Goal: Task Accomplishment & Management: Manage account settings

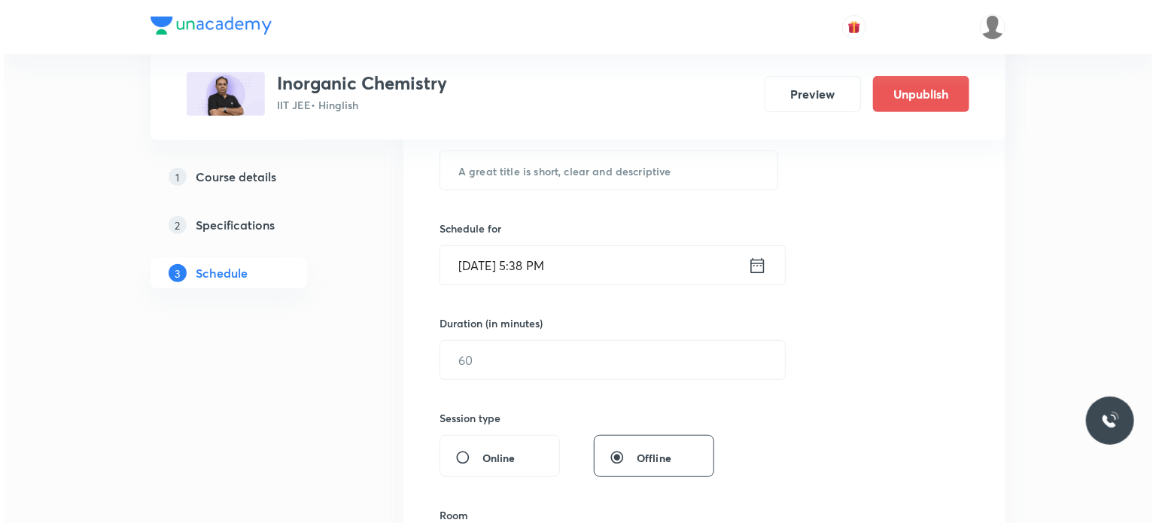
scroll to position [3590, 0]
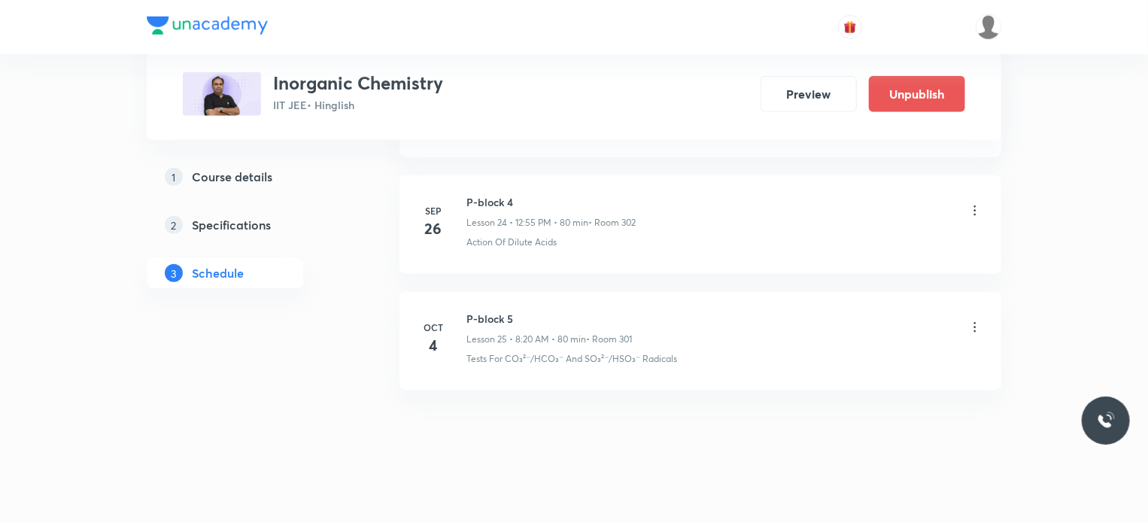
click at [668, 374] on li "Oct 4 P-block 5 Lesson 25 • 8:20 AM • 80 min • Room 301 Tests For CO₃²⁻/HCO₃⁻ A…" at bounding box center [701, 341] width 602 height 99
click at [972, 320] on icon at bounding box center [975, 327] width 15 height 15
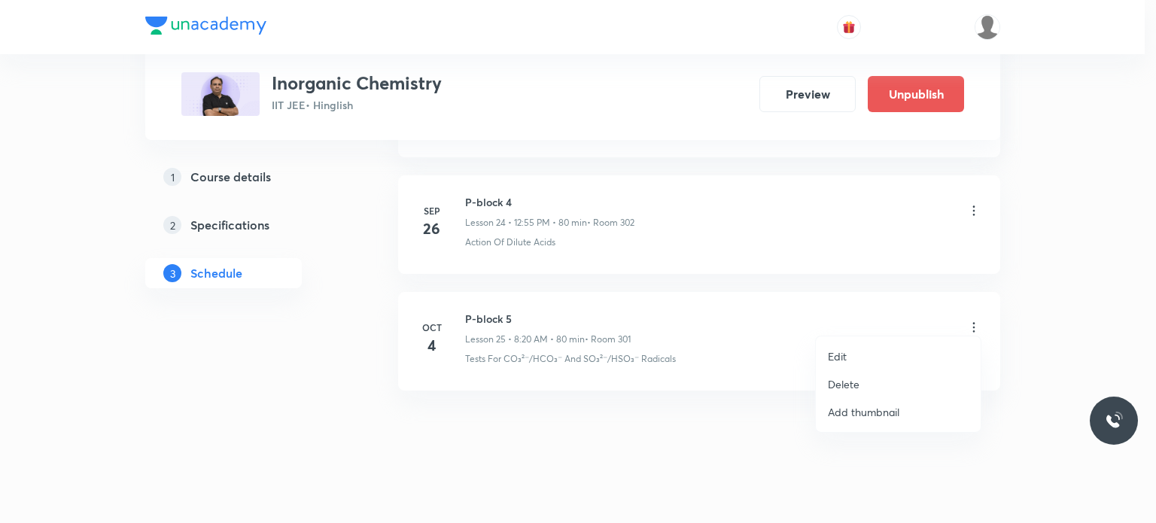
click at [894, 354] on li "Edit" at bounding box center [898, 356] width 165 height 28
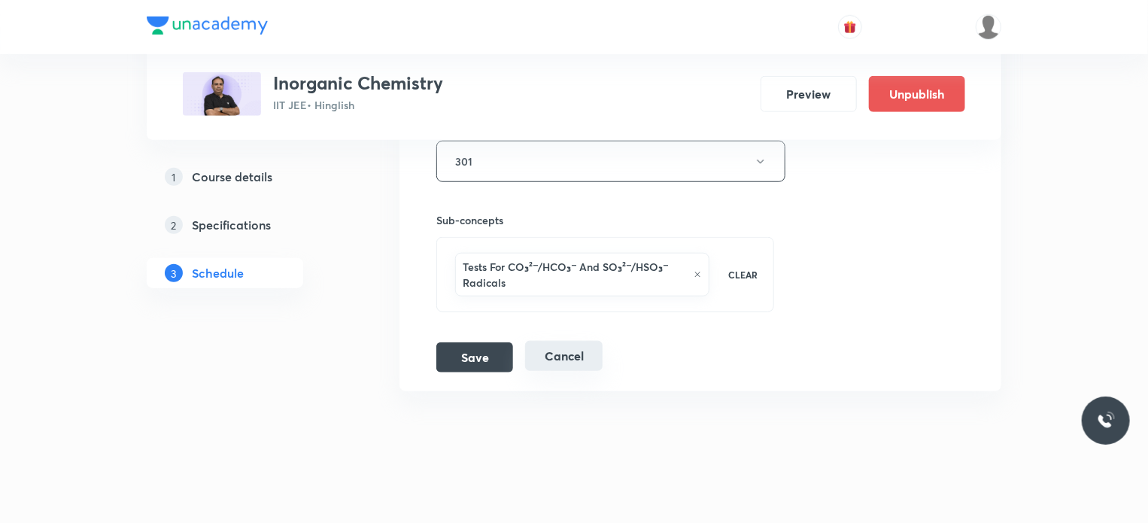
click at [594, 359] on button "Cancel" at bounding box center [563, 356] width 77 height 30
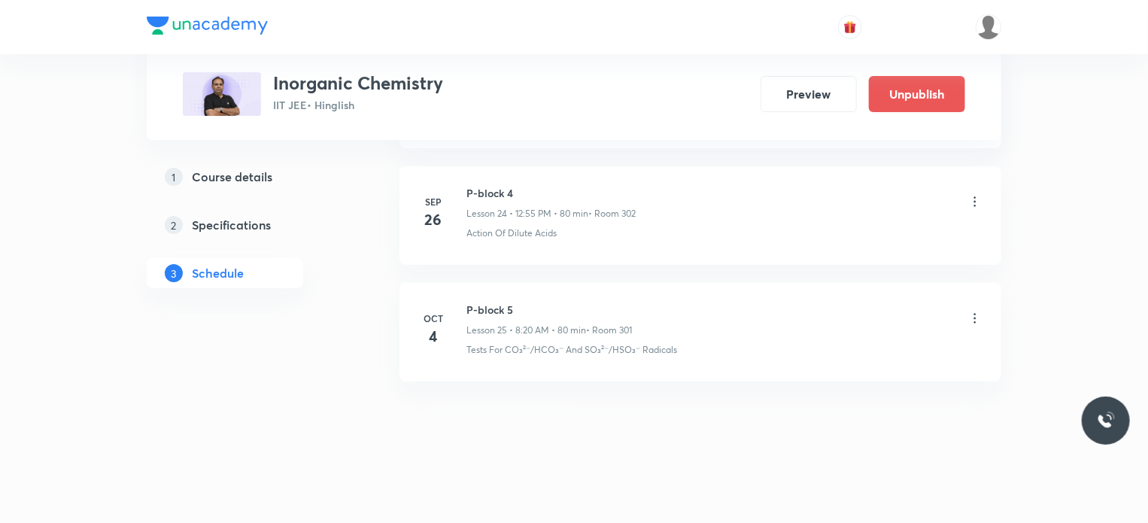
scroll to position [2899, 0]
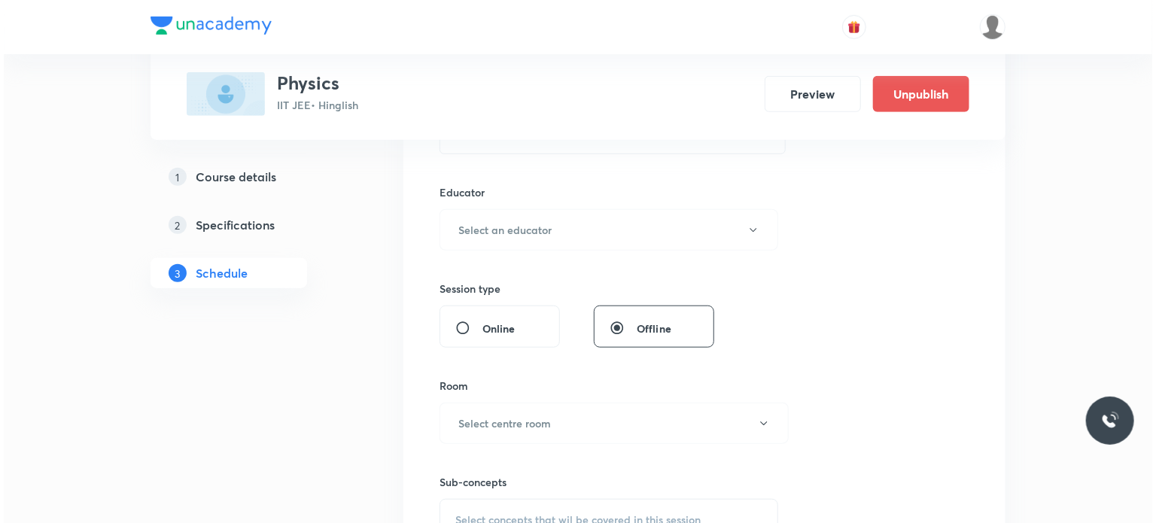
scroll to position [14504, 0]
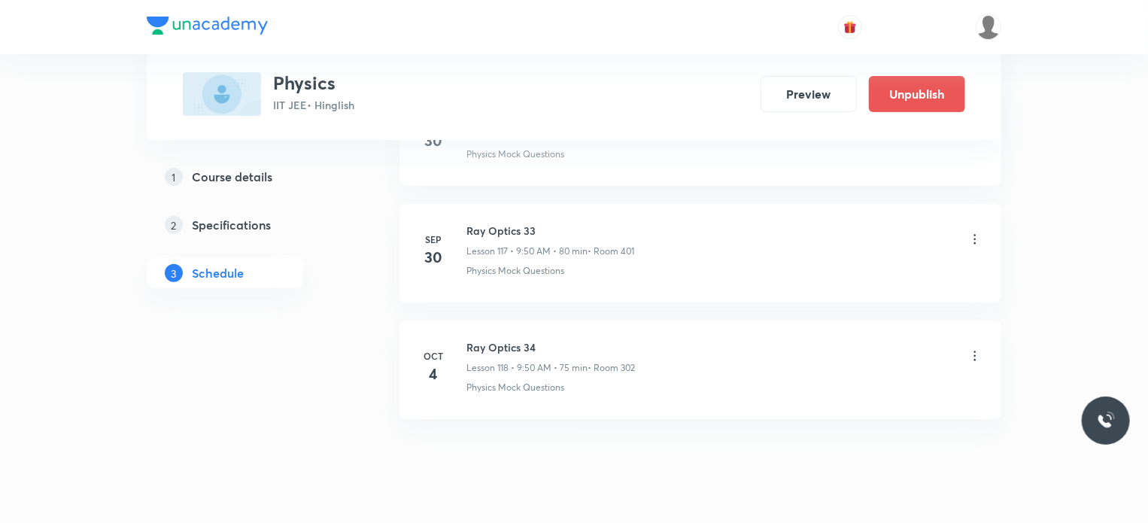
click at [974, 348] on icon at bounding box center [975, 355] width 15 height 15
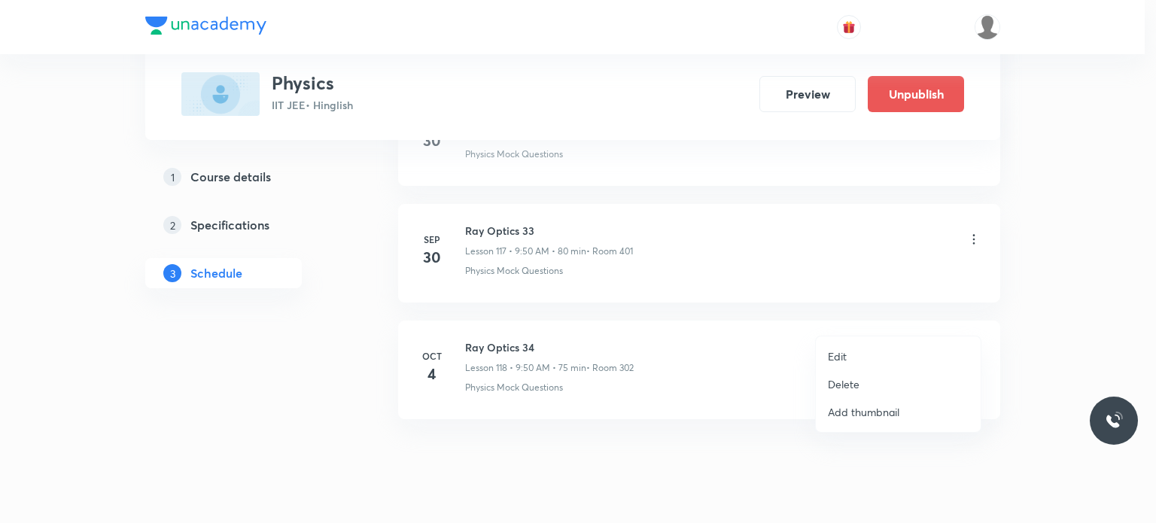
click at [860, 354] on li "Edit" at bounding box center [898, 356] width 165 height 28
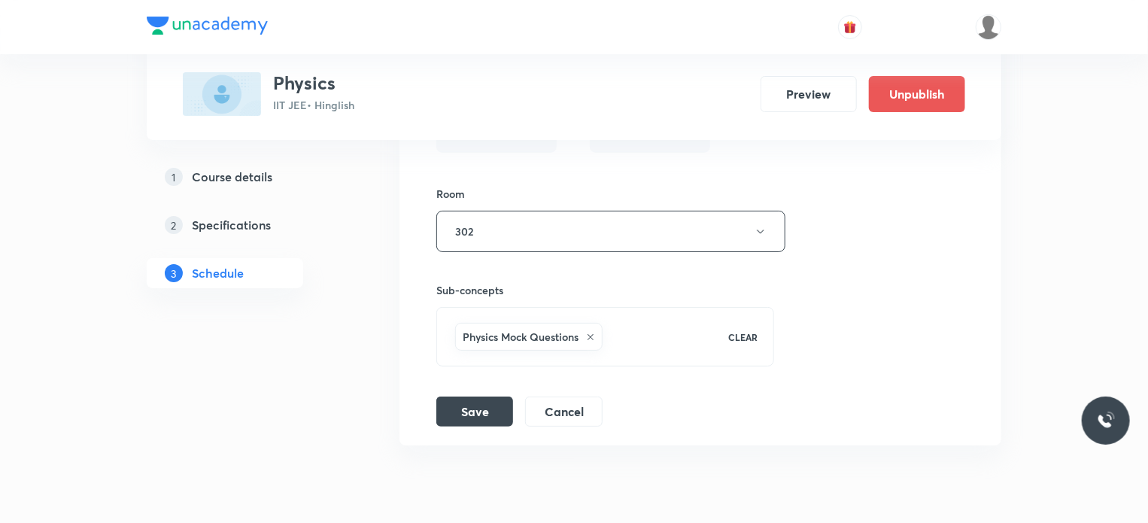
scroll to position [14390, 0]
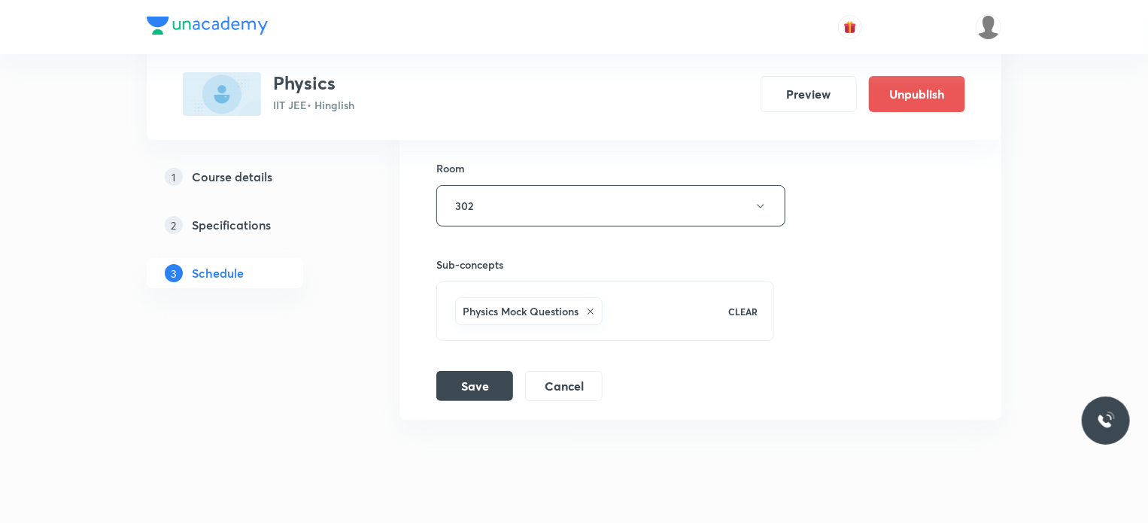
click at [566, 369] on button "Cancel" at bounding box center [563, 384] width 77 height 30
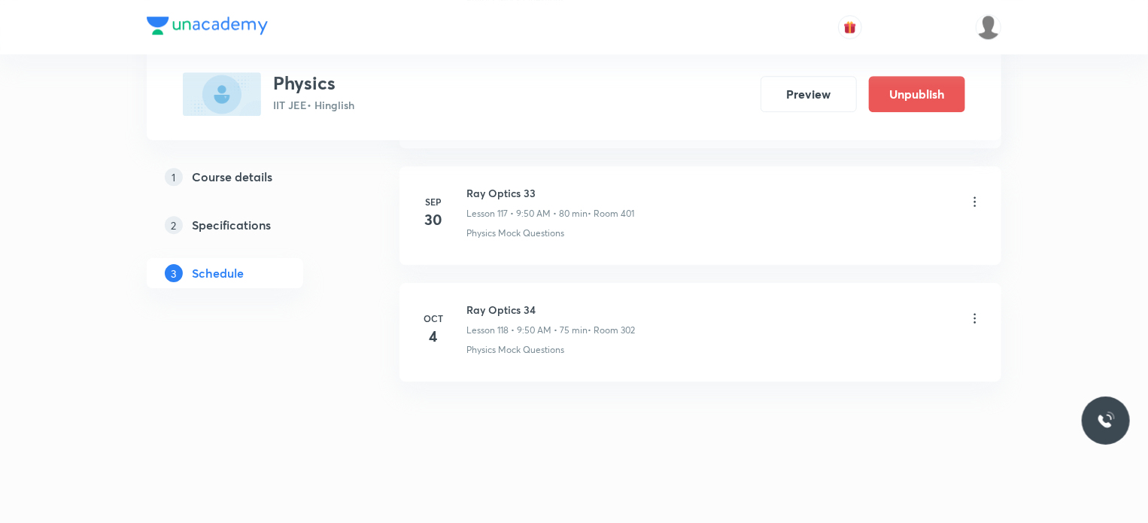
scroll to position [13718, 0]
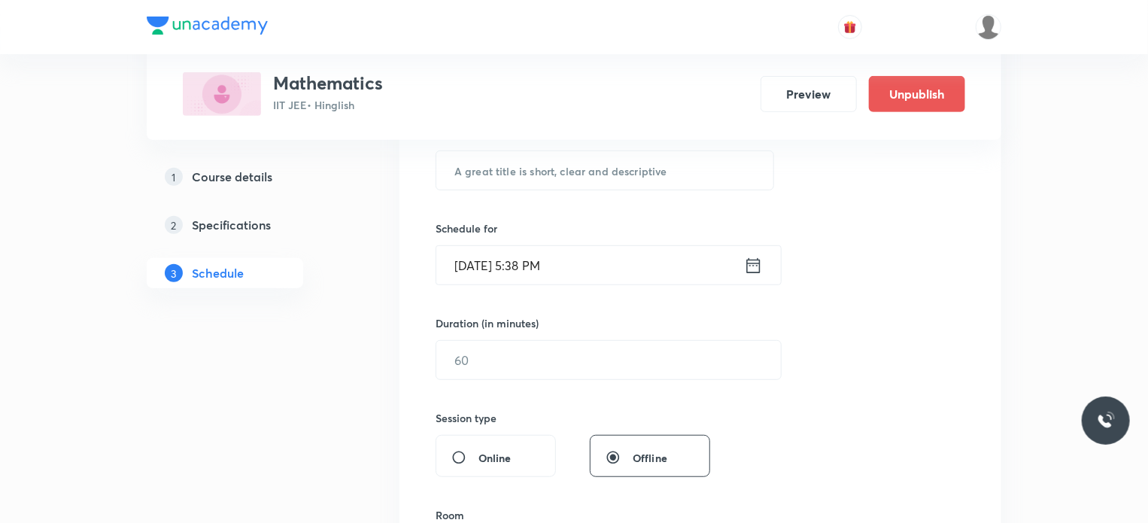
click at [780, 405] on div "Session 119 Live class Session title 0/99 ​ Schedule for Oct 3, 2025, 5:38 PM ​…" at bounding box center [701, 377] width 530 height 707
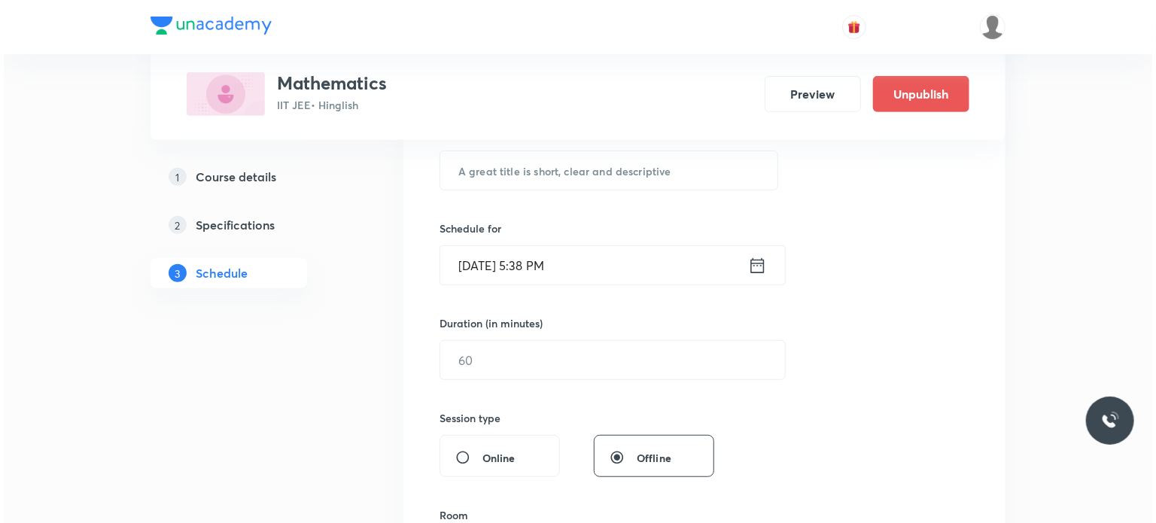
scroll to position [14407, 0]
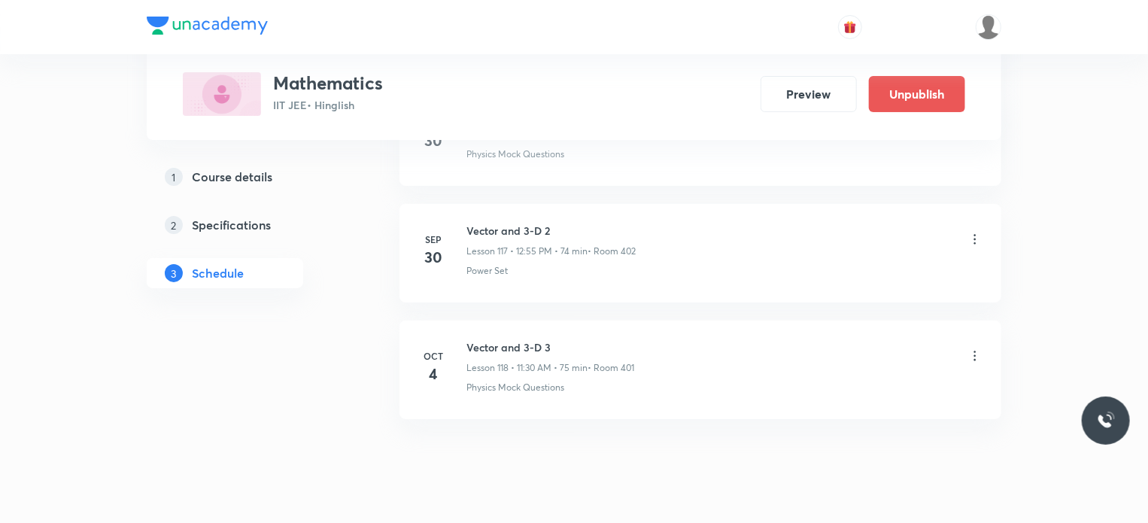
click at [977, 348] on icon at bounding box center [975, 355] width 15 height 15
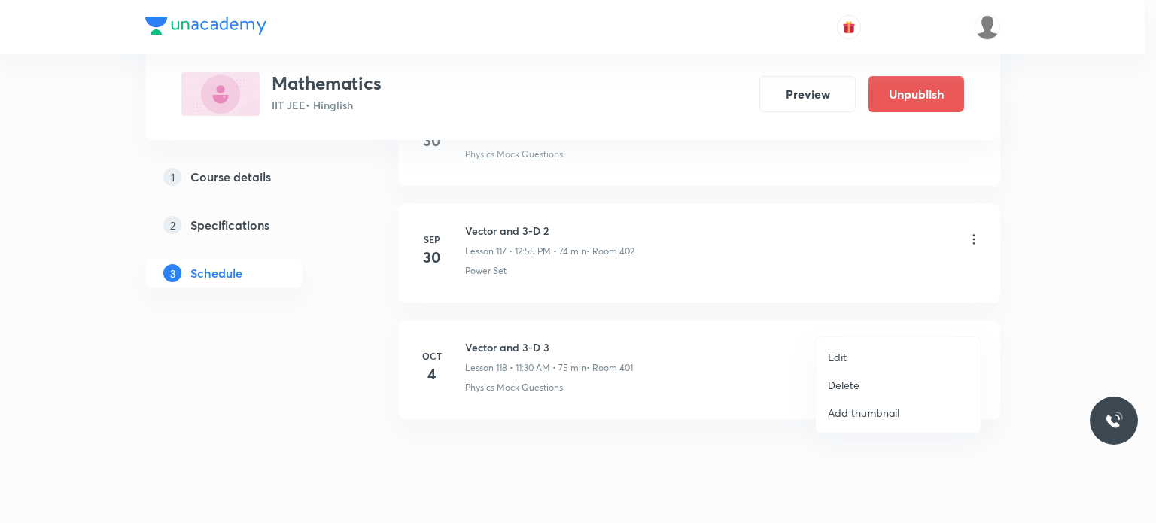
click at [899, 357] on li "Edit" at bounding box center [898, 357] width 165 height 28
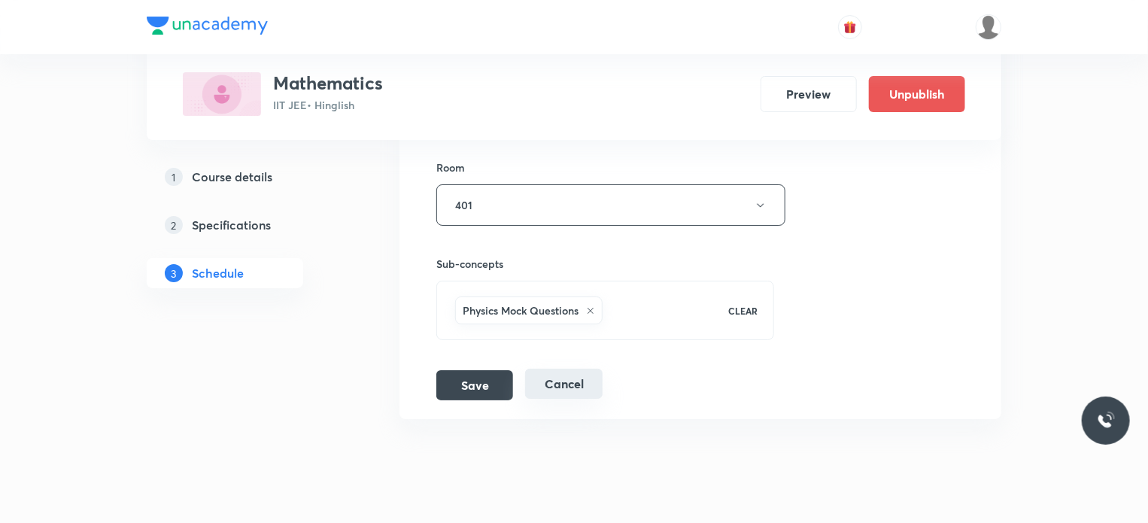
click at [578, 369] on button "Cancel" at bounding box center [563, 384] width 77 height 30
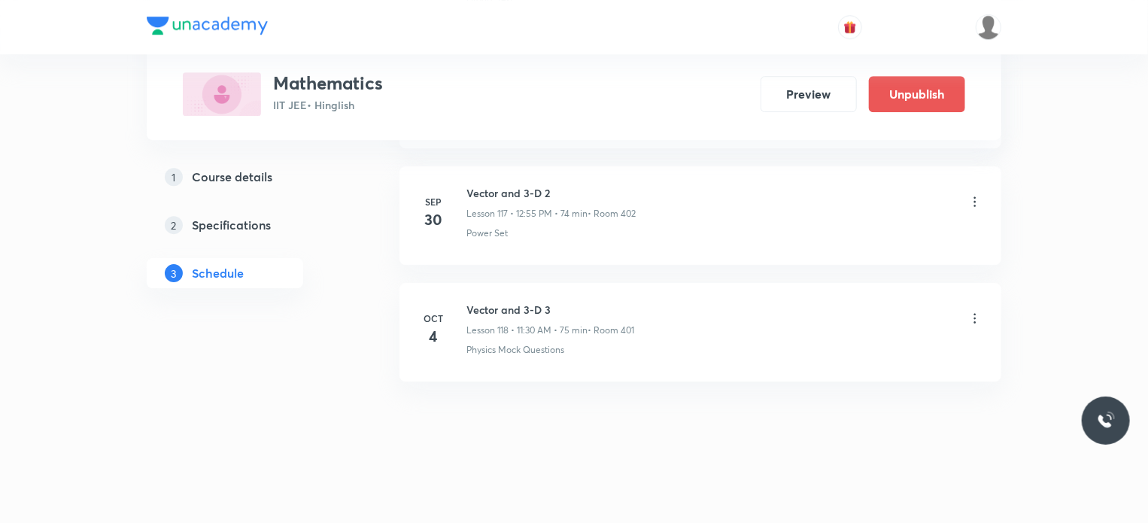
scroll to position [13718, 0]
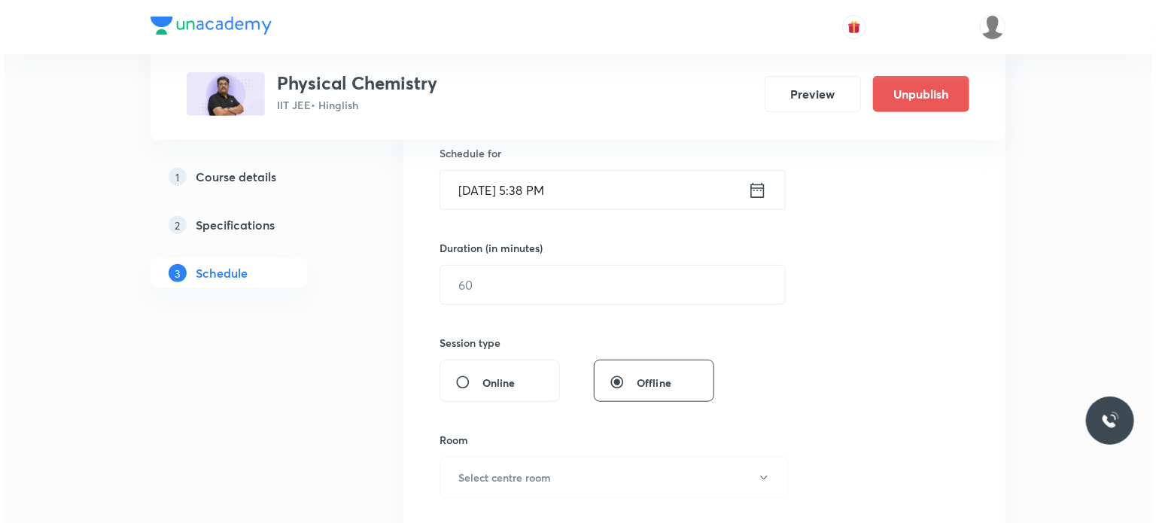
scroll to position [6963, 0]
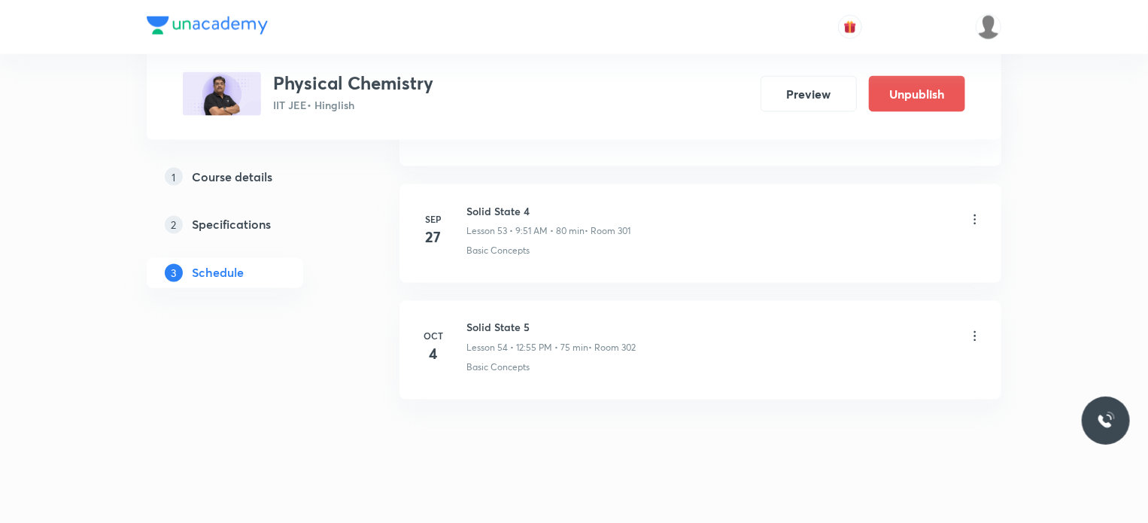
click at [969, 329] on icon at bounding box center [975, 336] width 15 height 15
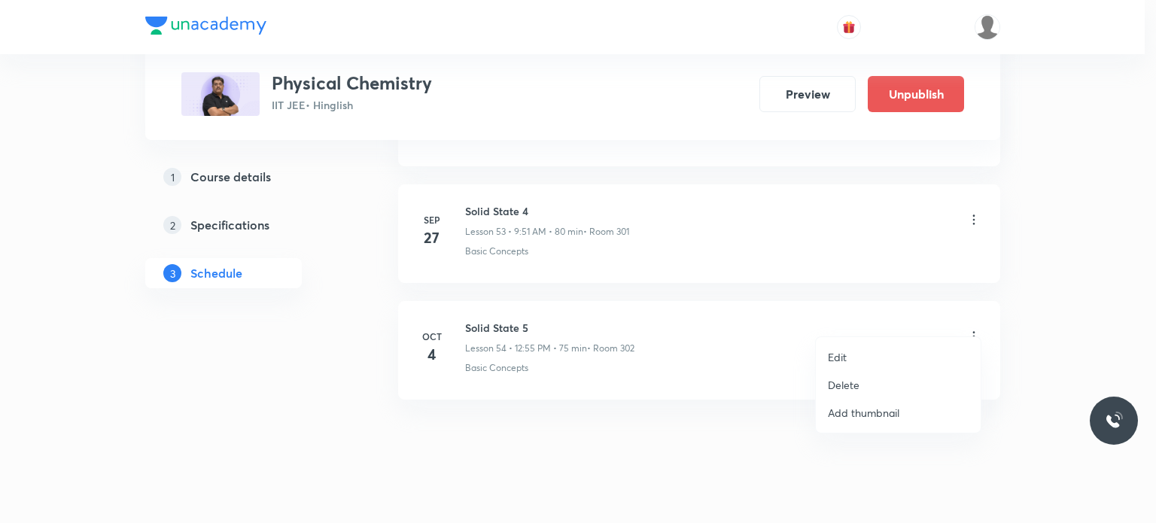
click at [891, 353] on li "Edit" at bounding box center [898, 357] width 165 height 28
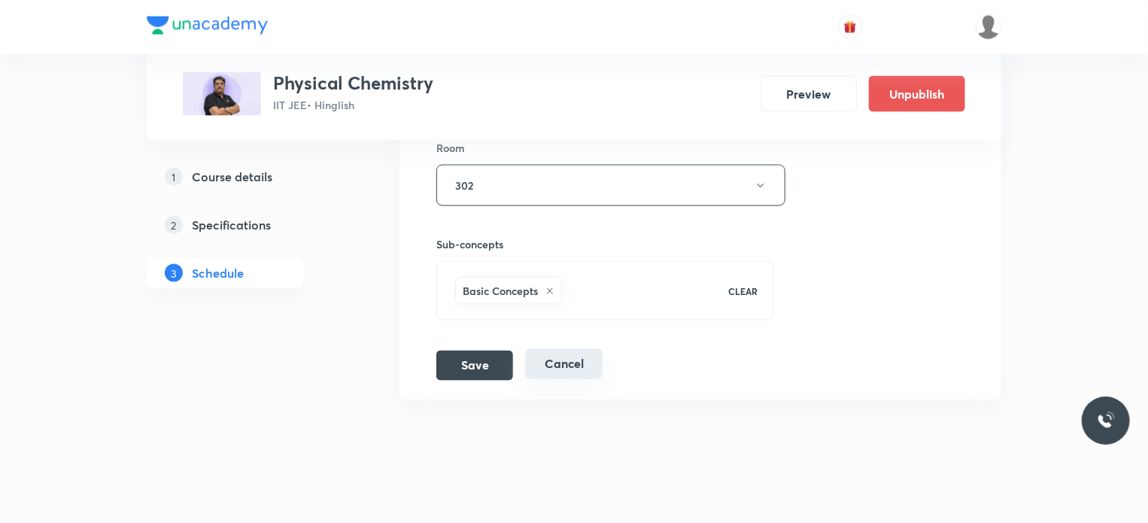
click at [566, 349] on button "Cancel" at bounding box center [563, 364] width 77 height 30
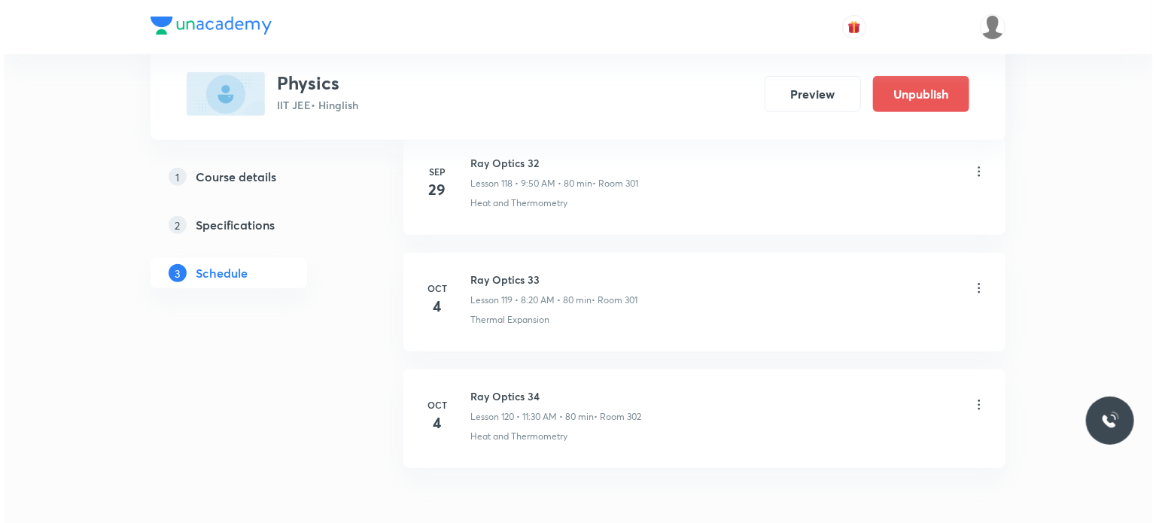
scroll to position [14662, 0]
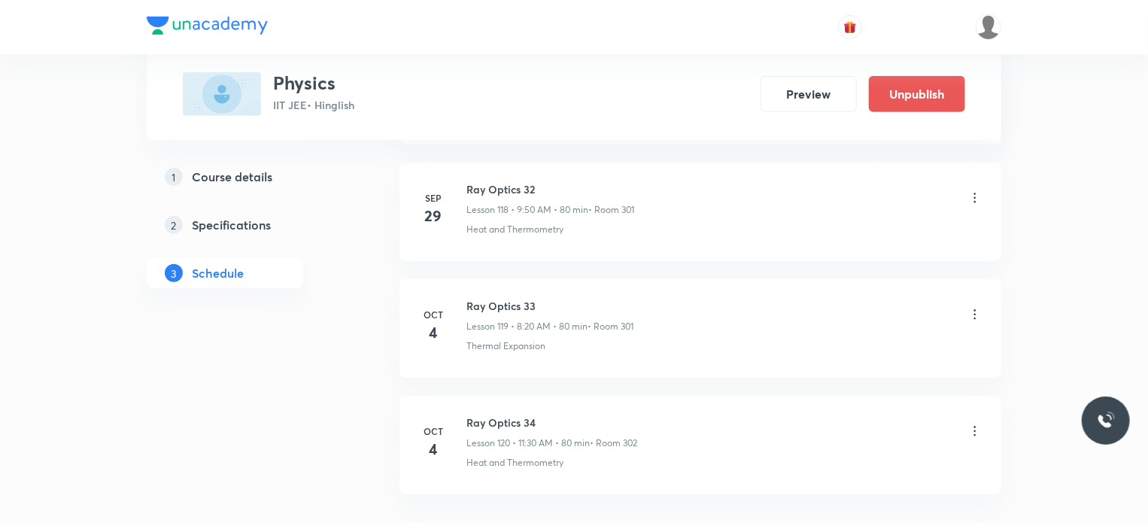
click at [981, 307] on icon at bounding box center [975, 314] width 15 height 15
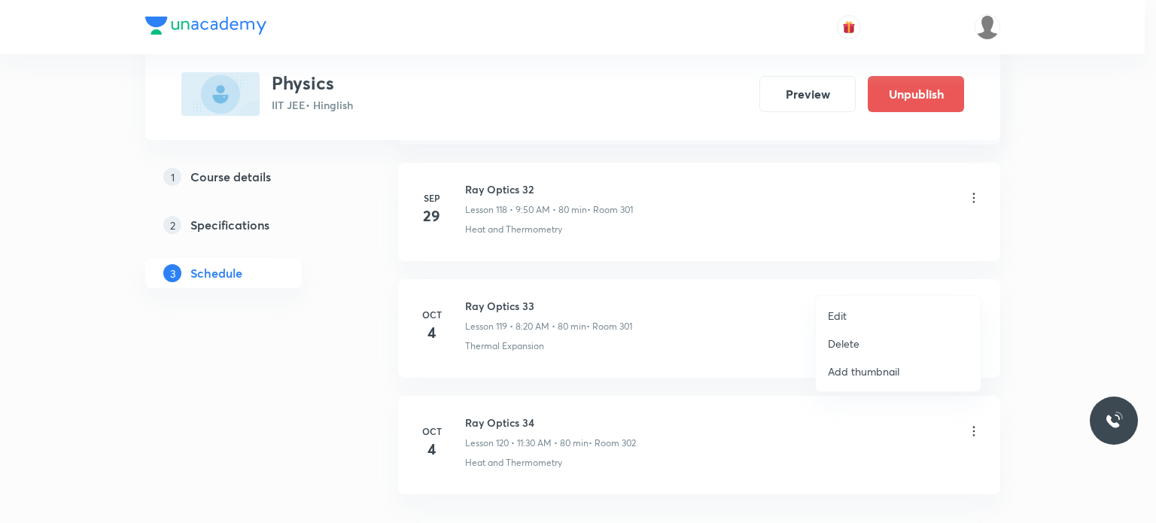
click at [895, 303] on li "Edit" at bounding box center [898, 316] width 165 height 28
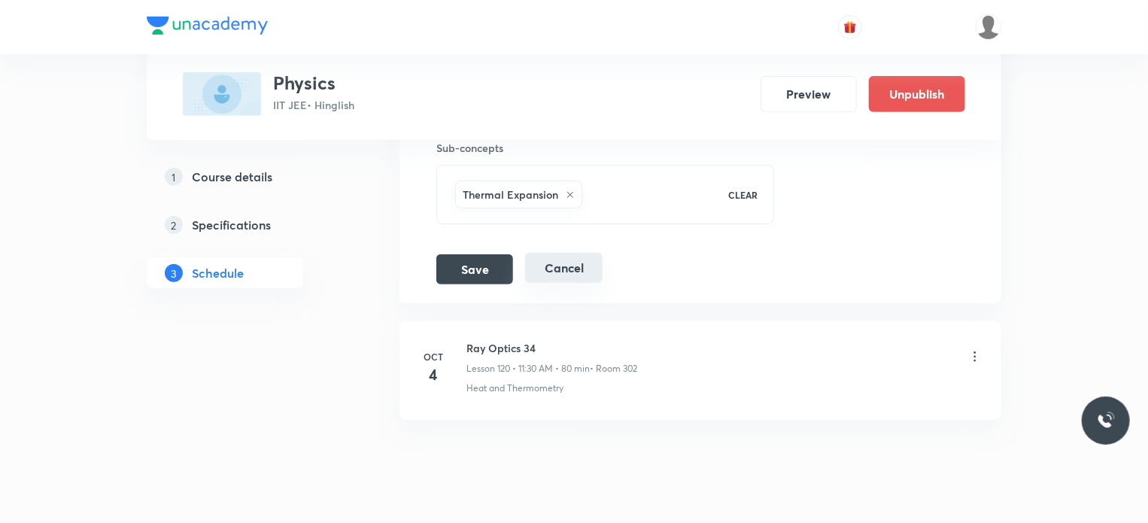
click at [573, 253] on button "Cancel" at bounding box center [563, 268] width 77 height 30
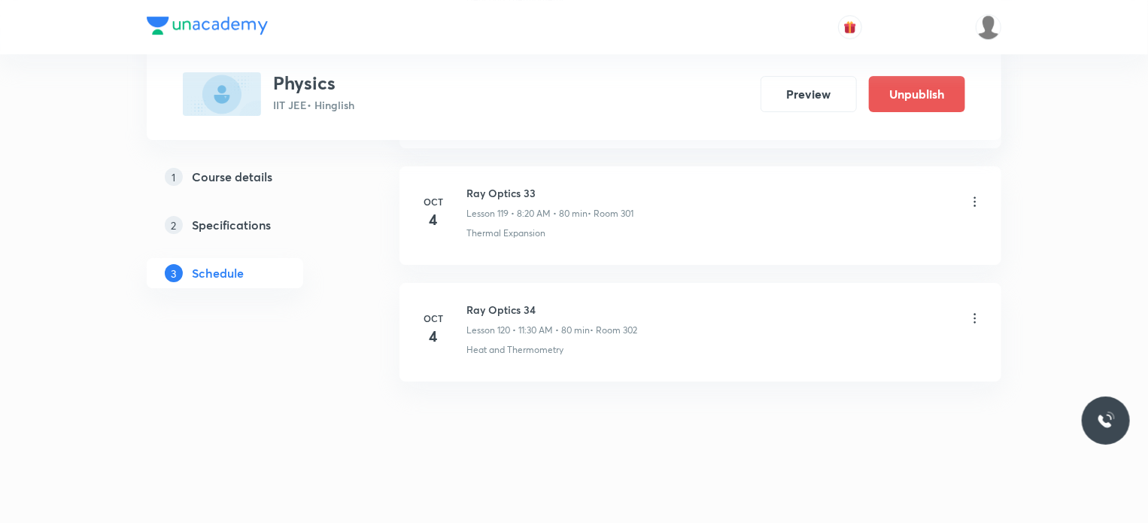
scroll to position [13951, 0]
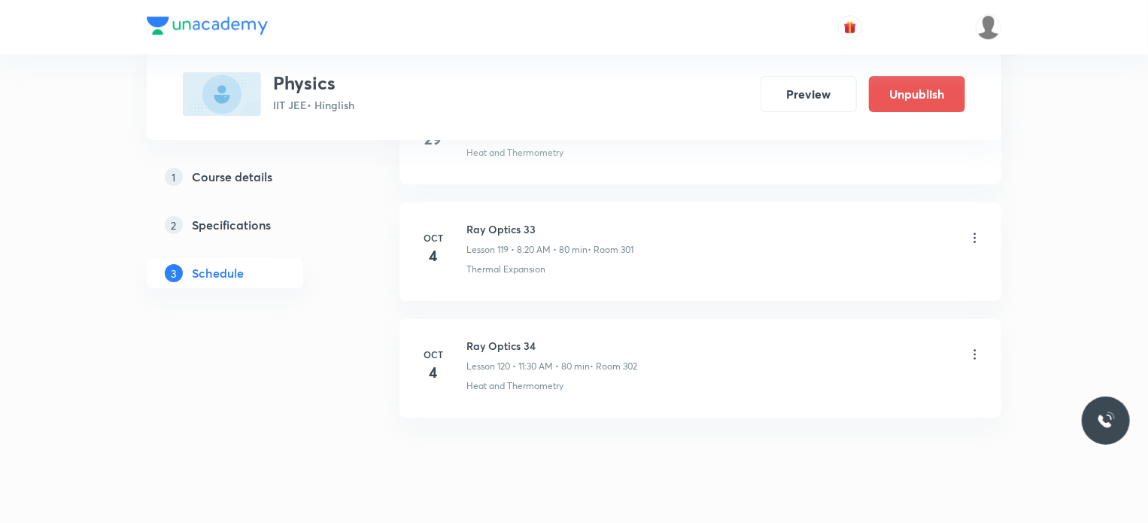
click at [968, 379] on div "Heat and Thermometry" at bounding box center [724, 386] width 516 height 14
click at [968, 347] on div at bounding box center [975, 355] width 15 height 17
click at [981, 347] on icon at bounding box center [975, 354] width 15 height 15
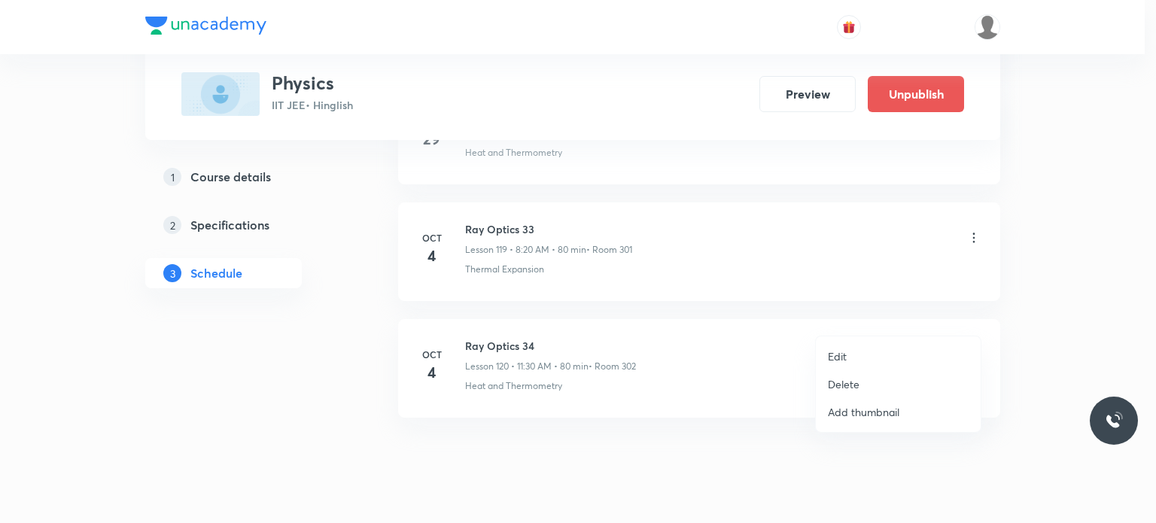
click at [901, 348] on li "Edit" at bounding box center [898, 356] width 165 height 28
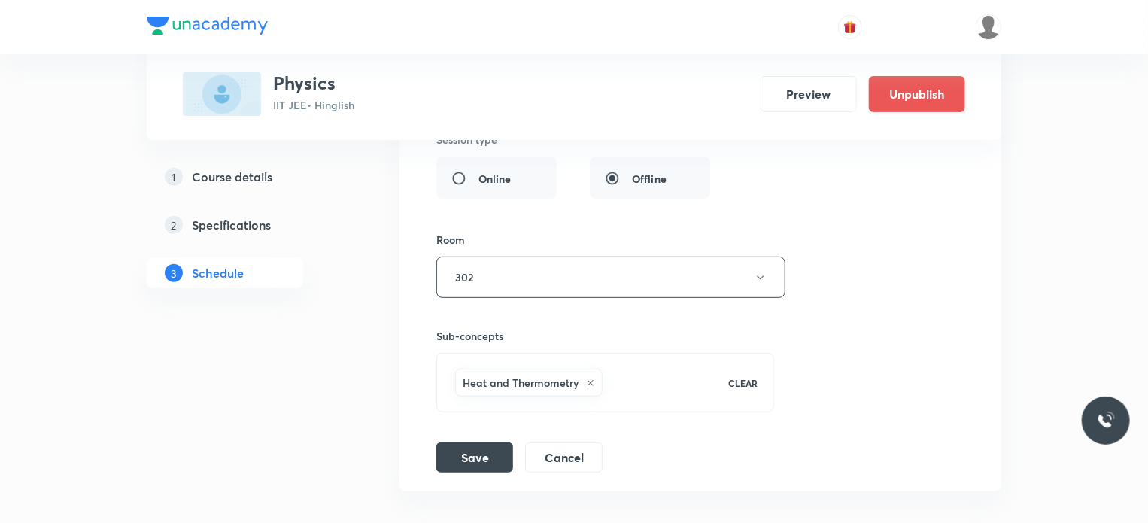
scroll to position [14552, 0]
click at [583, 440] on button "Cancel" at bounding box center [563, 455] width 77 height 30
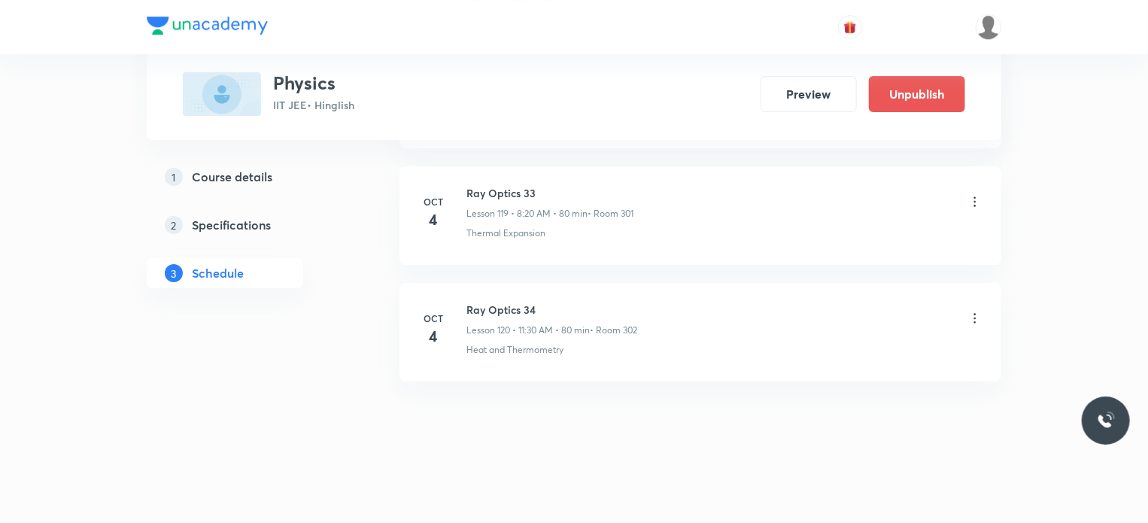
scroll to position [13951, 0]
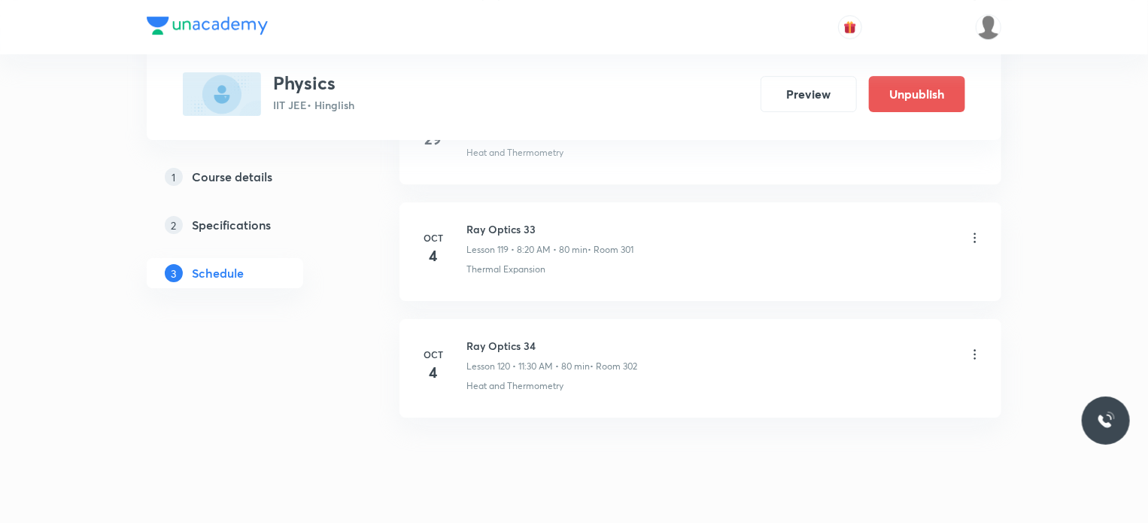
click at [974, 347] on icon at bounding box center [975, 354] width 15 height 15
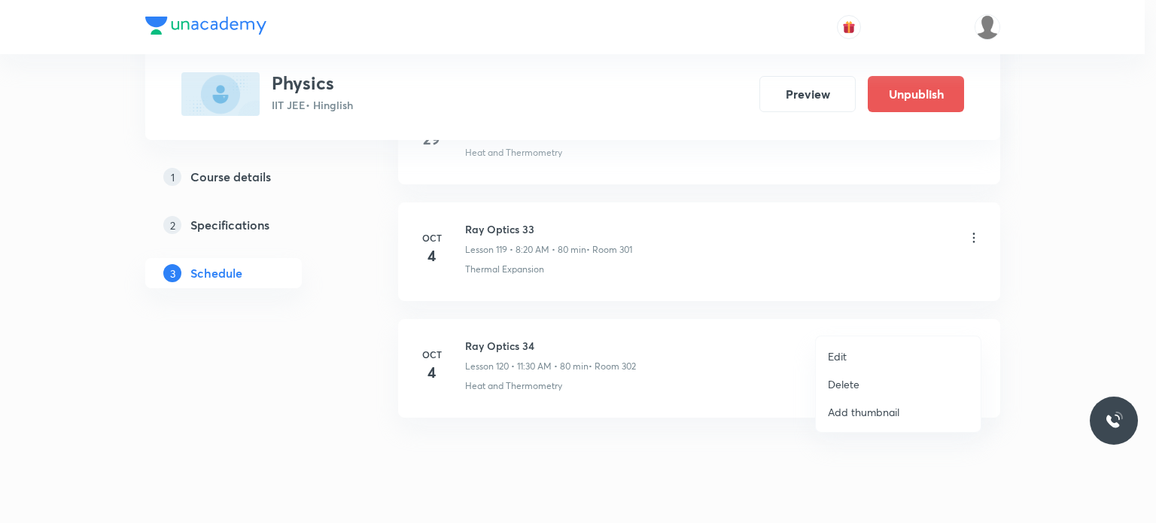
click at [859, 354] on li "Edit" at bounding box center [898, 356] width 165 height 28
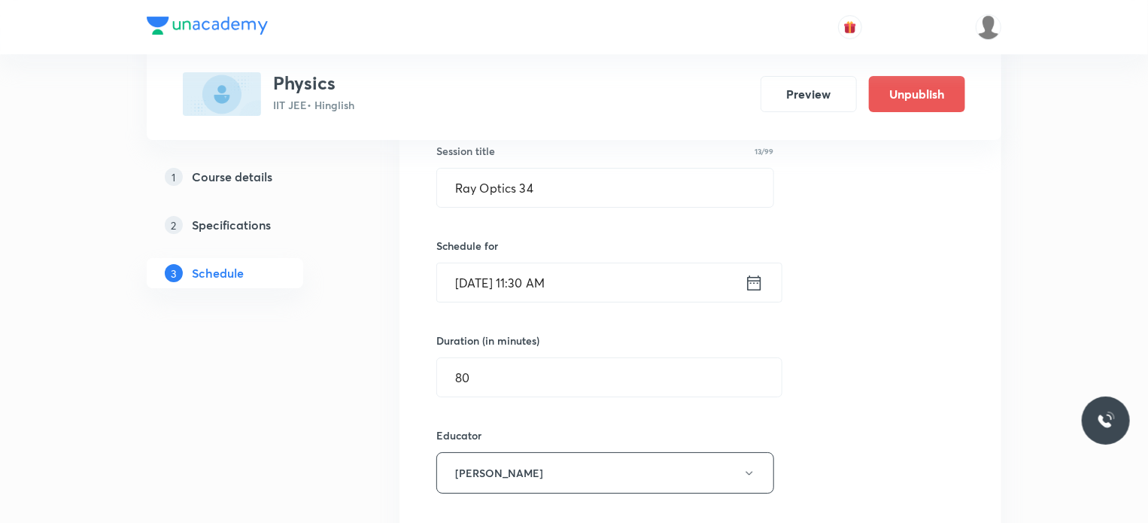
scroll to position [14251, 0]
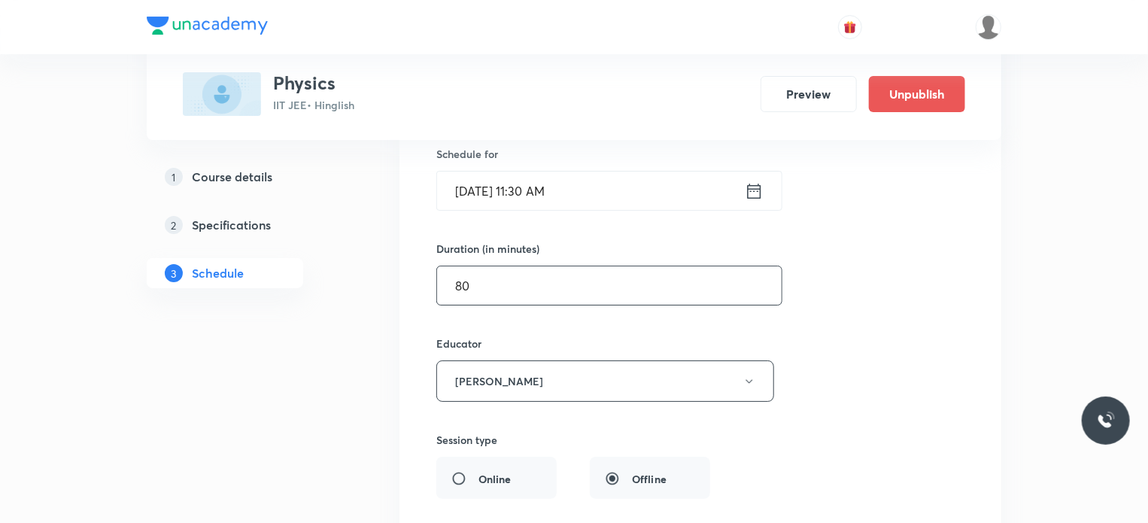
click at [419, 263] on div "Ray Optics 34 Lesson 120 • Room 302 Heat and Thermometry Session 120 Live class…" at bounding box center [700, 363] width 564 height 820
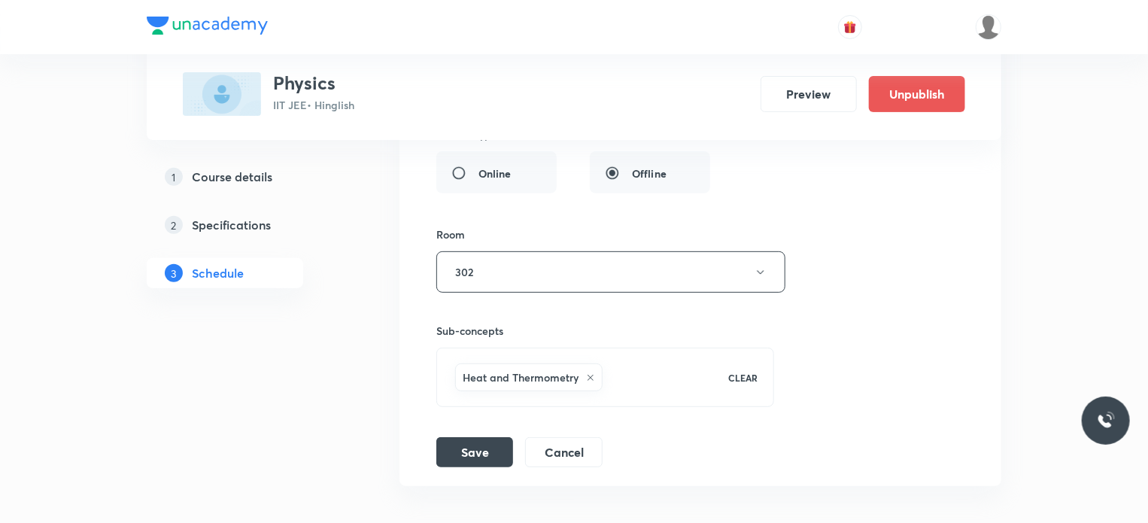
scroll to position [14623, 0]
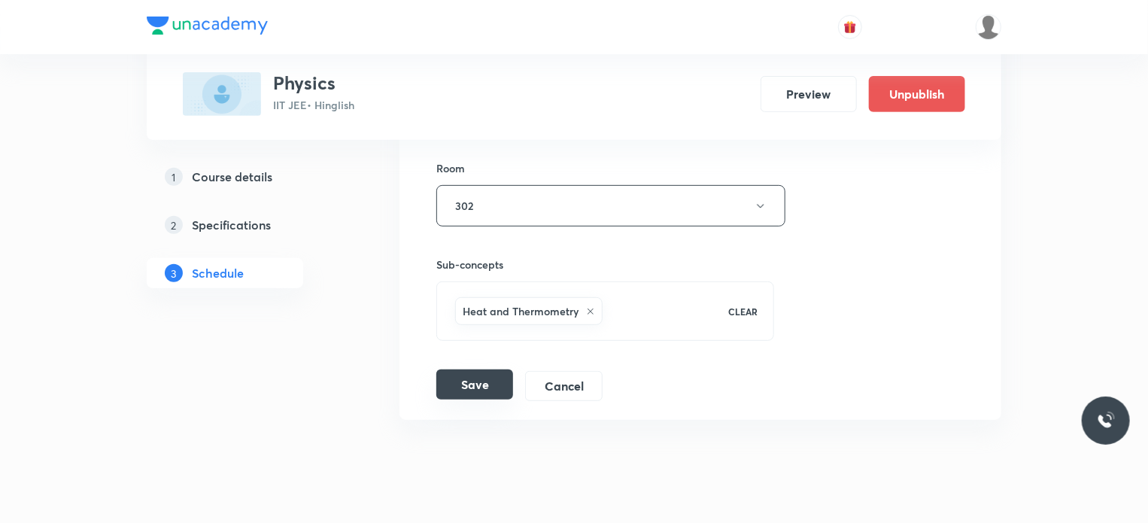
type input "75"
click at [488, 369] on button "Save" at bounding box center [474, 384] width 77 height 30
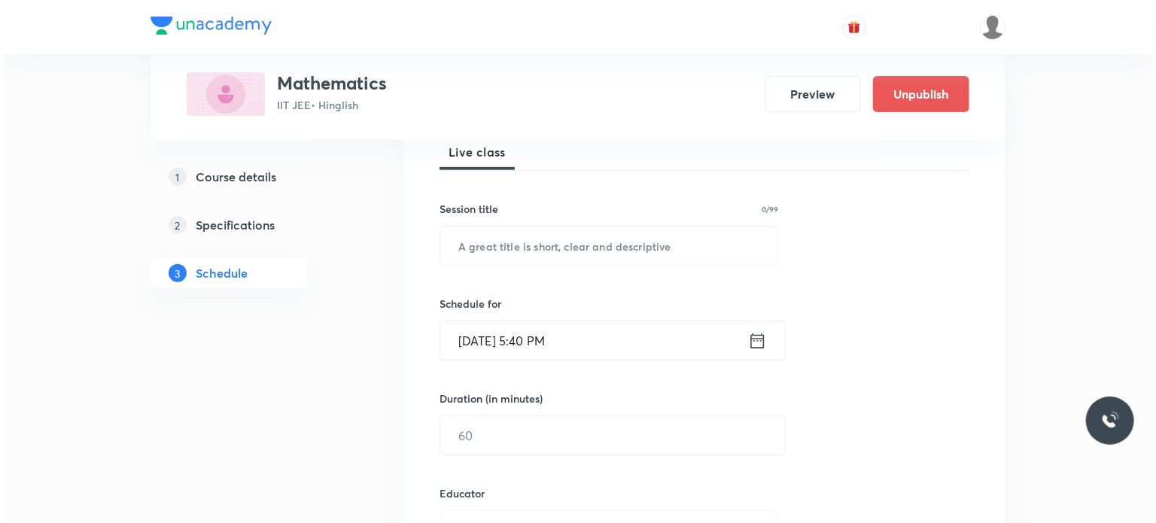
scroll to position [15667, 0]
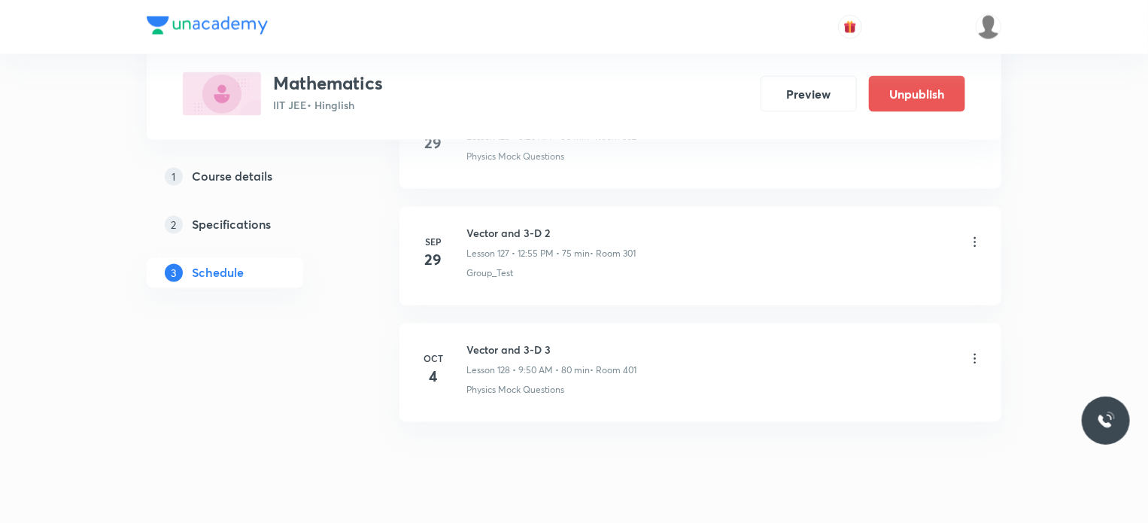
click at [596, 384] on div "Physics Mock Questions" at bounding box center [724, 391] width 516 height 14
click at [980, 351] on icon at bounding box center [975, 358] width 15 height 15
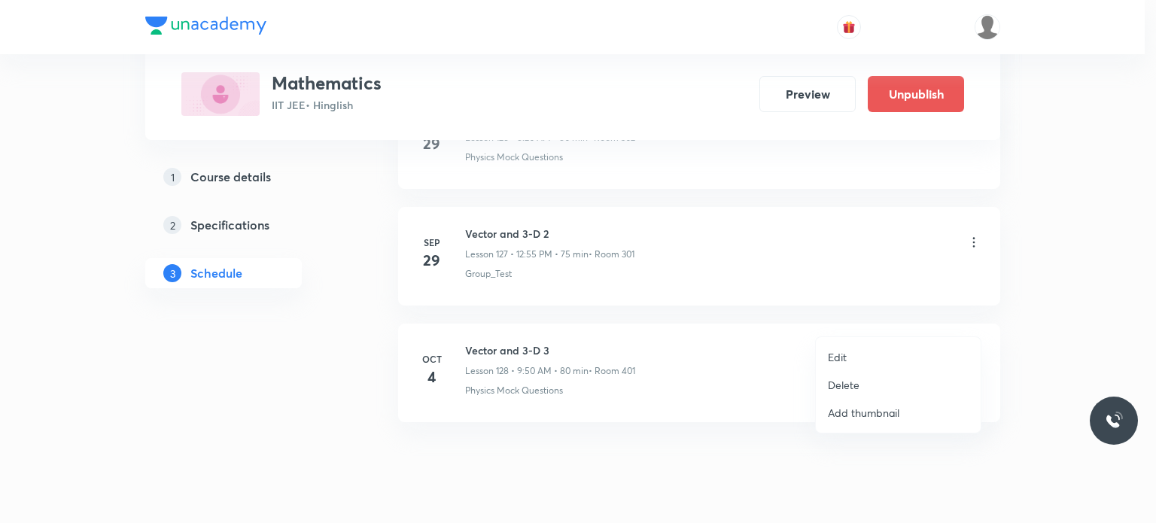
click at [888, 351] on li "Edit" at bounding box center [898, 357] width 165 height 28
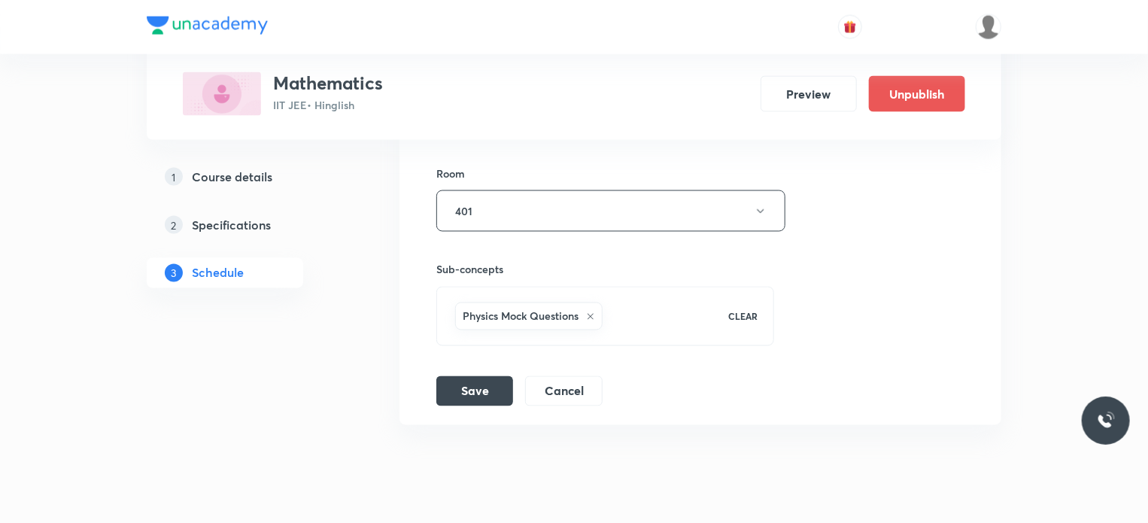
scroll to position [15554, 0]
click at [578, 372] on button "Cancel" at bounding box center [563, 387] width 77 height 30
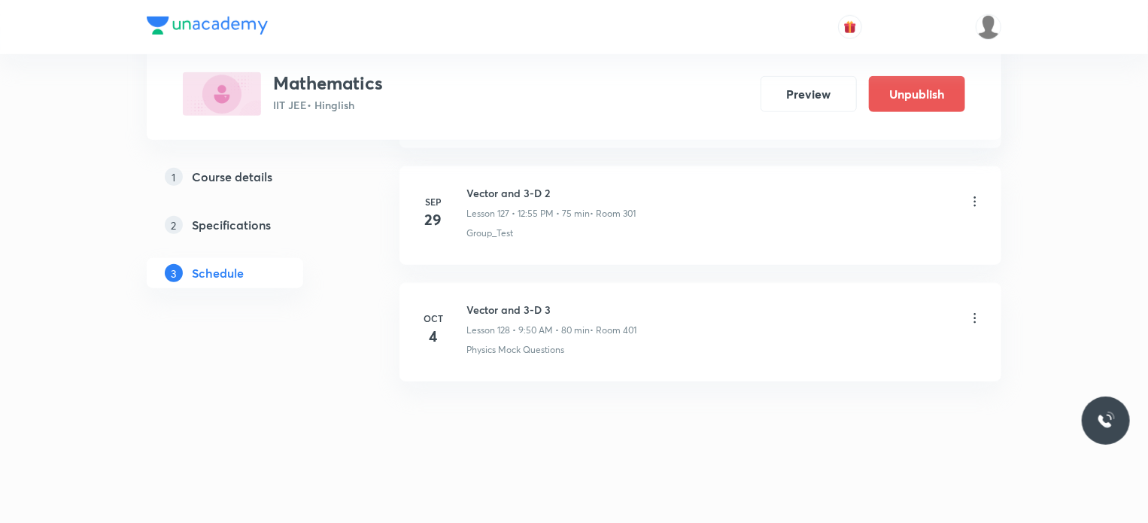
scroll to position [14881, 0]
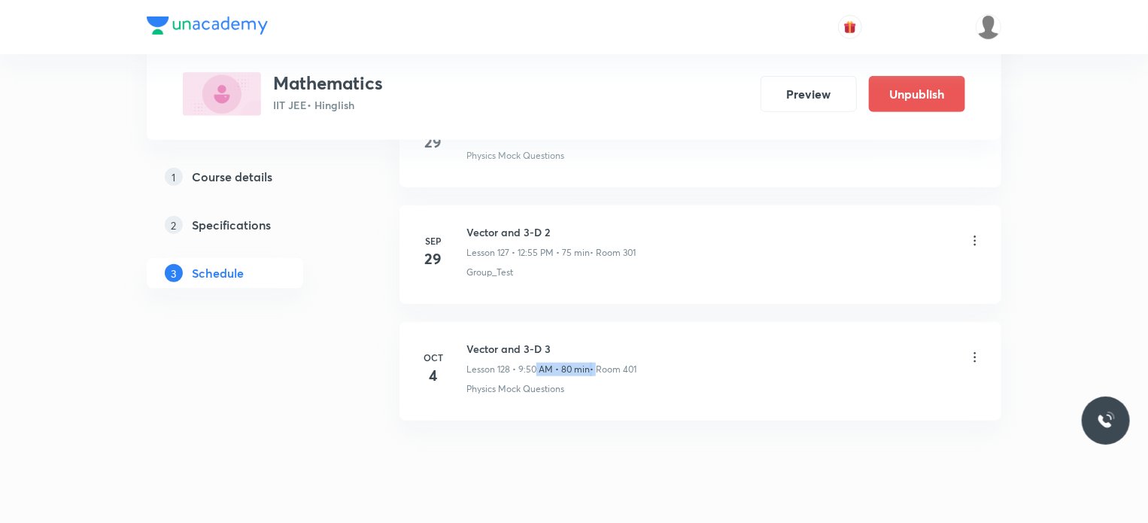
drag, startPoint x: 535, startPoint y: 333, endPoint x: 595, endPoint y: 332, distance: 60.2
click at [595, 363] on div "Lesson 128 • 9:50 AM • 80 min • Room 401" at bounding box center [551, 370] width 170 height 14
click at [601, 382] on div "Physics Mock Questions" at bounding box center [724, 389] width 516 height 14
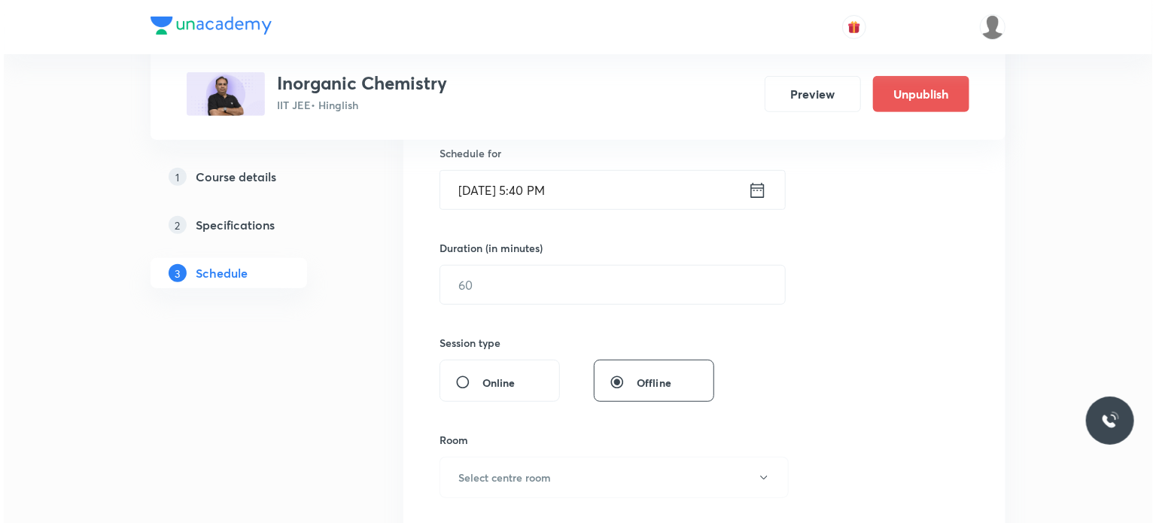
scroll to position [3241, 0]
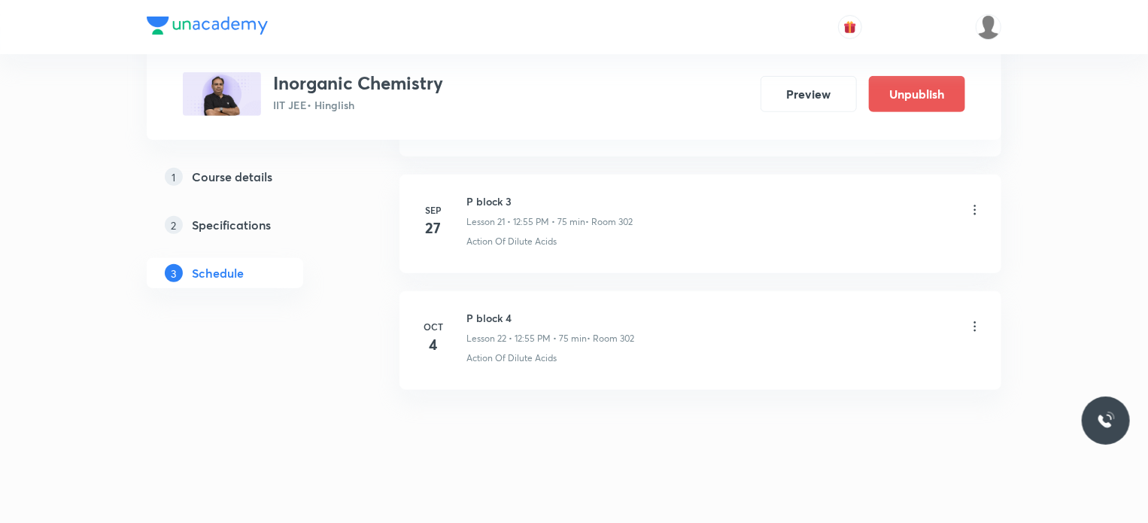
click at [968, 319] on icon at bounding box center [975, 326] width 15 height 15
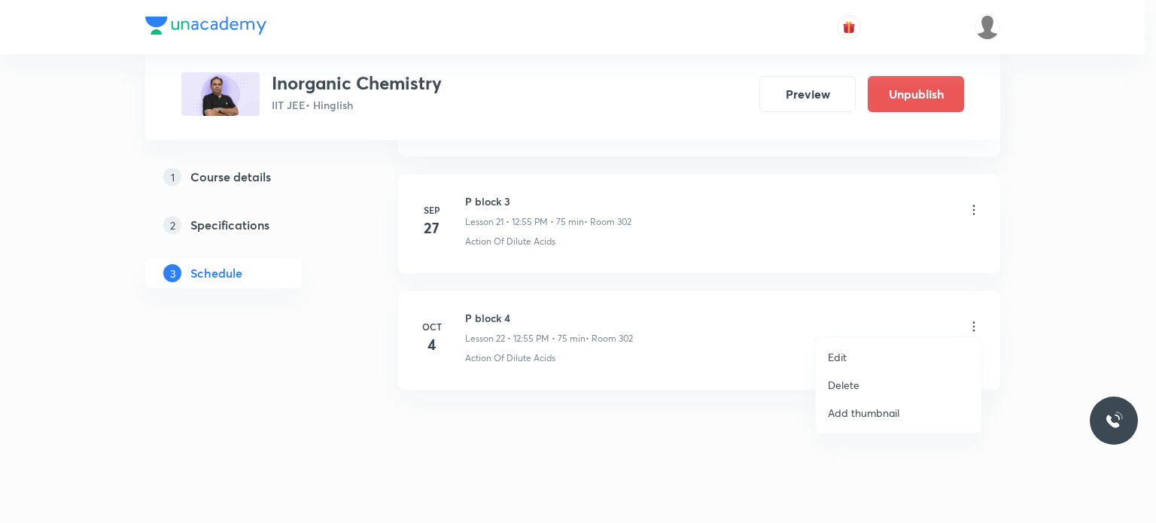
click at [852, 354] on li "Edit" at bounding box center [898, 357] width 165 height 28
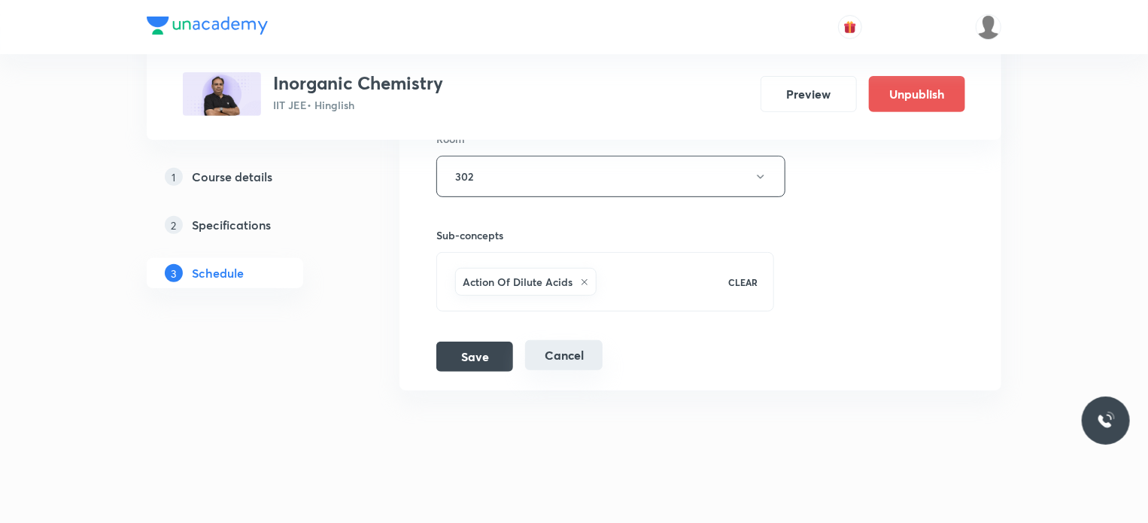
click at [567, 340] on button "Cancel" at bounding box center [563, 355] width 77 height 30
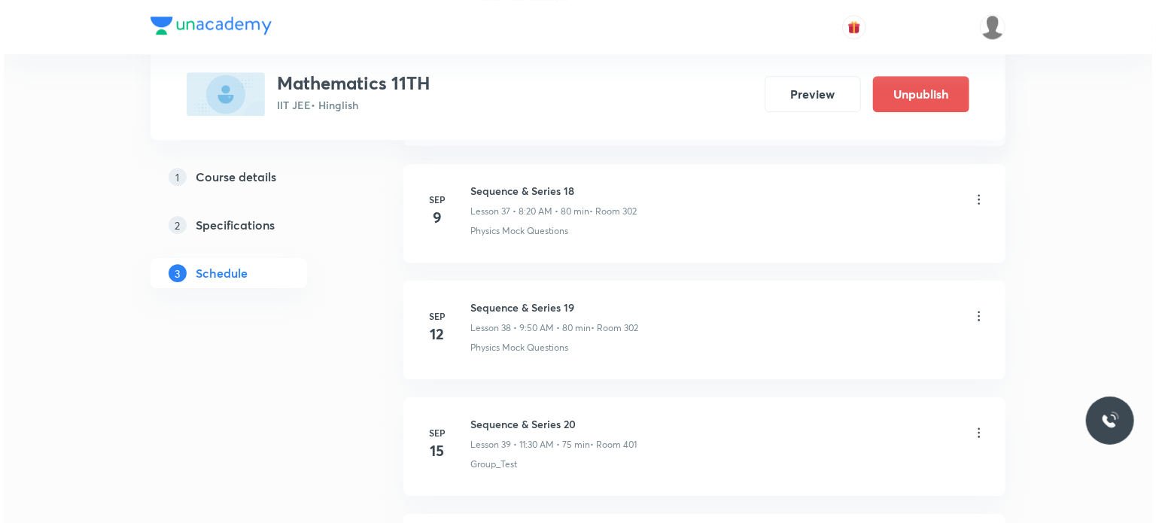
scroll to position [6381, 0]
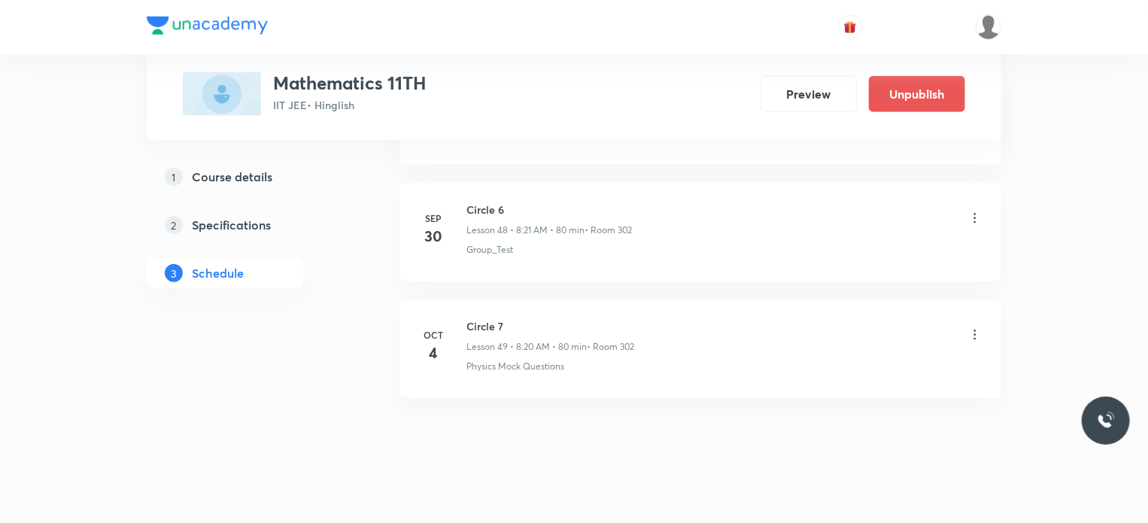
click at [972, 327] on icon at bounding box center [975, 334] width 15 height 15
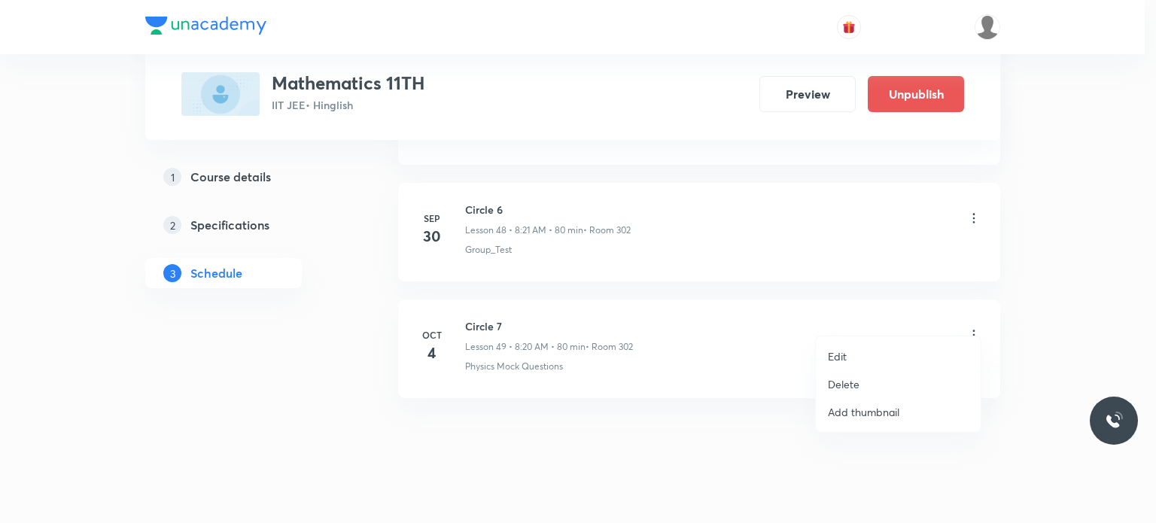
click at [855, 356] on li "Edit" at bounding box center [898, 356] width 165 height 28
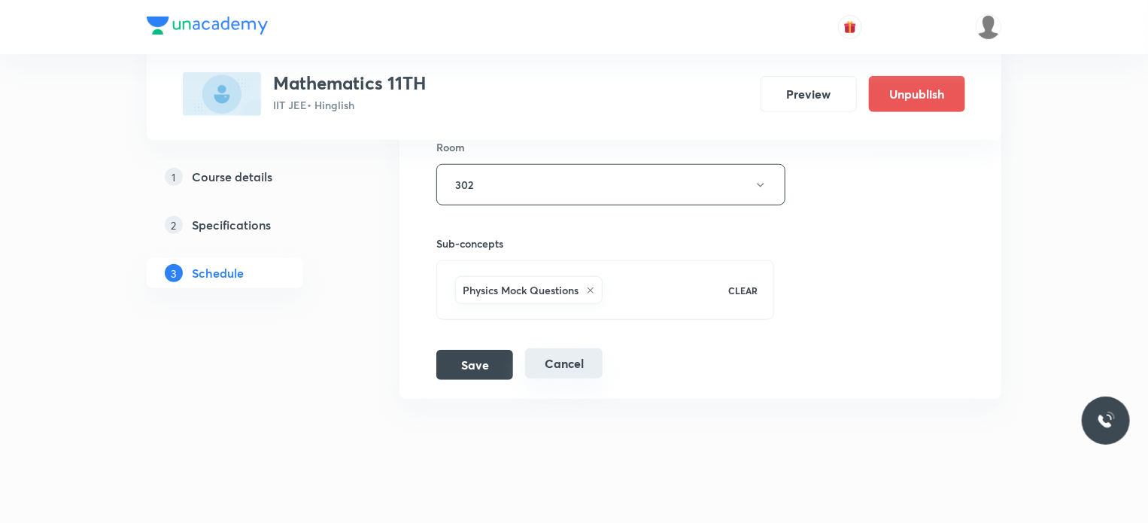
click at [566, 356] on button "Cancel" at bounding box center [563, 363] width 77 height 30
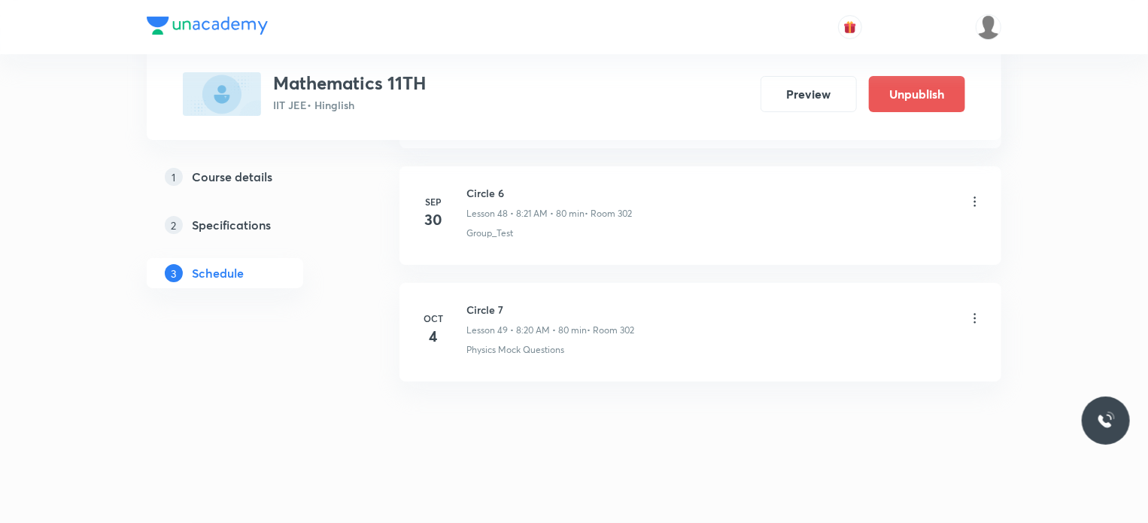
scroll to position [5691, 0]
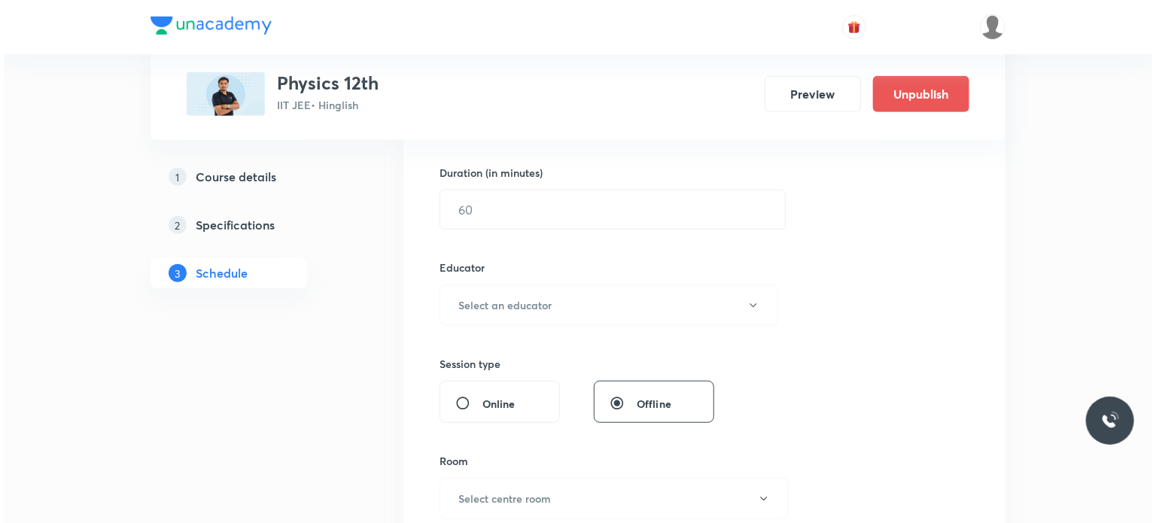
scroll to position [5663, 0]
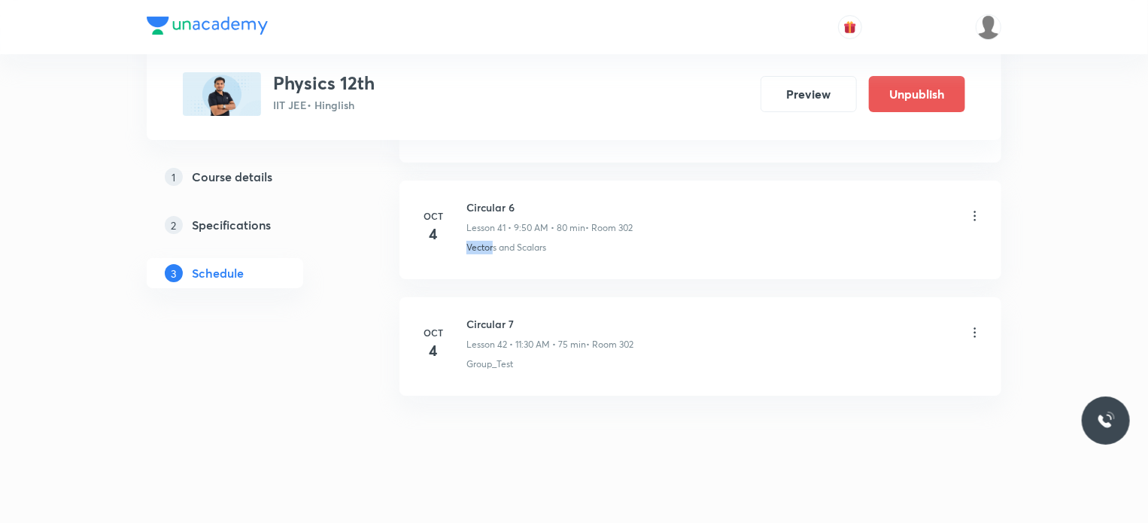
drag, startPoint x: 466, startPoint y: 223, endPoint x: 494, endPoint y: 223, distance: 27.1
click at [494, 223] on div "Circular 6 Lesson 41 • 9:50 AM • 80 min • Room 302 Vectors and Scalars" at bounding box center [724, 226] width 516 height 55
click at [521, 221] on p "Lesson 41 • 9:50 AM • 80 min" at bounding box center [525, 228] width 119 height 14
click at [974, 208] on icon at bounding box center [975, 215] width 15 height 15
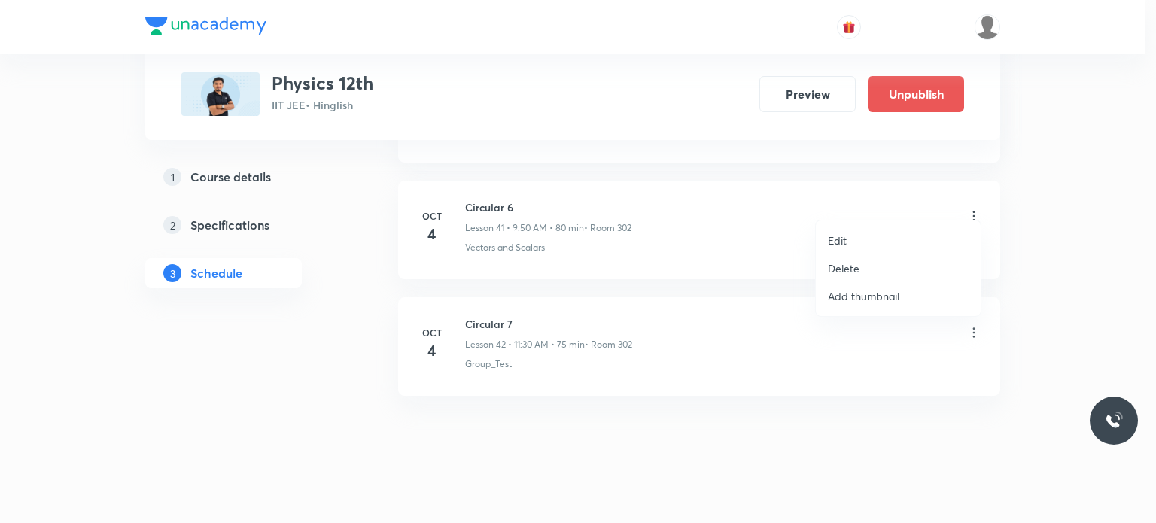
click at [884, 248] on li "Edit" at bounding box center [898, 240] width 165 height 28
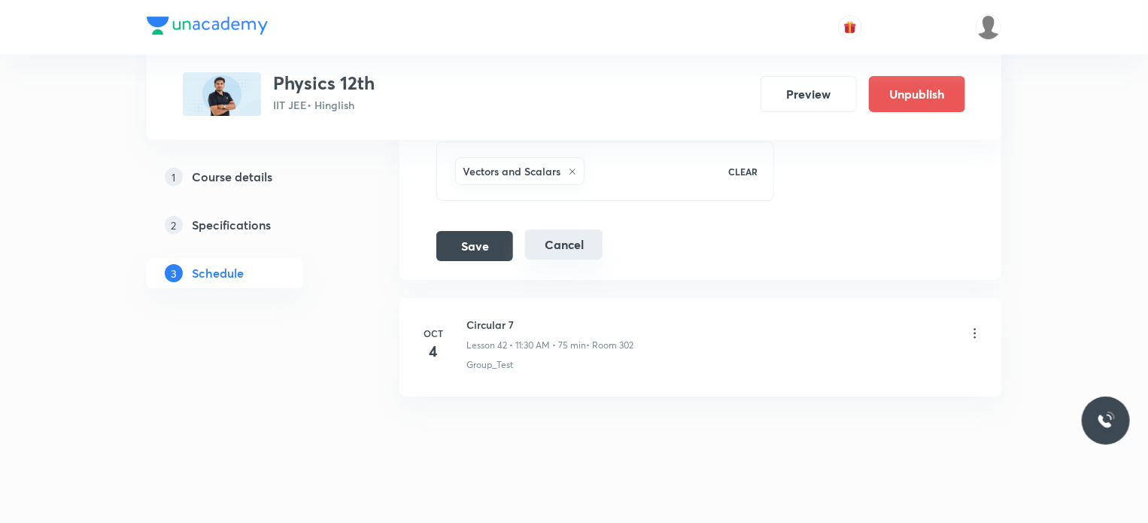
click at [555, 239] on button "Cancel" at bounding box center [563, 244] width 77 height 30
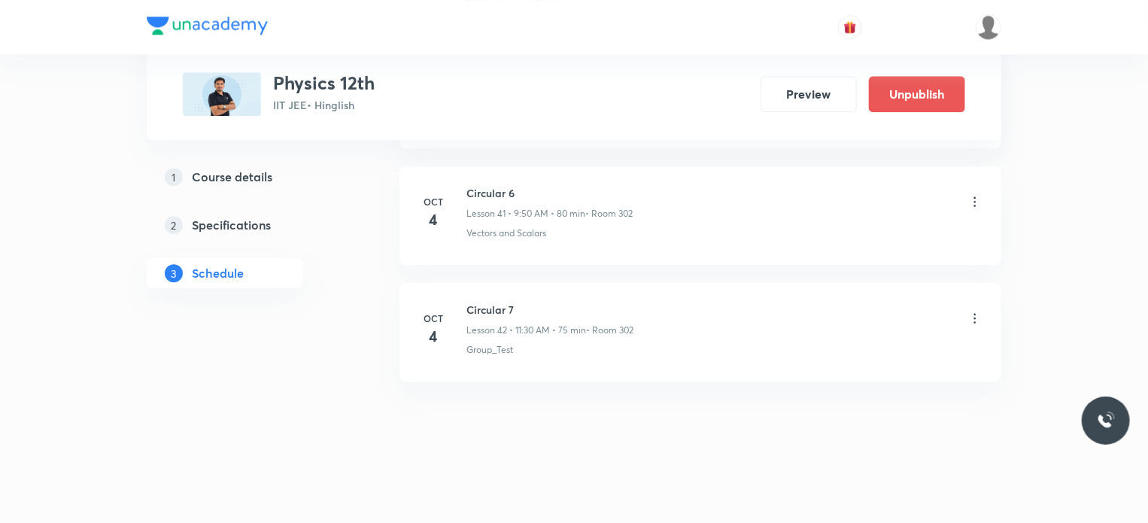
scroll to position [4877, 0]
click at [983, 312] on li "Oct 4 Circular 7 Lesson 42 • 11:30 AM • 75 min • Room 302 Group_Test" at bounding box center [701, 345] width 602 height 99
click at [970, 324] on icon at bounding box center [975, 331] width 15 height 15
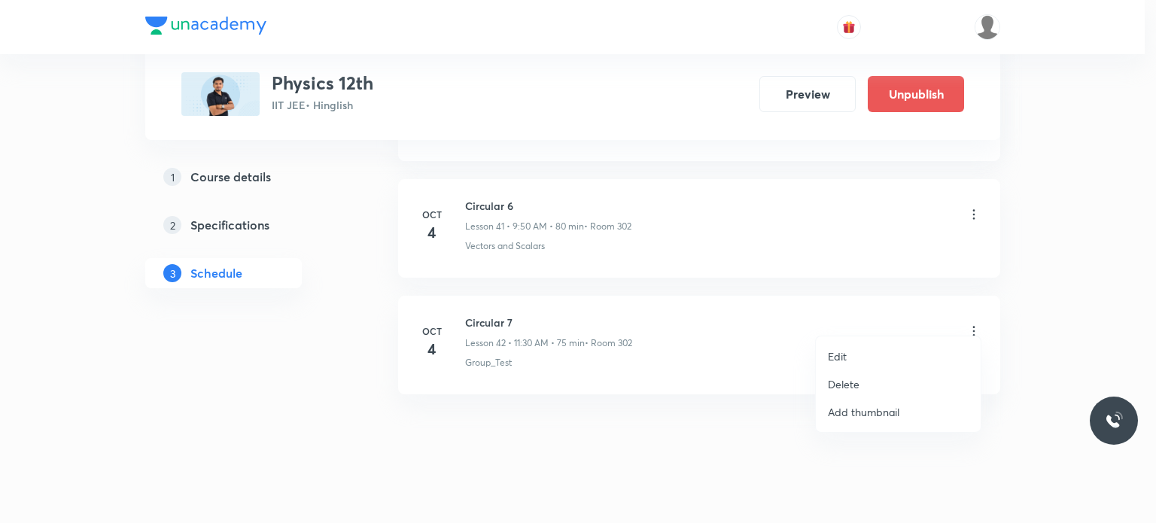
click at [833, 357] on p "Edit" at bounding box center [837, 356] width 19 height 16
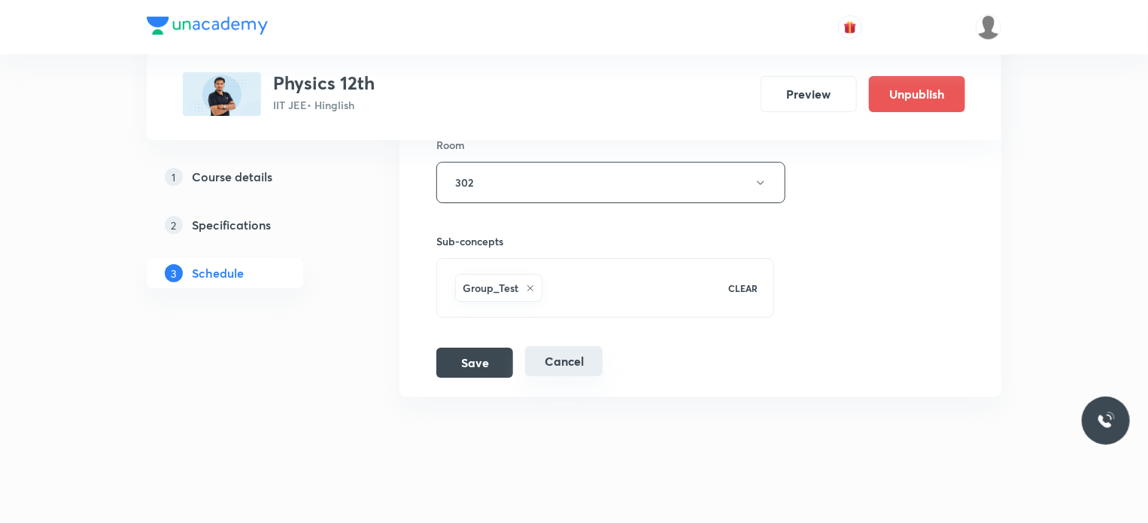
click at [558, 346] on button "Cancel" at bounding box center [563, 361] width 77 height 30
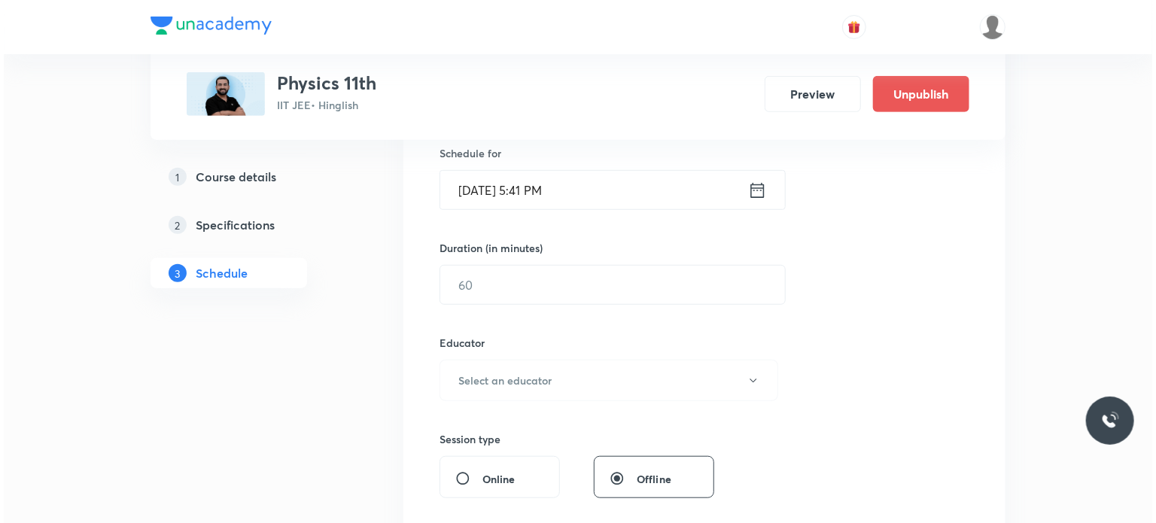
scroll to position [6128, 0]
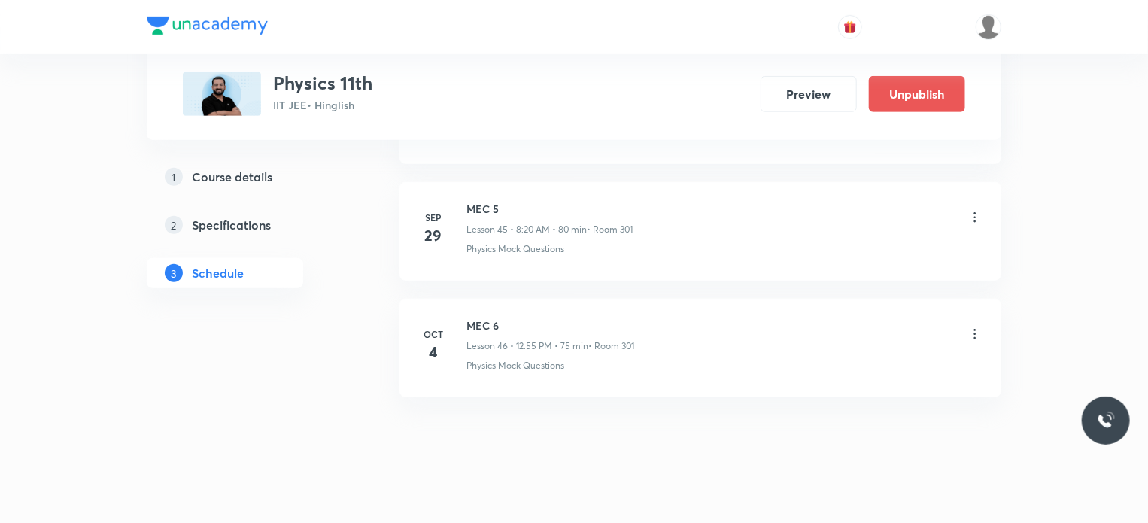
click at [972, 327] on icon at bounding box center [975, 334] width 15 height 15
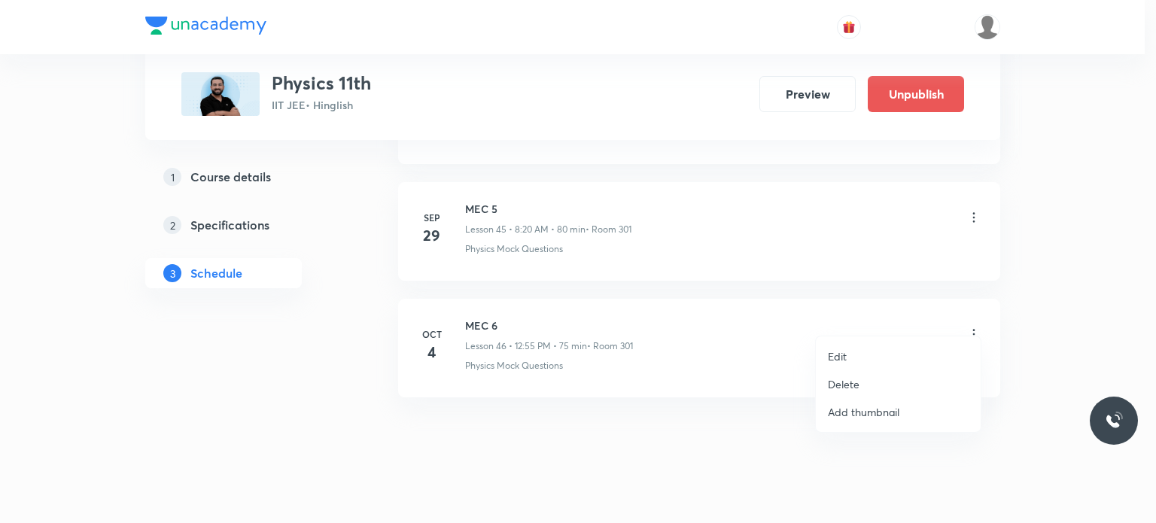
click at [867, 349] on li "Edit" at bounding box center [898, 356] width 165 height 28
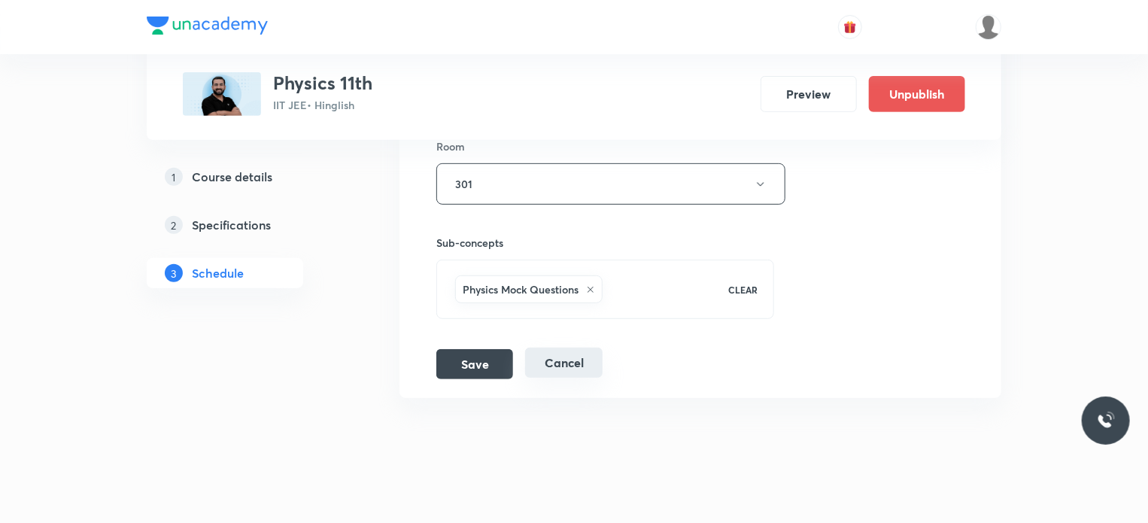
click at [573, 351] on button "Cancel" at bounding box center [563, 363] width 77 height 30
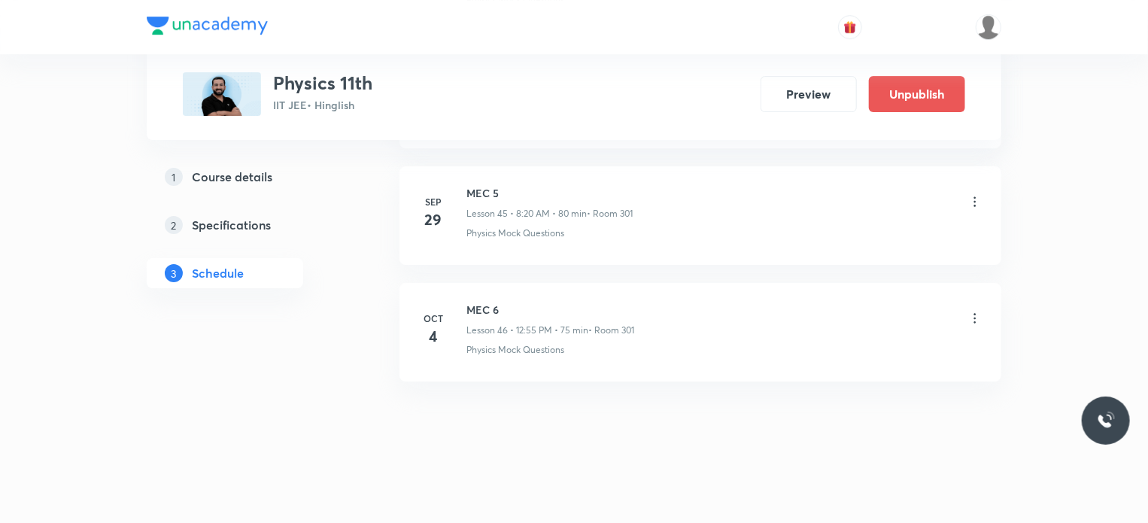
scroll to position [5342, 0]
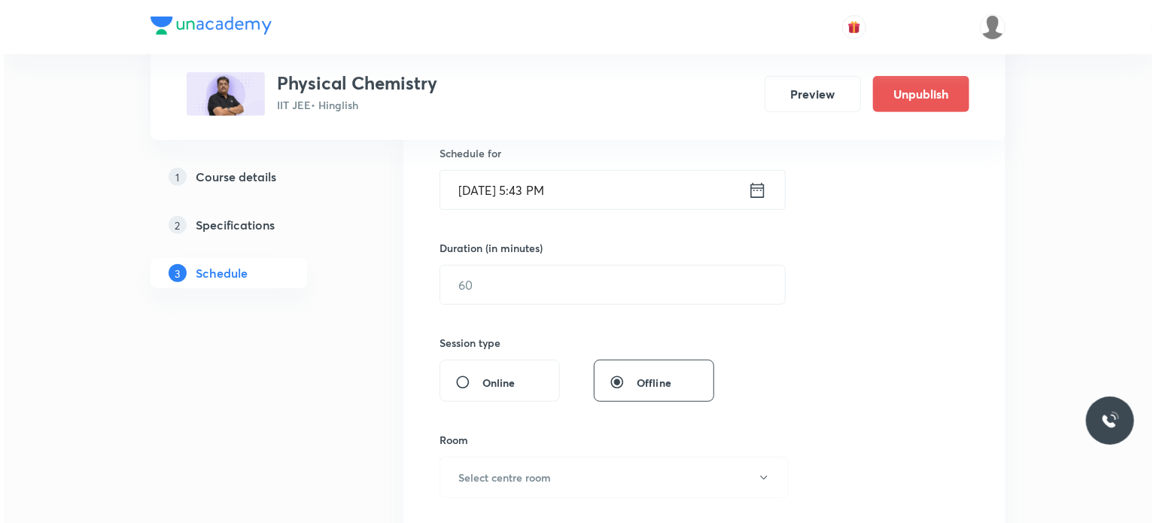
scroll to position [3590, 0]
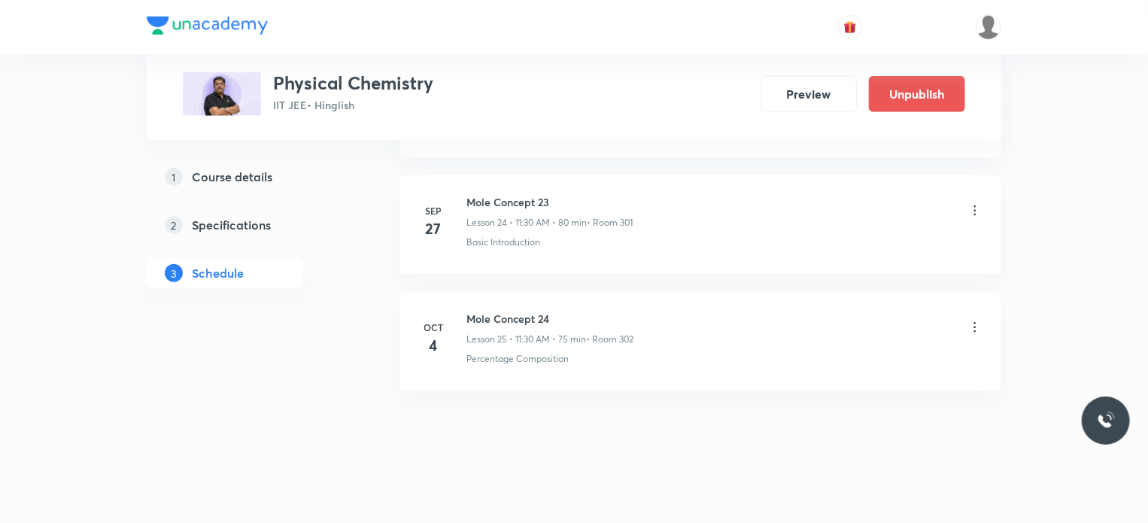
click at [451, 330] on div "[DATE]" at bounding box center [442, 339] width 48 height 36
click at [975, 324] on icon at bounding box center [975, 327] width 15 height 15
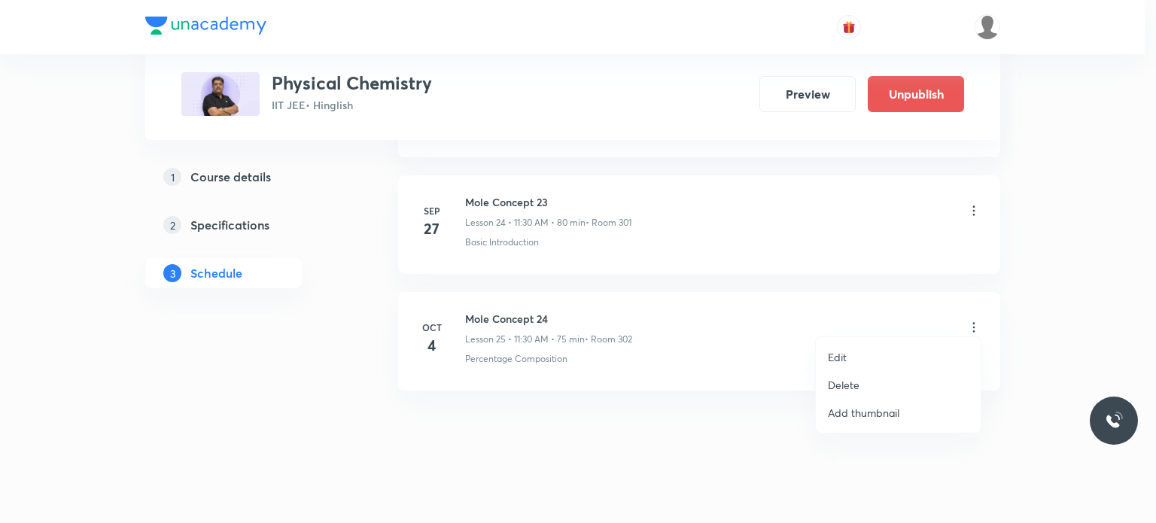
click at [898, 351] on li "Edit" at bounding box center [898, 357] width 165 height 28
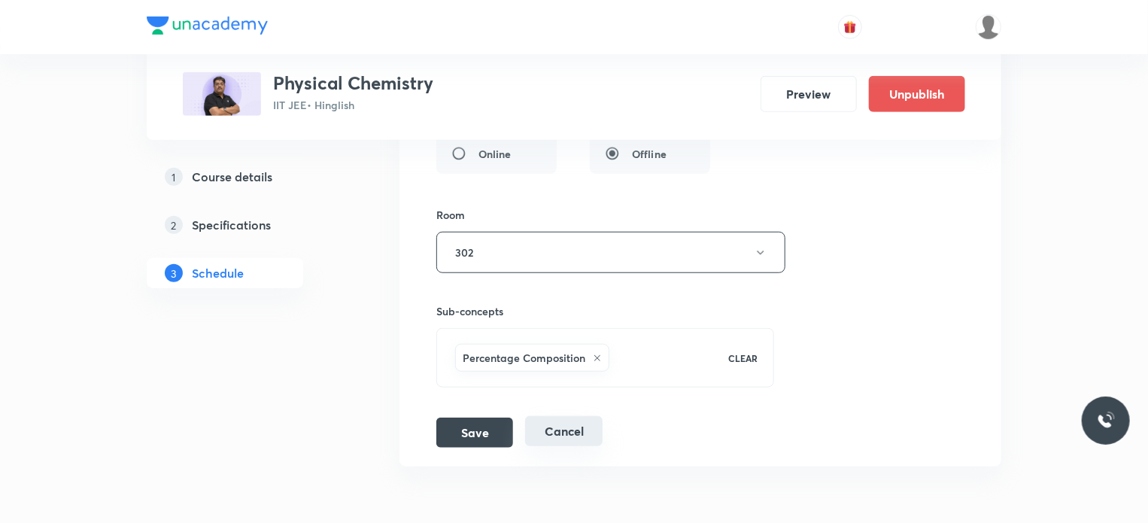
click at [546, 421] on button "Cancel" at bounding box center [563, 431] width 77 height 30
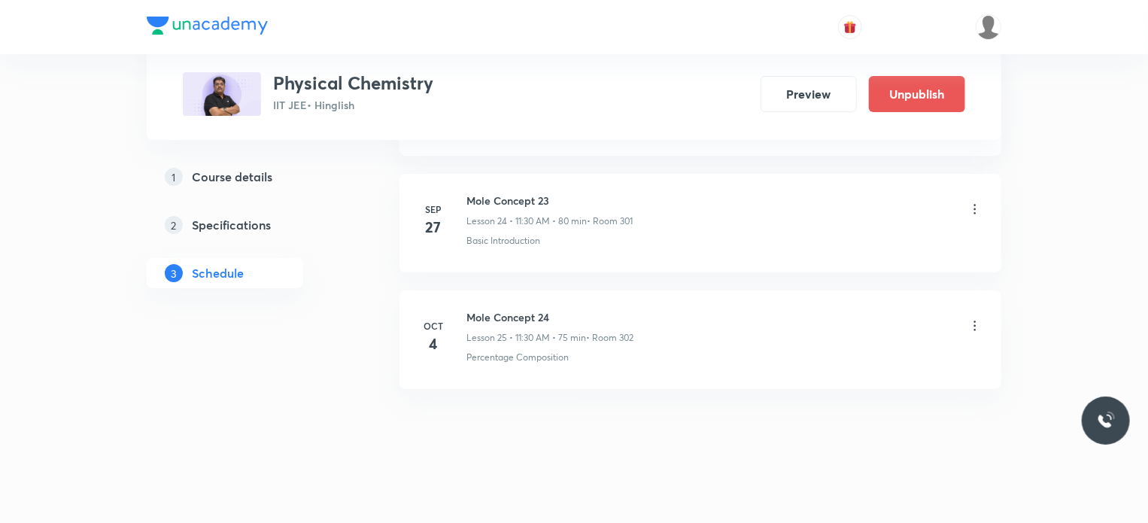
scroll to position [2825, 0]
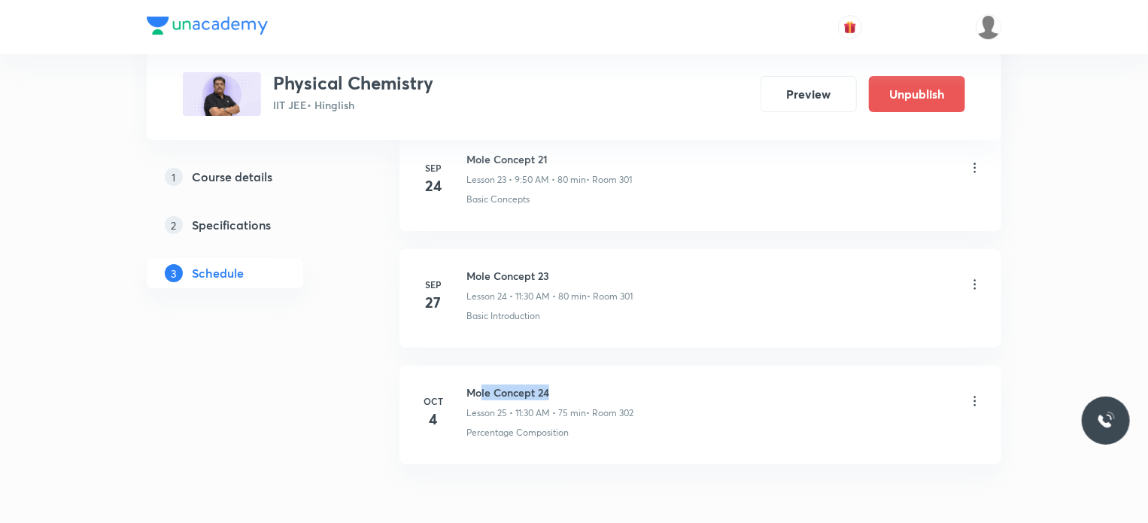
drag, startPoint x: 482, startPoint y: 384, endPoint x: 733, endPoint y: 391, distance: 251.4
click at [733, 391] on div "Mole Concept 24 Lesson 25 • 11:30 AM • 75 min • Room 302" at bounding box center [724, 401] width 516 height 35
drag, startPoint x: 783, startPoint y: 394, endPoint x: 1023, endPoint y: 353, distance: 243.6
click at [792, 394] on div "Mole Concept 24 Lesson 25 • 11:30 AM • 75 min • Room 302" at bounding box center [724, 401] width 516 height 35
click at [975, 384] on div "Mole Concept 24 Lesson 25 • 11:30 AM • 75 min • Room 302" at bounding box center [724, 401] width 516 height 35
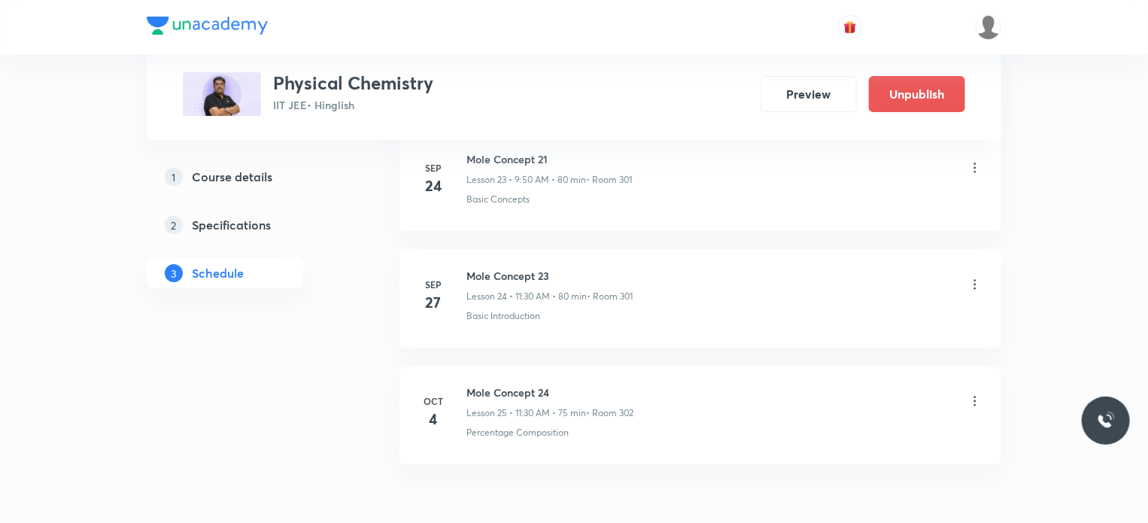
click at [978, 394] on icon at bounding box center [975, 401] width 15 height 15
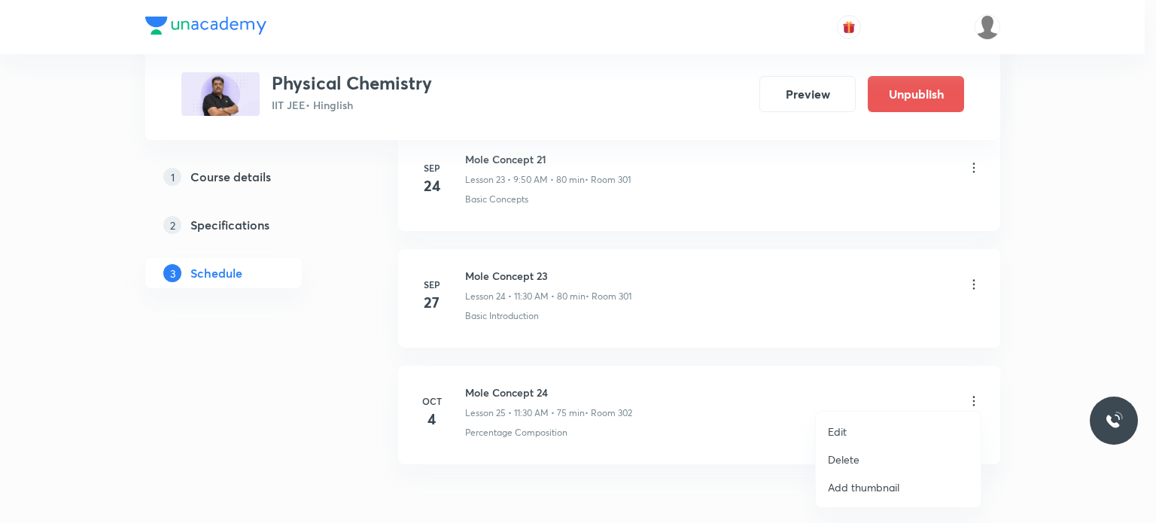
click at [877, 423] on li "Edit" at bounding box center [898, 432] width 165 height 28
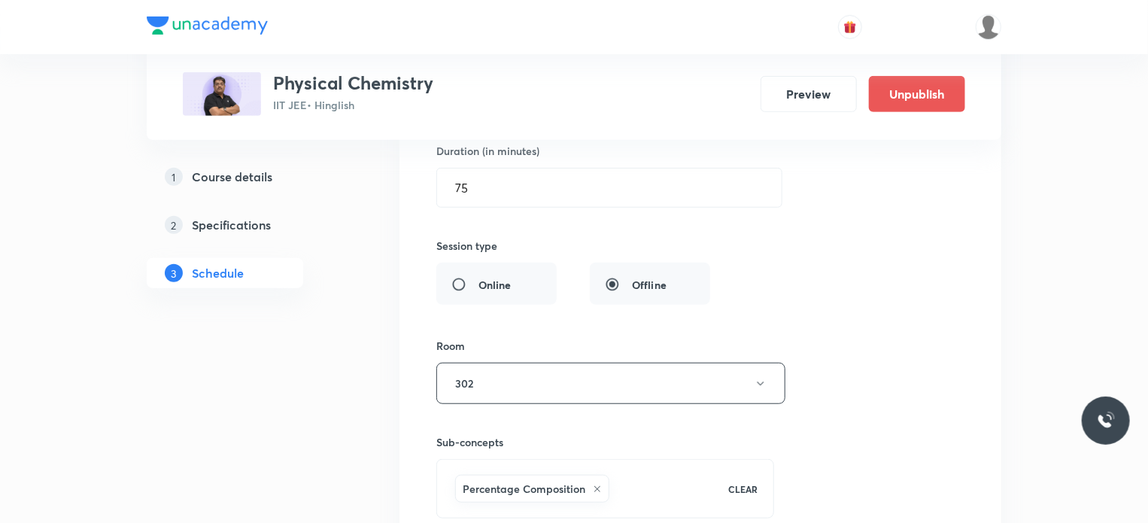
scroll to position [3426, 0]
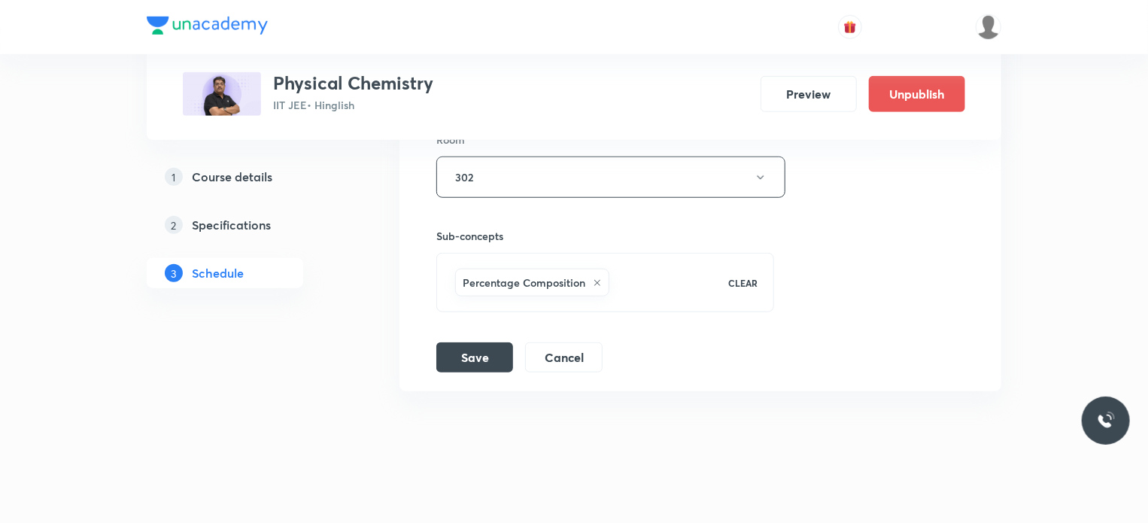
click at [570, 329] on div "Session title 15/99 Mole Concept 24 ​ Schedule for Oct 4, 2025, 11:30 AM ​ Dura…" at bounding box center [700, 44] width 528 height 655
click at [575, 348] on button "Cancel" at bounding box center [563, 356] width 77 height 30
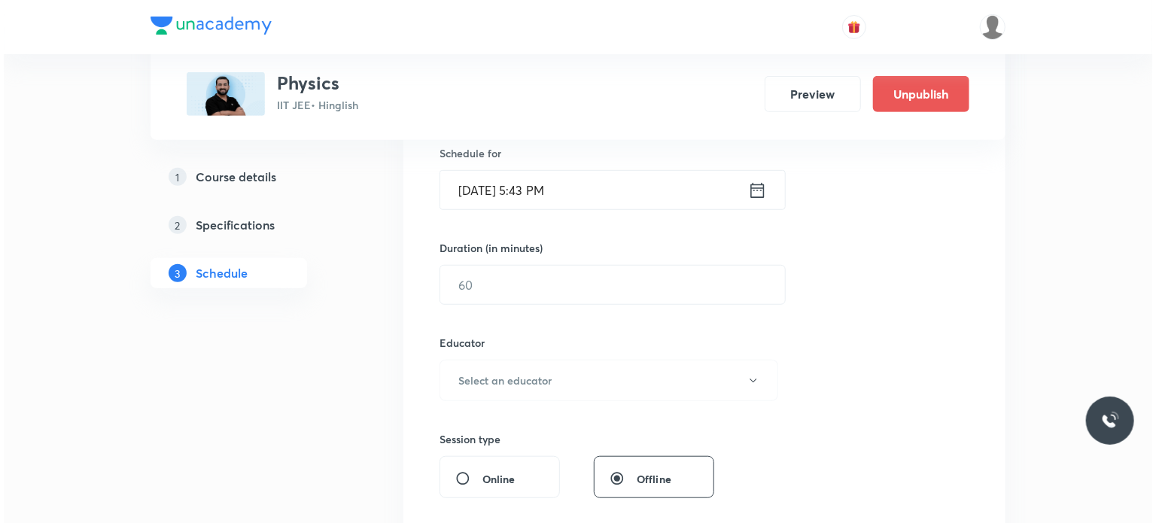
scroll to position [14969, 0]
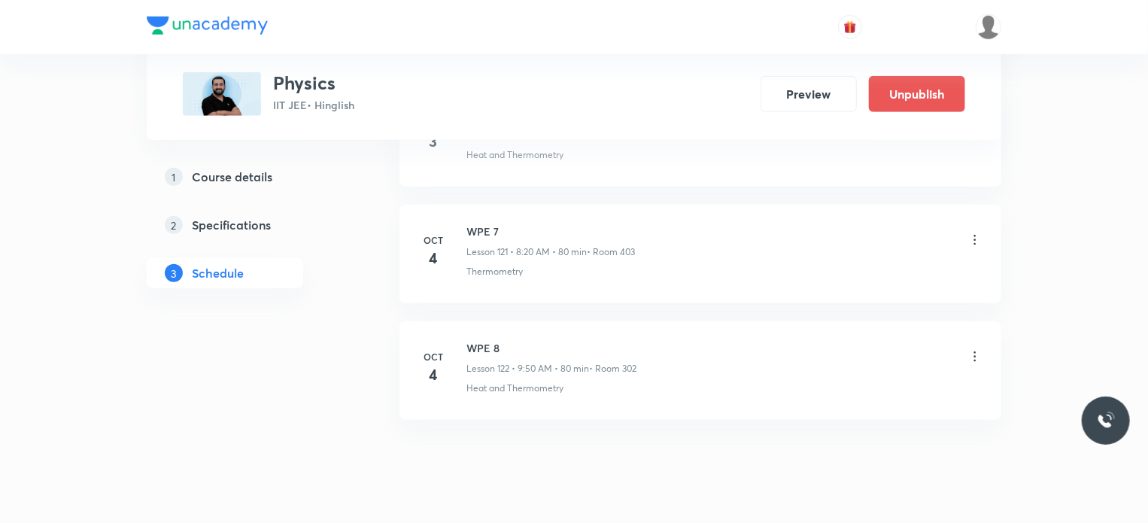
click at [497, 321] on li "Oct 4 WPE 8 Lesson 122 • 9:50 AM • 80 min • Room 302 Heat and Thermometry" at bounding box center [701, 370] width 602 height 99
drag, startPoint x: 478, startPoint y: 217, endPoint x: 574, endPoint y: 195, distance: 98.7
click at [574, 223] on div "WPE 7 Lesson 121 • 8:20 AM • 80 min • Room 403" at bounding box center [550, 240] width 169 height 35
click at [659, 223] on div "WPE 7 Lesson 121 • 8:20 AM • 80 min • Room 403 Thermometry" at bounding box center [724, 250] width 516 height 55
click at [974, 232] on icon at bounding box center [975, 239] width 15 height 15
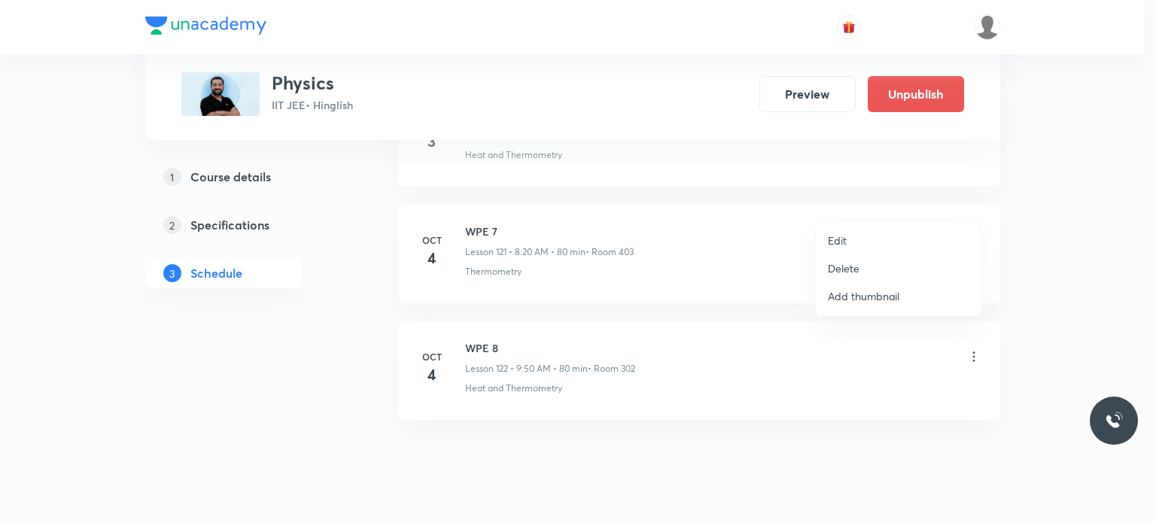
click at [840, 251] on li "Edit" at bounding box center [898, 240] width 165 height 28
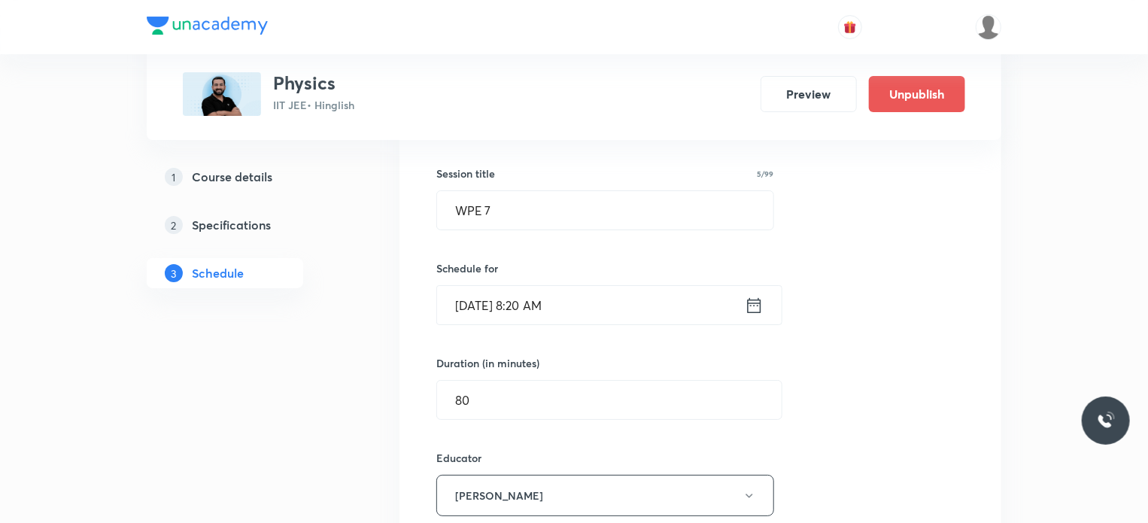
scroll to position [14705, 0]
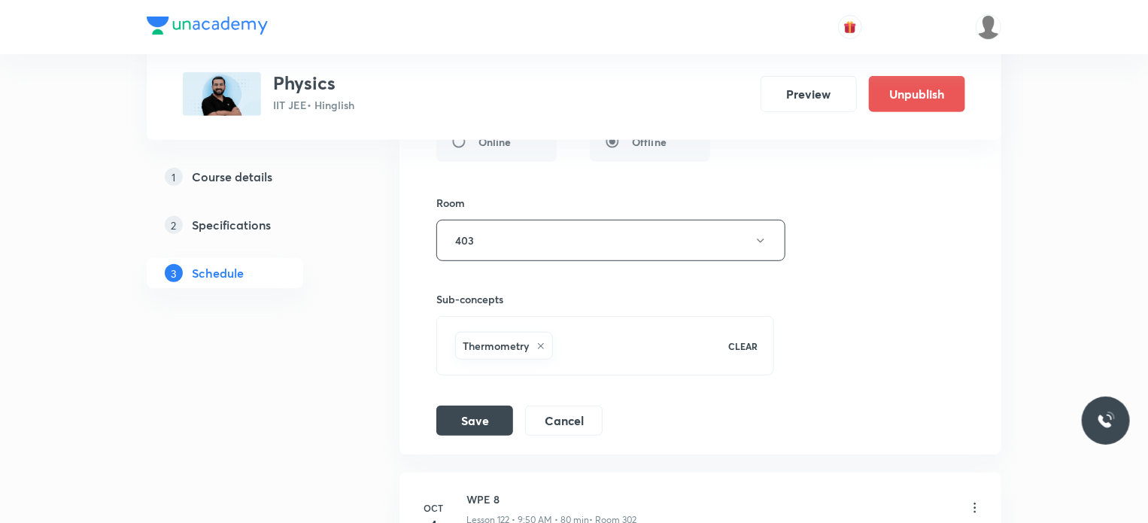
click at [586, 361] on div "Session title 5/99 WPE 7 ​ Schedule for Oct 4, 2025, 8:20 AM ​ Duration (in min…" at bounding box center [700, 60] width 528 height 752
click at [588, 404] on button "Cancel" at bounding box center [563, 419] width 77 height 30
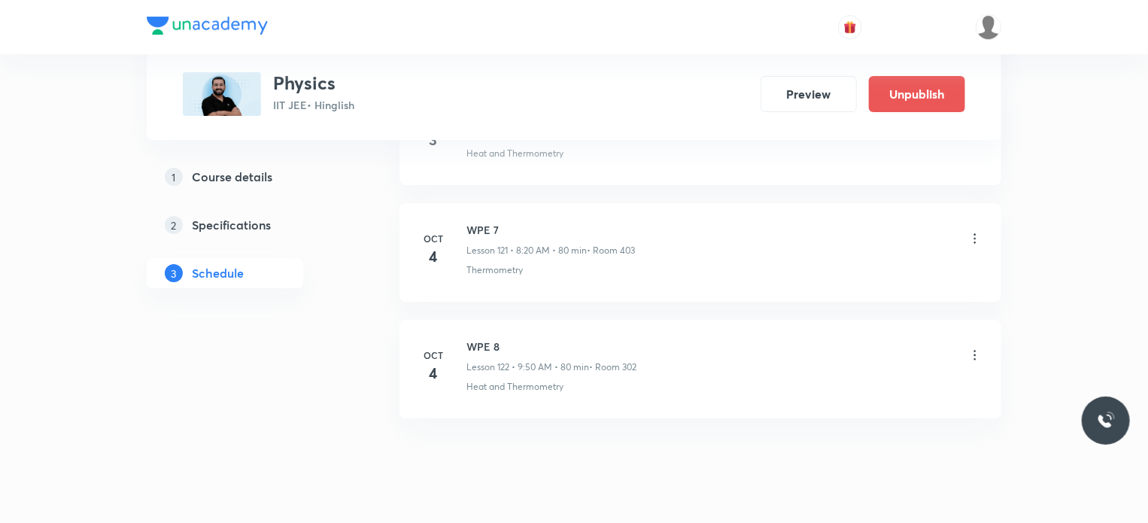
click at [984, 320] on li "Oct 4 WPE 8 Lesson 122 • 9:50 AM • 80 min • Room 302 Heat and Thermometry" at bounding box center [701, 369] width 602 height 99
click at [971, 348] on icon at bounding box center [975, 355] width 15 height 15
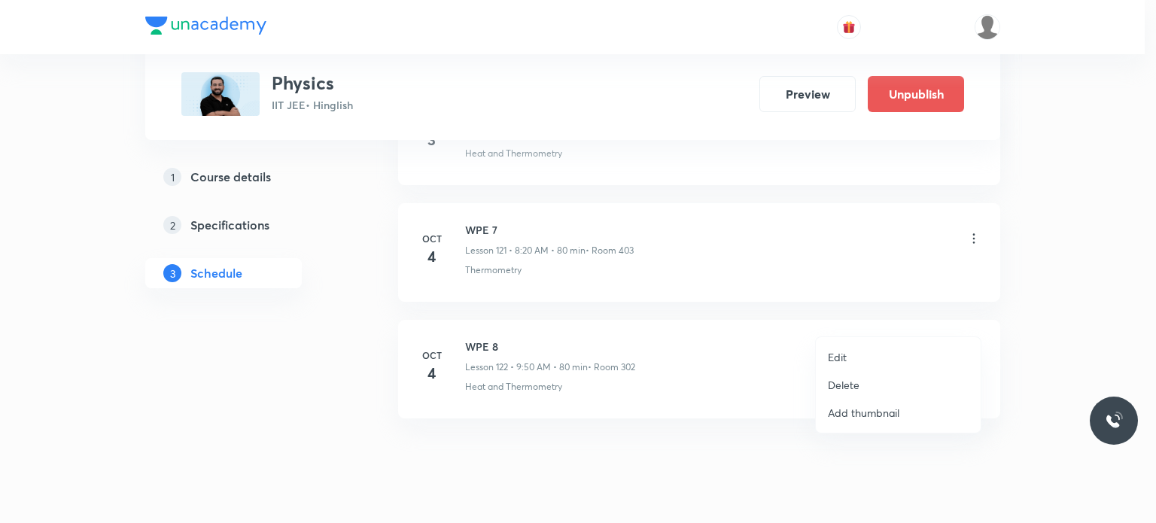
click at [867, 357] on li "Edit" at bounding box center [898, 357] width 165 height 28
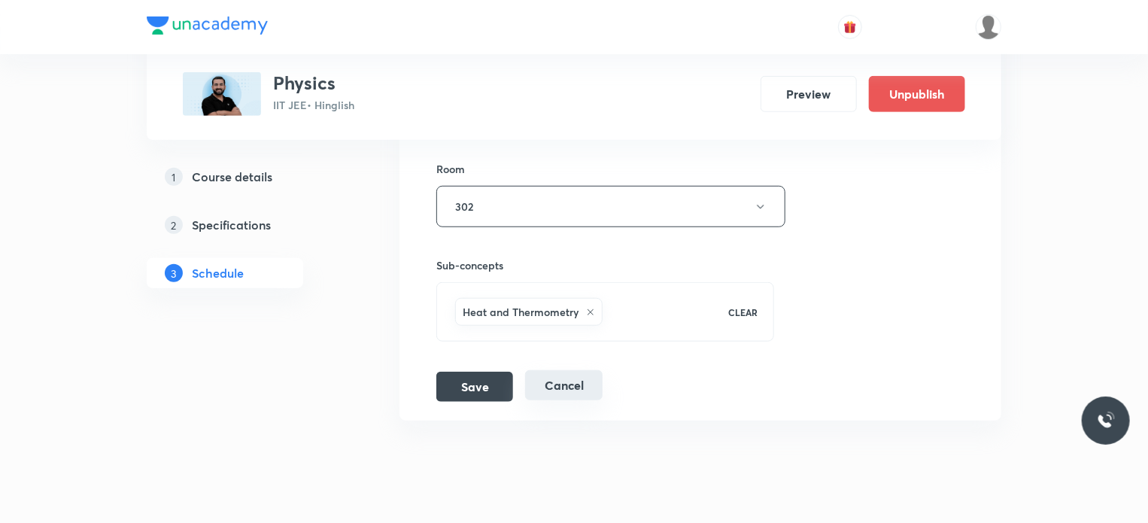
click at [566, 370] on button "Cancel" at bounding box center [563, 385] width 77 height 30
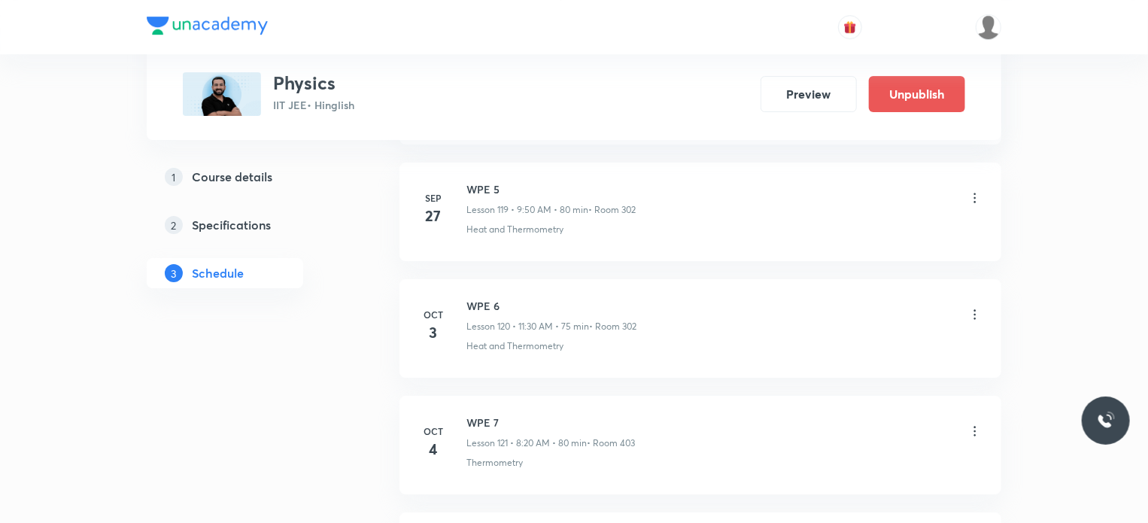
scroll to position [14108, 0]
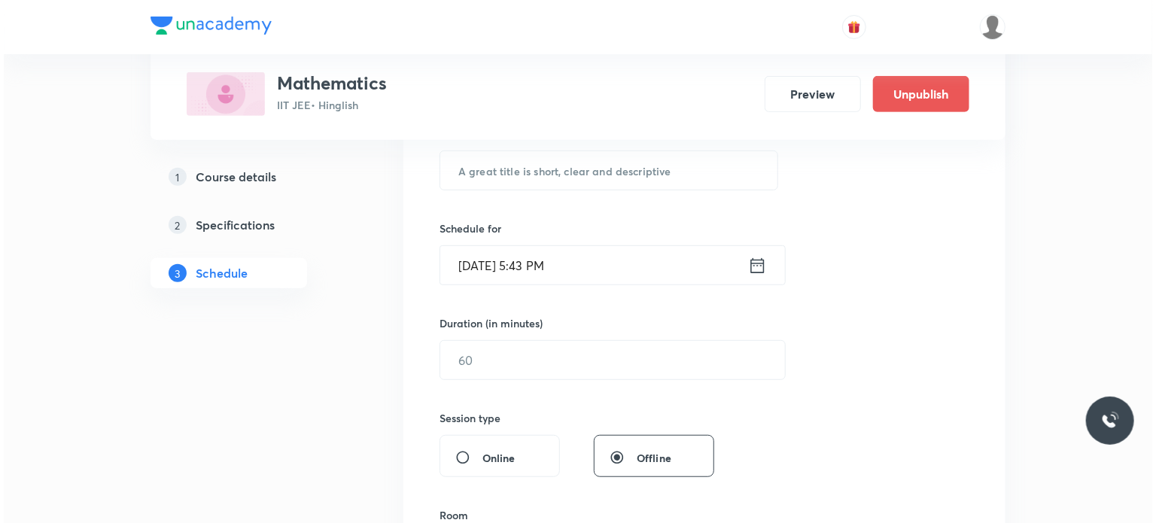
scroll to position [15105, 0]
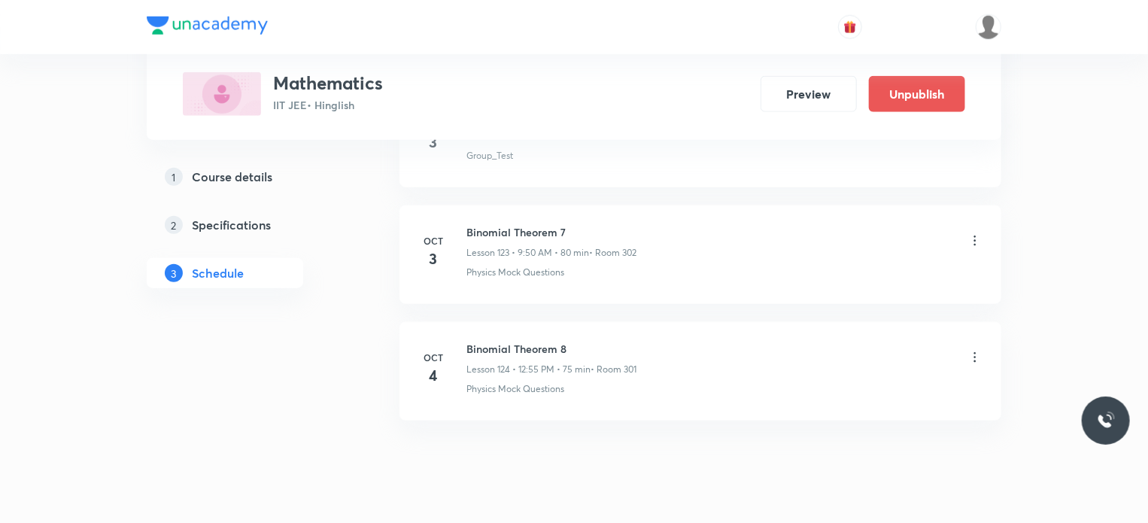
click at [982, 341] on div "Binomial Theorem 8 Lesson 124 • 12:55 PM • 75 min • Room 301" at bounding box center [724, 358] width 516 height 35
click at [975, 350] on icon at bounding box center [975, 357] width 15 height 15
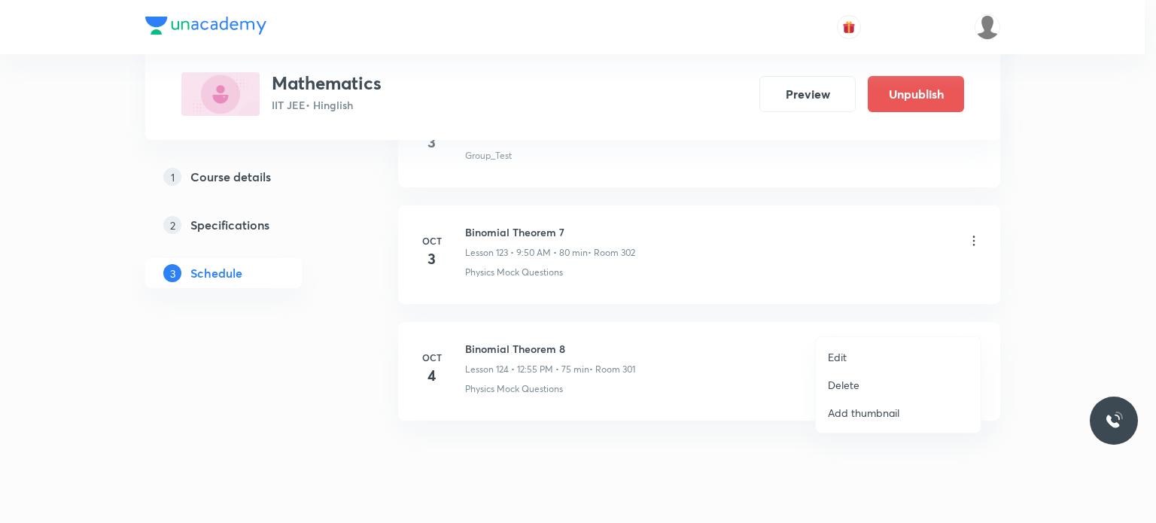
click at [851, 355] on li "Edit" at bounding box center [898, 357] width 165 height 28
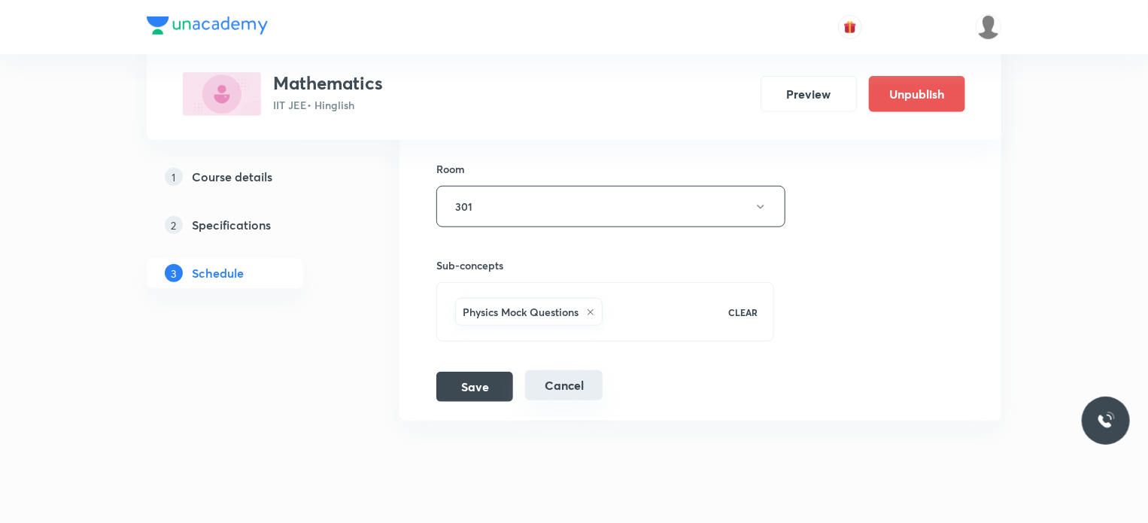
click at [561, 370] on button "Cancel" at bounding box center [563, 385] width 77 height 30
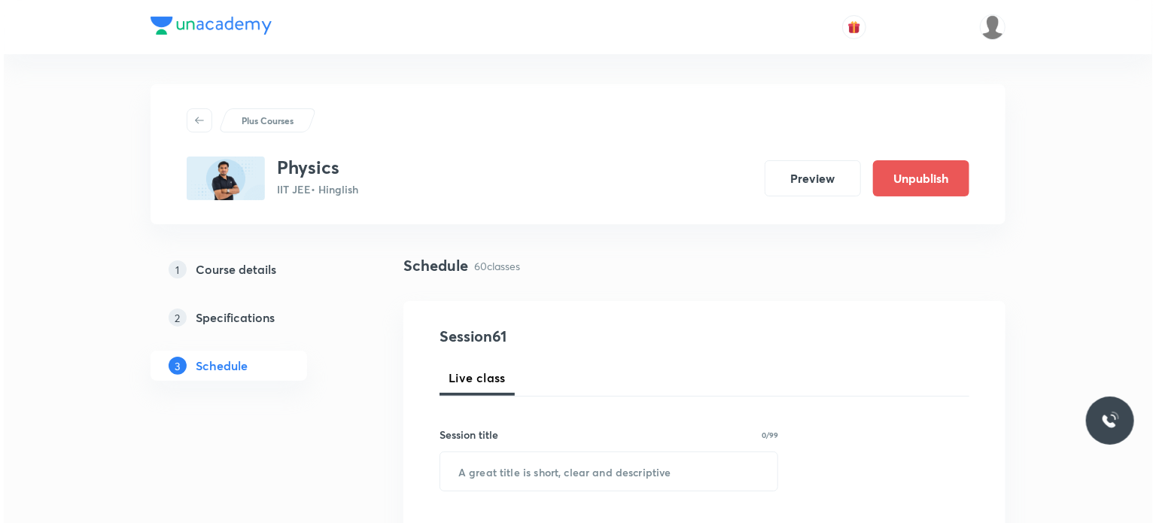
scroll to position [7757, 0]
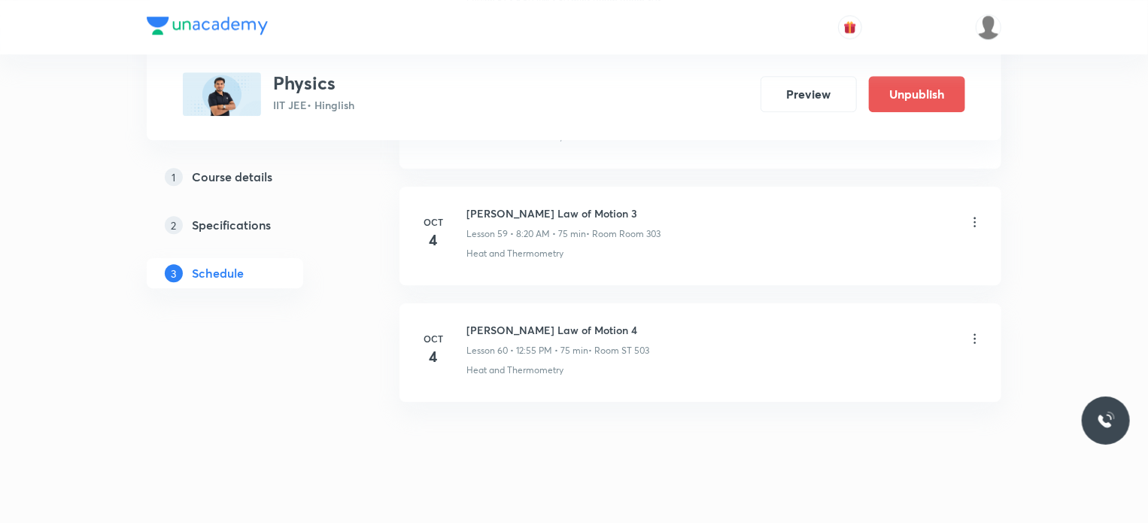
click at [971, 214] on icon at bounding box center [975, 221] width 15 height 15
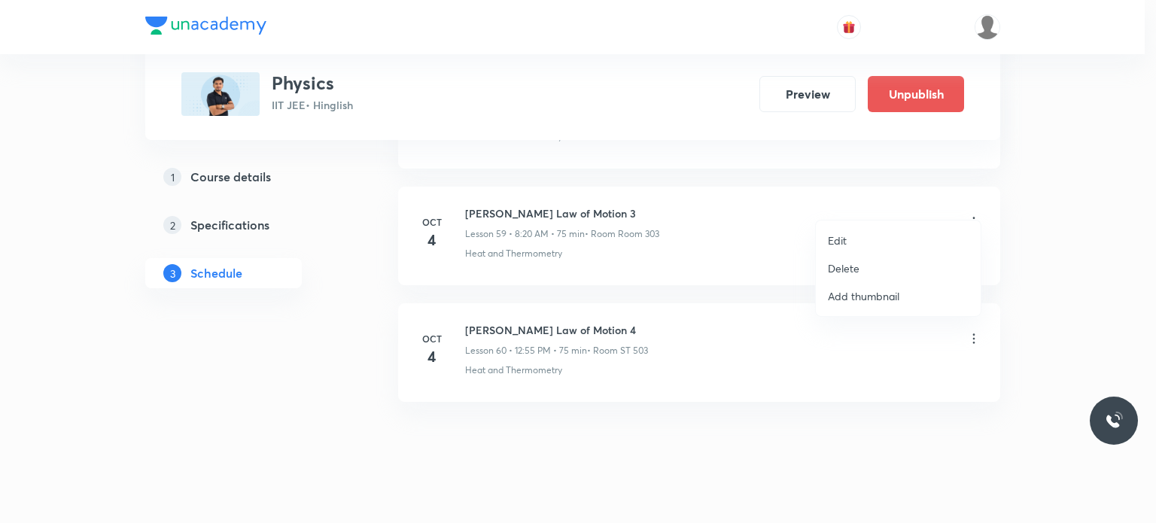
click at [875, 234] on li "Edit" at bounding box center [898, 240] width 165 height 28
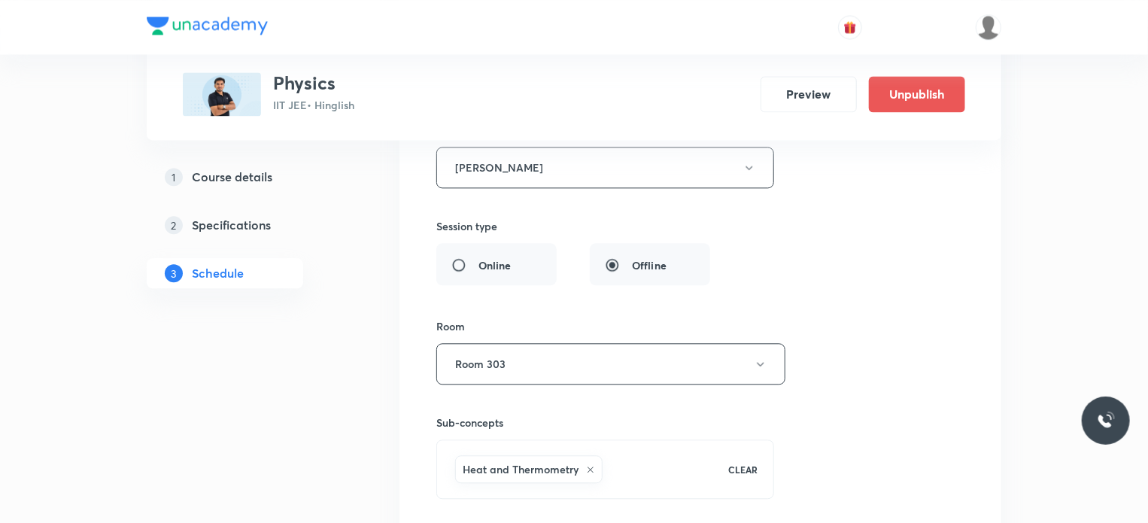
drag, startPoint x: 792, startPoint y: 354, endPoint x: 775, endPoint y: 360, distance: 17.6
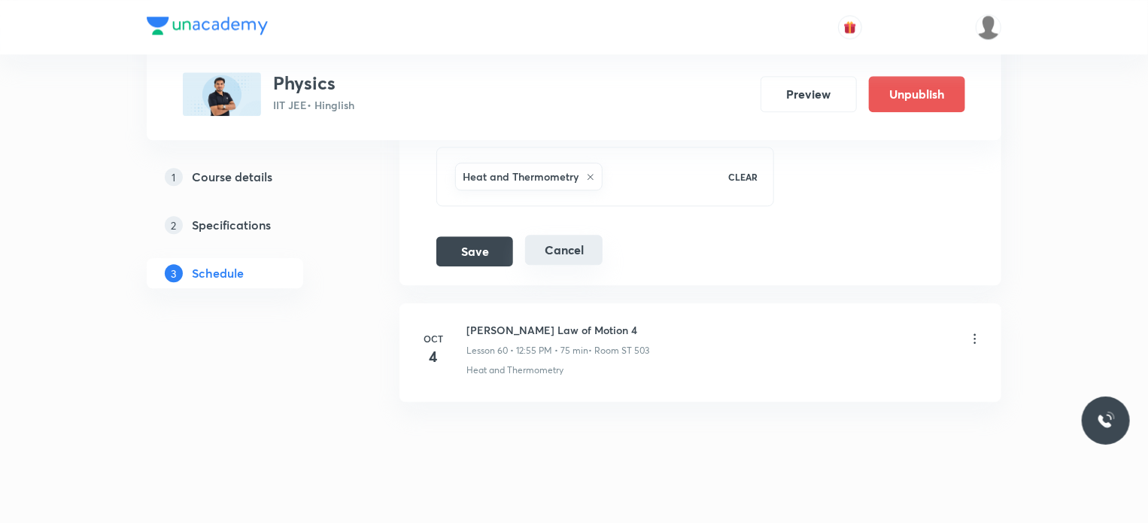
drag, startPoint x: 775, startPoint y: 360, endPoint x: 548, endPoint y: 226, distance: 263.8
click at [548, 235] on button "Cancel" at bounding box center [563, 250] width 77 height 30
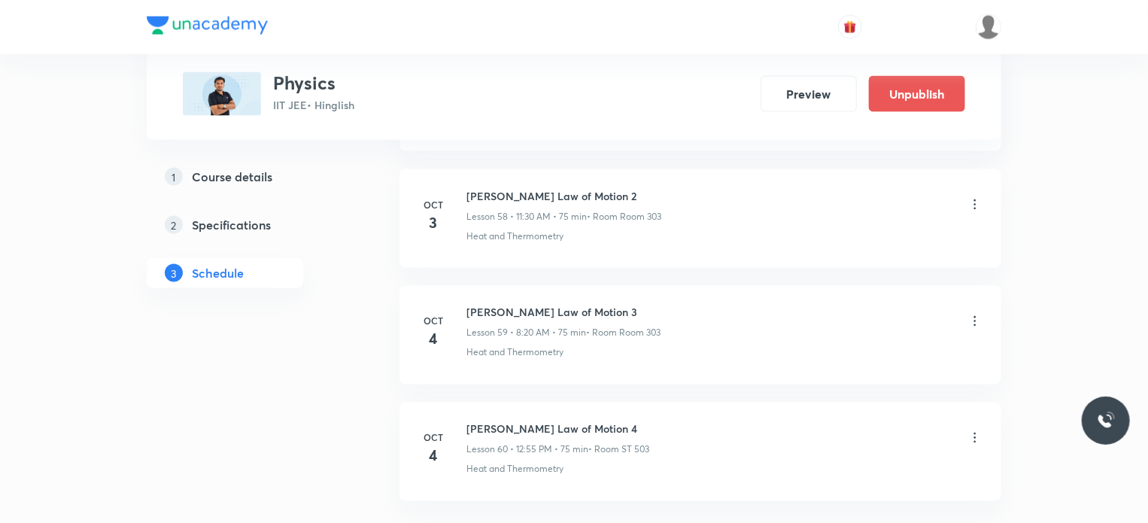
scroll to position [6895, 0]
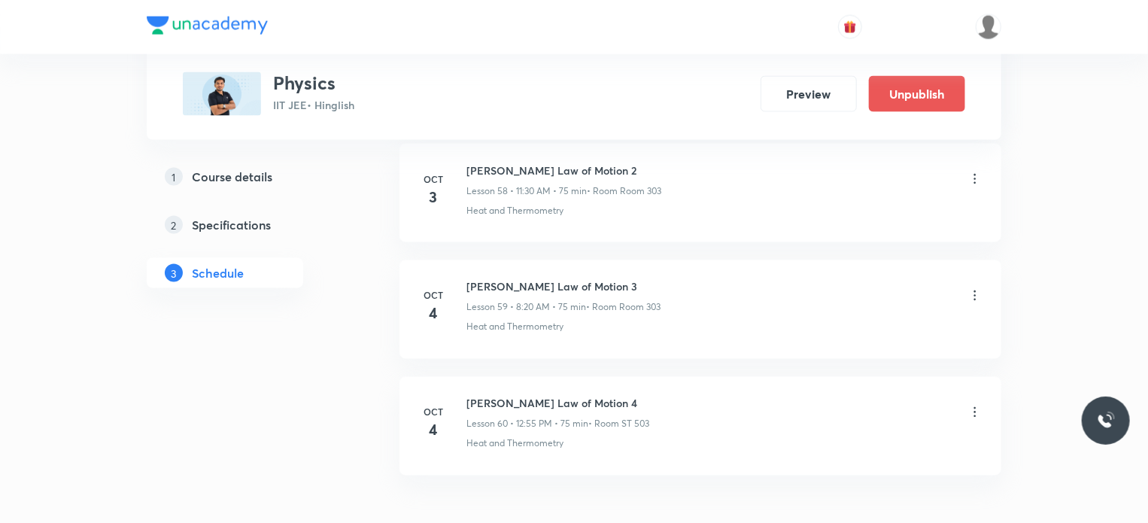
click at [972, 405] on icon at bounding box center [975, 412] width 15 height 15
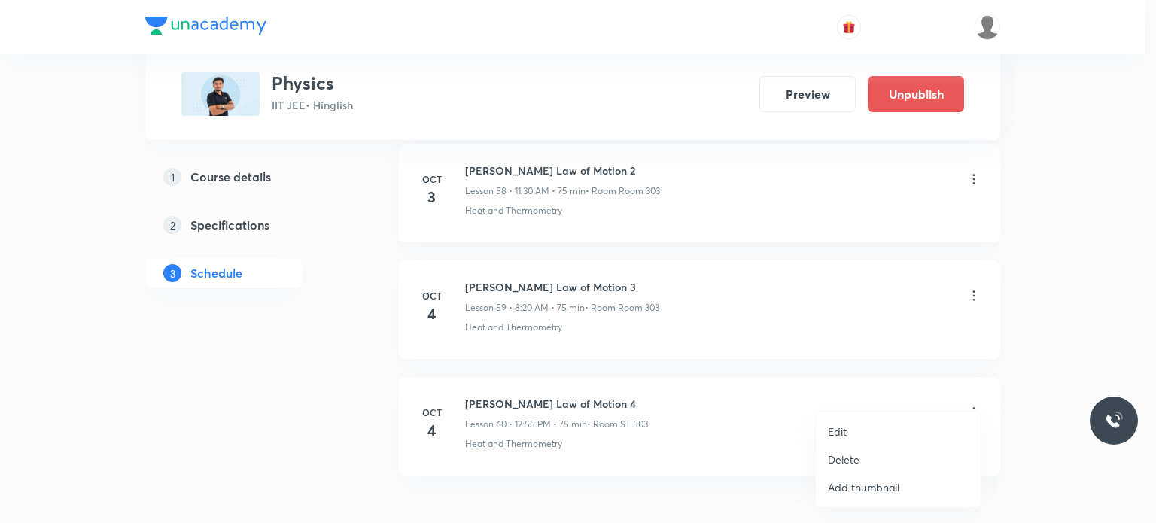
click at [846, 427] on li "Edit" at bounding box center [898, 432] width 165 height 28
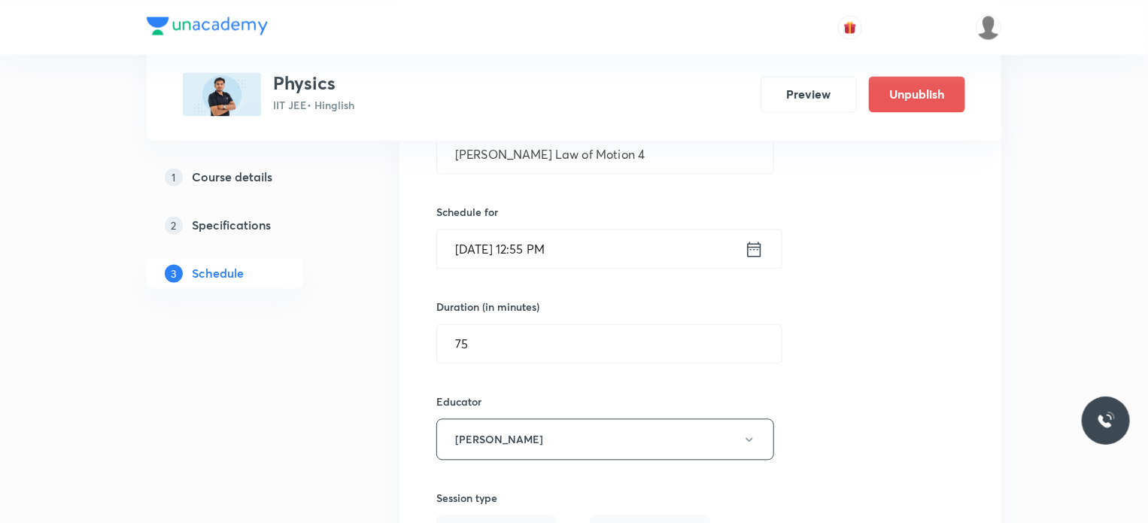
scroll to position [7497, 0]
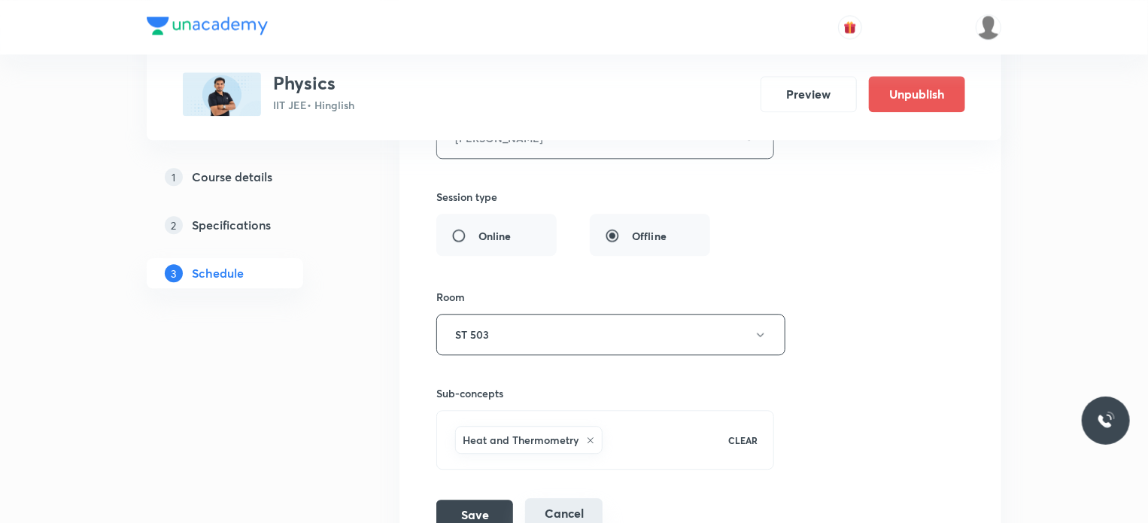
click at [586, 498] on button "Cancel" at bounding box center [563, 513] width 77 height 30
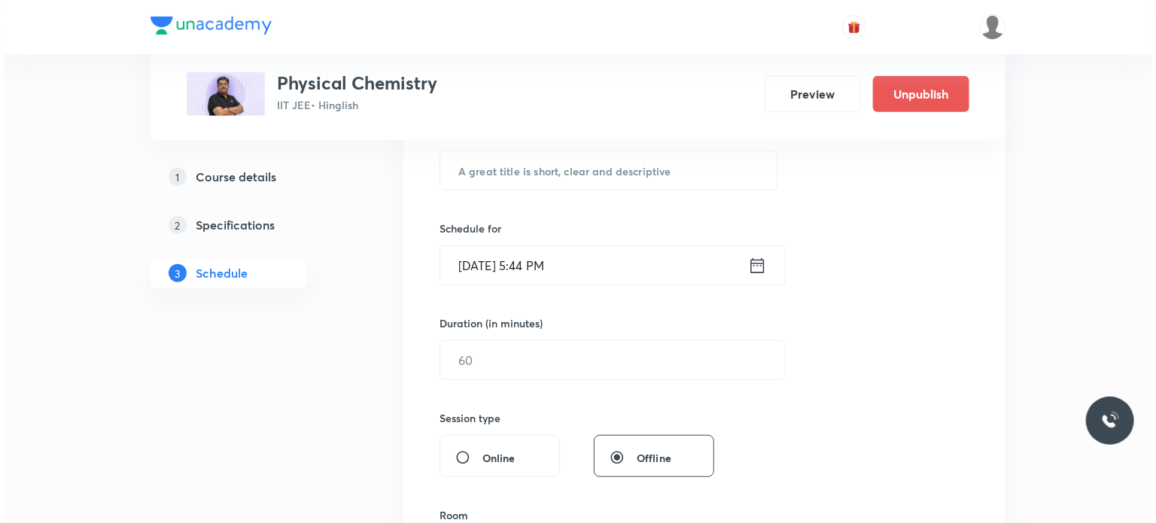
scroll to position [1379, 0]
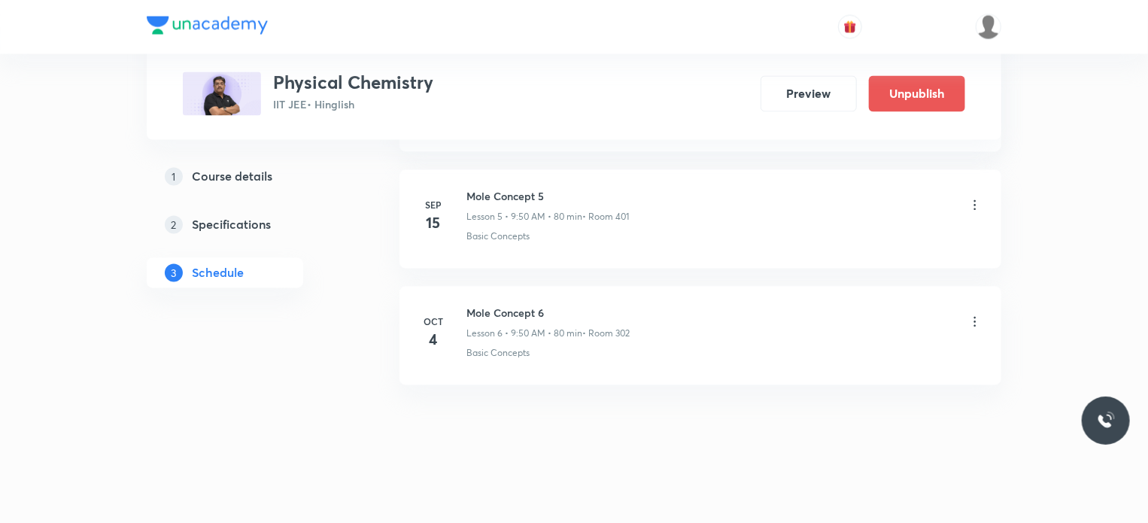
click at [978, 315] on icon at bounding box center [975, 322] width 15 height 15
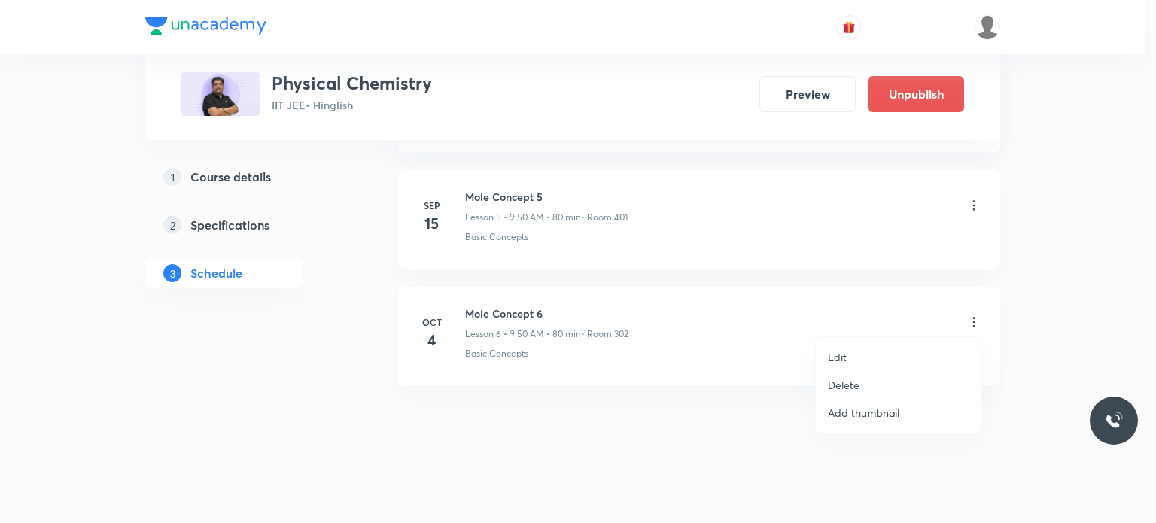
click at [819, 362] on li "Edit" at bounding box center [898, 357] width 165 height 28
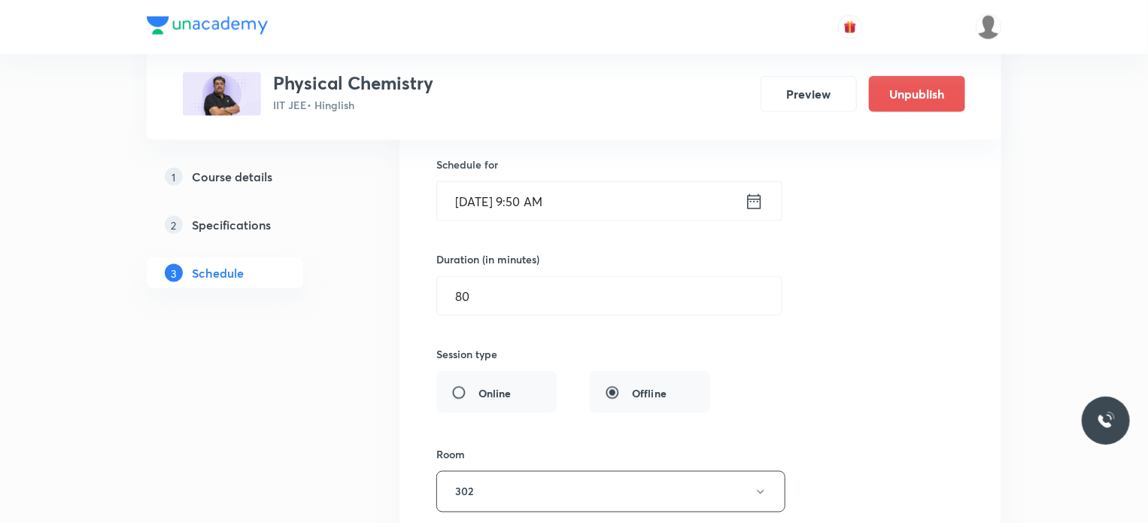
scroll to position [890, 0]
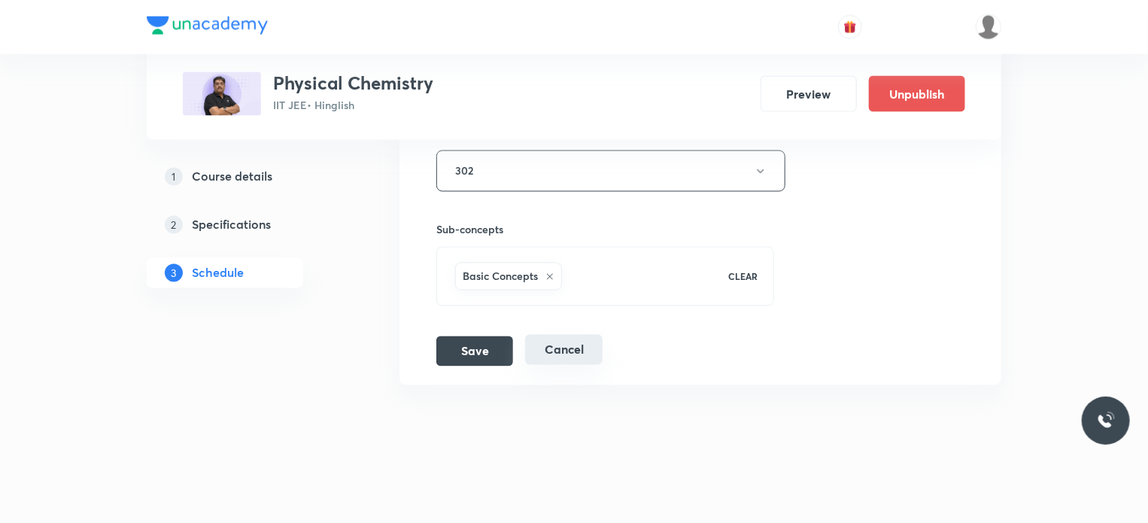
click at [585, 348] on button "Cancel" at bounding box center [563, 350] width 77 height 30
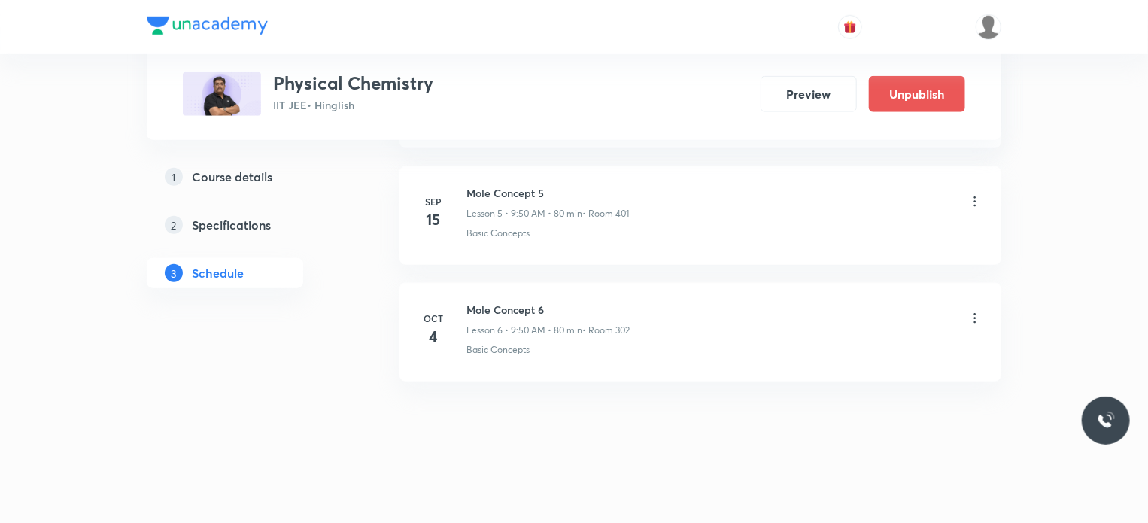
scroll to position [689, 0]
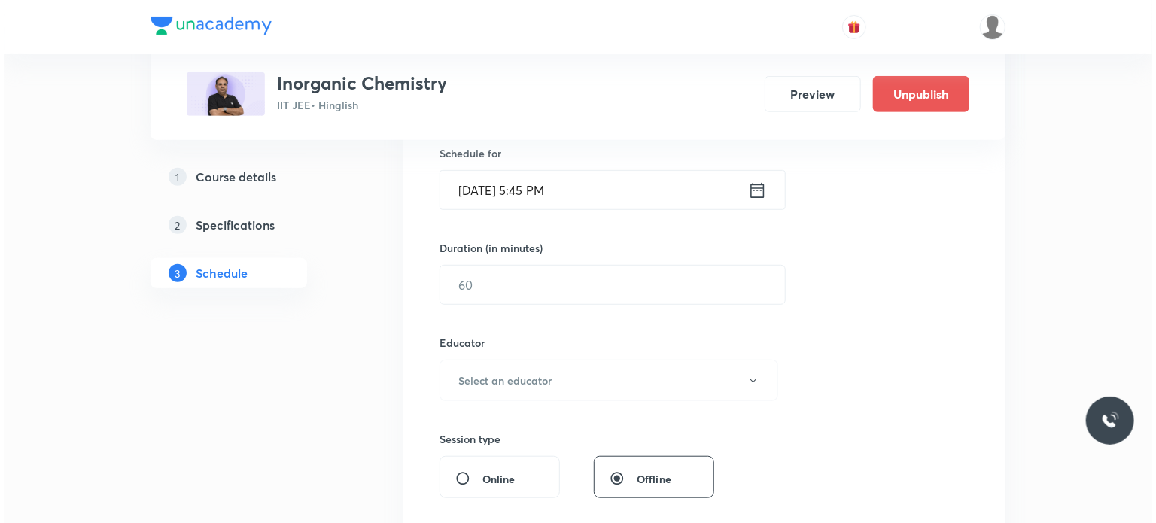
scroll to position [7292, 0]
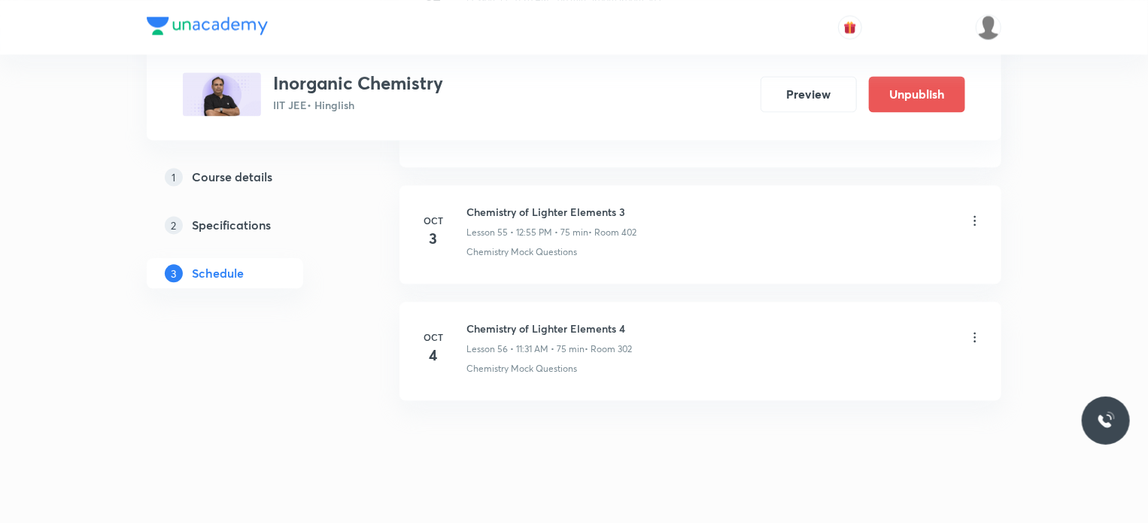
click at [972, 330] on icon at bounding box center [975, 337] width 15 height 15
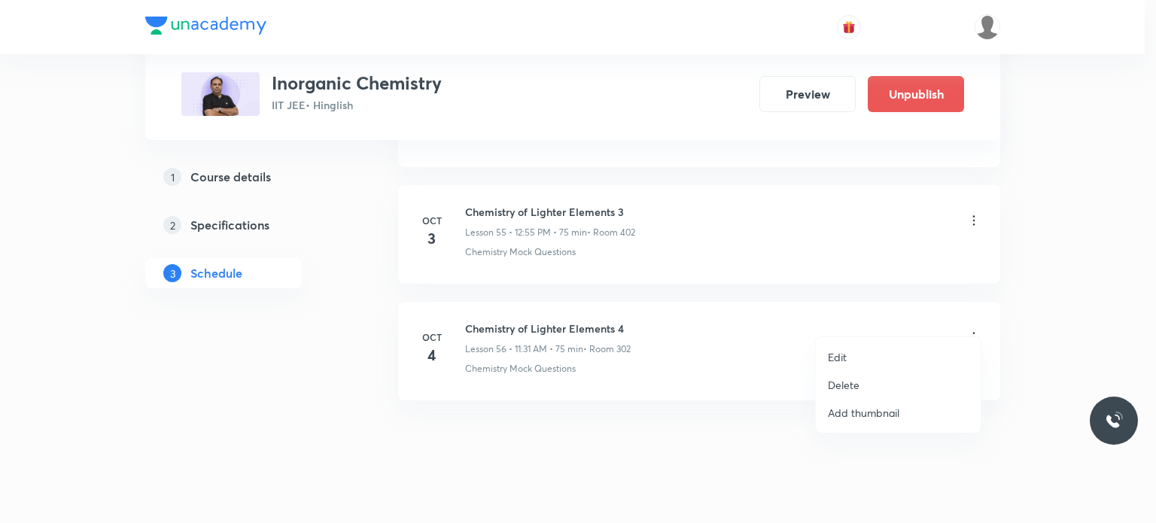
click at [845, 351] on p "Edit" at bounding box center [837, 357] width 19 height 16
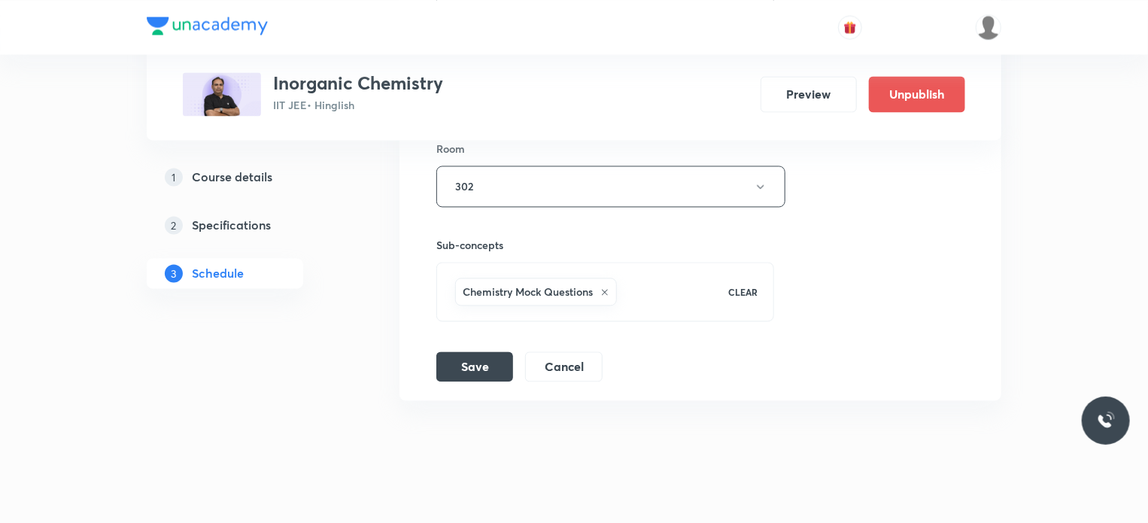
click at [574, 351] on button "Cancel" at bounding box center [563, 366] width 77 height 30
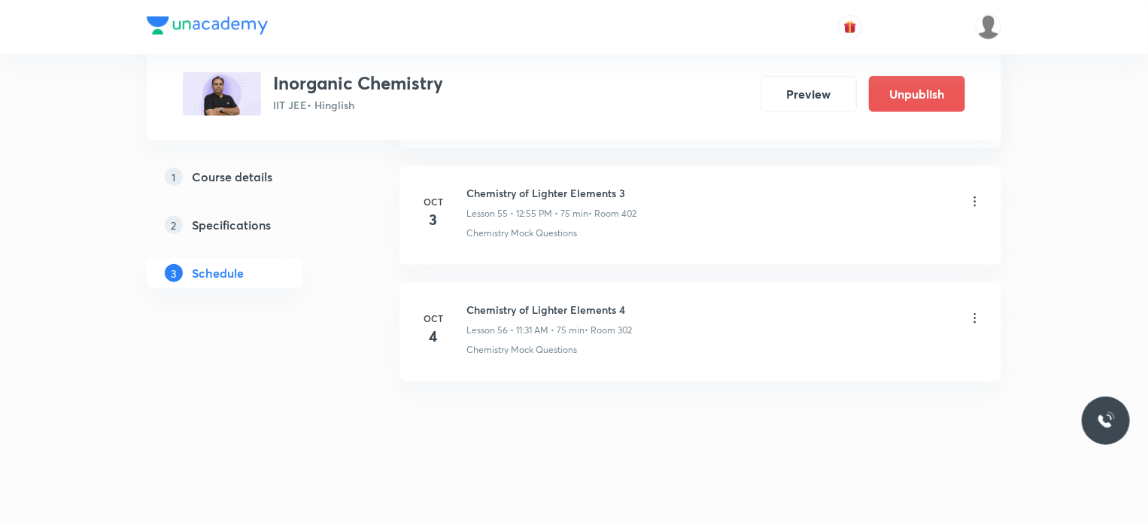
scroll to position [6505, 0]
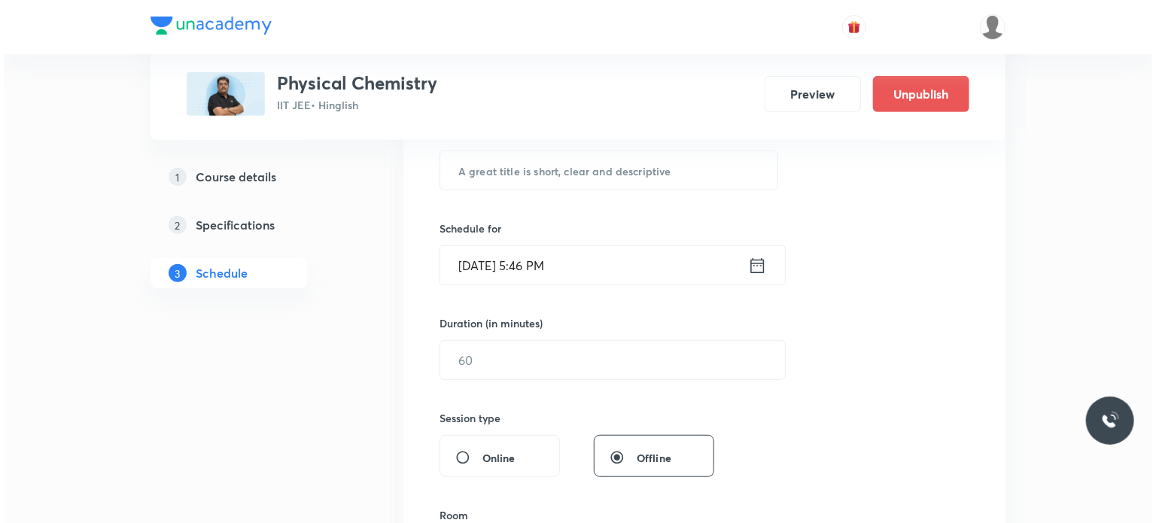
scroll to position [7544, 0]
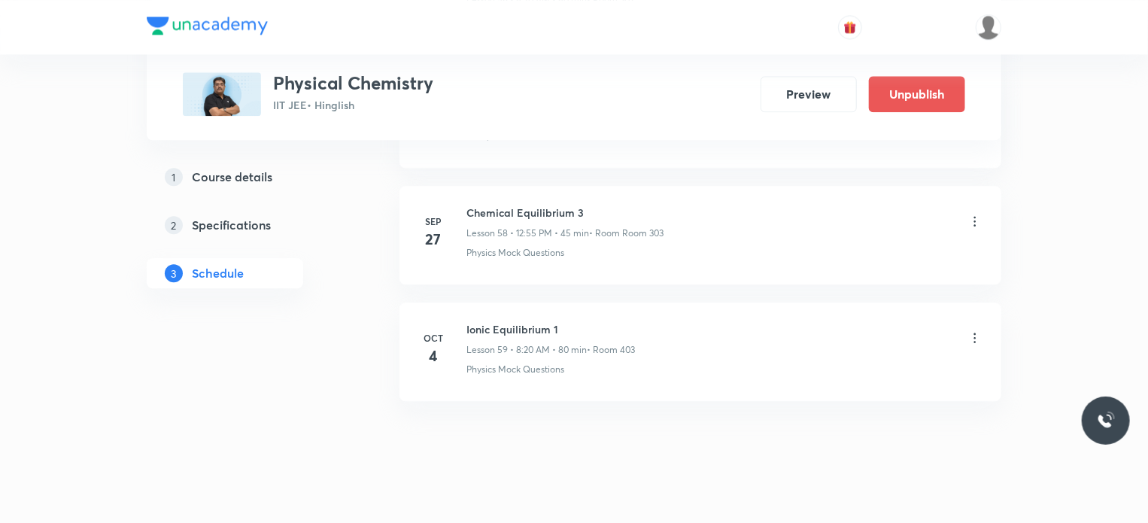
click at [972, 330] on icon at bounding box center [975, 337] width 15 height 15
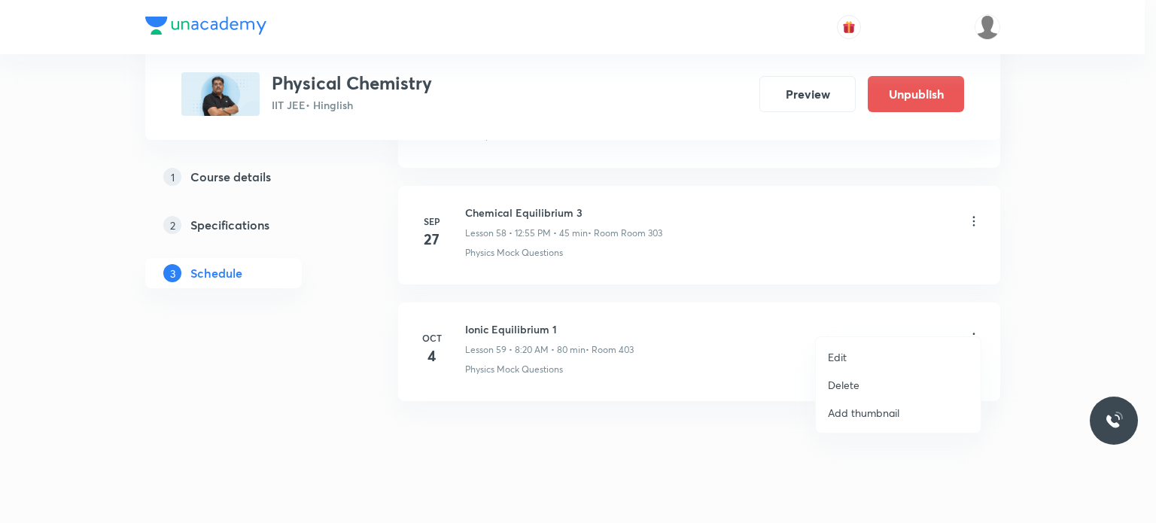
click at [886, 351] on li "Edit" at bounding box center [898, 357] width 165 height 28
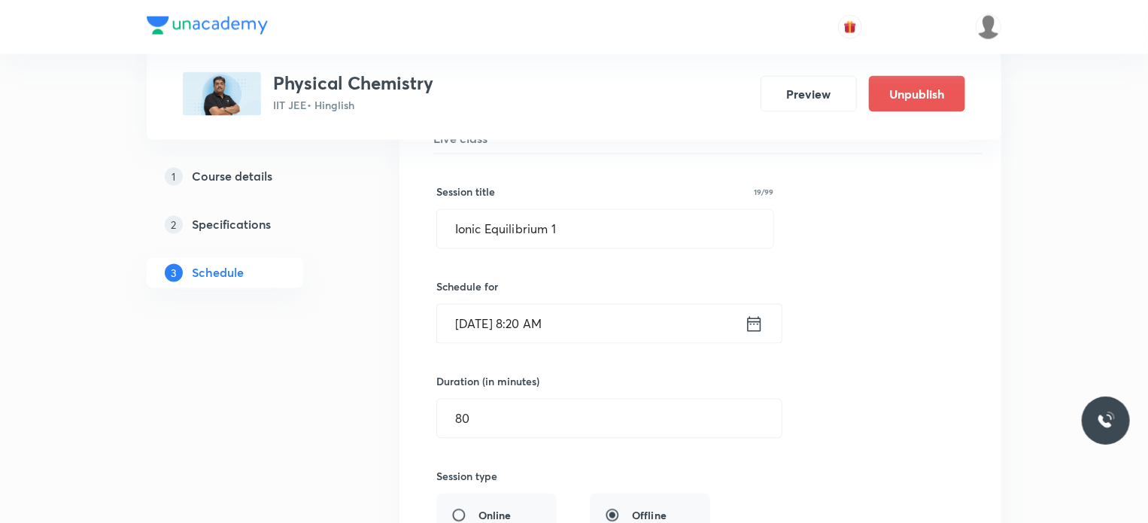
scroll to position [6979, 0]
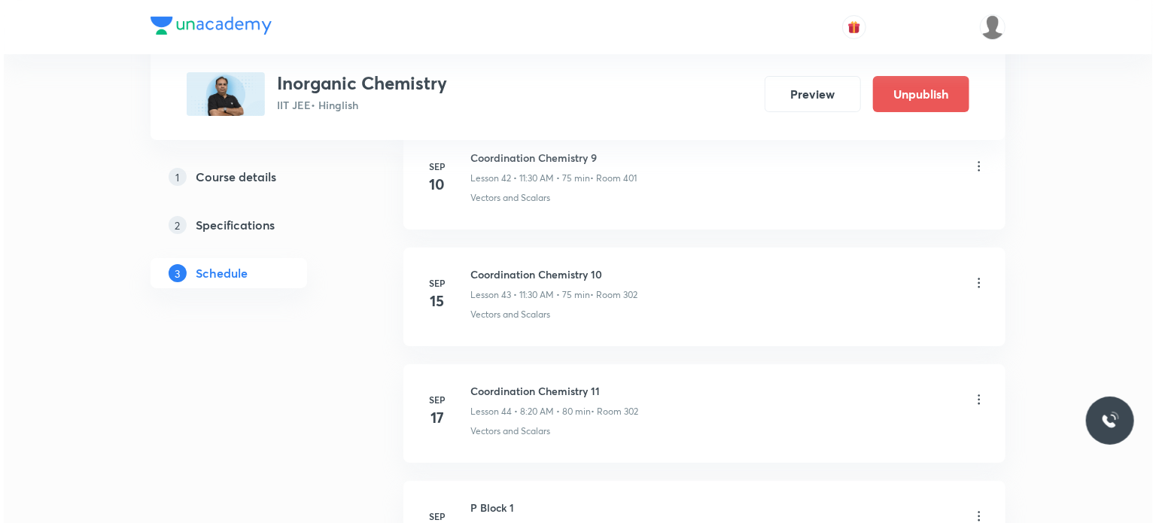
scroll to position [6265, 0]
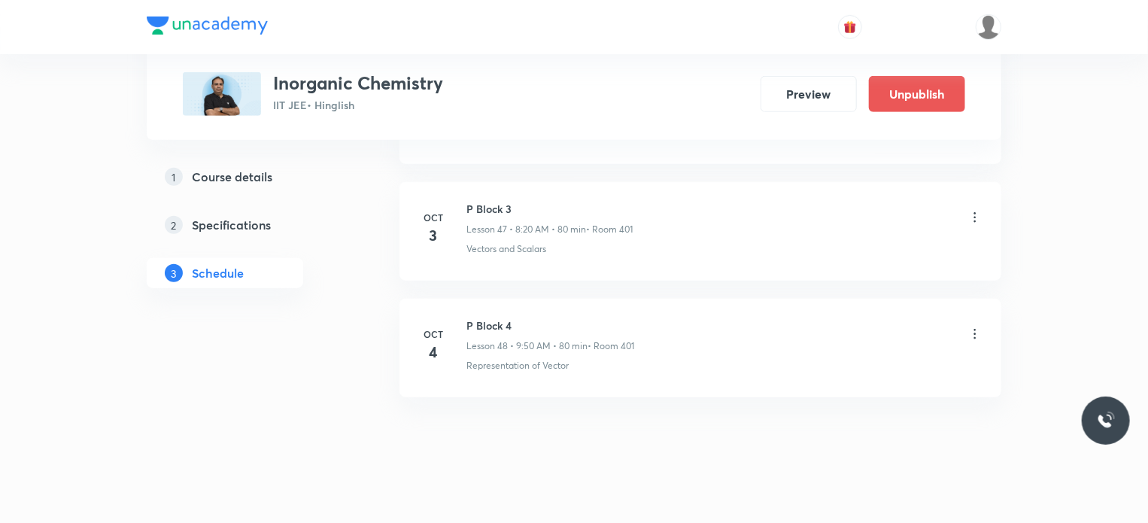
click at [978, 327] on icon at bounding box center [975, 334] width 15 height 15
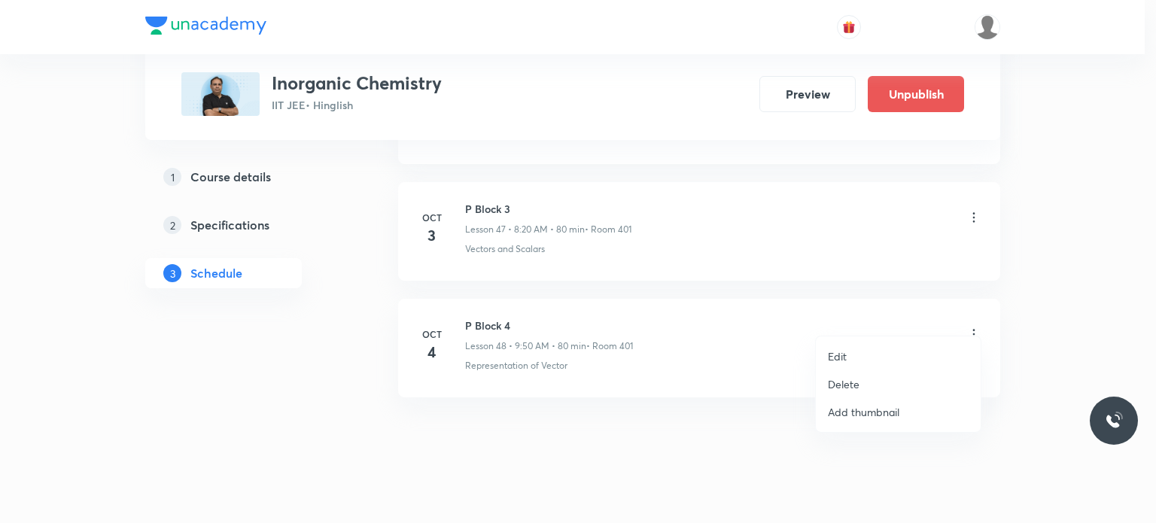
click at [888, 351] on li "Edit" at bounding box center [898, 356] width 165 height 28
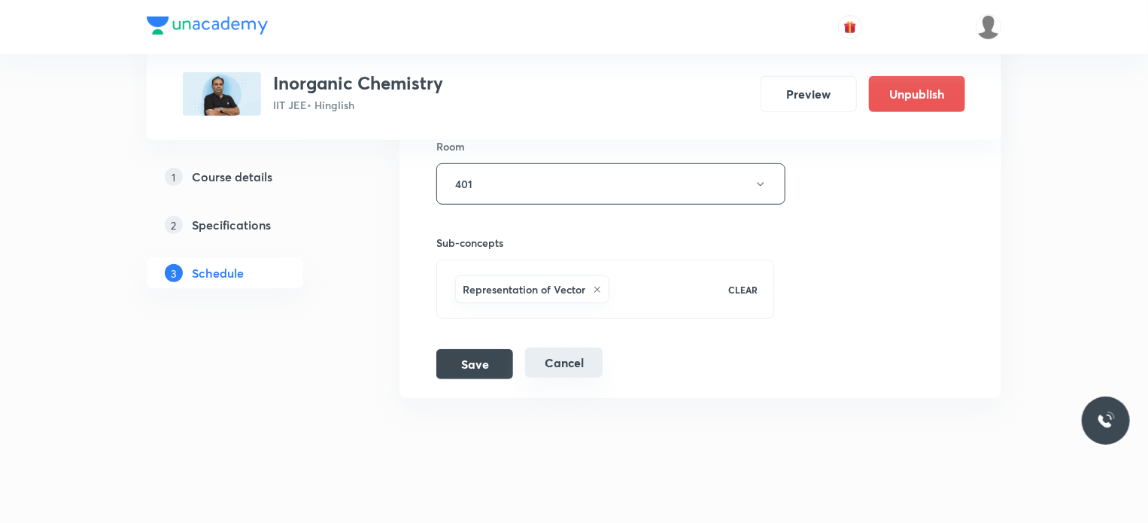
click at [570, 356] on button "Cancel" at bounding box center [563, 363] width 77 height 30
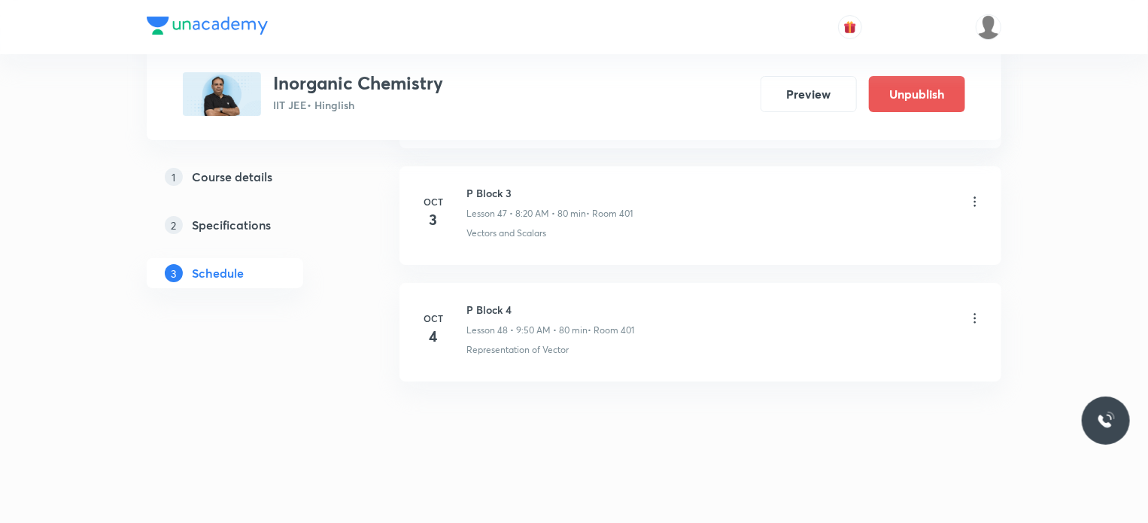
scroll to position [5575, 0]
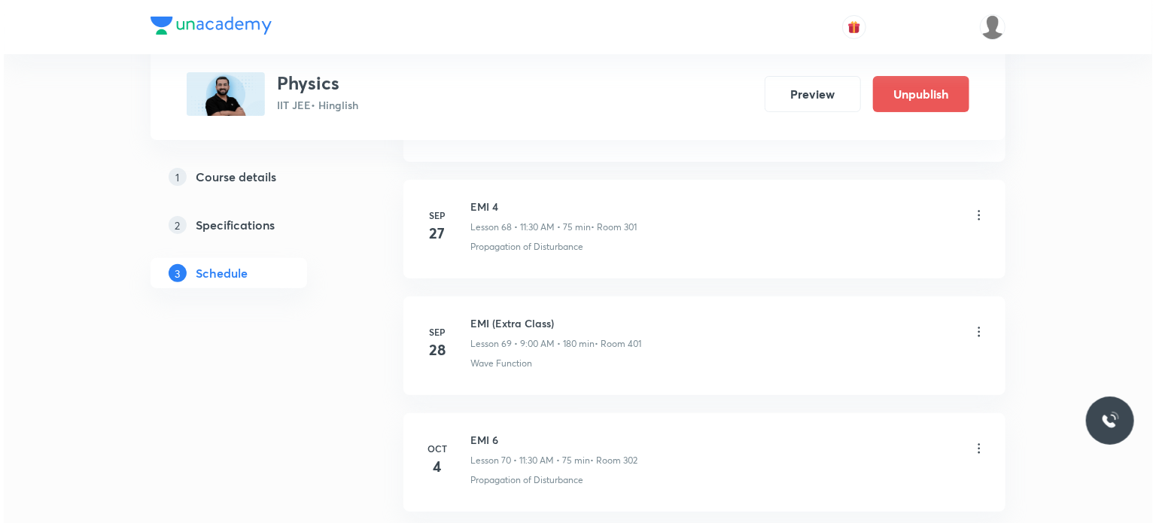
scroll to position [8824, 0]
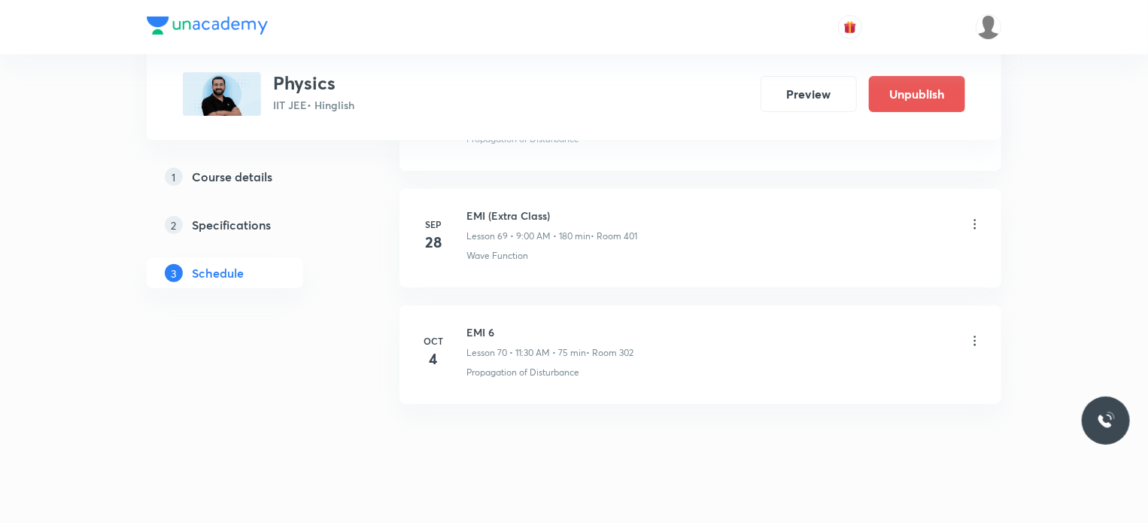
click at [974, 333] on icon at bounding box center [975, 340] width 15 height 15
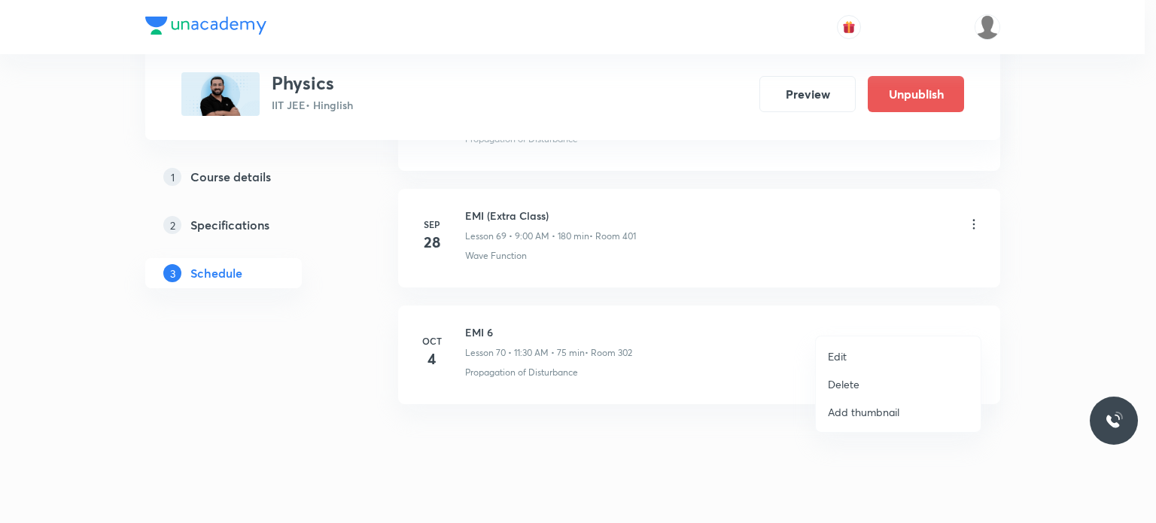
click at [852, 360] on li "Edit" at bounding box center [898, 356] width 165 height 28
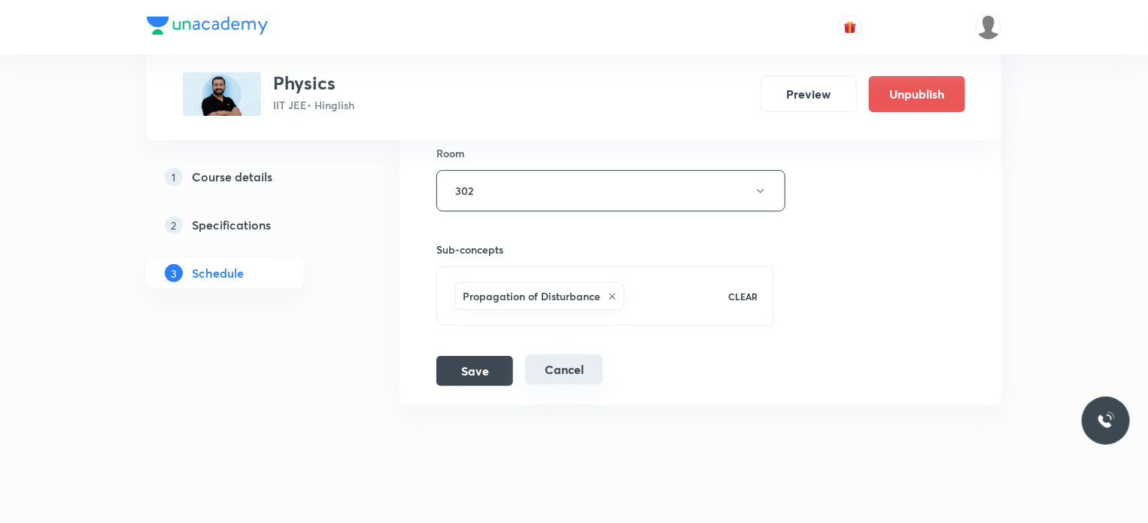
click at [555, 354] on button "Cancel" at bounding box center [563, 369] width 77 height 30
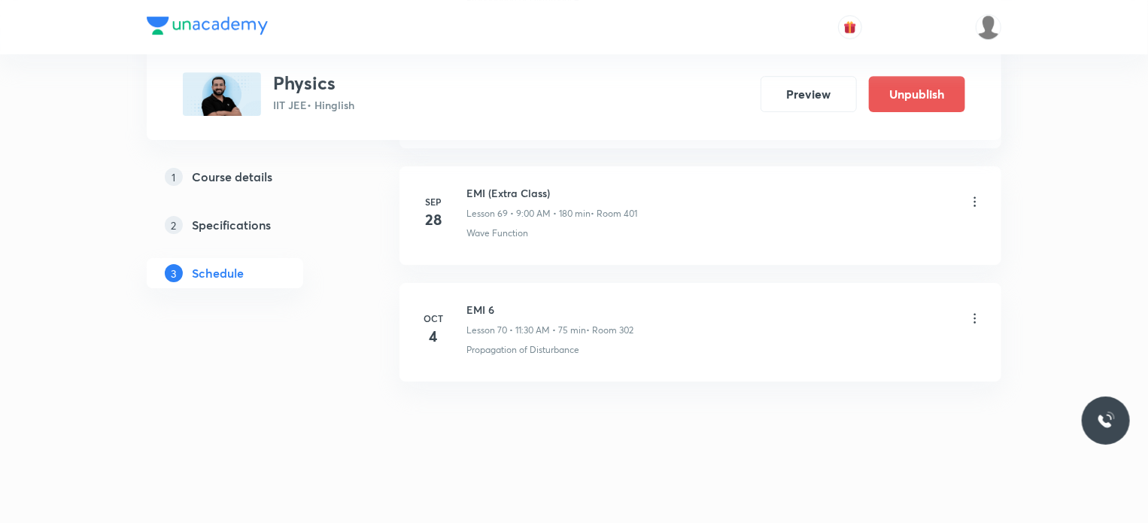
scroll to position [8134, 0]
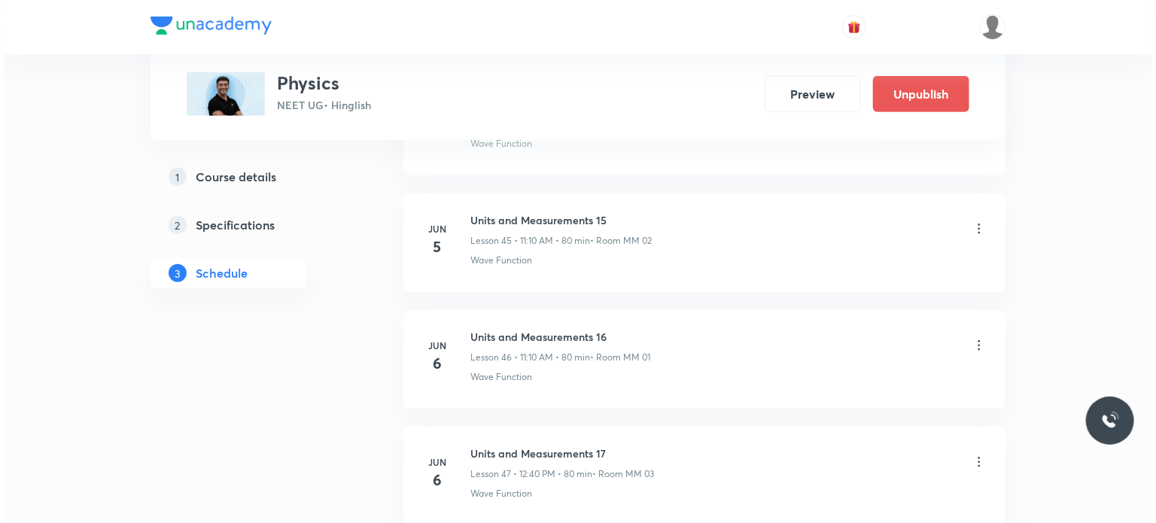
scroll to position [16249, 0]
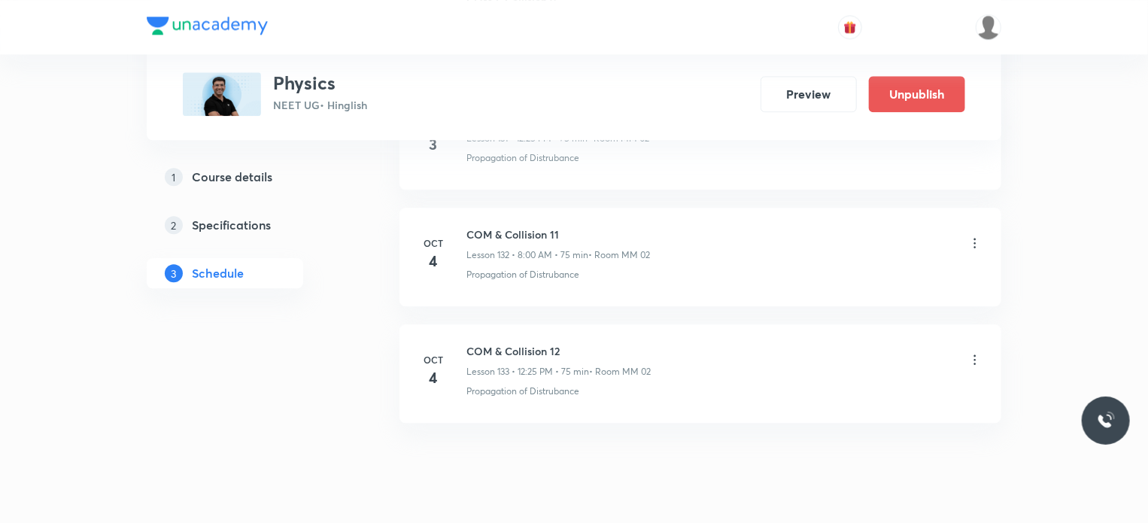
click at [977, 236] on icon at bounding box center [975, 243] width 15 height 15
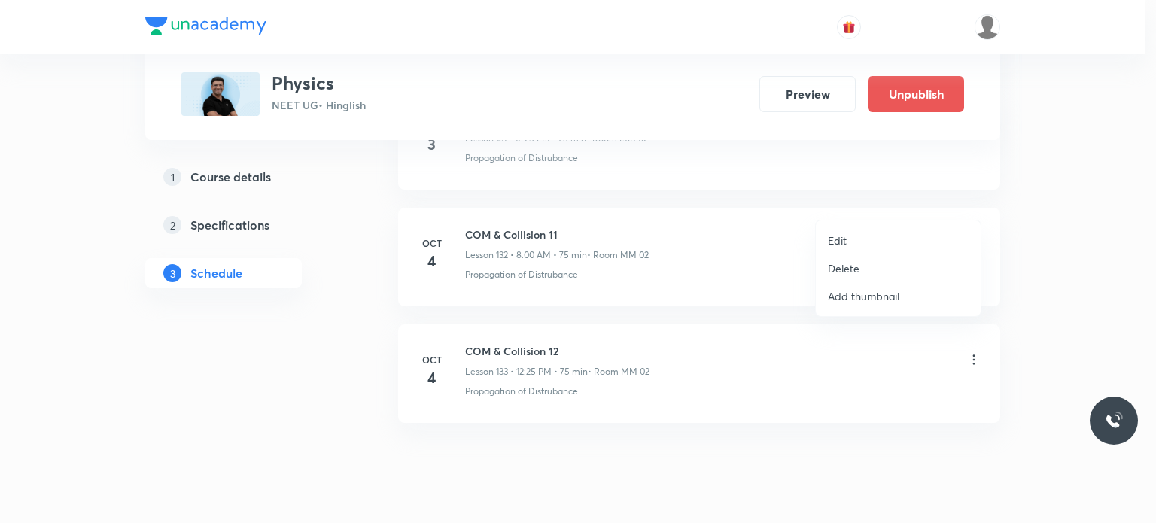
click at [895, 237] on li "Edit" at bounding box center [898, 240] width 165 height 28
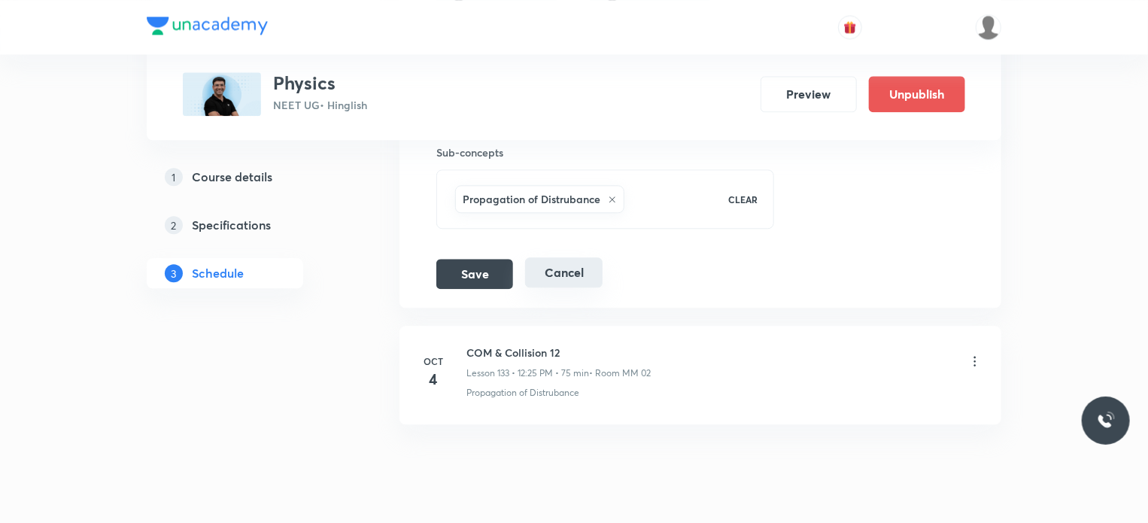
click at [556, 257] on button "Cancel" at bounding box center [563, 272] width 77 height 30
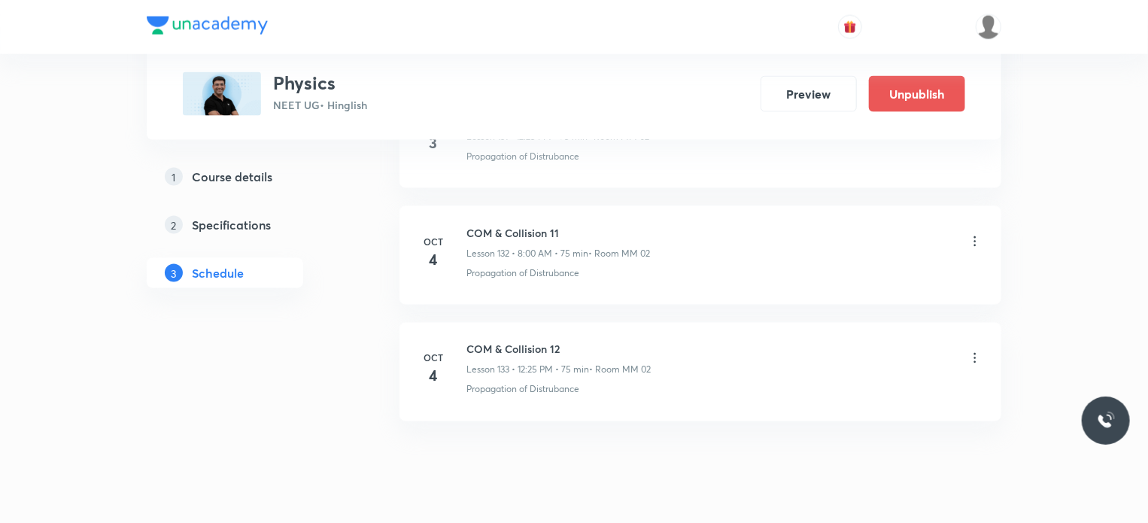
click at [977, 351] on icon at bounding box center [975, 358] width 15 height 15
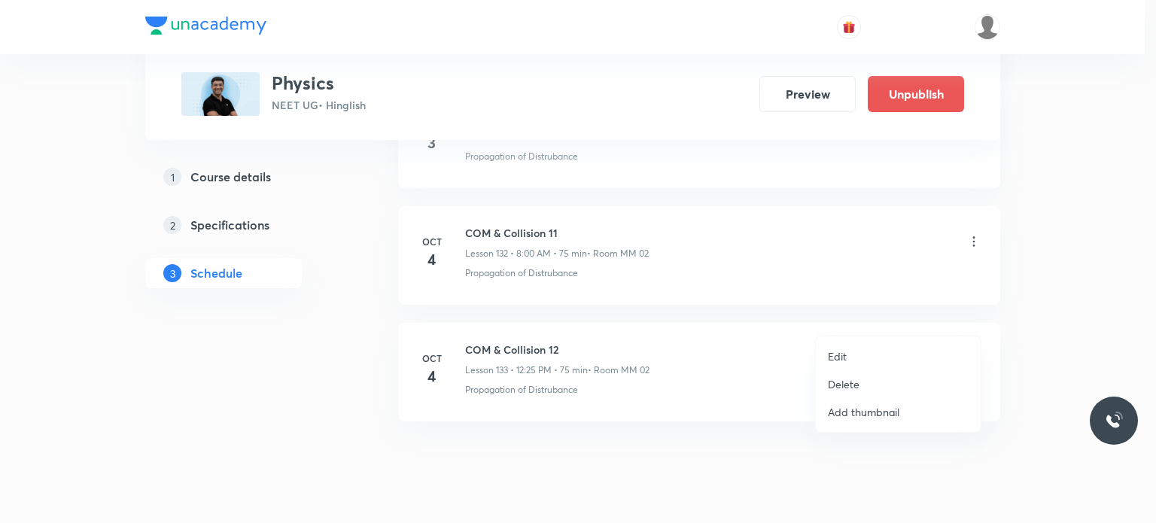
click at [883, 348] on li "Edit" at bounding box center [898, 356] width 165 height 28
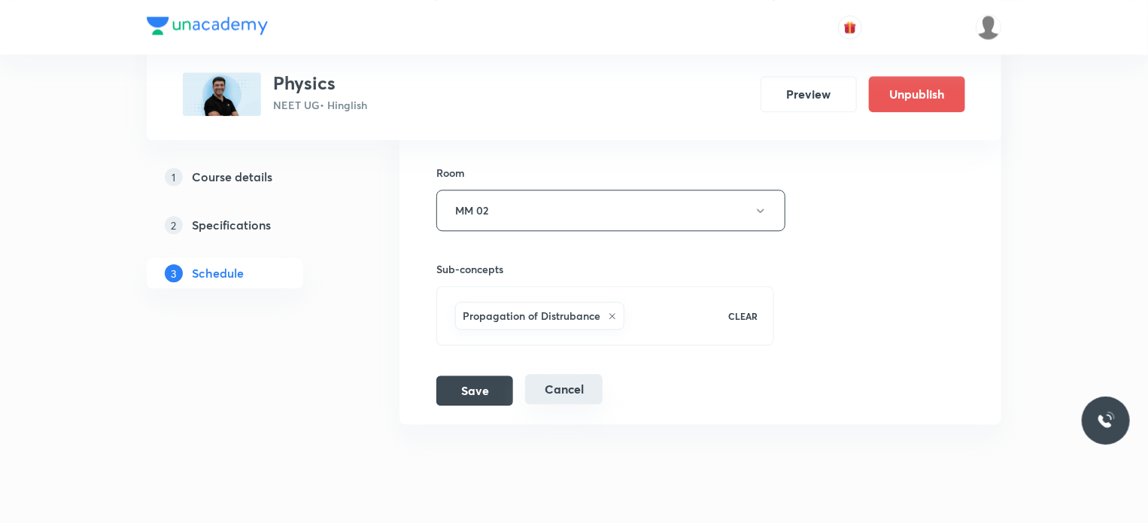
click at [569, 374] on button "Cancel" at bounding box center [563, 389] width 77 height 30
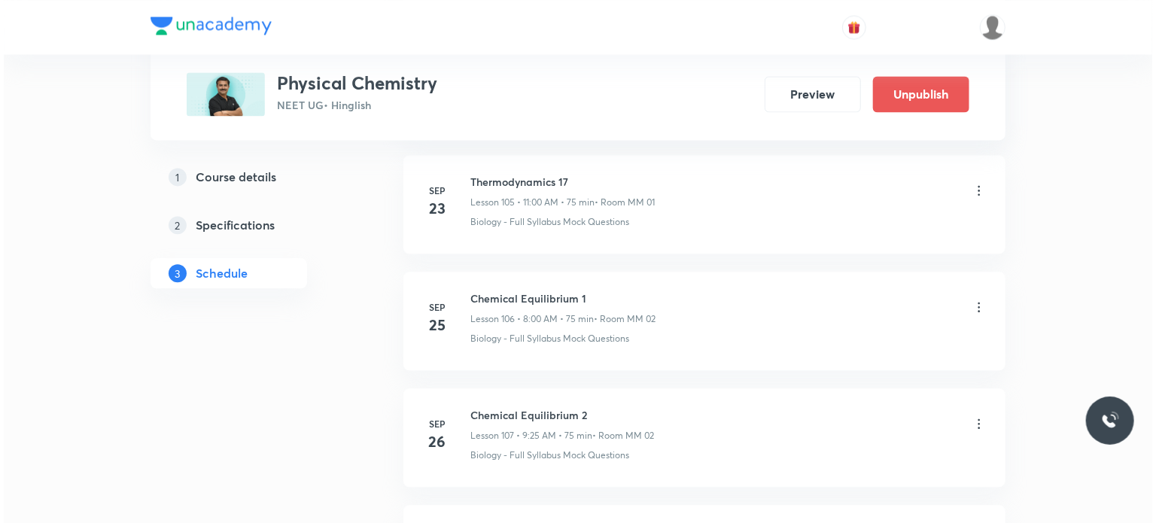
scroll to position [13361, 0]
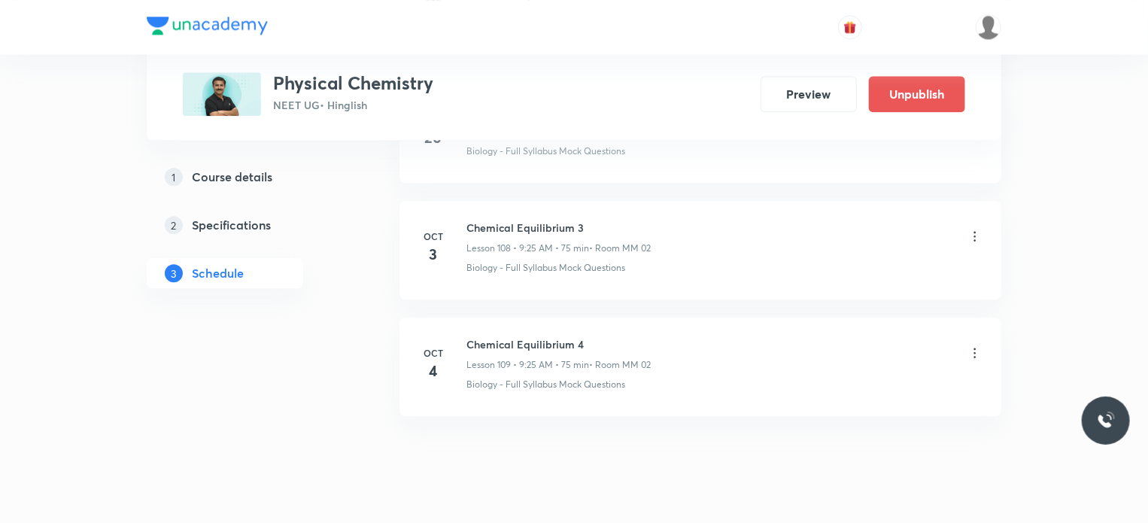
click at [974, 345] on icon at bounding box center [975, 352] width 15 height 15
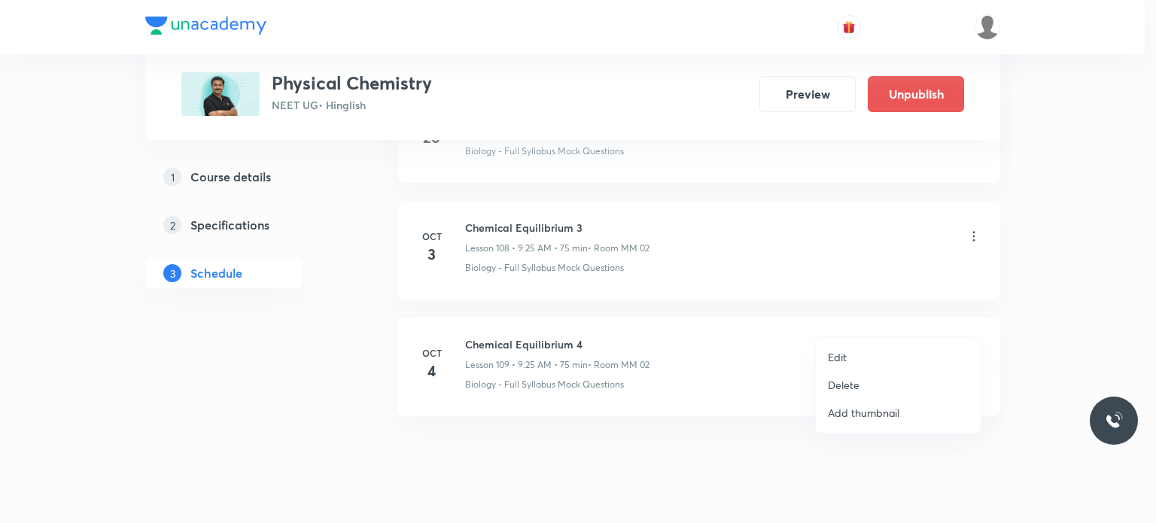
click at [867, 343] on li "Edit" at bounding box center [898, 357] width 165 height 28
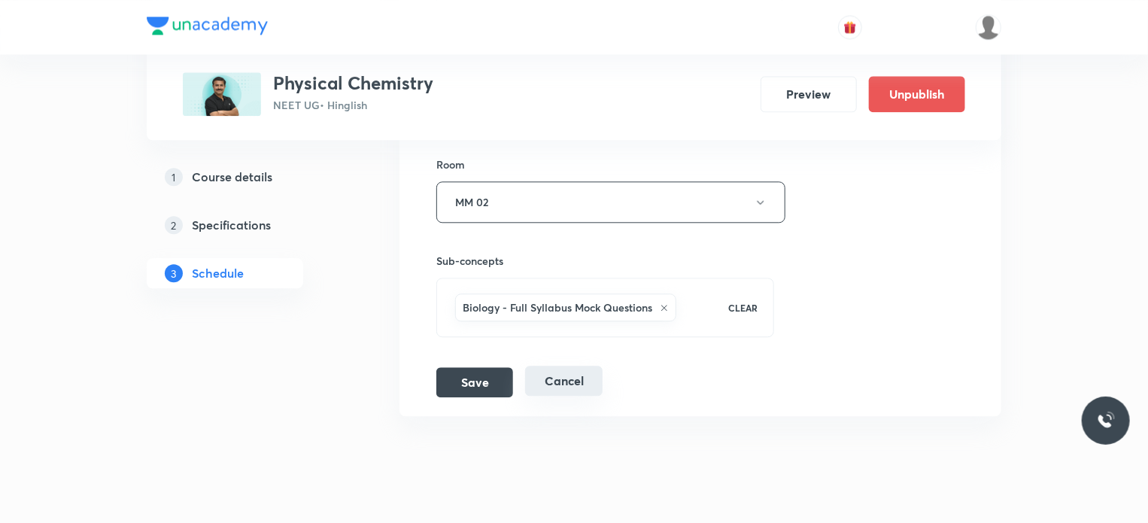
click at [578, 366] on button "Cancel" at bounding box center [563, 381] width 77 height 30
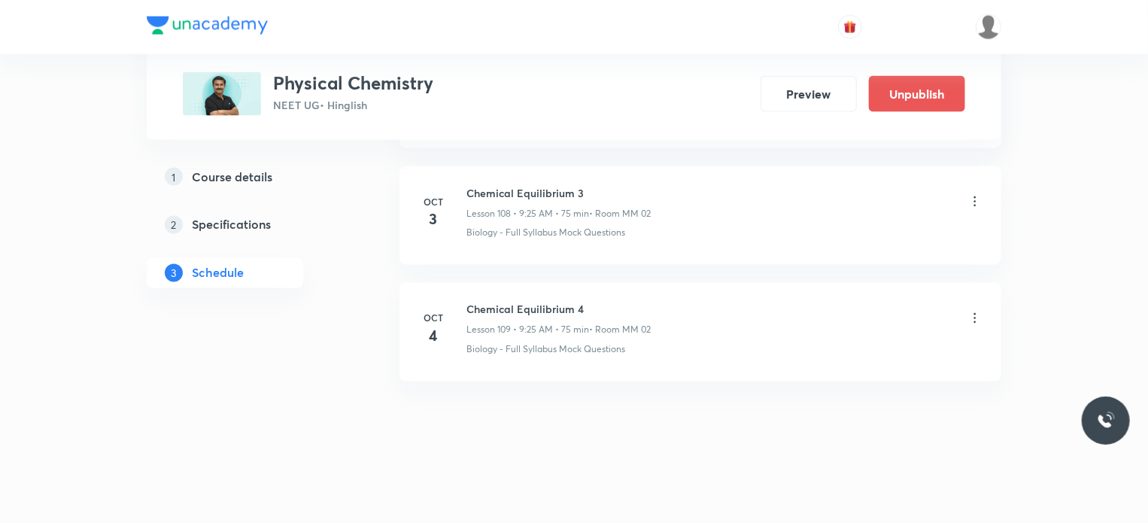
scroll to position [12671, 0]
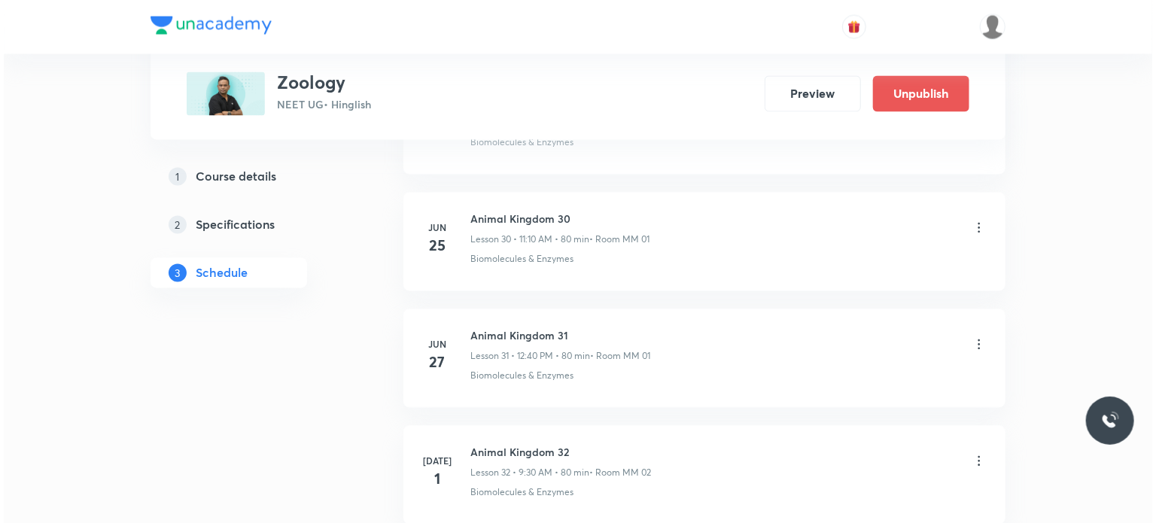
scroll to position [8126, 0]
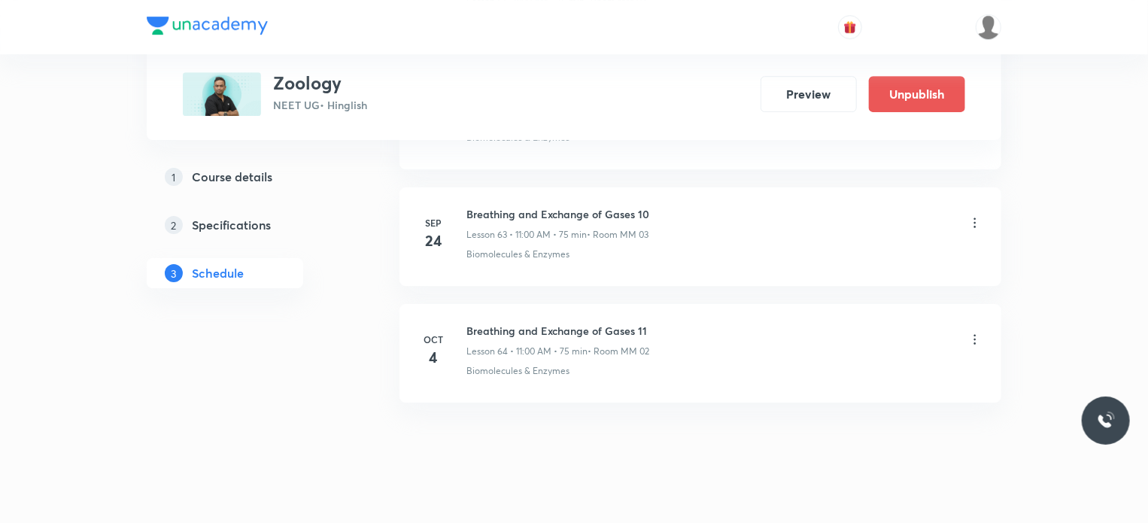
click at [974, 332] on icon at bounding box center [975, 339] width 15 height 15
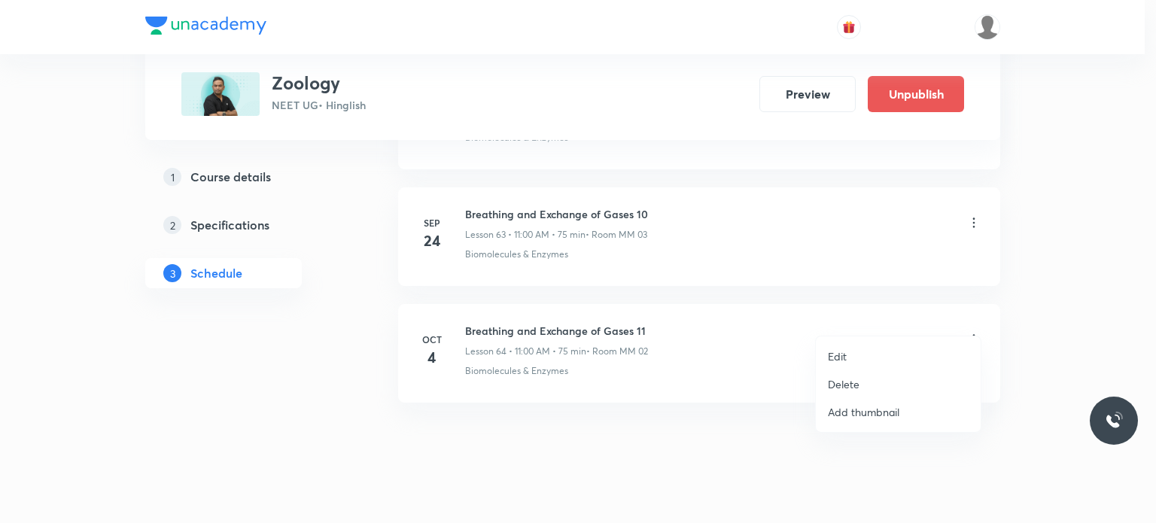
click at [880, 350] on li "Edit" at bounding box center [898, 356] width 165 height 28
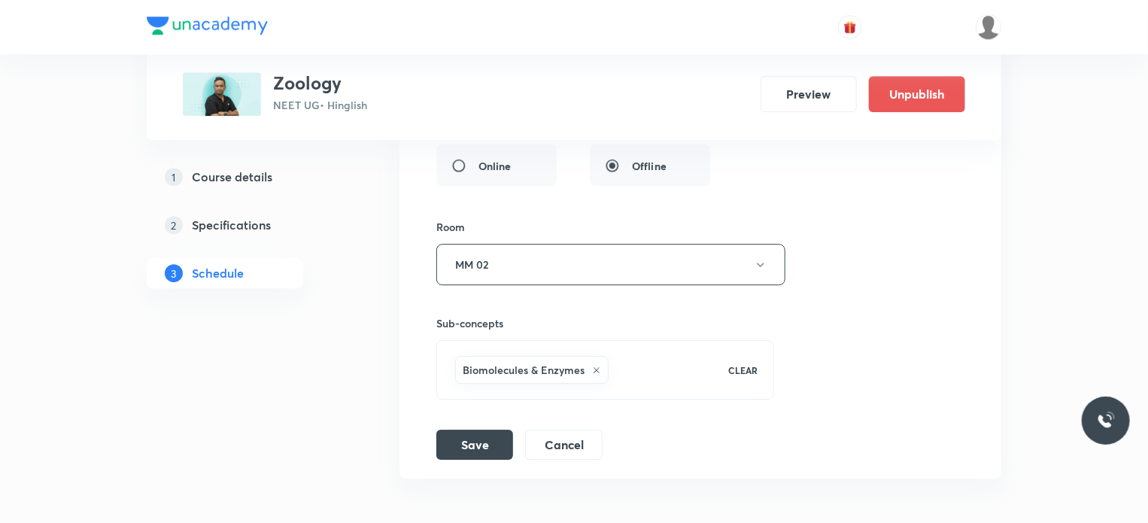
click at [584, 405] on div "Session title 34/99 Breathing and Exchange of Gases 11 ​ Schedule for Oct 4, 20…" at bounding box center [700, 131] width 528 height 655
click at [584, 428] on button "Cancel" at bounding box center [563, 443] width 77 height 30
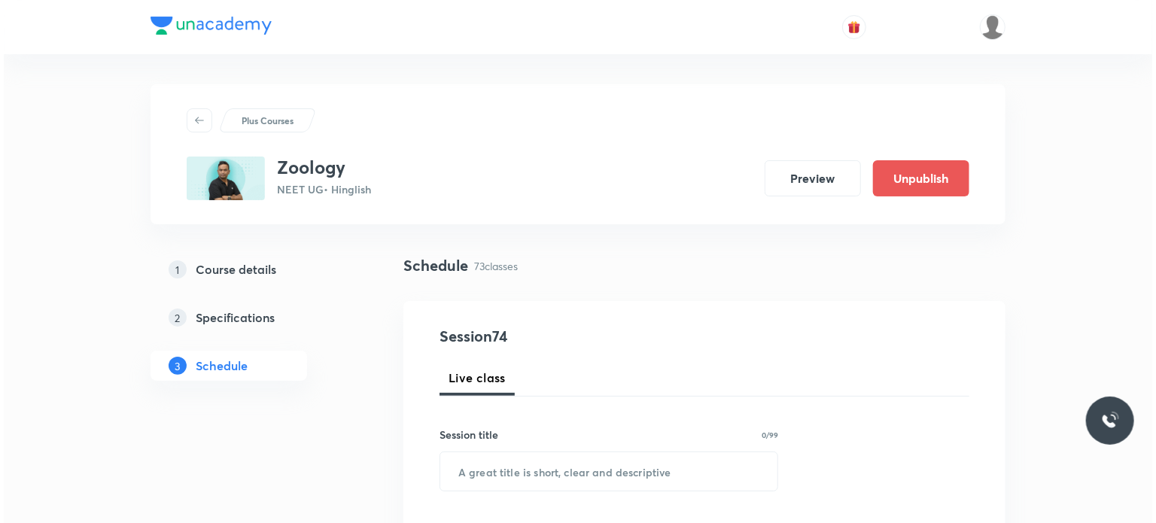
scroll to position [9173, 0]
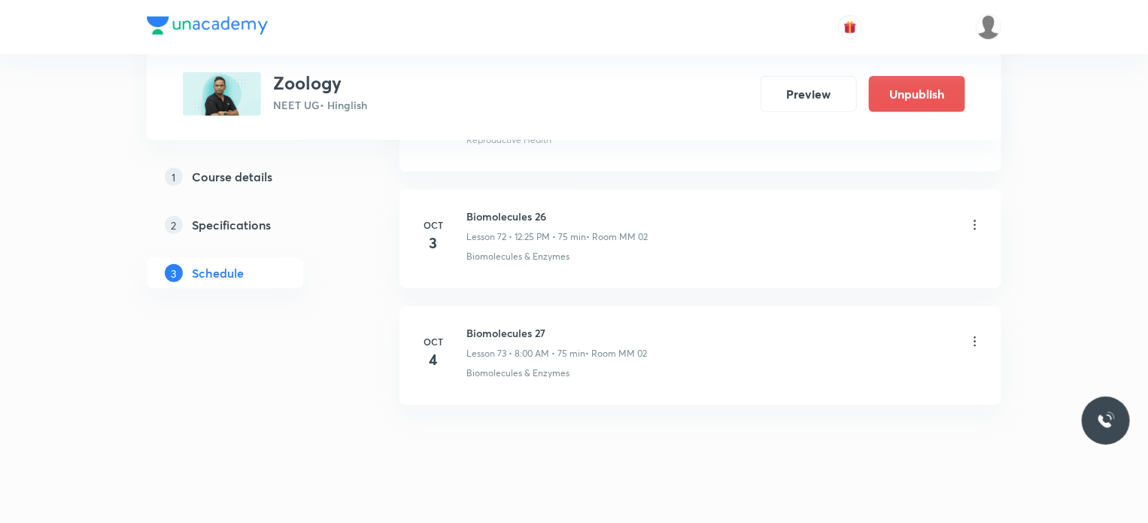
click at [980, 334] on icon at bounding box center [975, 341] width 15 height 15
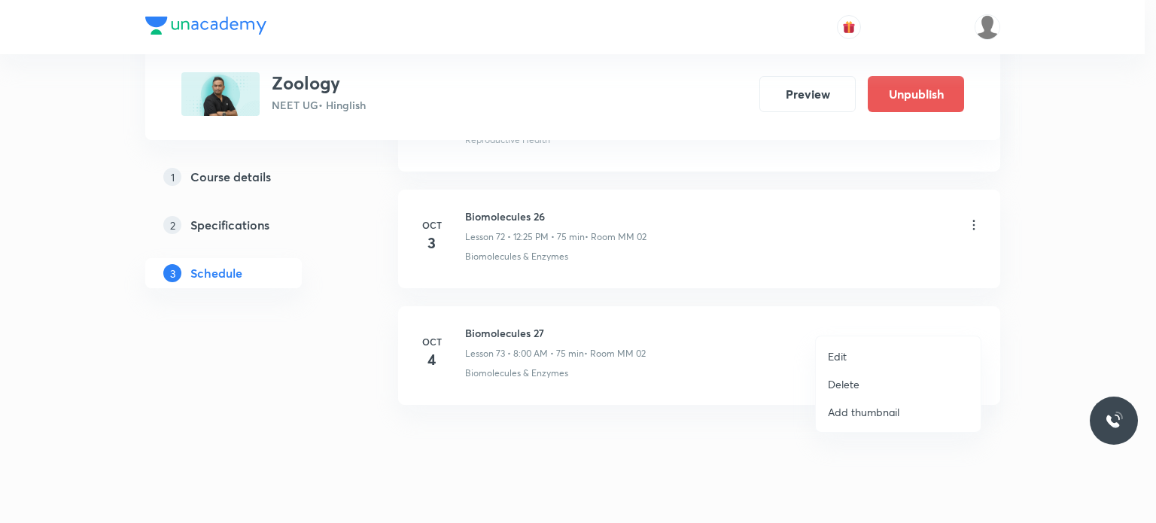
click at [875, 351] on li "Edit" at bounding box center [898, 356] width 165 height 28
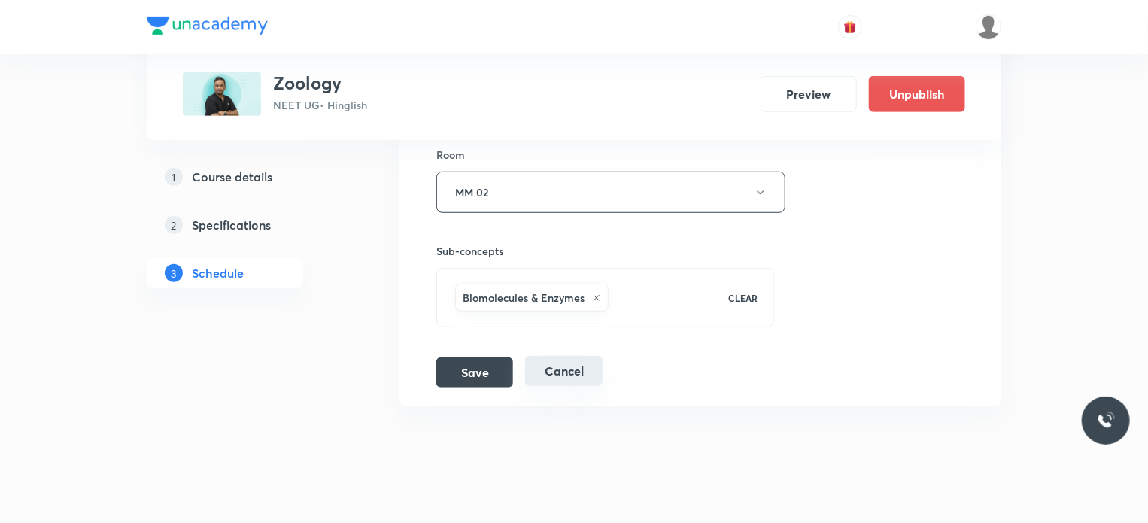
click at [582, 356] on button "Cancel" at bounding box center [563, 371] width 77 height 30
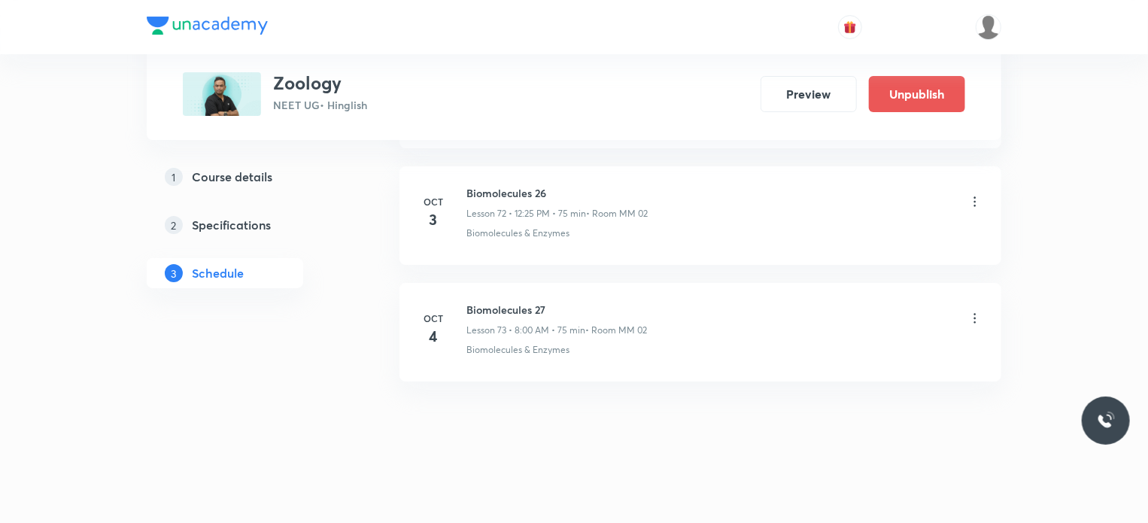
scroll to position [8483, 0]
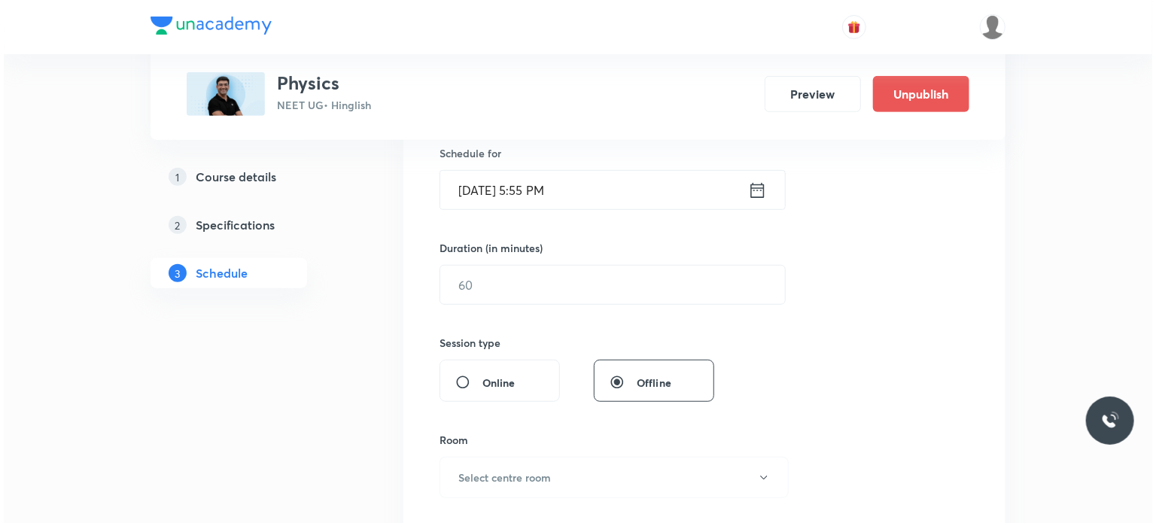
scroll to position [17315, 0]
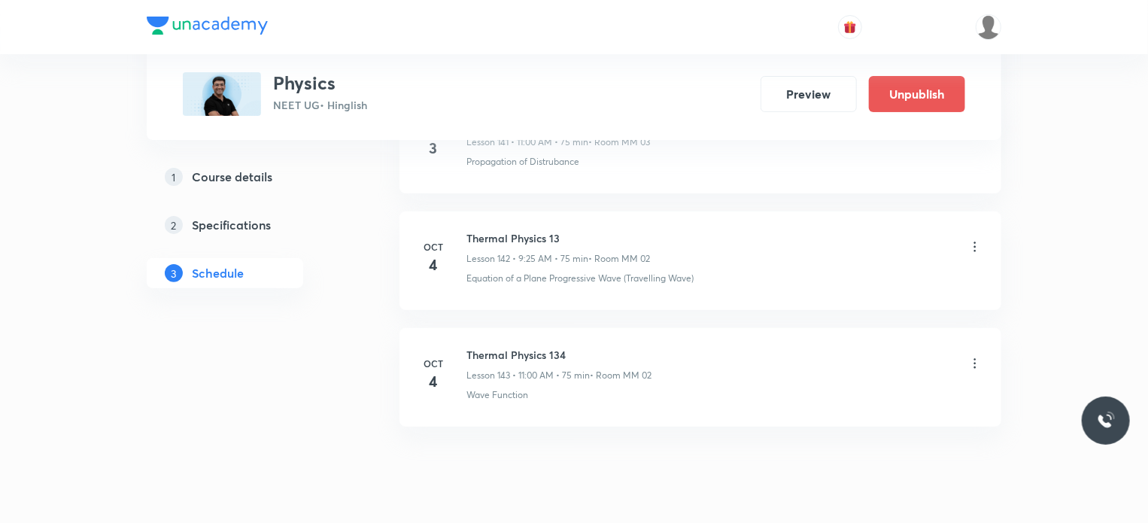
click at [968, 239] on icon at bounding box center [975, 246] width 15 height 15
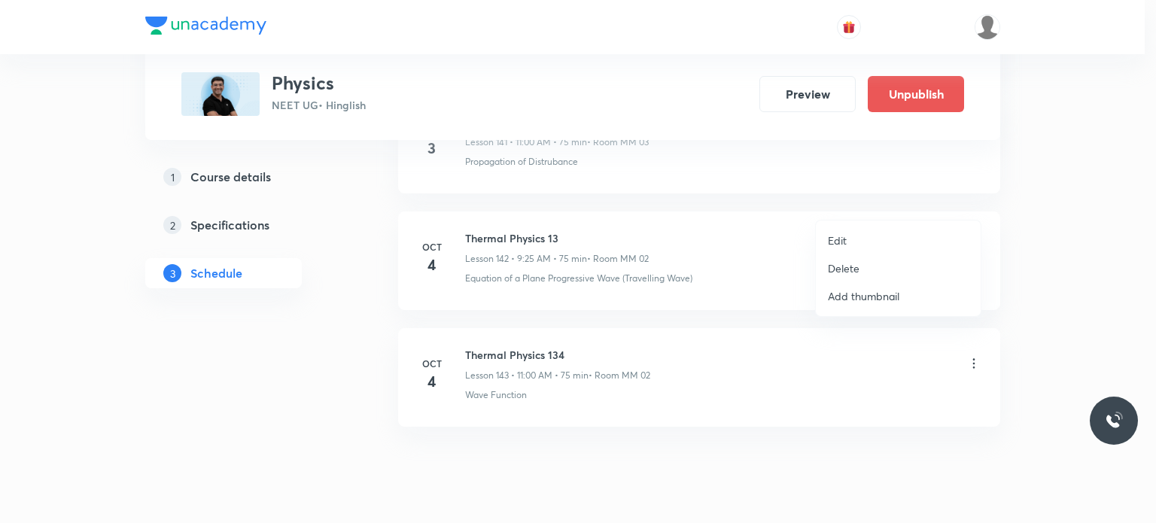
click at [852, 246] on li "Edit" at bounding box center [898, 240] width 165 height 28
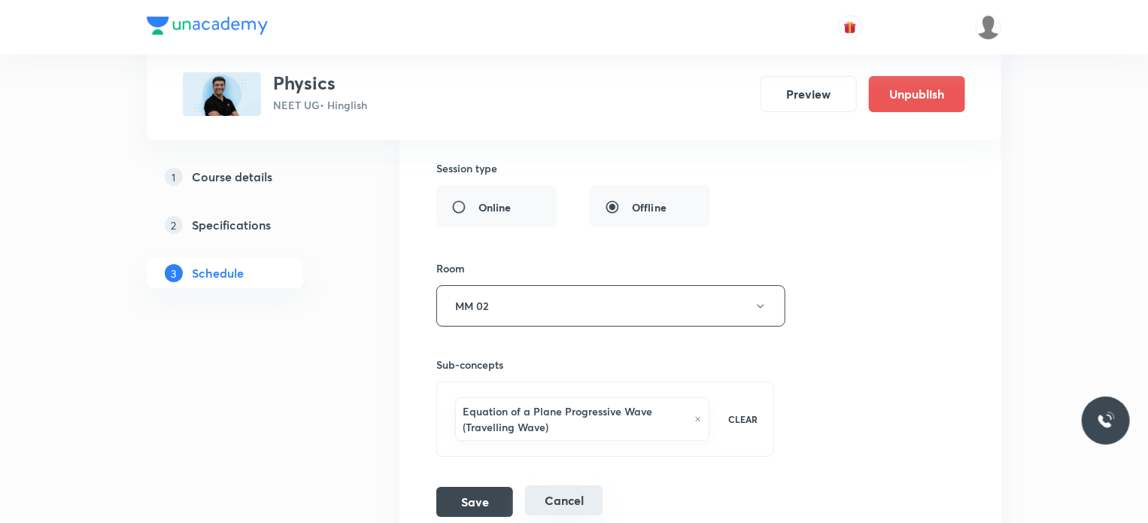
click at [583, 485] on button "Cancel" at bounding box center [563, 500] width 77 height 30
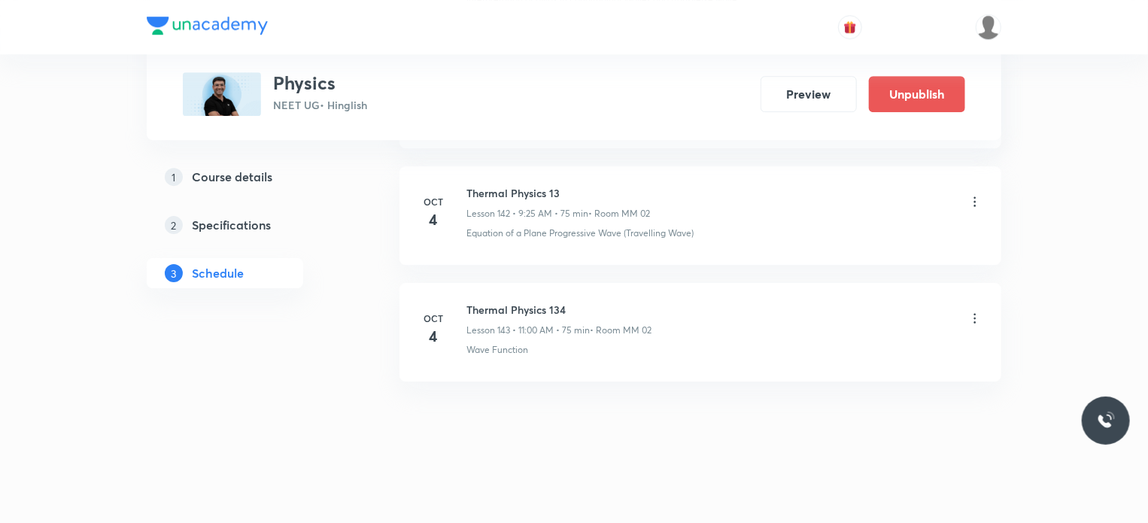
scroll to position [16625, 0]
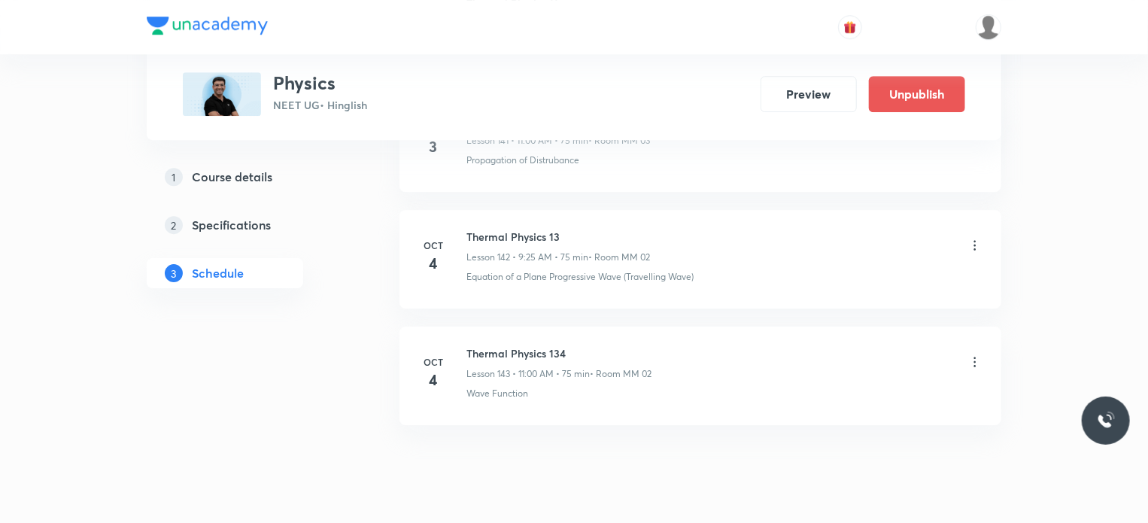
click at [980, 354] on icon at bounding box center [975, 361] width 15 height 15
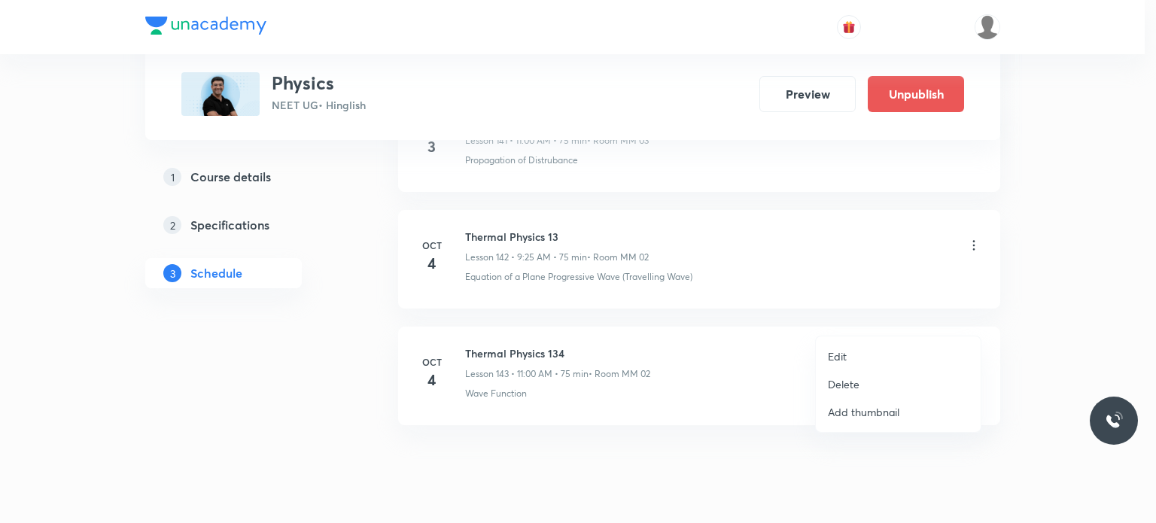
click at [853, 354] on li "Edit" at bounding box center [898, 356] width 165 height 28
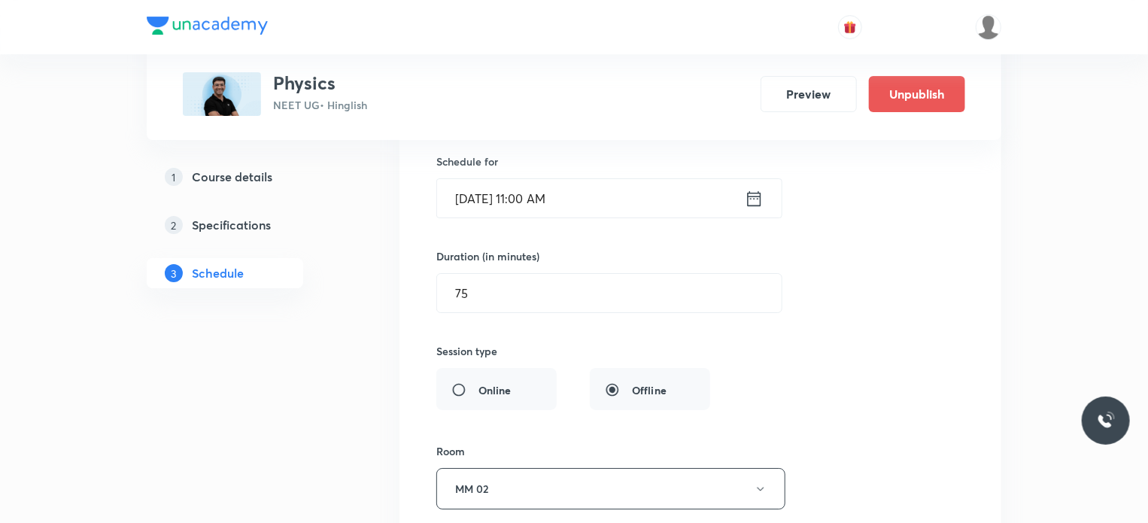
scroll to position [17202, 0]
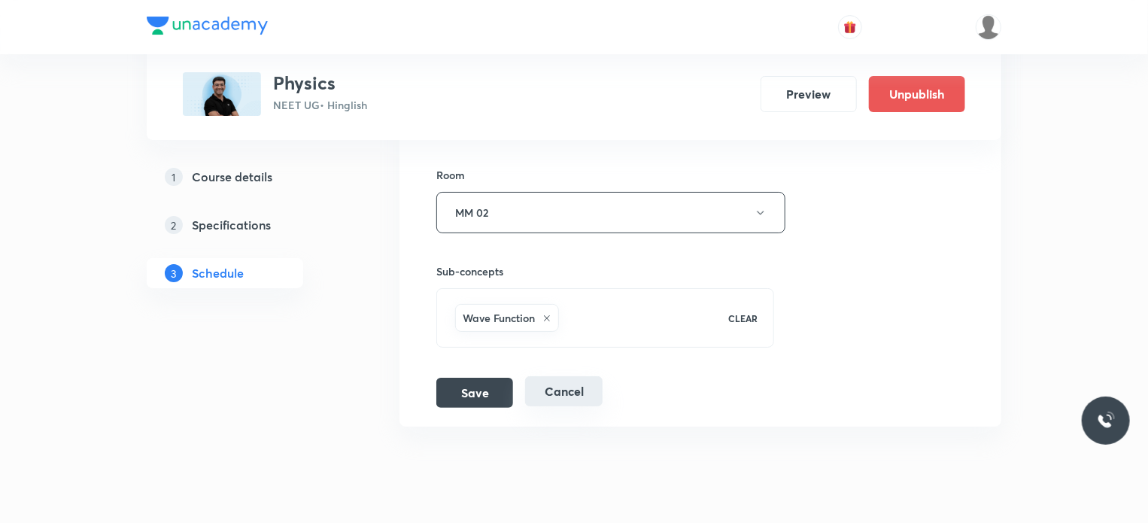
click at [562, 376] on button "Cancel" at bounding box center [563, 391] width 77 height 30
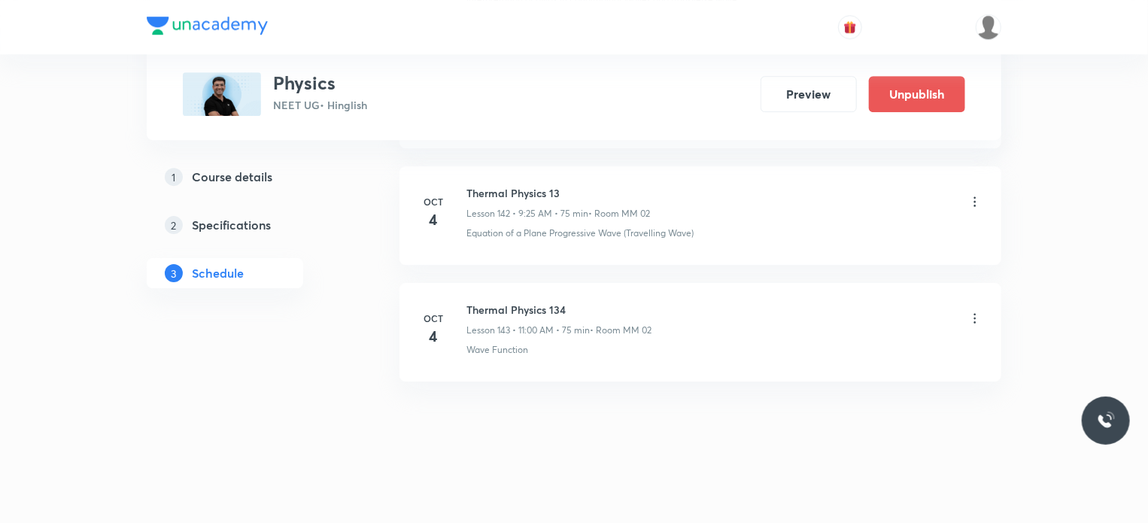
scroll to position [16625, 0]
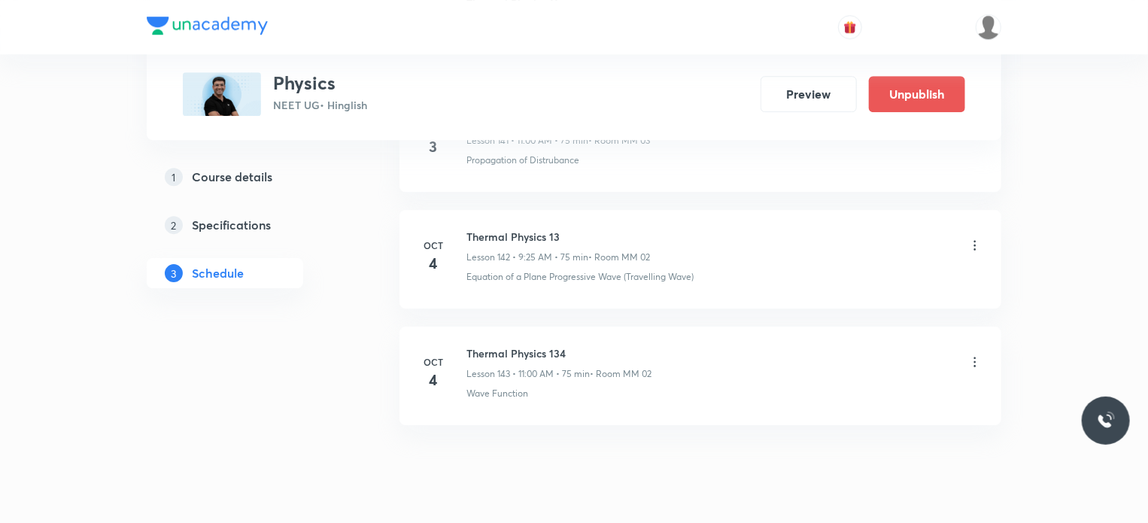
click at [561, 345] on div "Thermal Physics 134 Lesson 143 • 11:00 AM • 75 min • Room MM 02 Wave Function" at bounding box center [724, 372] width 516 height 55
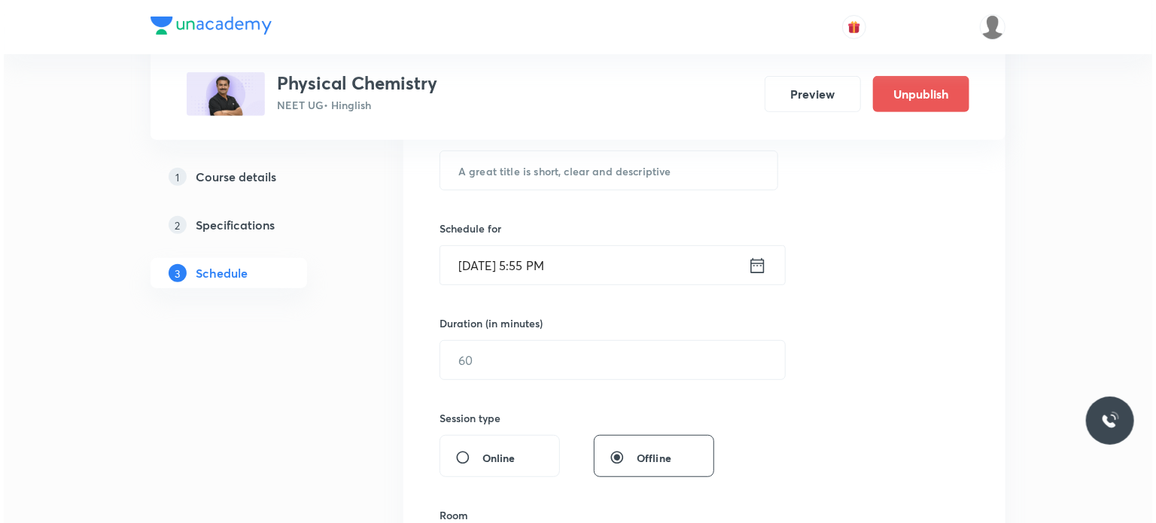
scroll to position [10336, 0]
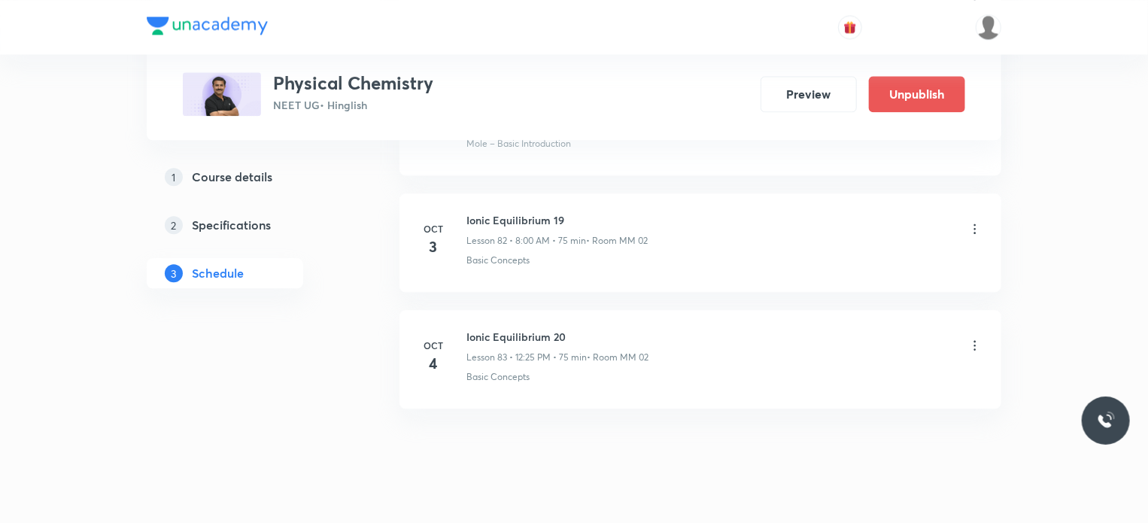
click at [972, 338] on icon at bounding box center [975, 345] width 15 height 15
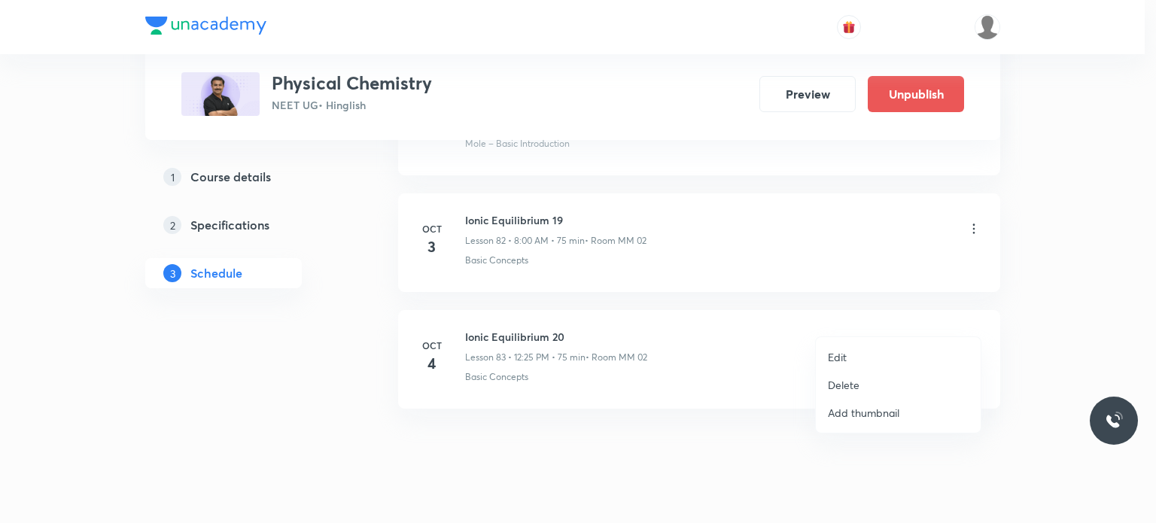
click at [840, 354] on p "Edit" at bounding box center [837, 357] width 19 height 16
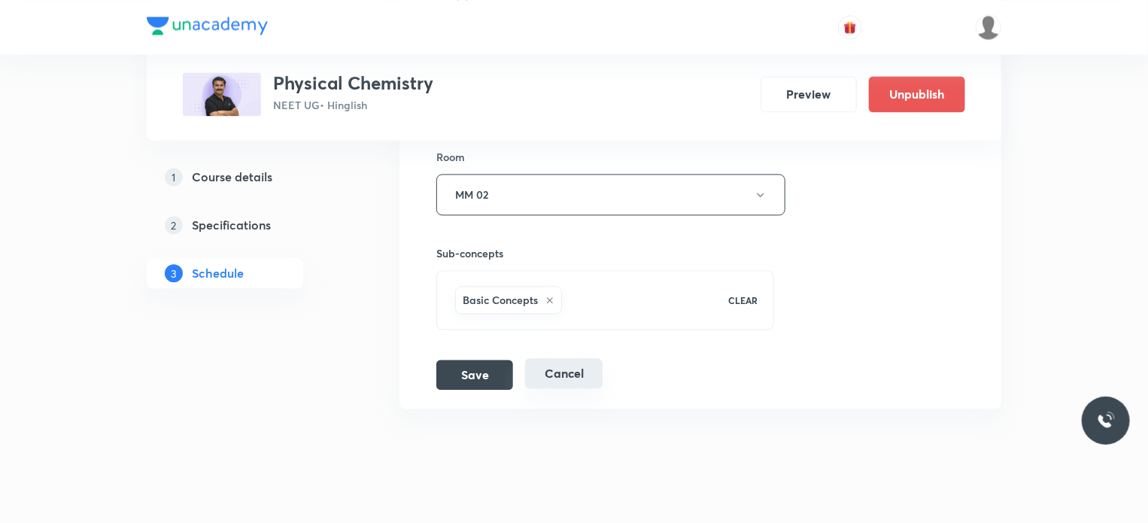
click at [590, 358] on button "Cancel" at bounding box center [563, 373] width 77 height 30
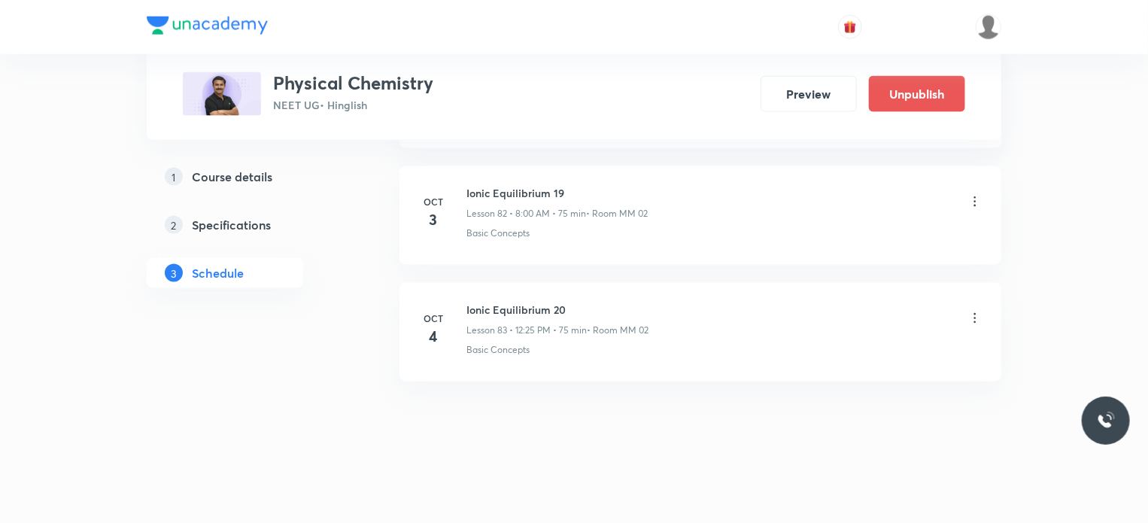
scroll to position [9646, 0]
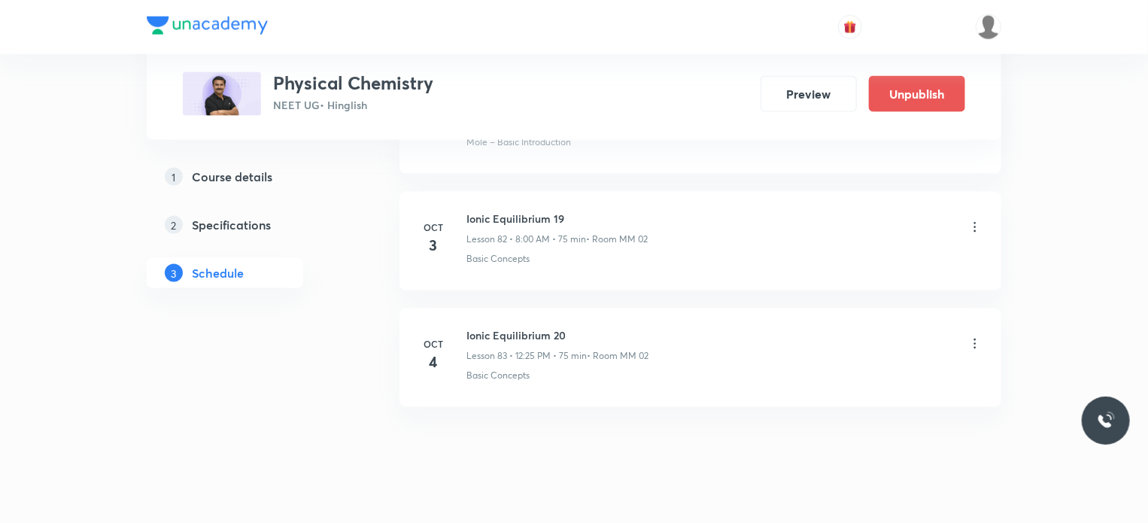
click at [654, 327] on div "Ionic Equilibrium 20 Lesson 83 • 12:25 PM • 75 min • Room MM 02" at bounding box center [724, 344] width 516 height 35
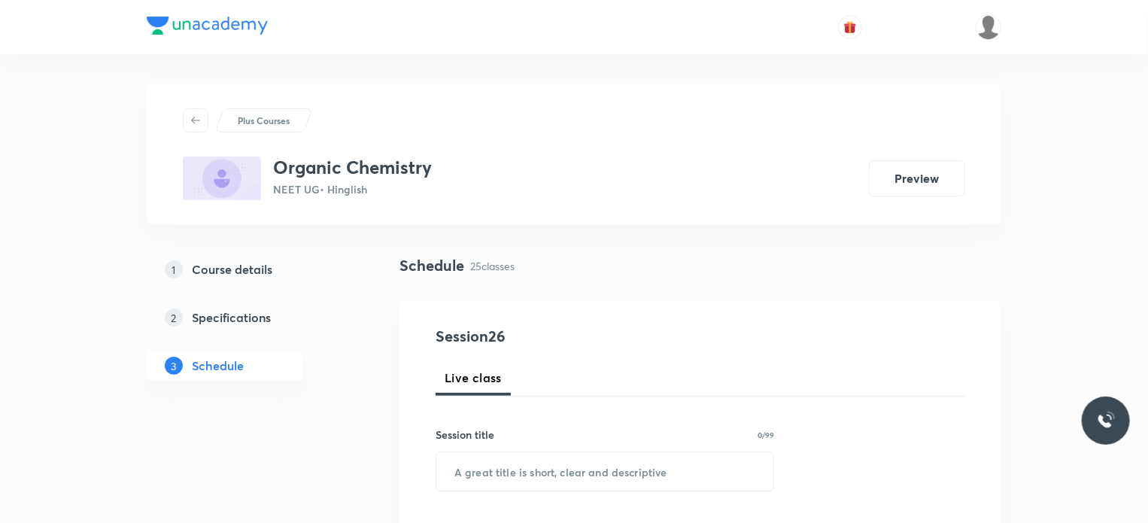
scroll to position [3590, 0]
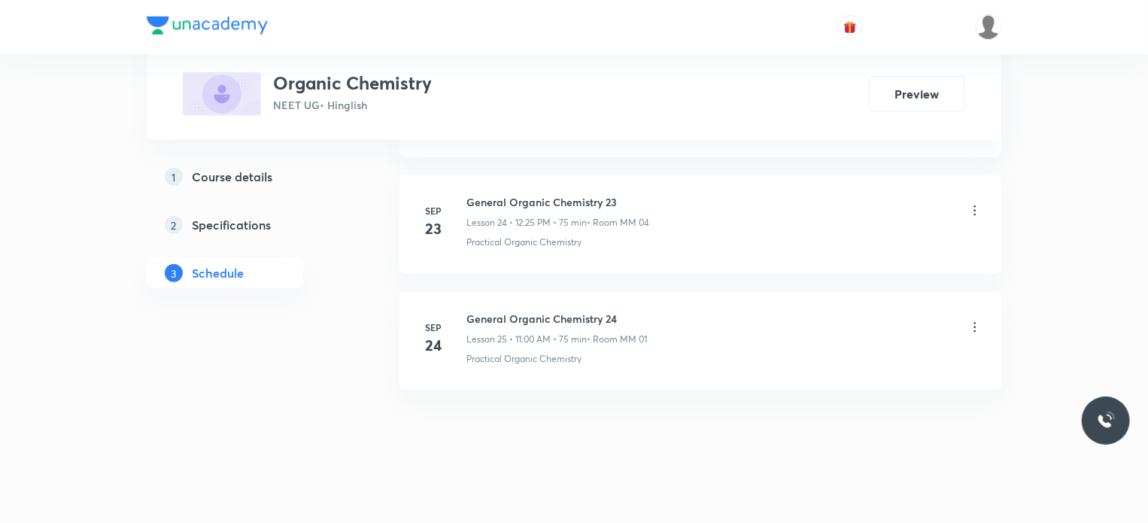
click at [557, 311] on h6 "General Organic Chemistry 24" at bounding box center [556, 319] width 181 height 16
copy h6 "General Organic Chemistry 24"
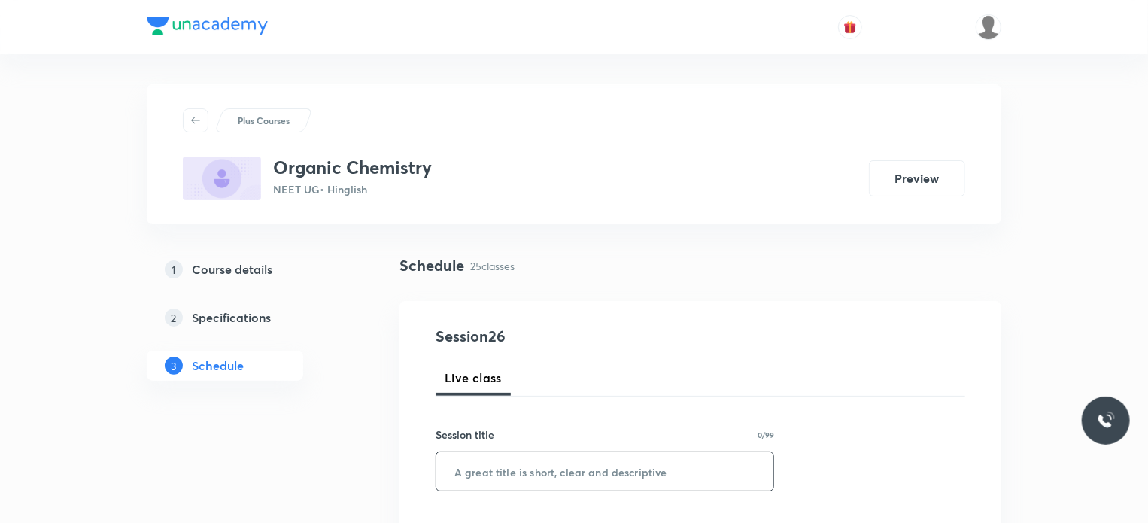
click at [661, 463] on input "text" at bounding box center [604, 471] width 337 height 38
paste input "General Organic Chemistry 24"
type input "General Organic Chemistry 25"
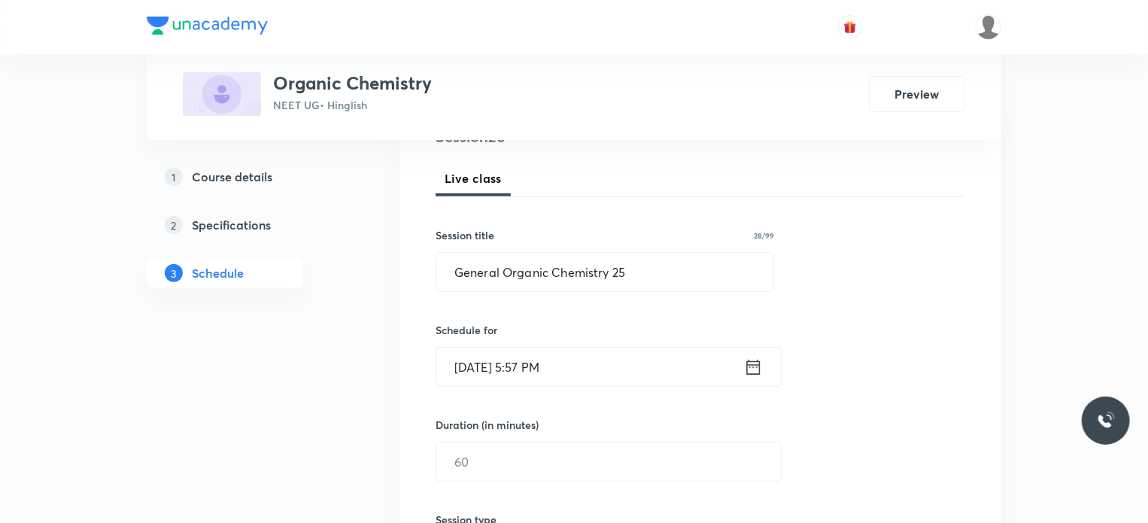
scroll to position [226, 0]
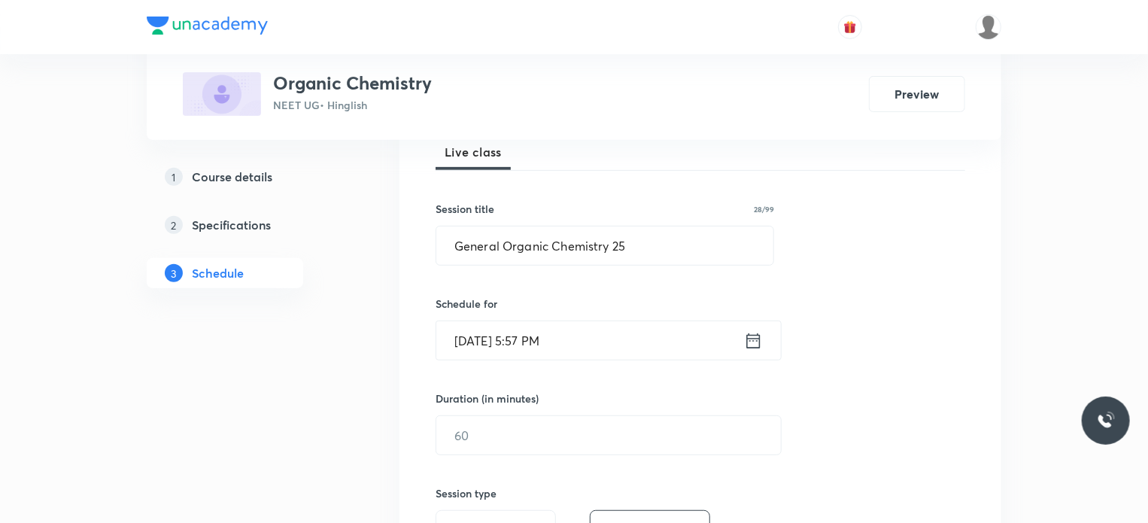
click at [615, 348] on input "Oct 3, 2025, 5:57 PM" at bounding box center [590, 340] width 308 height 38
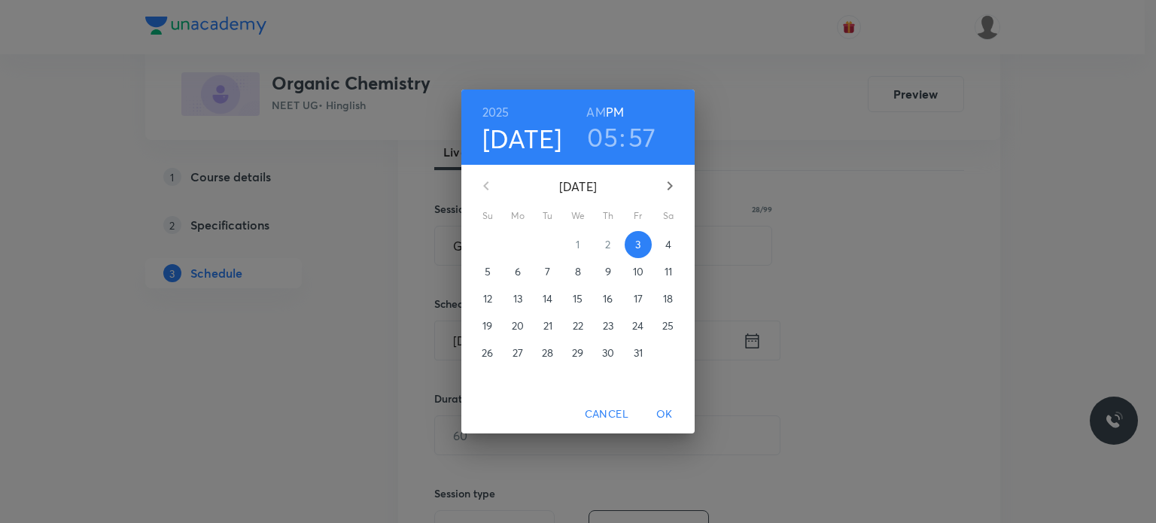
click at [662, 242] on span "4" at bounding box center [668, 244] width 27 height 15
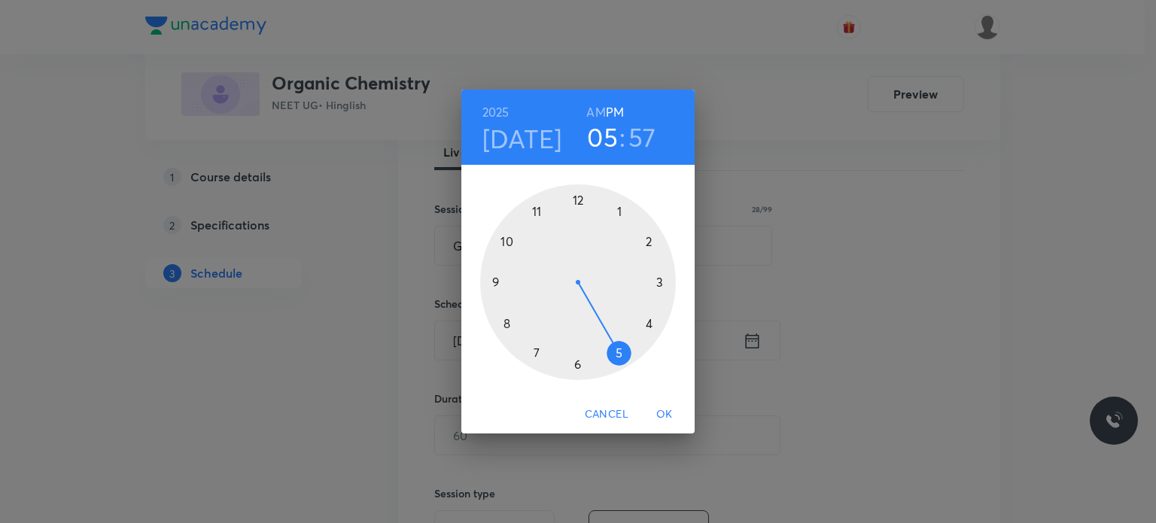
click at [600, 117] on h6 "AM" at bounding box center [595, 112] width 19 height 21
drag, startPoint x: 505, startPoint y: 285, endPoint x: 497, endPoint y: 323, distance: 38.5
click at [497, 323] on div at bounding box center [578, 282] width 196 height 196
click at [579, 199] on div at bounding box center [578, 282] width 196 height 196
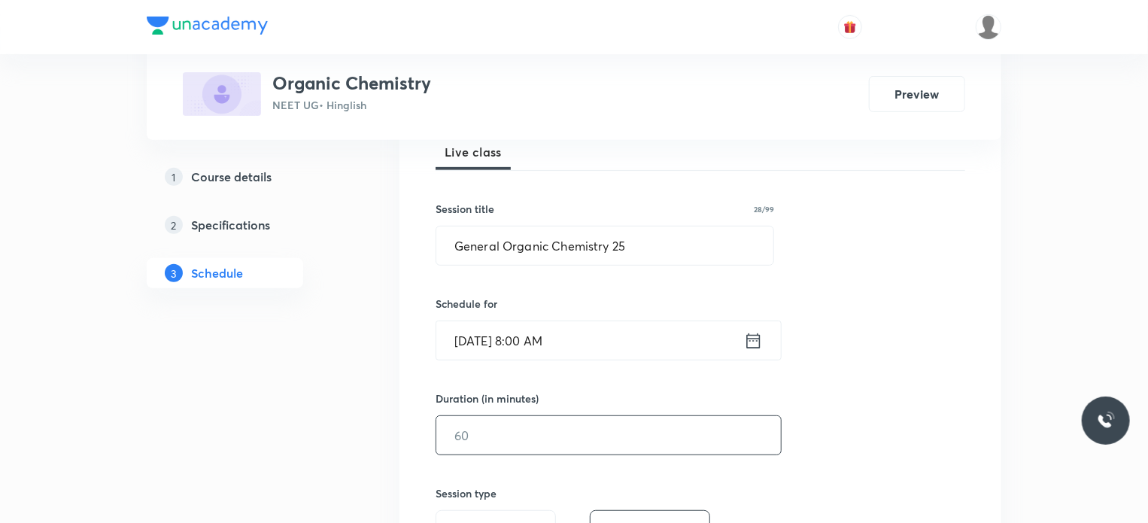
click at [492, 424] on input "text" at bounding box center [608, 435] width 345 height 38
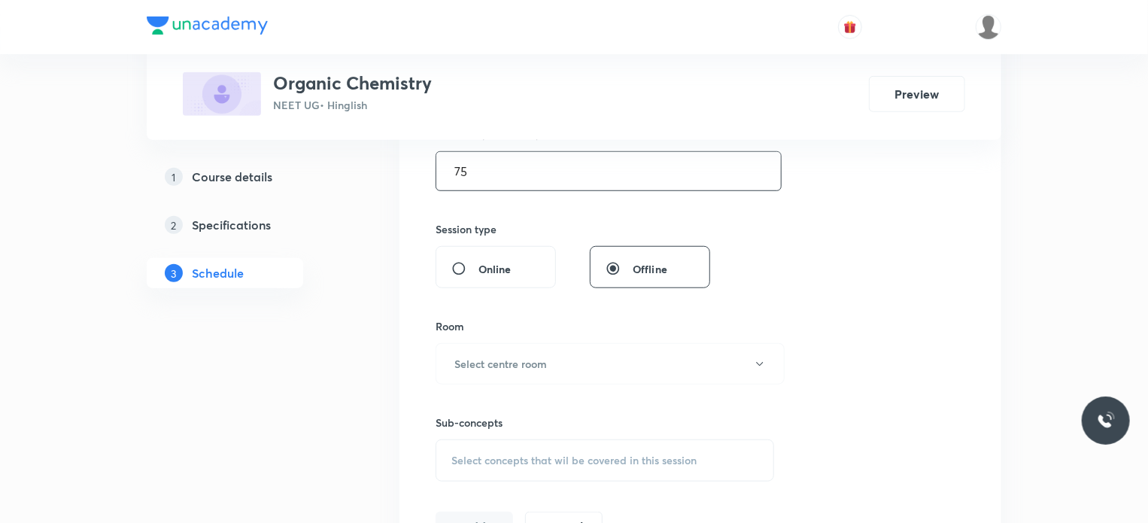
scroll to position [527, 0]
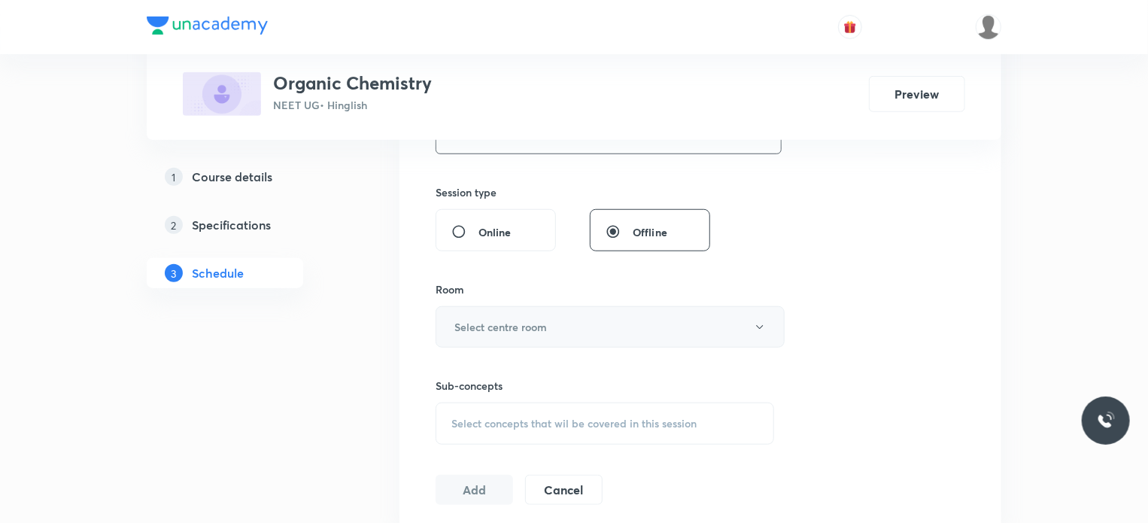
type input "75"
click at [503, 315] on button "Select centre room" at bounding box center [610, 326] width 349 height 41
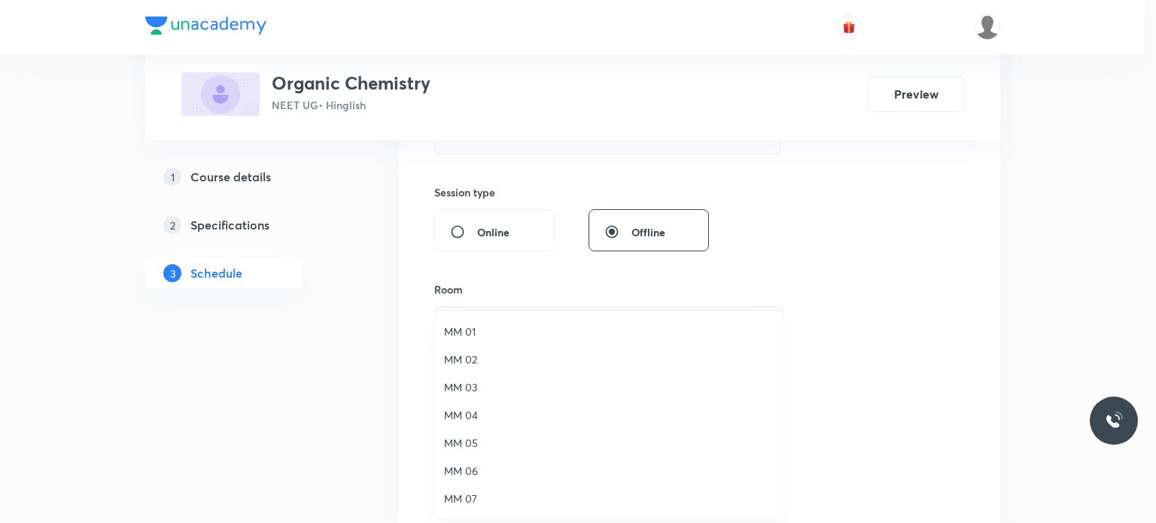
click at [487, 349] on li "MM 02" at bounding box center [609, 359] width 348 height 28
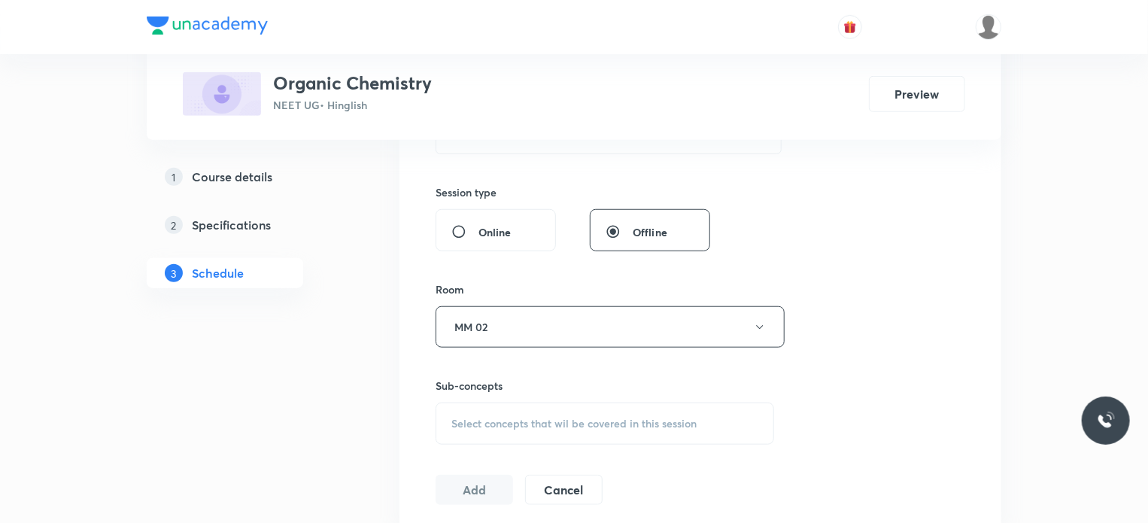
click at [539, 415] on div "Select concepts that wil be covered in this session" at bounding box center [605, 424] width 339 height 42
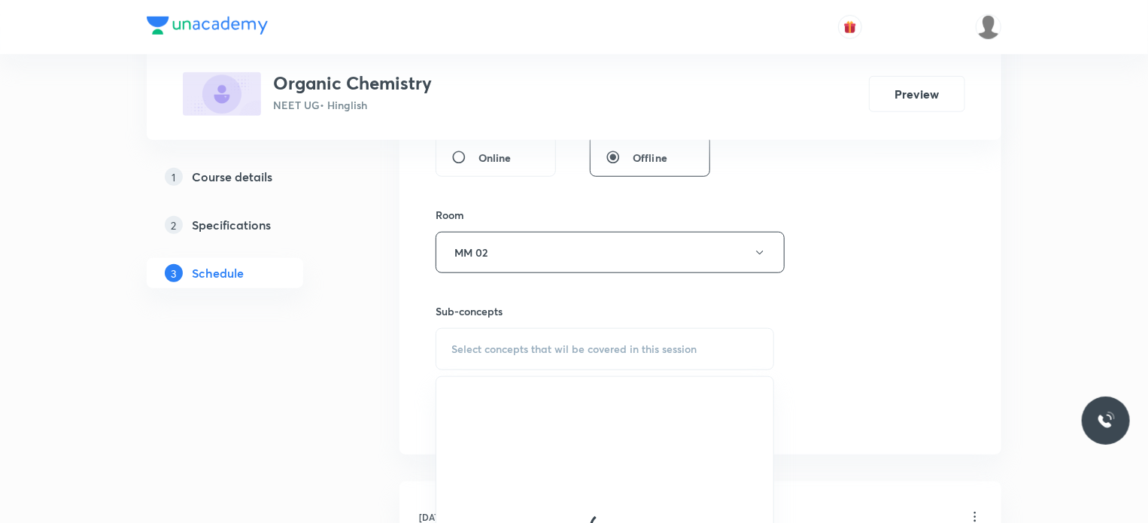
scroll to position [752, 0]
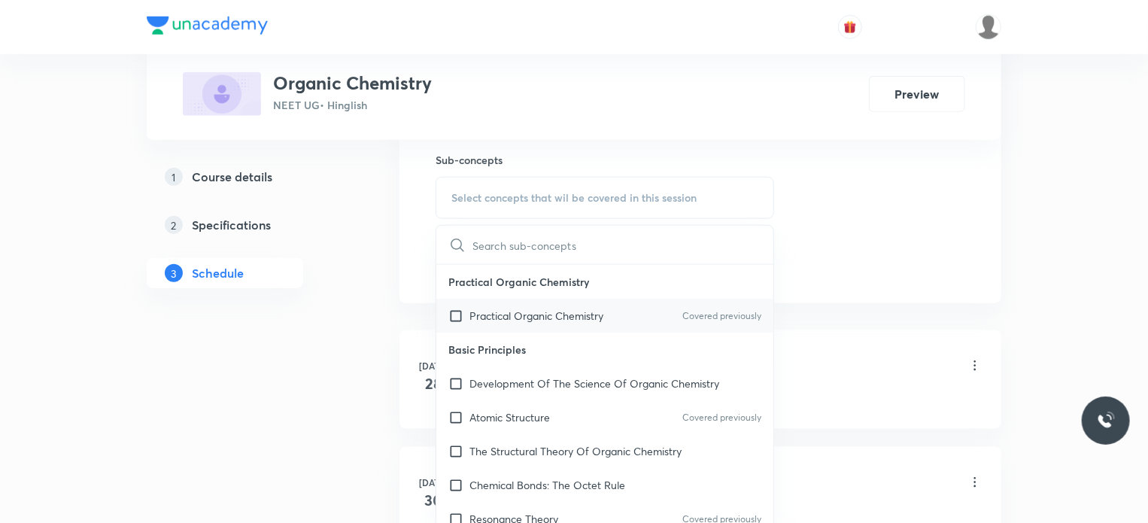
click at [600, 303] on div "Practical Organic Chemistry Covered previously" at bounding box center [604, 316] width 337 height 34
checkbox input "true"
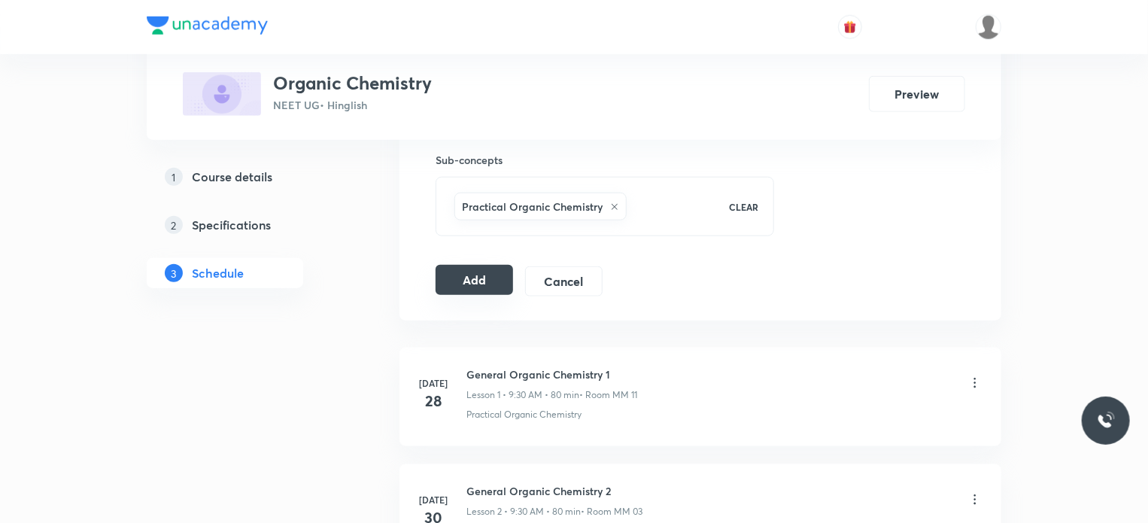
click at [460, 285] on button "Add" at bounding box center [474, 280] width 77 height 30
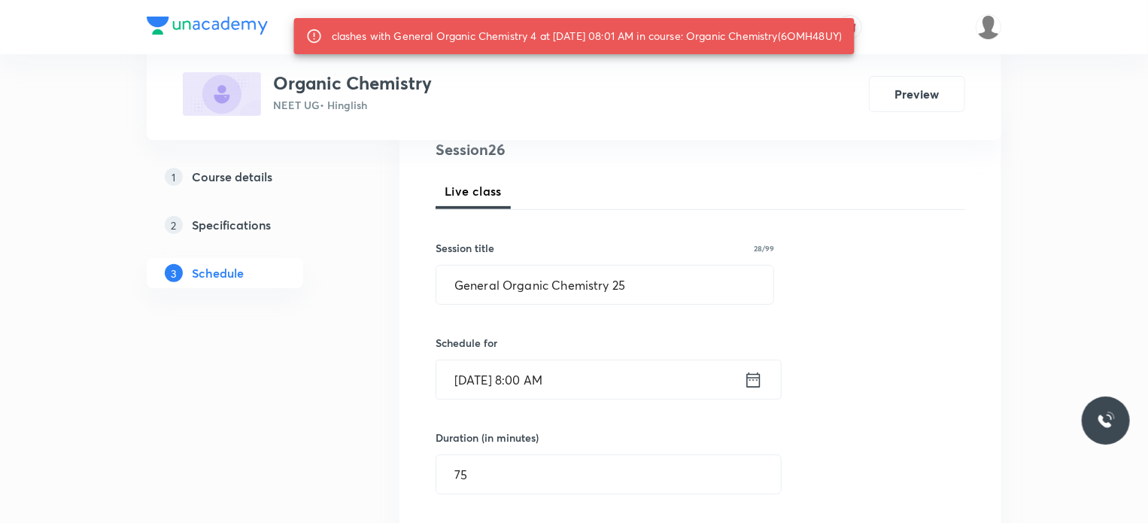
scroll to position [0, 0]
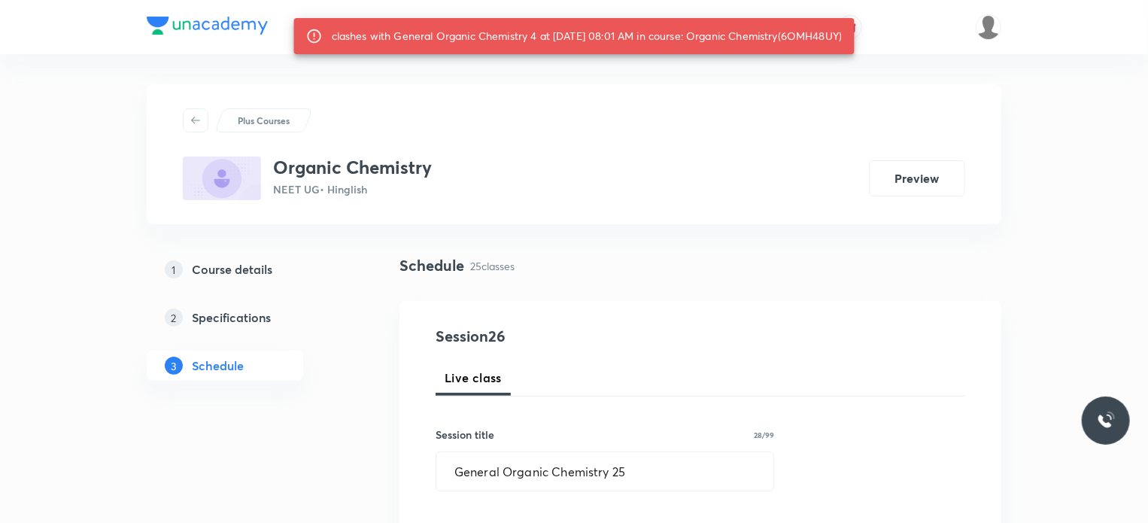
click at [409, 50] on div "clashes with General Organic Chemistry 4 at 04 Oct 2025 08:01 AM in course: Org…" at bounding box center [587, 36] width 511 height 27
copy div "6OMH48UY"
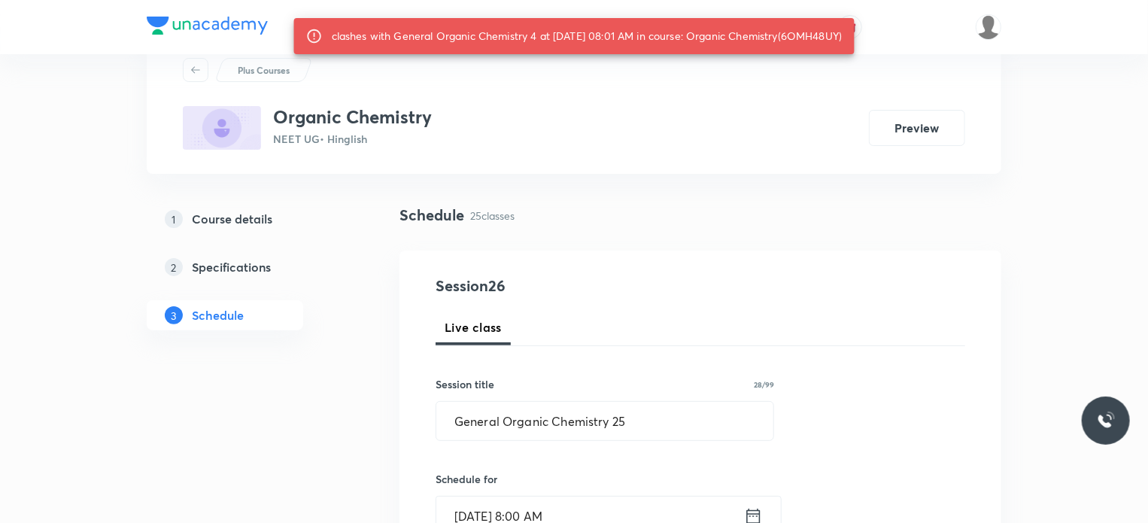
scroll to position [75, 0]
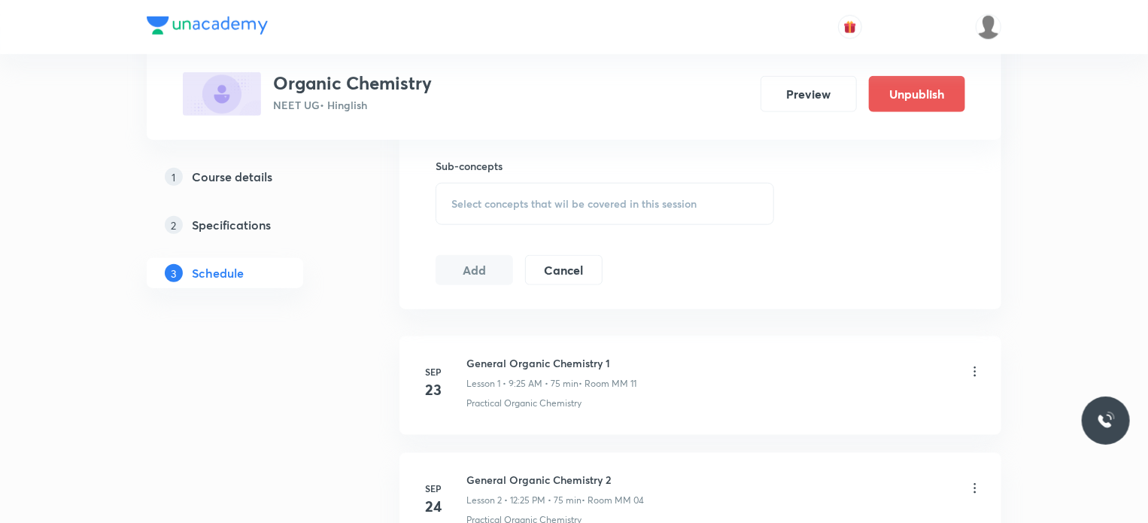
scroll to position [1053, 0]
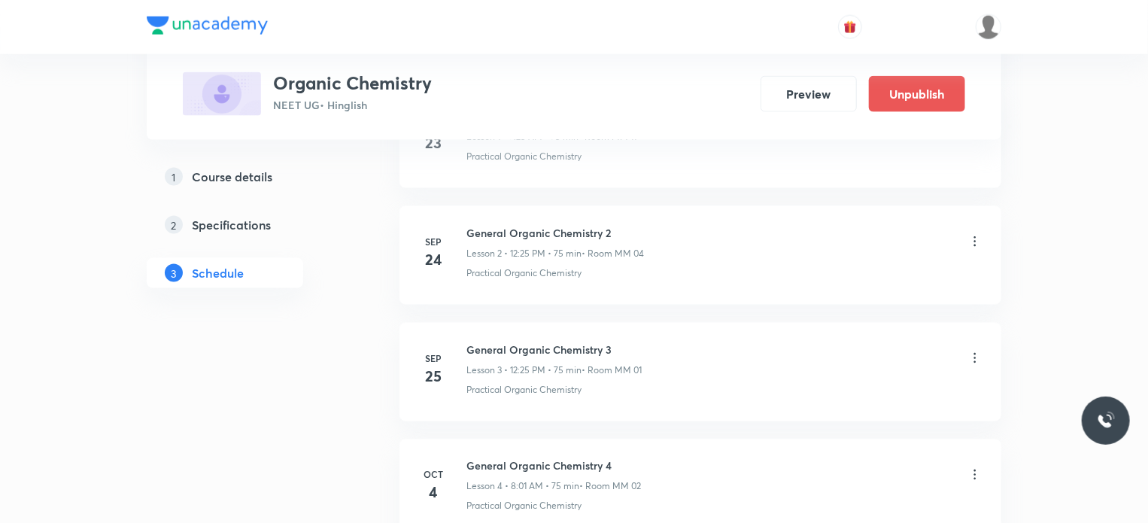
scroll to position [1147, 0]
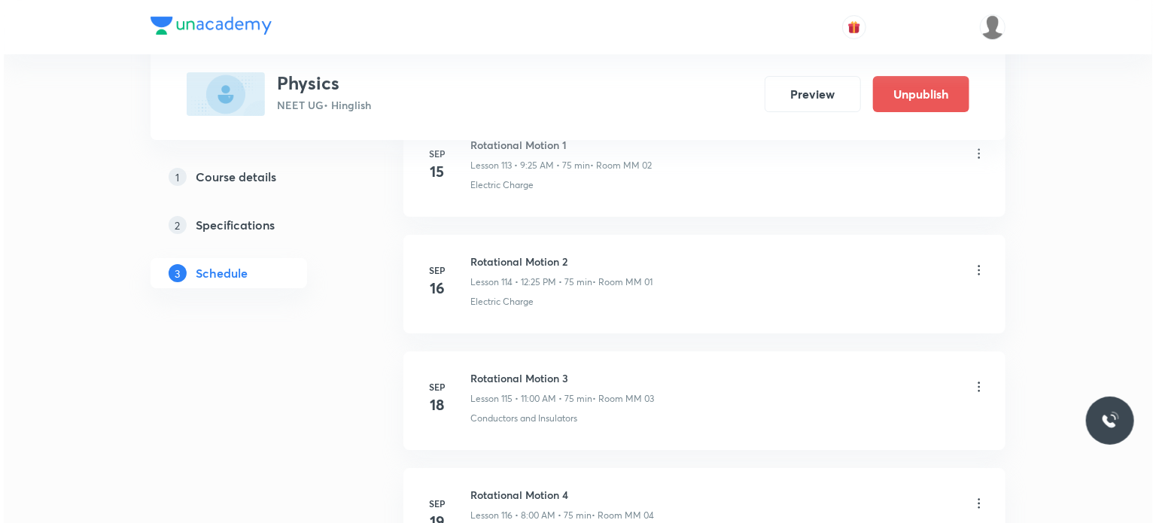
scroll to position [15920, 0]
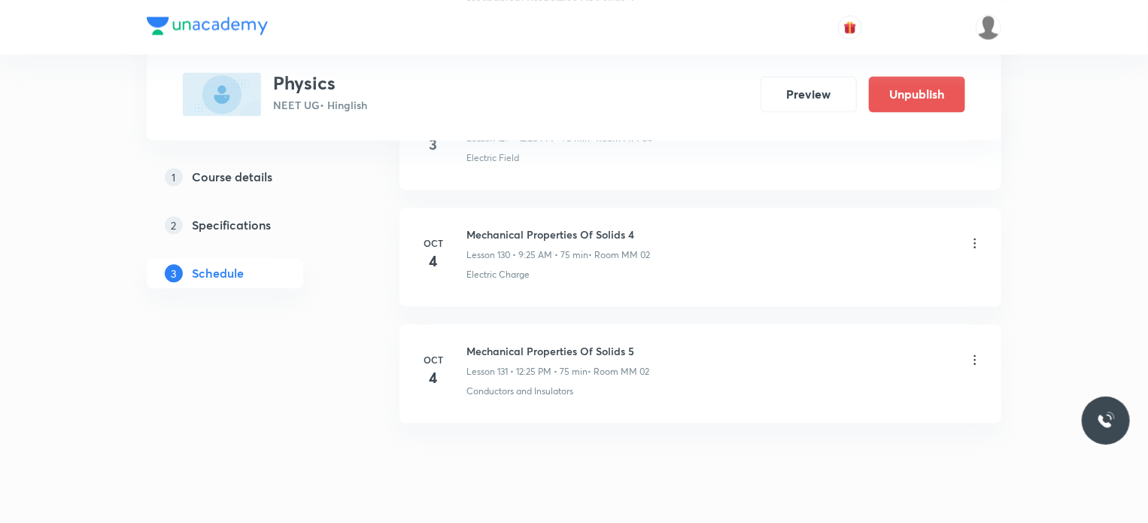
click at [977, 236] on icon at bounding box center [975, 243] width 15 height 15
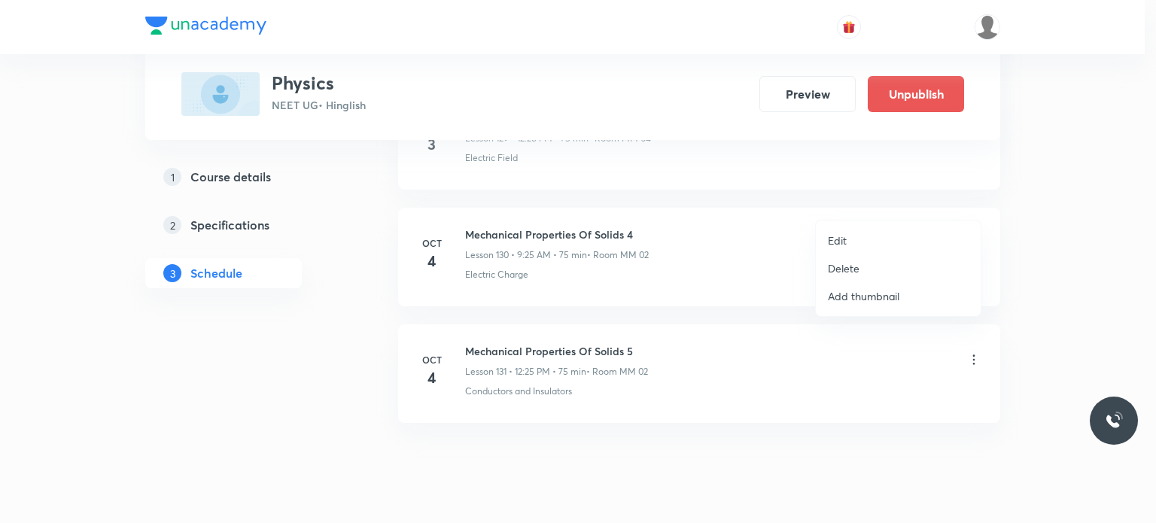
click at [901, 235] on li "Edit" at bounding box center [898, 240] width 165 height 28
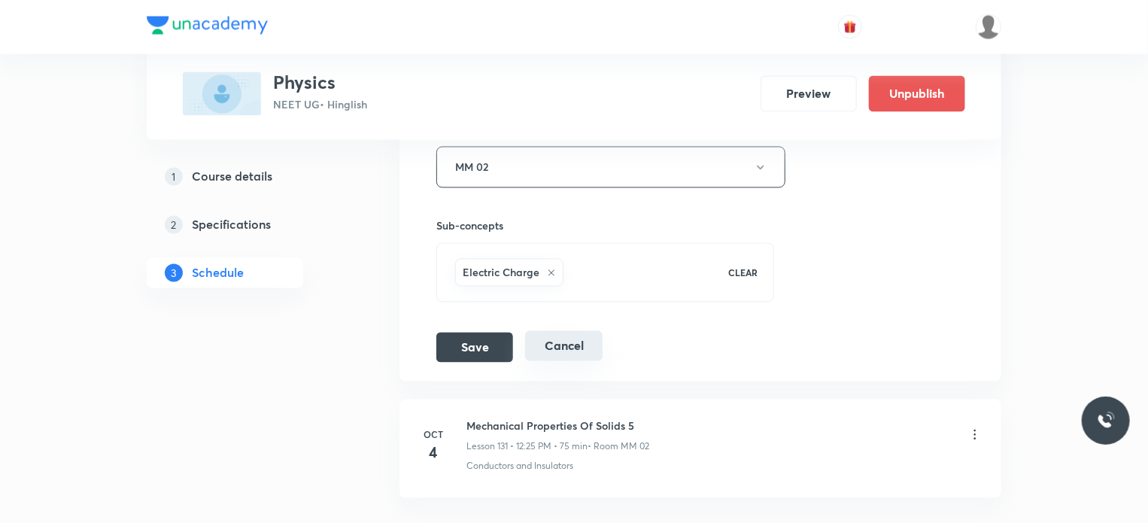
click at [576, 331] on button "Cancel" at bounding box center [563, 346] width 77 height 30
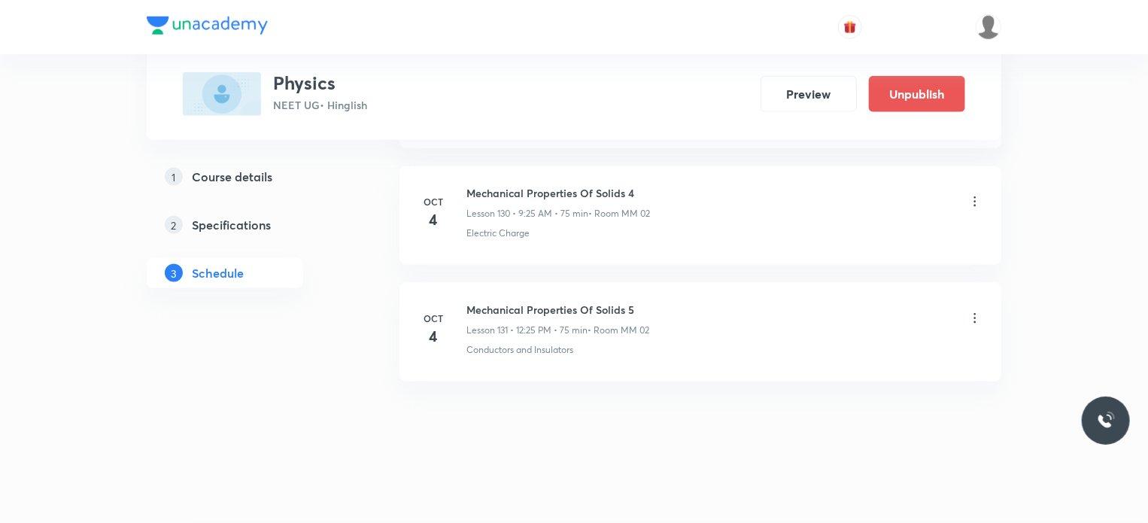
scroll to position [15230, 0]
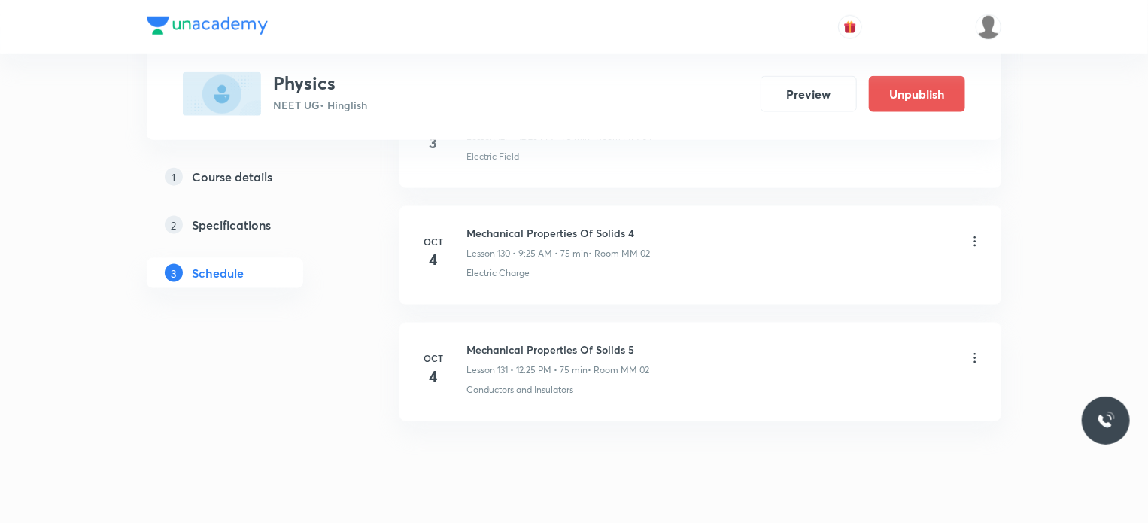
click at [980, 351] on icon at bounding box center [975, 358] width 15 height 15
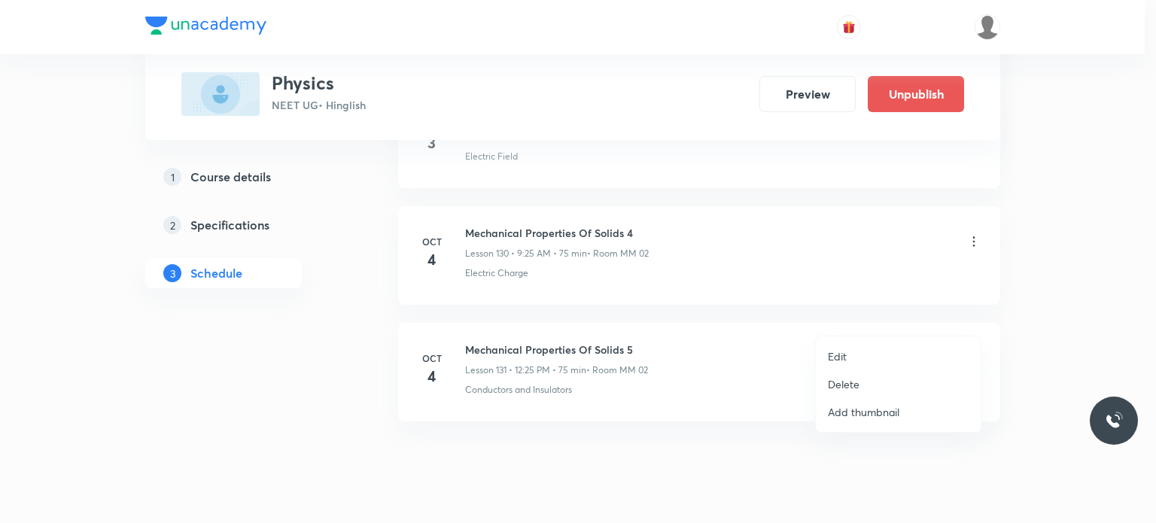
click at [883, 354] on li "Edit" at bounding box center [898, 356] width 165 height 28
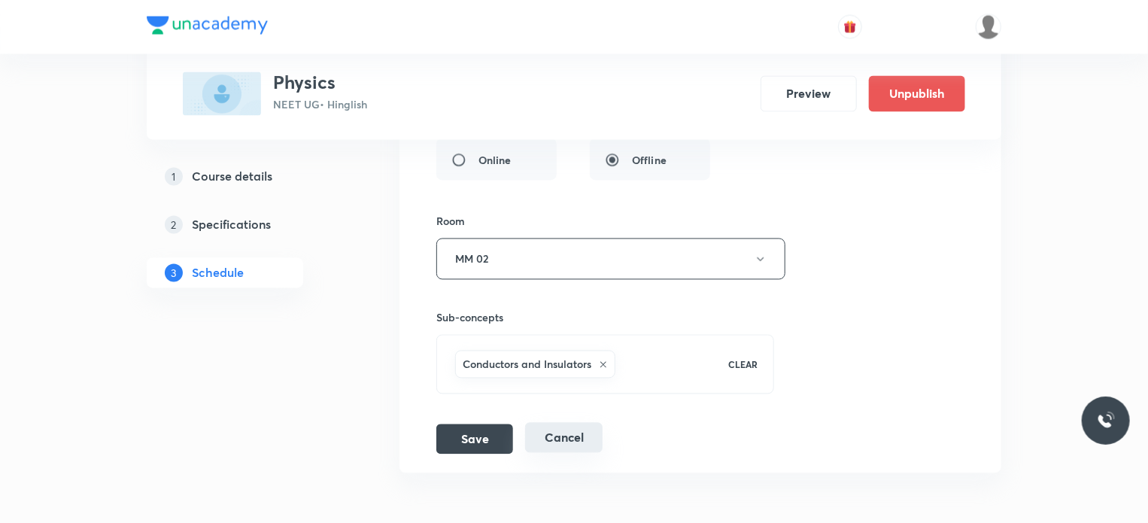
click at [579, 423] on button "Cancel" at bounding box center [563, 438] width 77 height 30
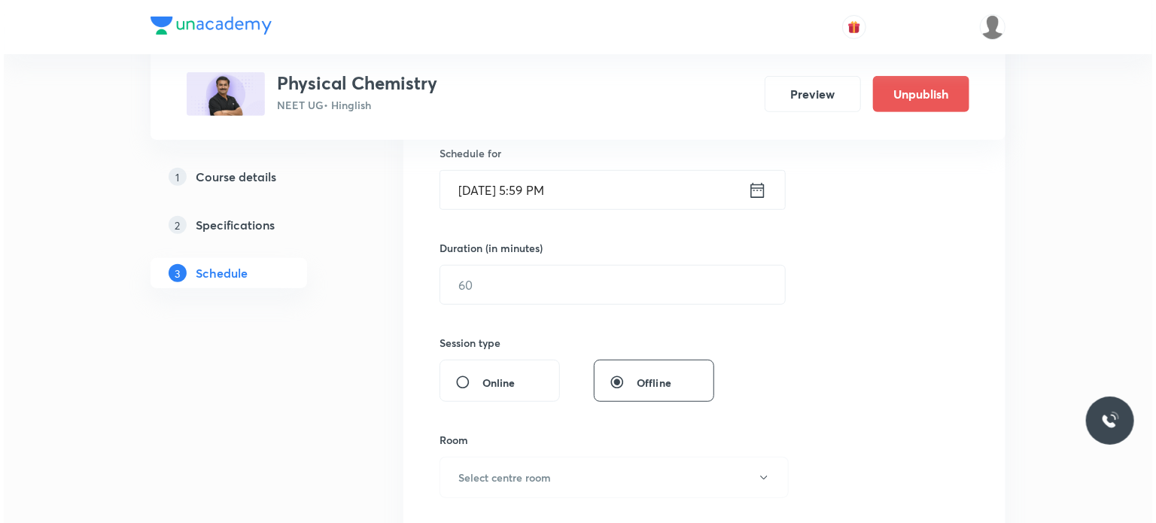
scroll to position [8009, 0]
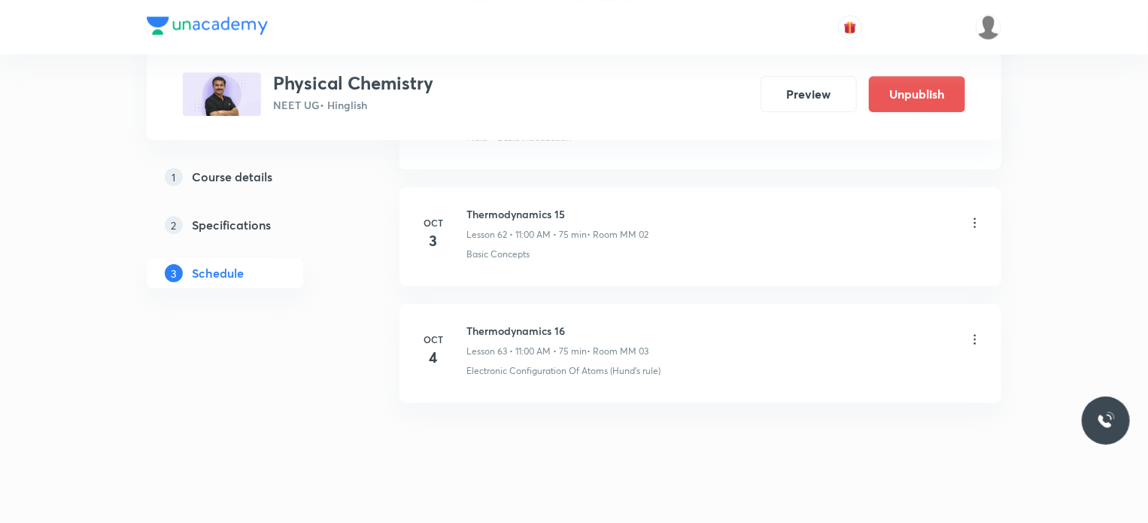
click at [981, 332] on icon at bounding box center [975, 339] width 15 height 15
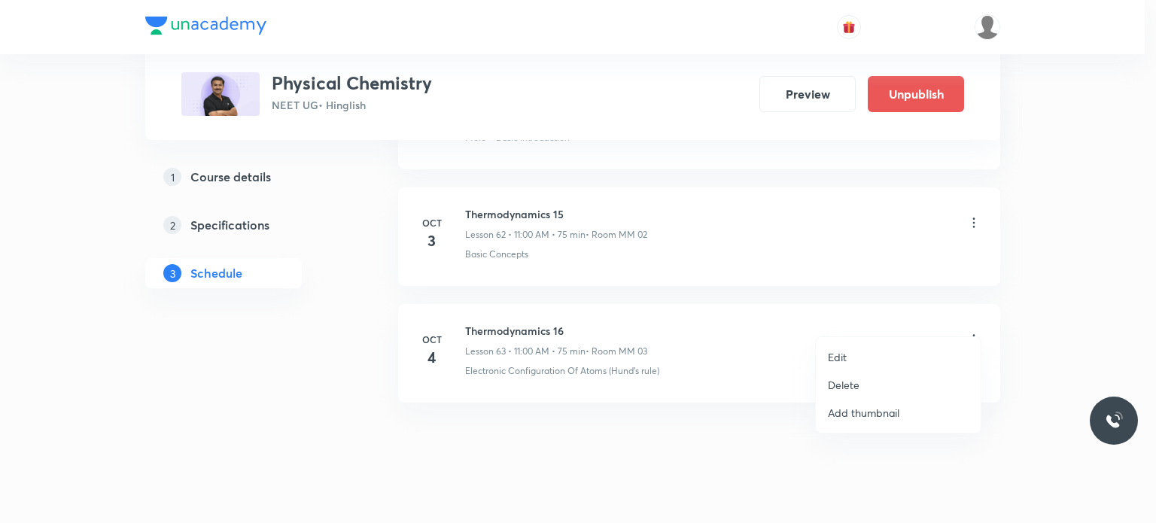
click at [874, 354] on li "Edit" at bounding box center [898, 357] width 165 height 28
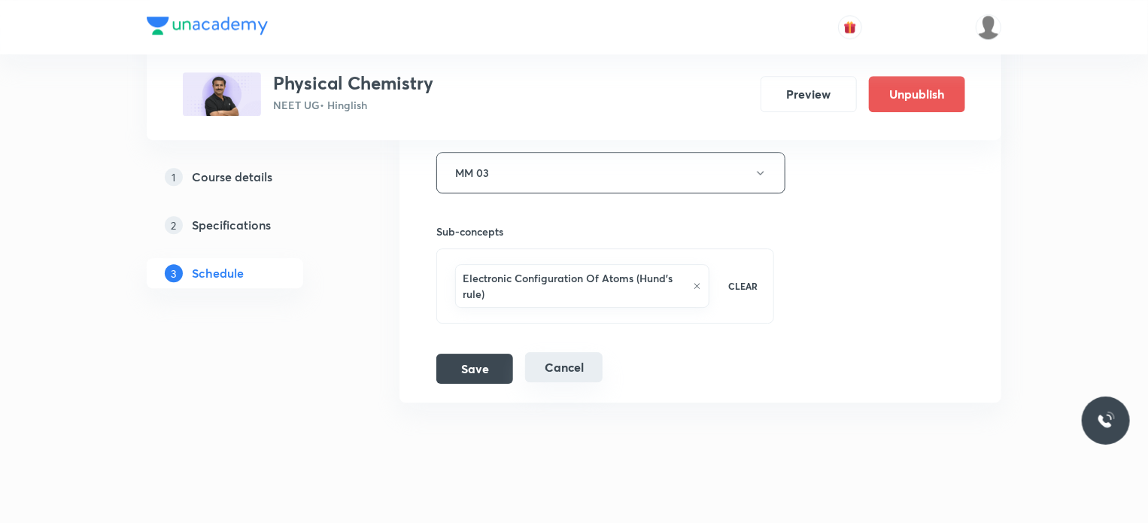
click at [588, 352] on button "Cancel" at bounding box center [563, 367] width 77 height 30
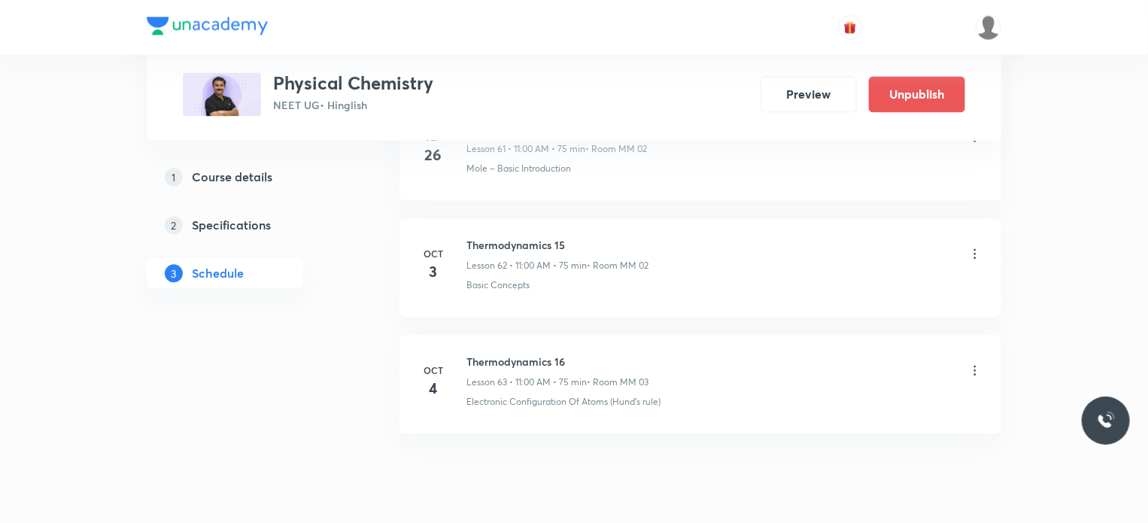
scroll to position [7319, 0]
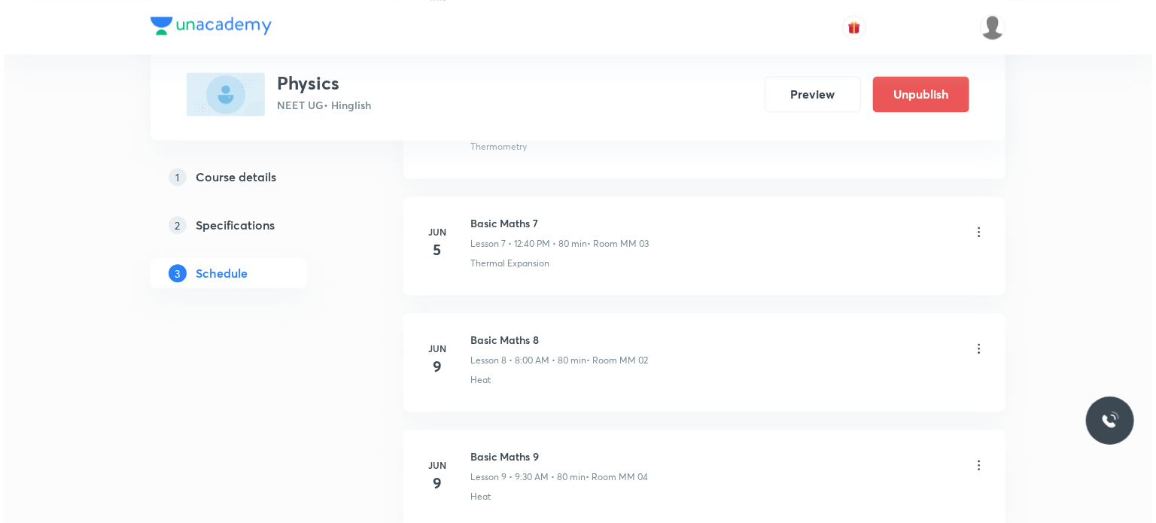
scroll to position [15920, 0]
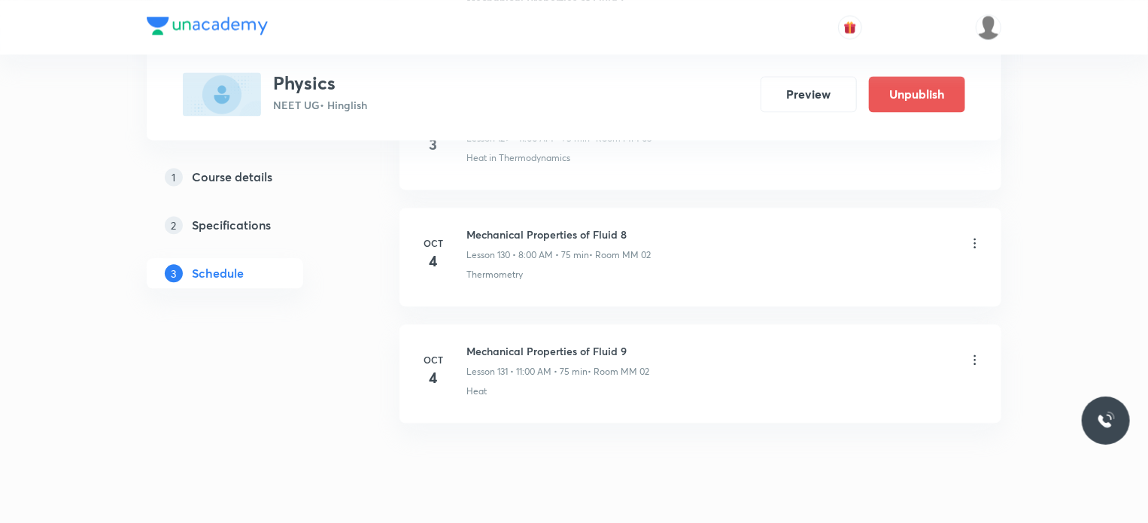
click at [852, 384] on div "Heat" at bounding box center [724, 391] width 516 height 14
click at [578, 343] on h6 "Mechanical Properties of Fluid 9" at bounding box center [557, 351] width 183 height 16
click at [976, 236] on icon at bounding box center [975, 243] width 15 height 15
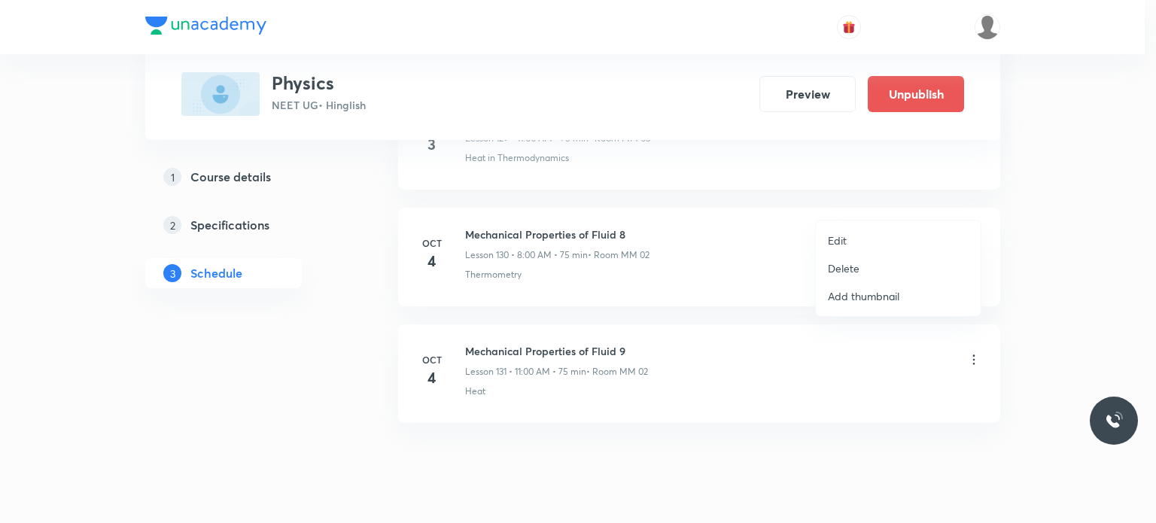
click at [864, 243] on li "Edit" at bounding box center [898, 240] width 165 height 28
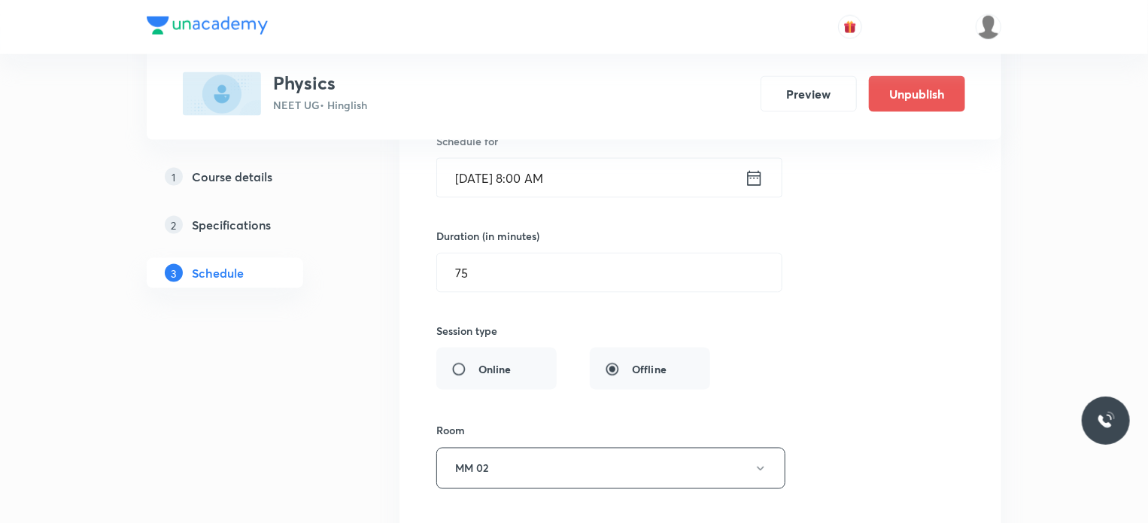
scroll to position [15731, 0]
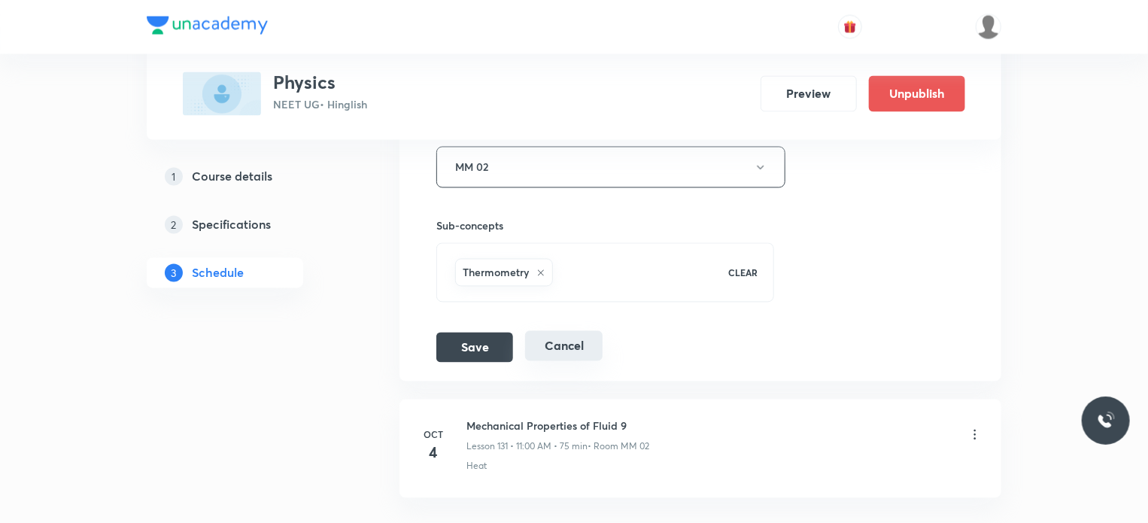
click at [560, 331] on button "Cancel" at bounding box center [563, 346] width 77 height 30
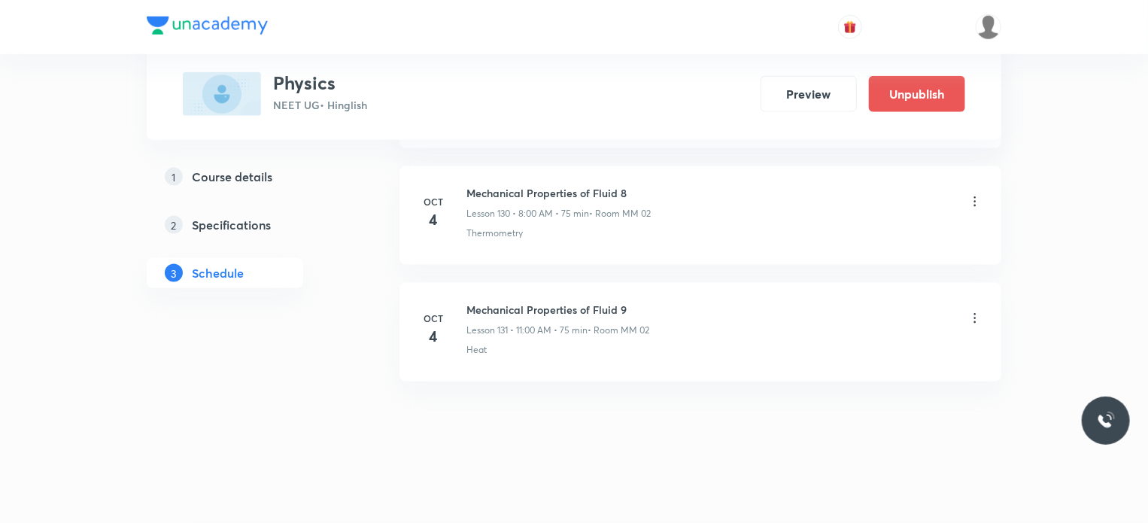
scroll to position [15230, 0]
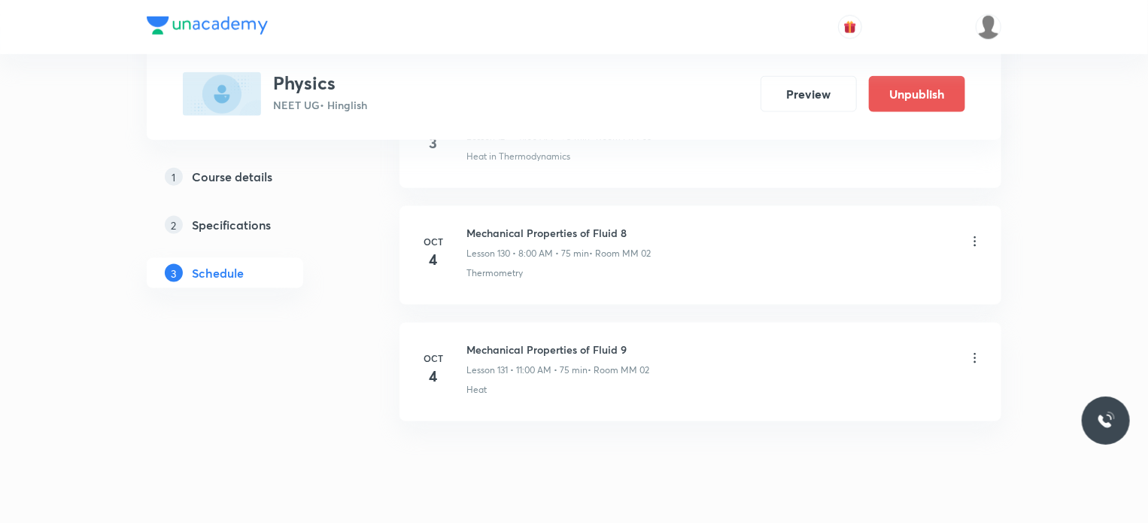
click at [977, 351] on icon at bounding box center [975, 358] width 15 height 15
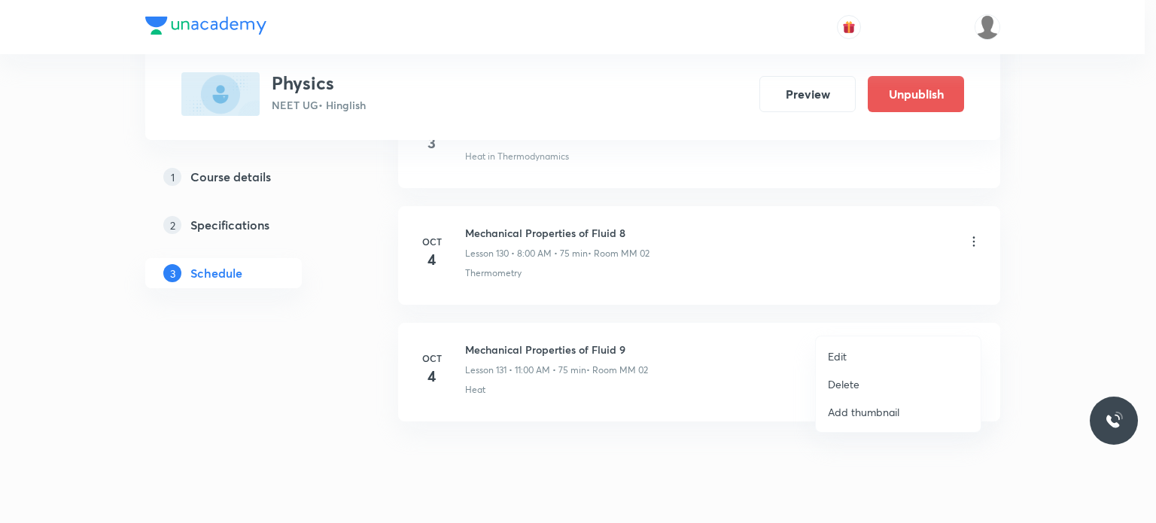
click at [844, 354] on p "Edit" at bounding box center [837, 356] width 19 height 16
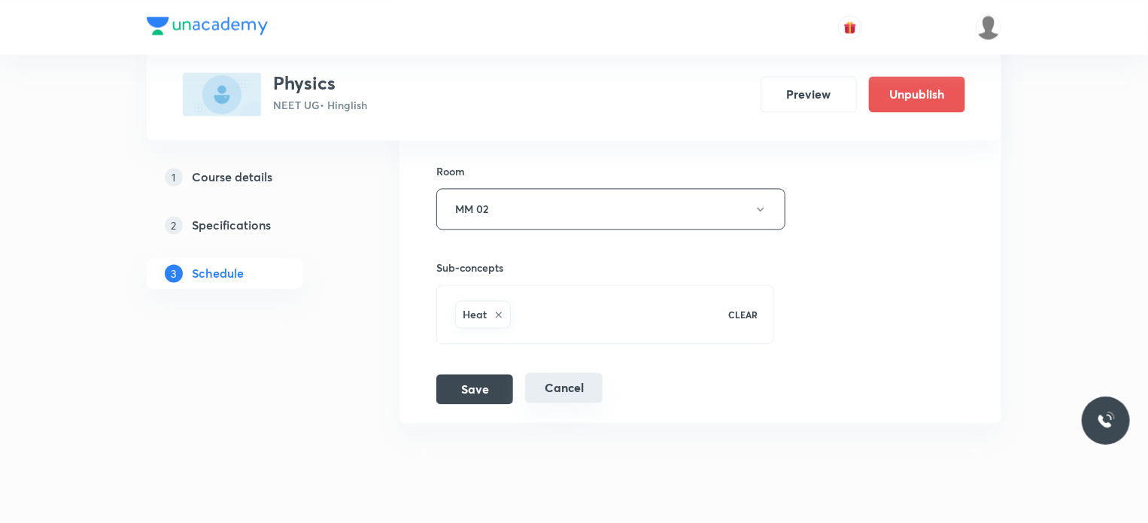
click at [572, 372] on button "Cancel" at bounding box center [563, 387] width 77 height 30
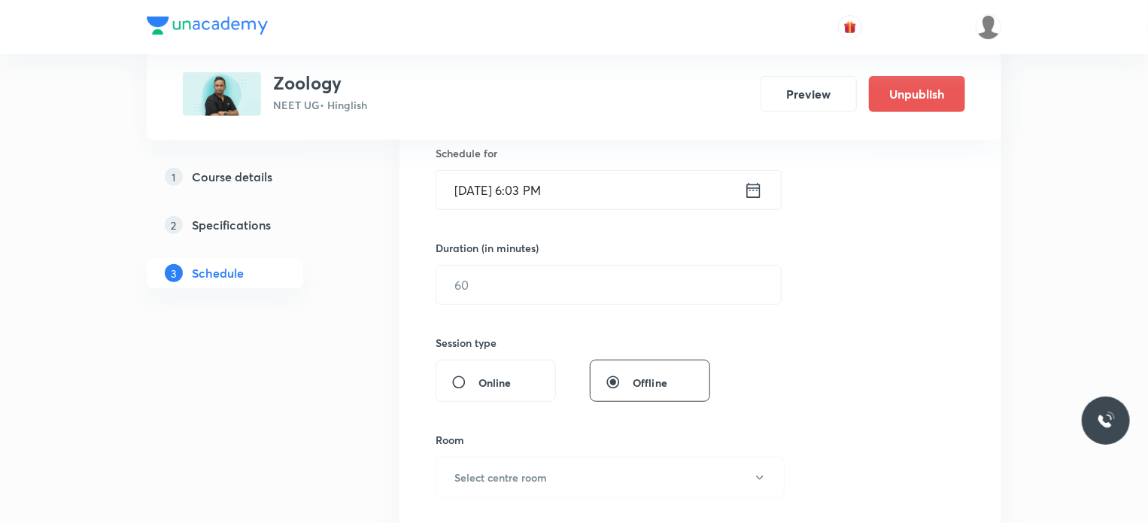
scroll to position [7196, 0]
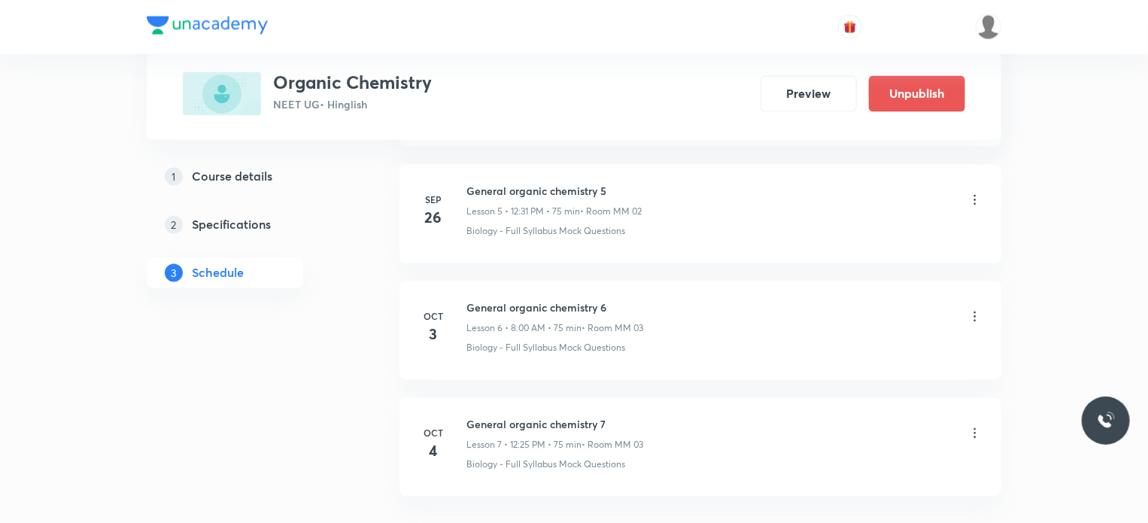
scroll to position [1496, 0]
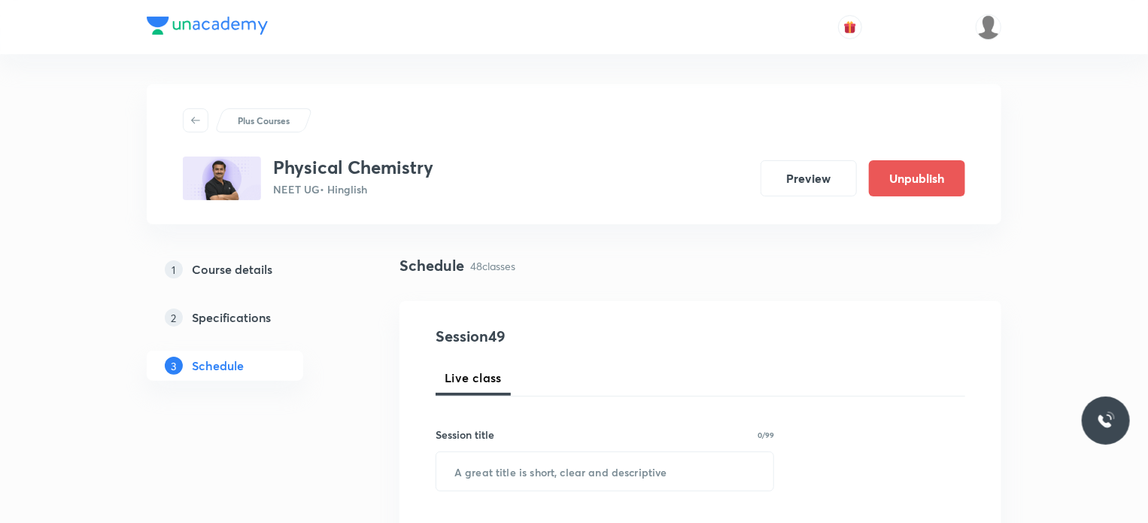
click at [774, 290] on div "Schedule 48 classes" at bounding box center [701, 277] width 602 height 47
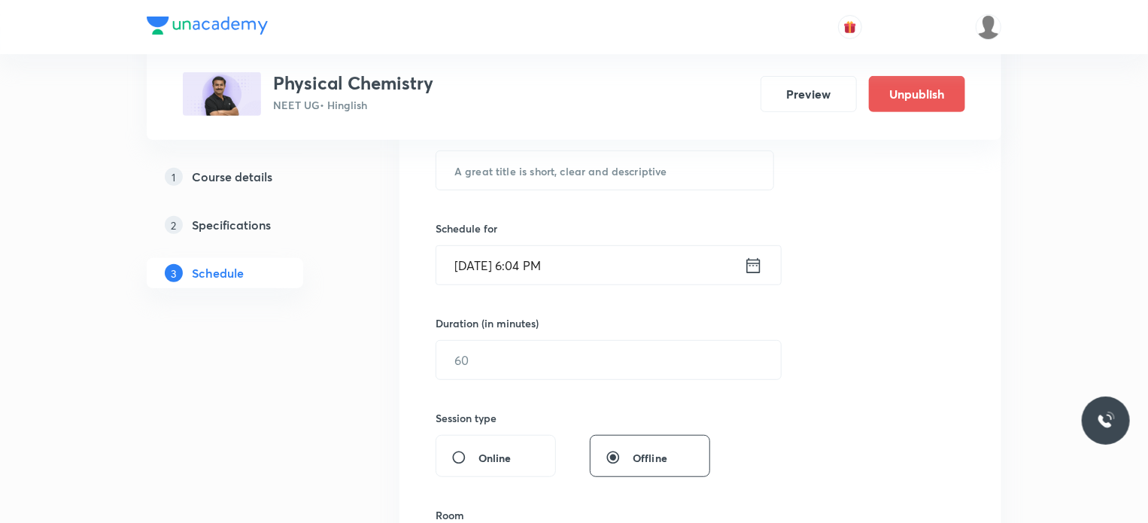
scroll to position [6265, 0]
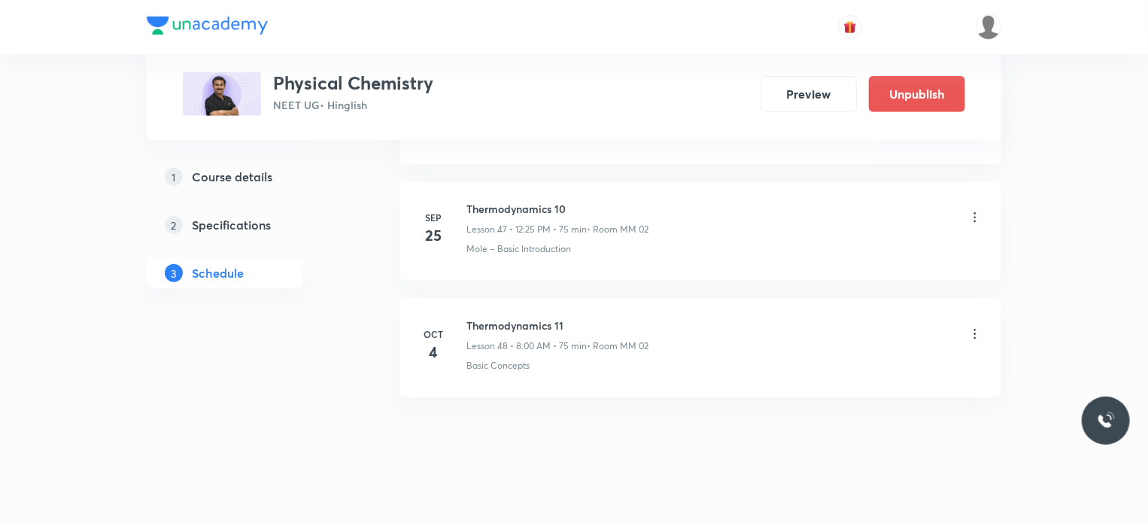
click at [972, 327] on icon at bounding box center [975, 334] width 15 height 15
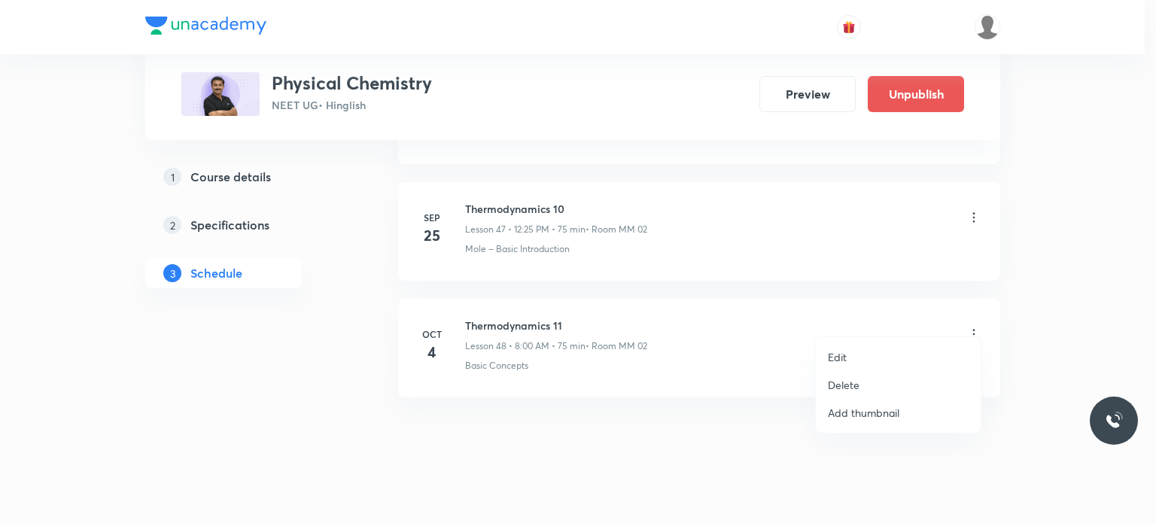
click at [720, 372] on div at bounding box center [578, 261] width 1156 height 523
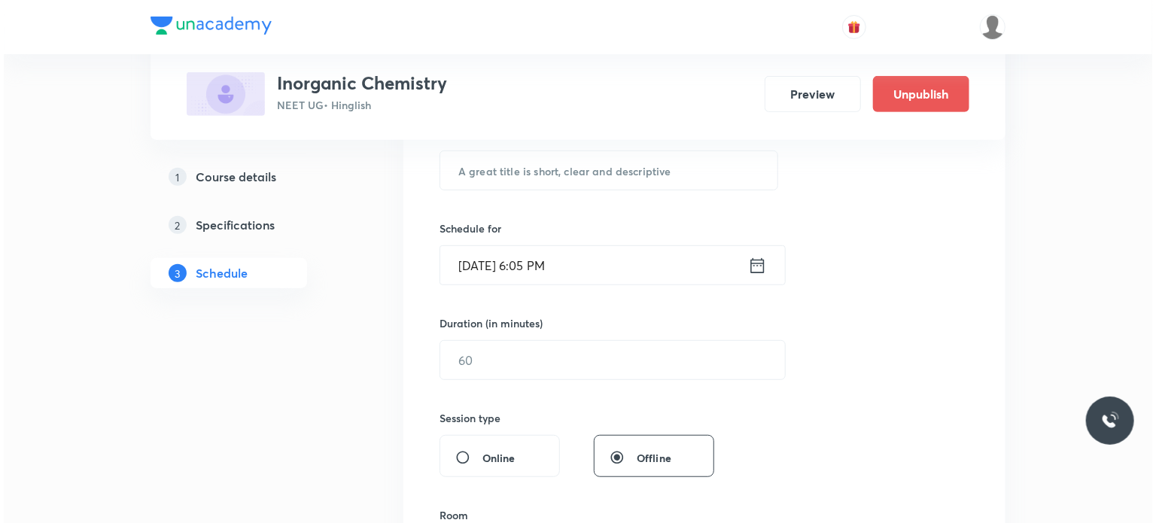
scroll to position [4870, 0]
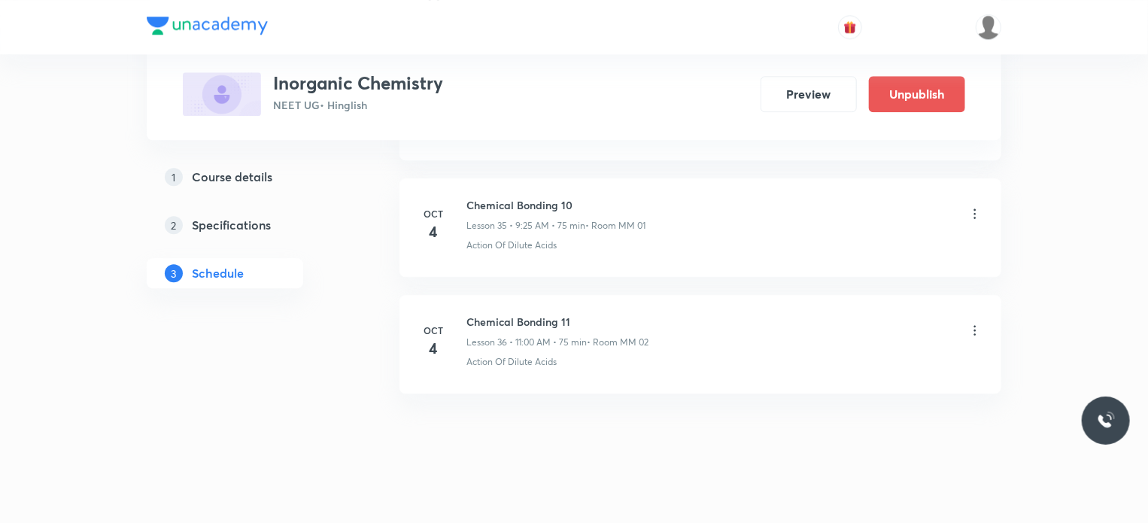
click at [970, 206] on icon at bounding box center [975, 213] width 15 height 15
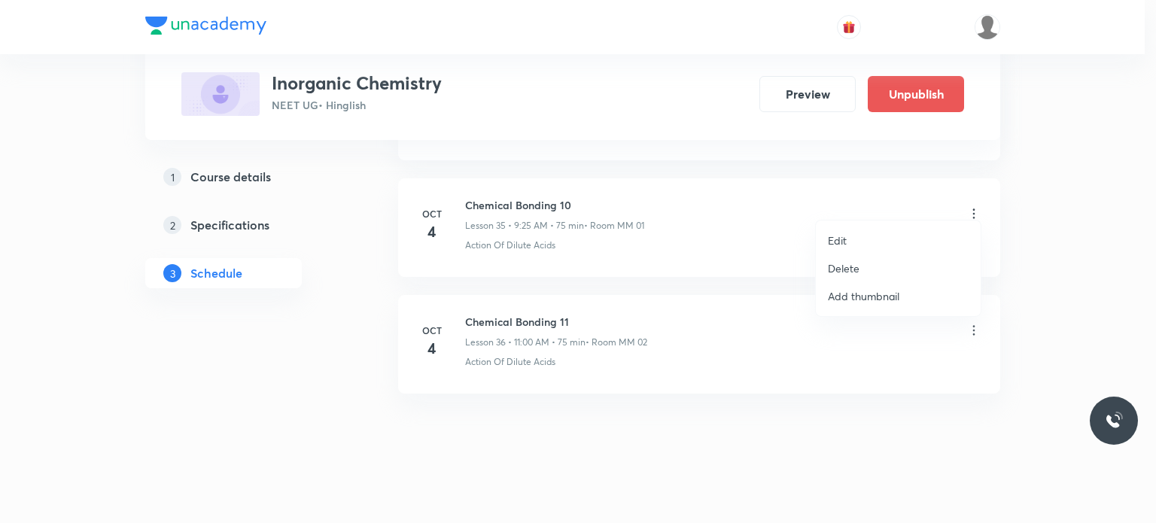
click at [888, 232] on li "Edit" at bounding box center [898, 240] width 165 height 28
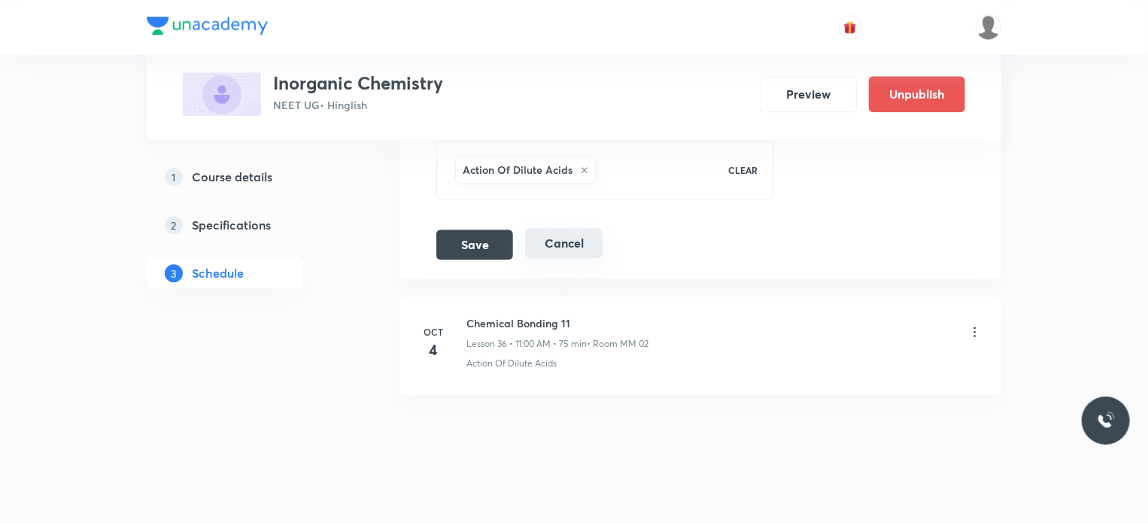
click at [560, 244] on button "Cancel" at bounding box center [563, 243] width 77 height 30
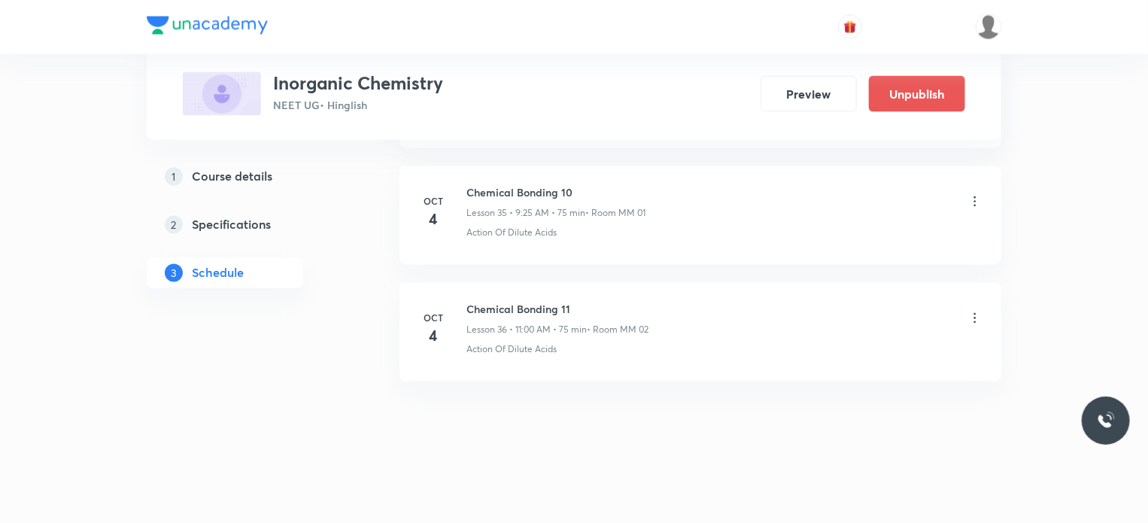
scroll to position [4179, 0]
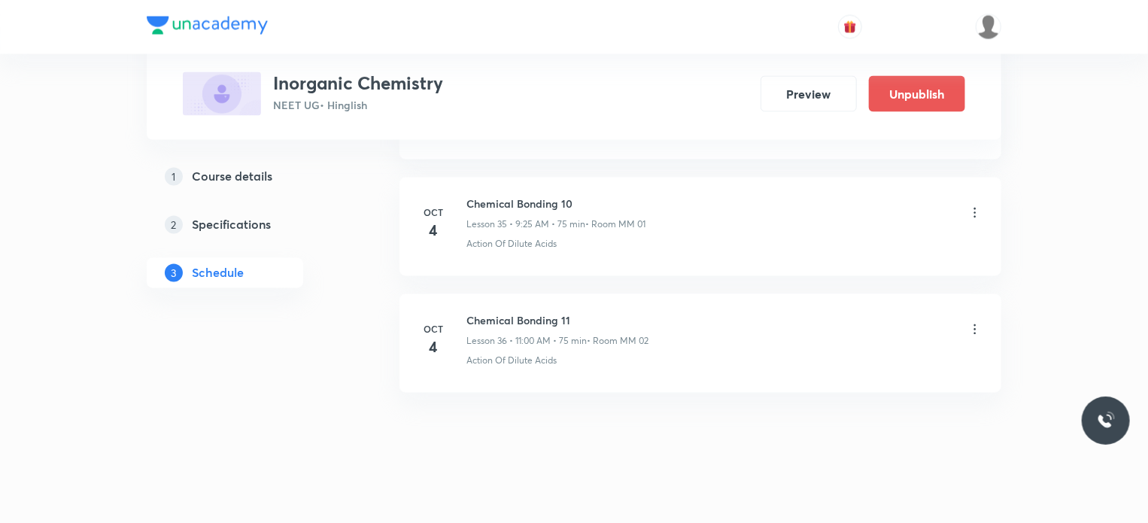
click at [971, 322] on icon at bounding box center [975, 329] width 15 height 15
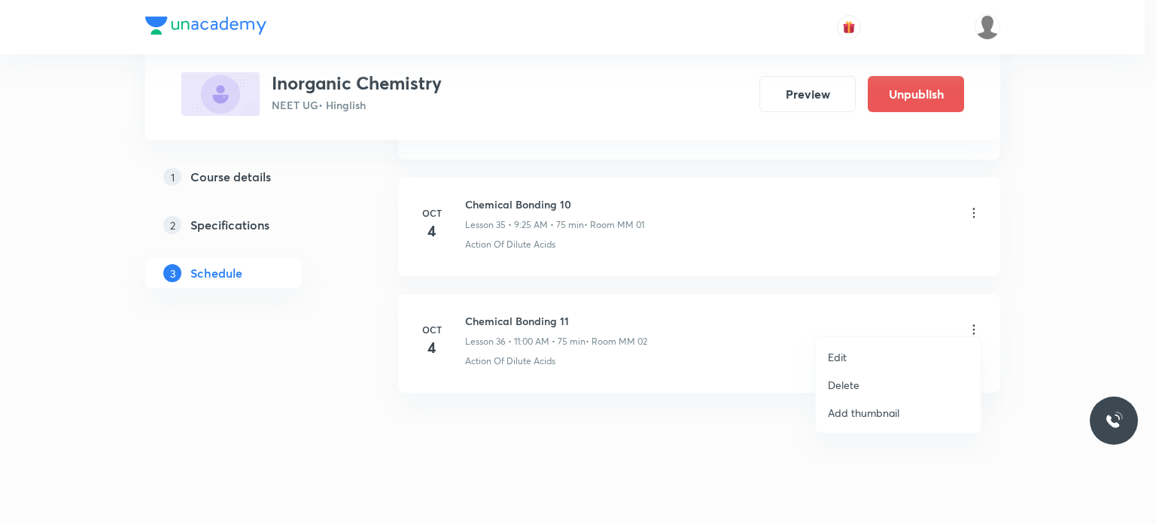
click at [864, 360] on li "Edit" at bounding box center [898, 357] width 165 height 28
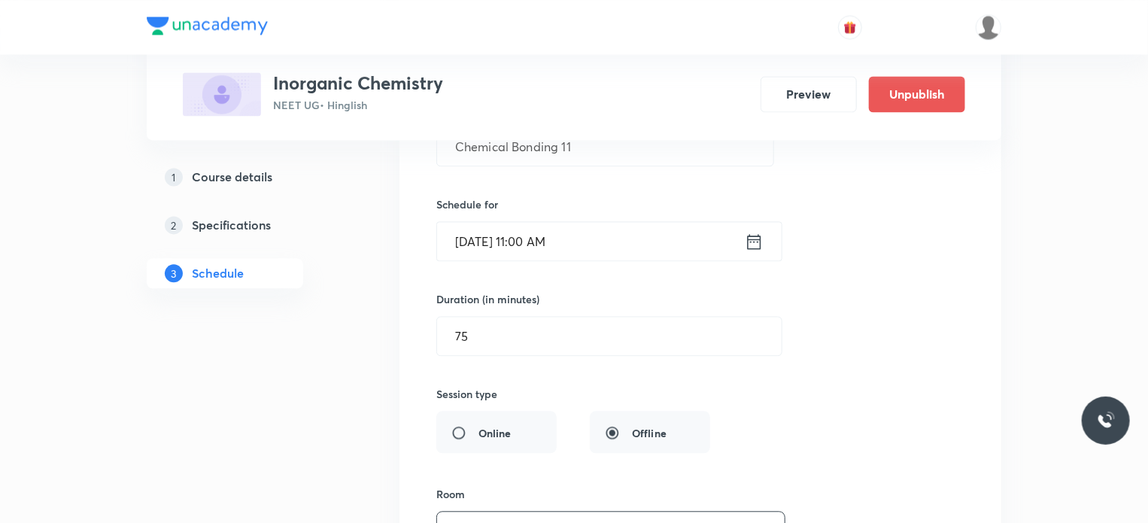
scroll to position [4755, 0]
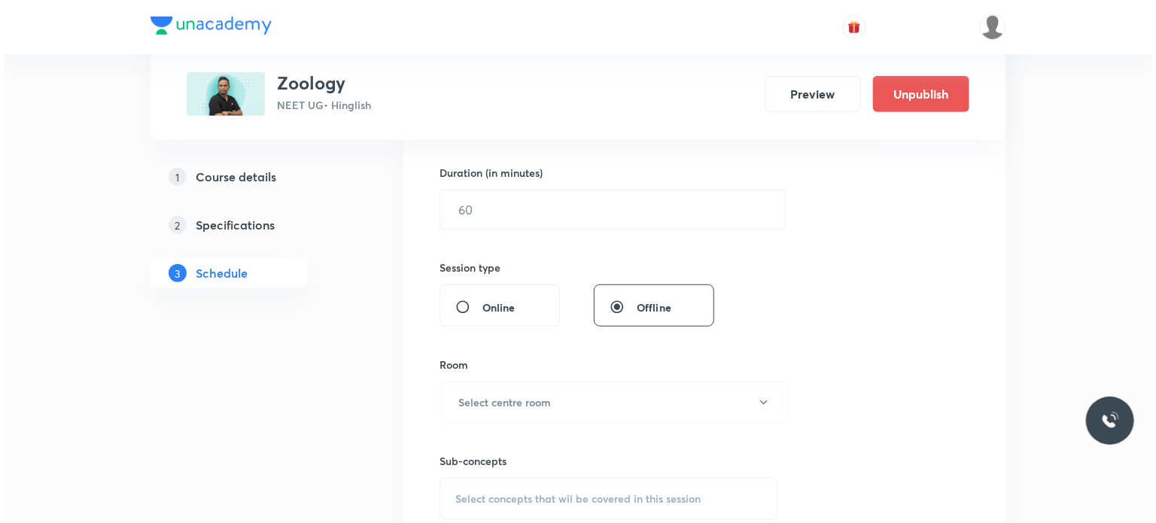
scroll to position [5450, 0]
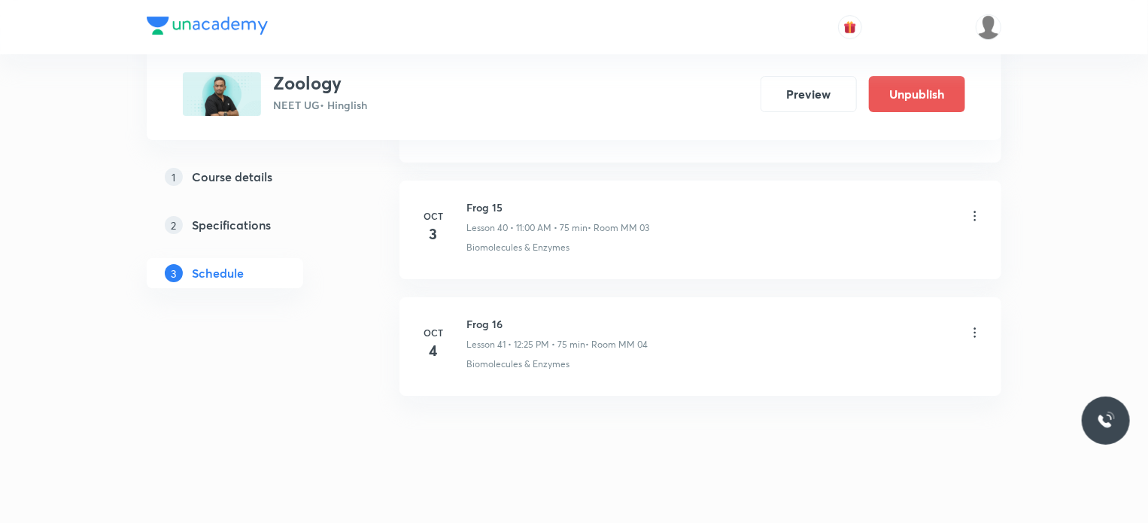
drag, startPoint x: 963, startPoint y: 300, endPoint x: 974, endPoint y: 311, distance: 15.4
click at [972, 308] on li "[DATE] Frog 16 Lesson 41 • 12:25 PM • 75 min • Room MM 04 Biomolecules & Enzymes" at bounding box center [701, 346] width 602 height 99
click at [974, 325] on icon at bounding box center [975, 332] width 15 height 15
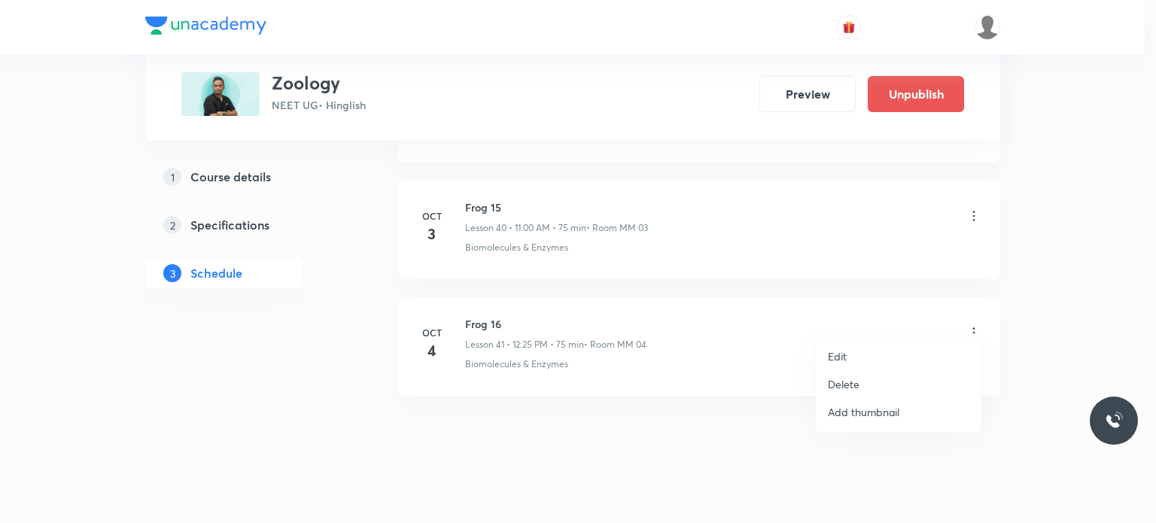
click at [864, 355] on li "Edit" at bounding box center [898, 356] width 165 height 28
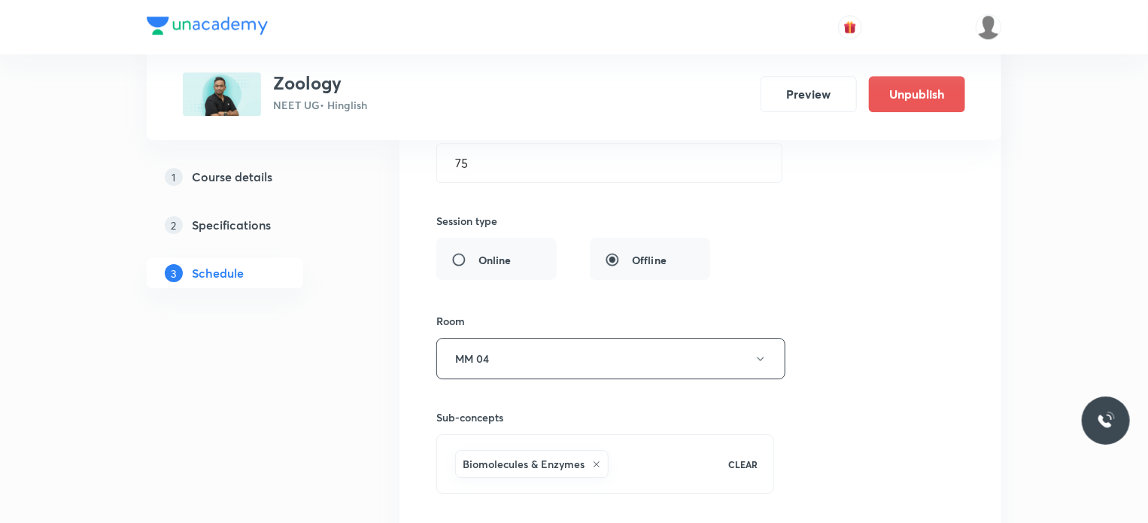
scroll to position [4961, 0]
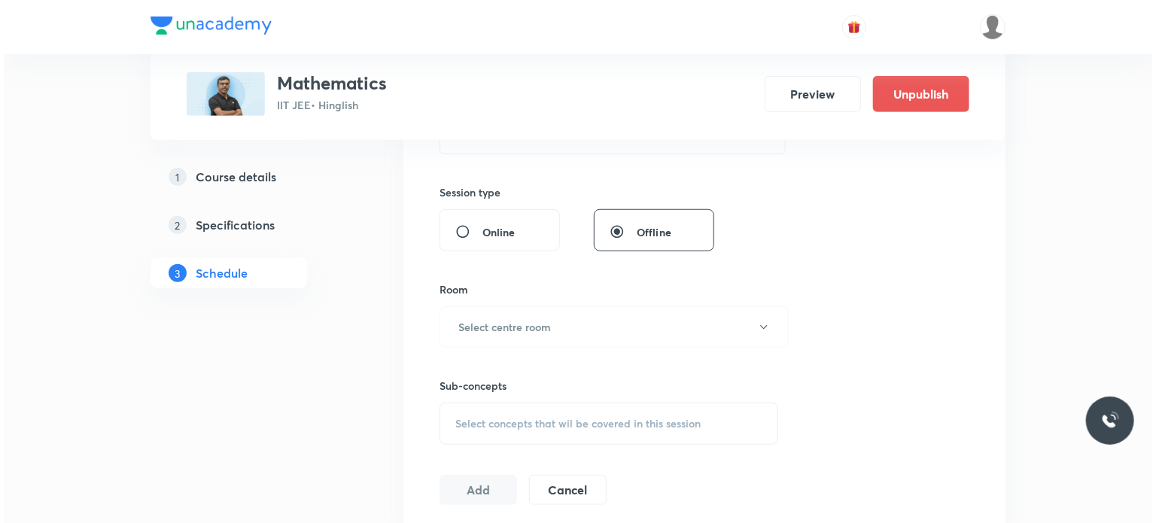
scroll to position [14989, 0]
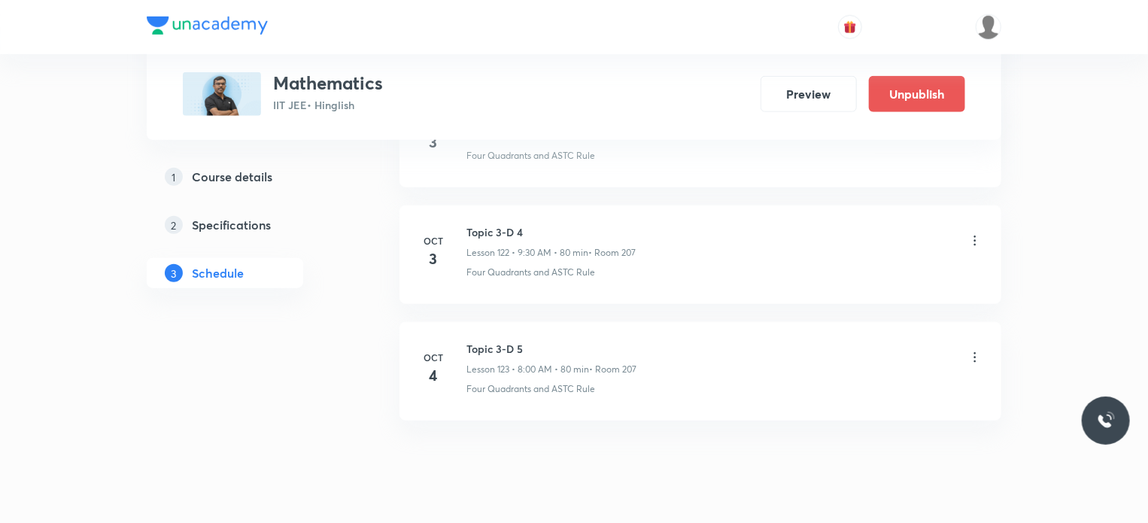
click at [975, 352] on icon at bounding box center [975, 357] width 2 height 10
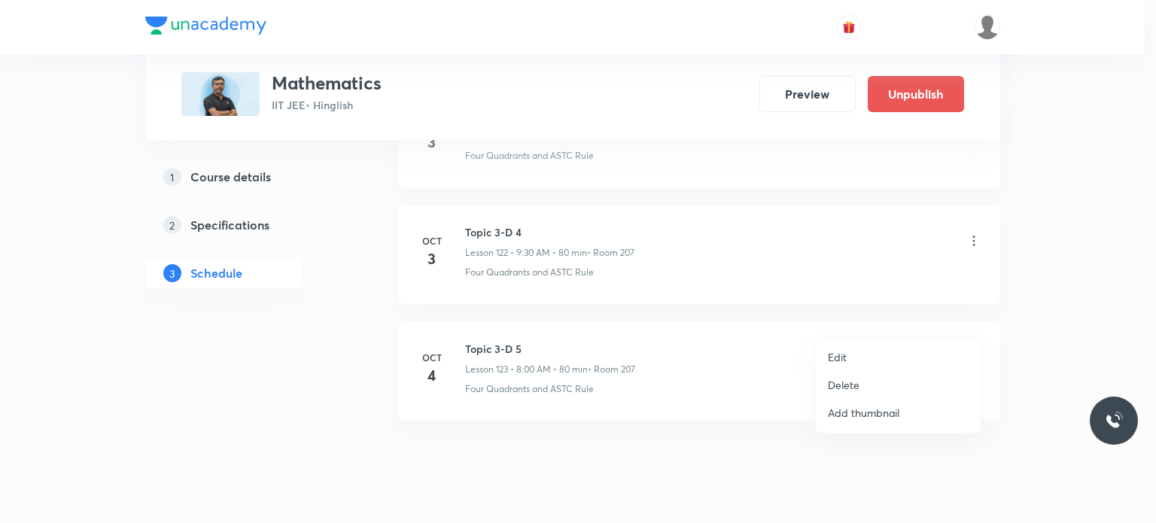
click at [873, 354] on li "Edit" at bounding box center [898, 357] width 165 height 28
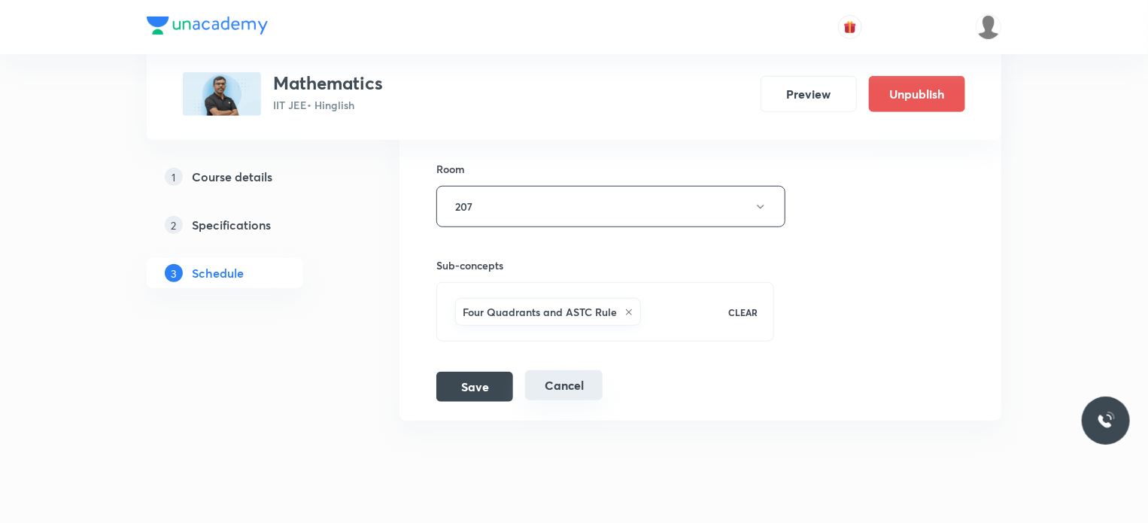
click at [581, 370] on button "Cancel" at bounding box center [563, 385] width 77 height 30
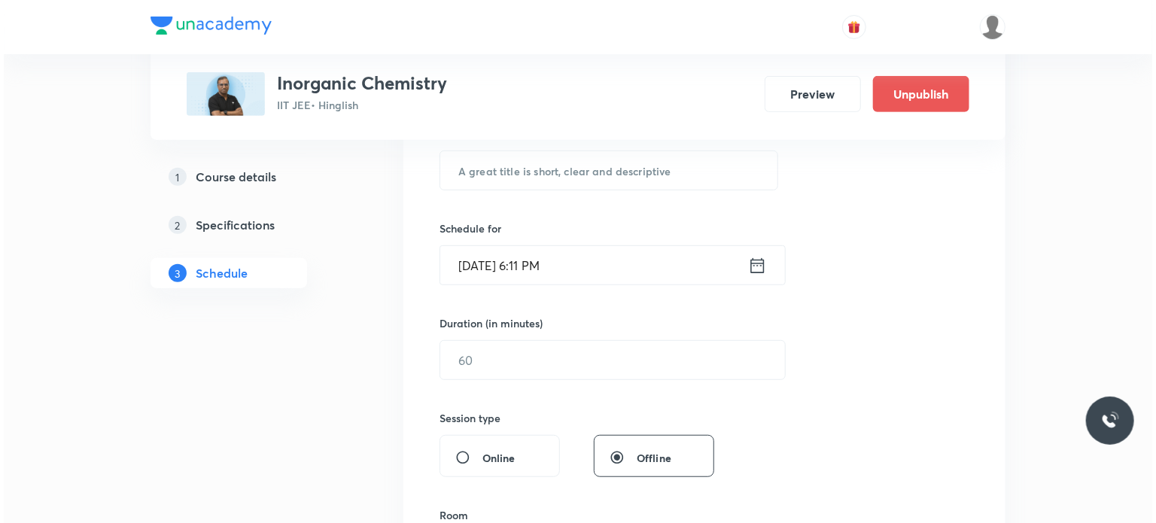
scroll to position [5450, 0]
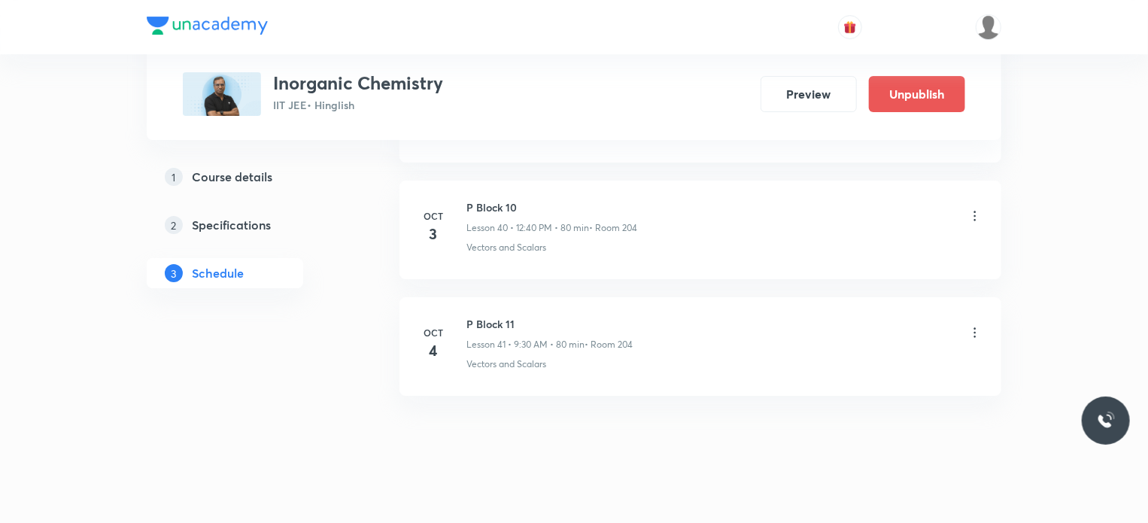
click at [971, 325] on icon at bounding box center [975, 332] width 15 height 15
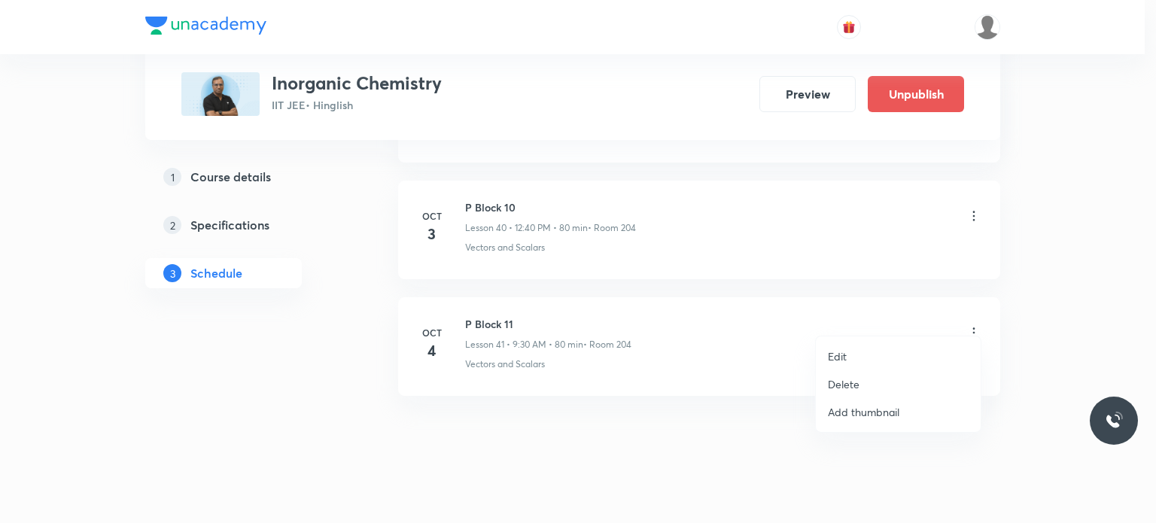
click at [883, 357] on li "Edit" at bounding box center [898, 356] width 165 height 28
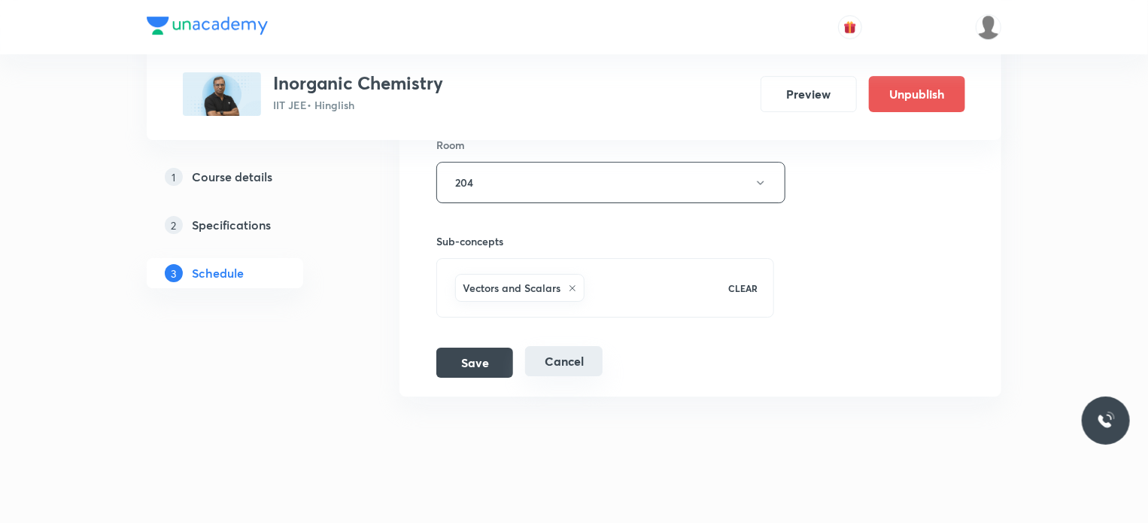
click at [579, 348] on button "Cancel" at bounding box center [563, 361] width 77 height 30
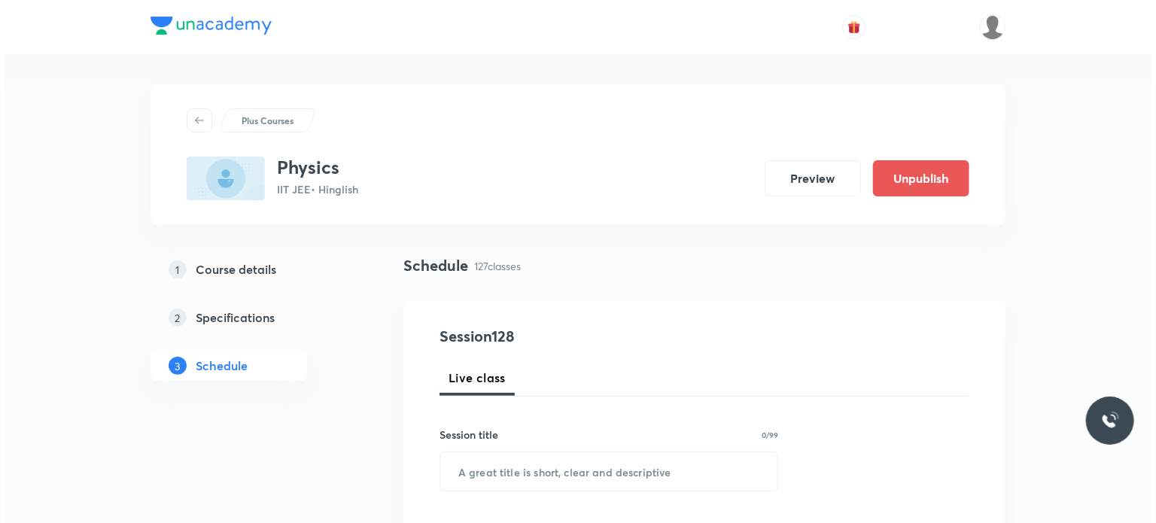
scroll to position [15551, 0]
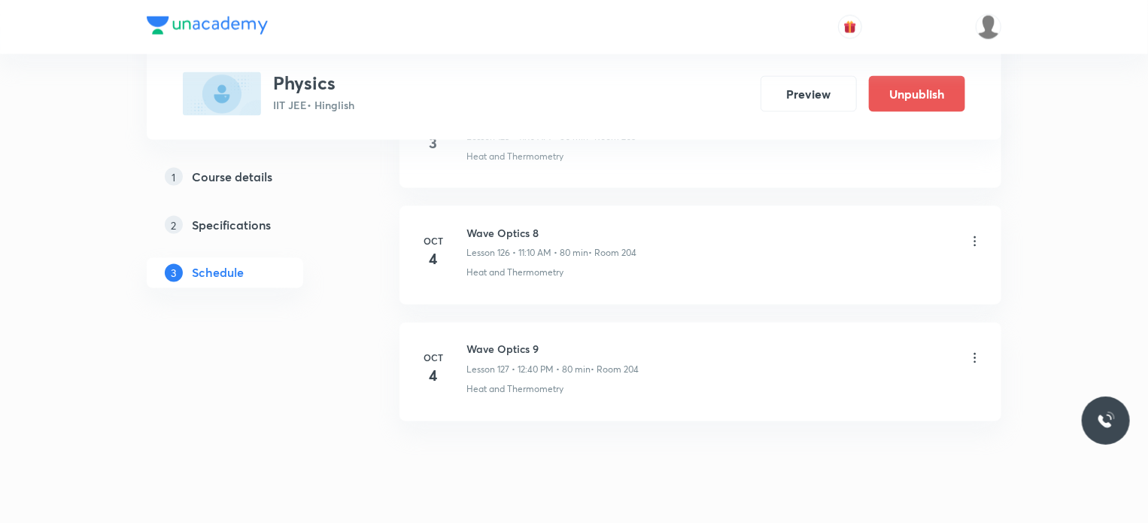
click at [980, 234] on icon at bounding box center [975, 241] width 15 height 15
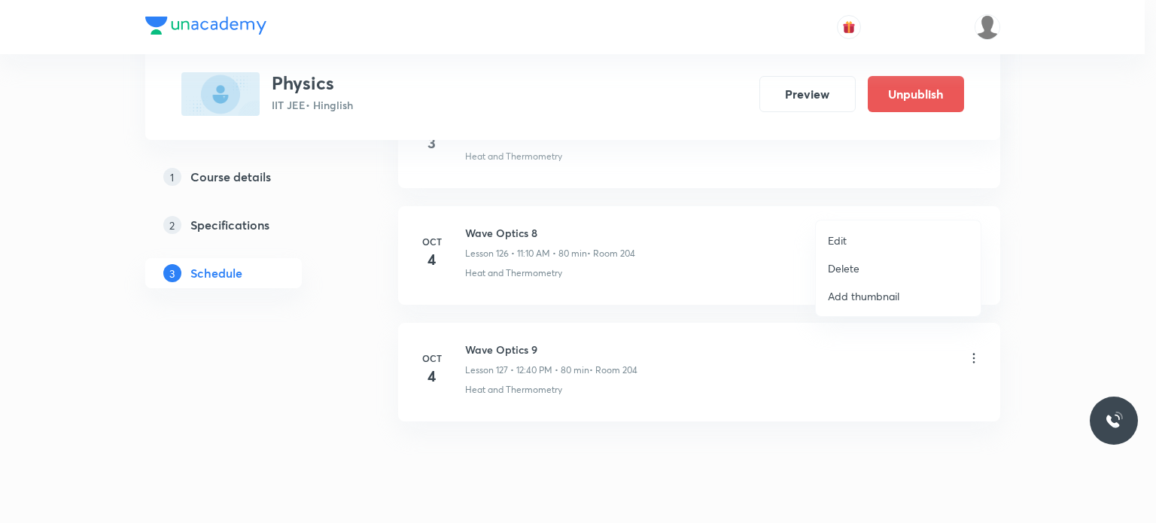
click at [828, 240] on p "Edit" at bounding box center [837, 240] width 19 height 16
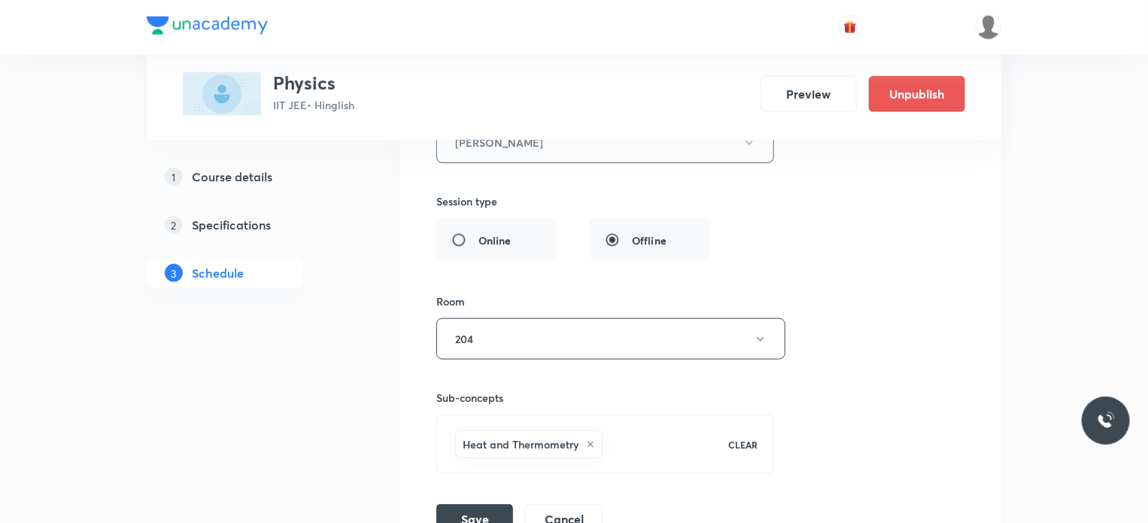
scroll to position [15212, 0]
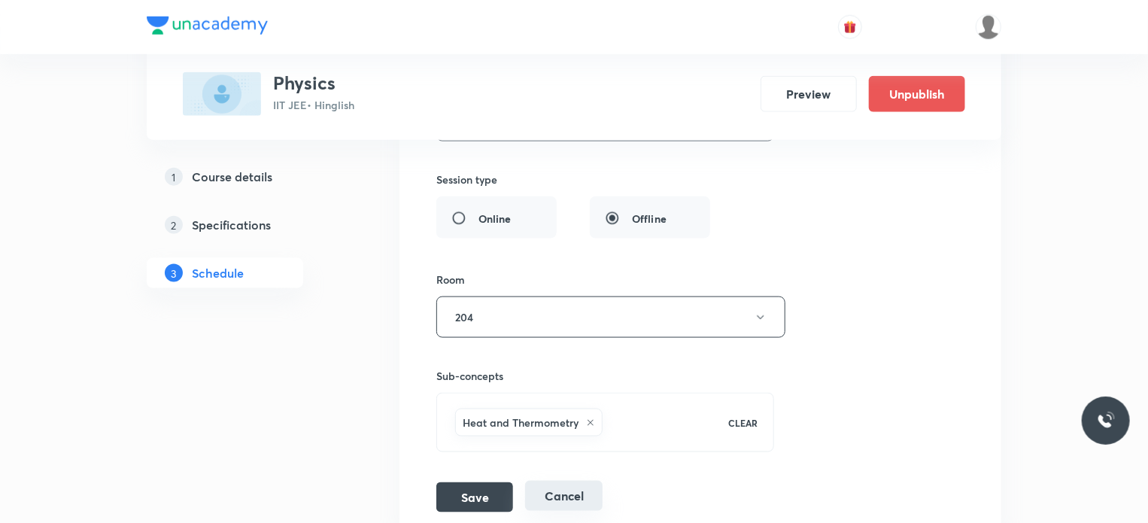
click at [558, 481] on button "Cancel" at bounding box center [563, 496] width 77 height 30
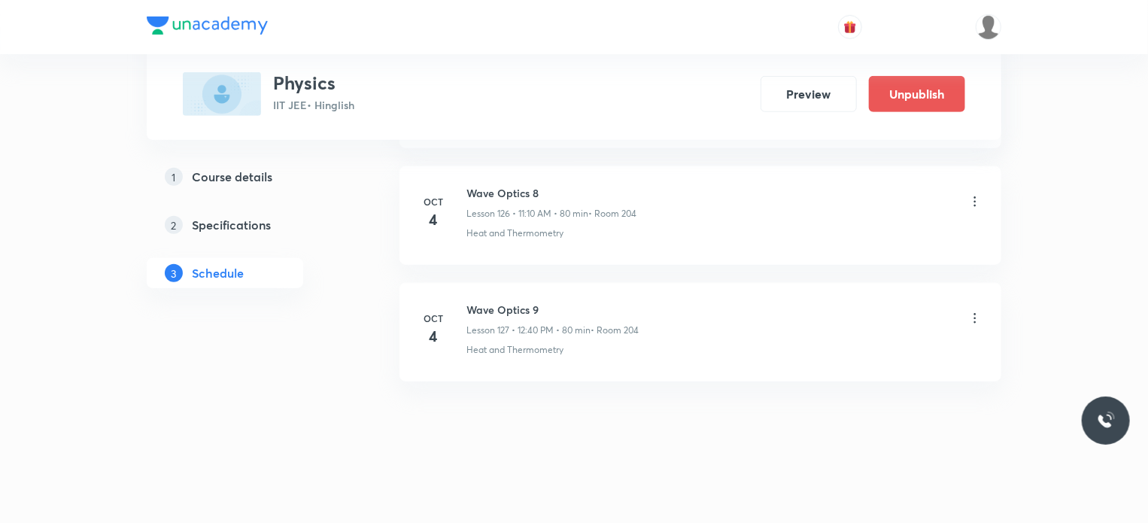
scroll to position [14765, 0]
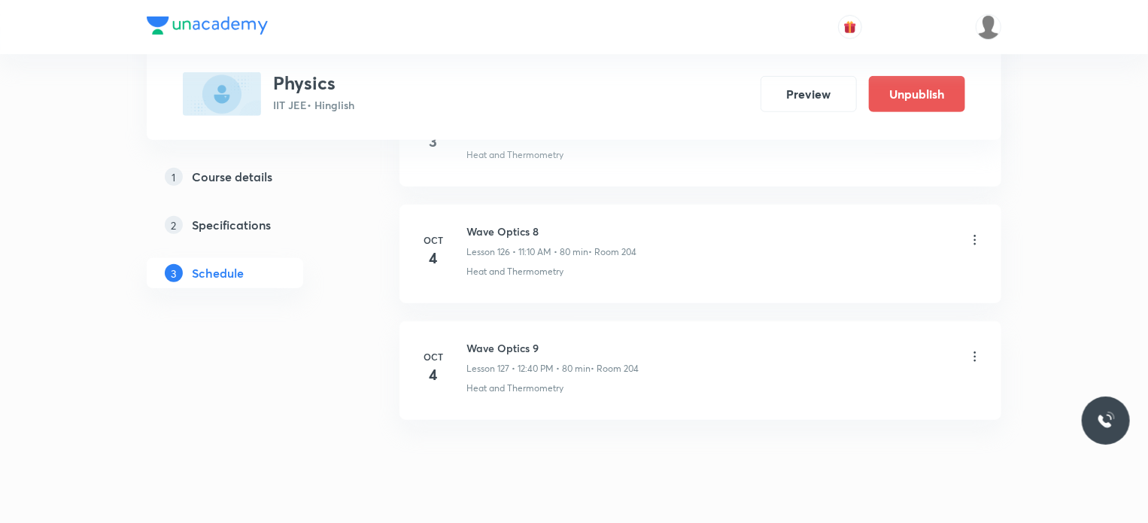
click at [974, 349] on icon at bounding box center [975, 356] width 15 height 15
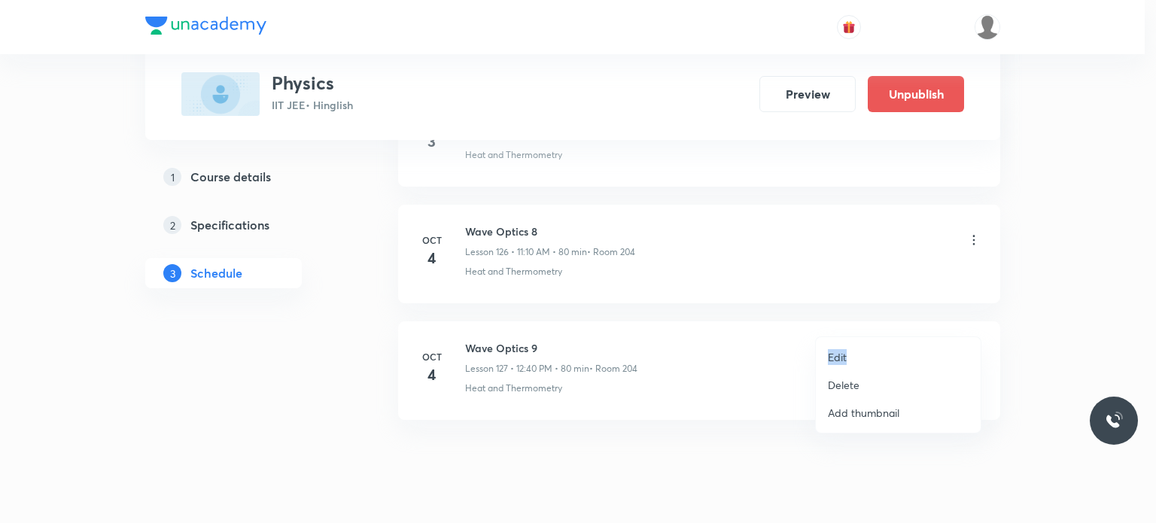
drag, startPoint x: 886, startPoint y: 345, endPoint x: 829, endPoint y: 354, distance: 57.1
click at [829, 354] on li "Edit" at bounding box center [898, 357] width 165 height 28
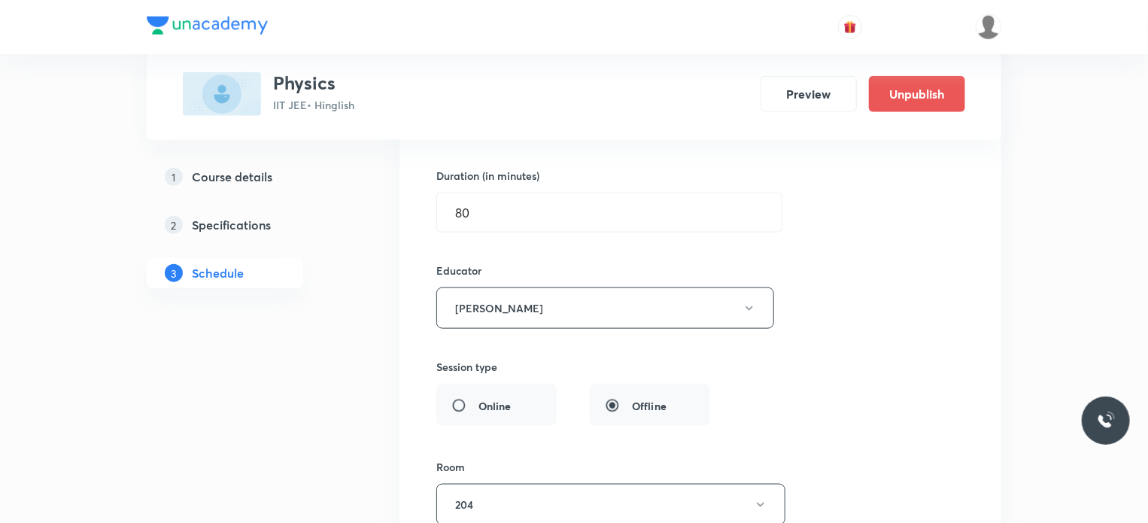
scroll to position [15437, 0]
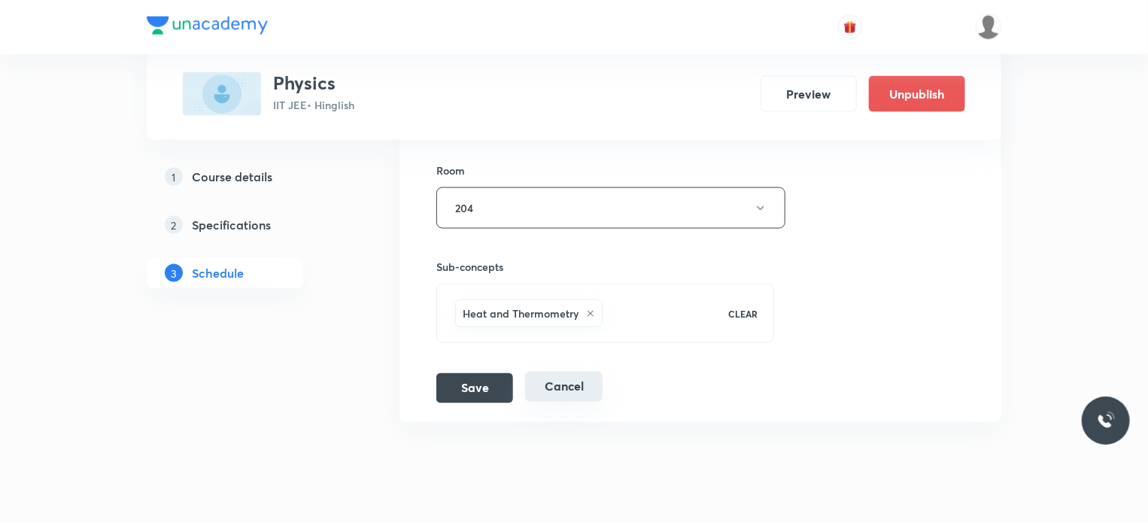
click at [578, 372] on button "Cancel" at bounding box center [563, 387] width 77 height 30
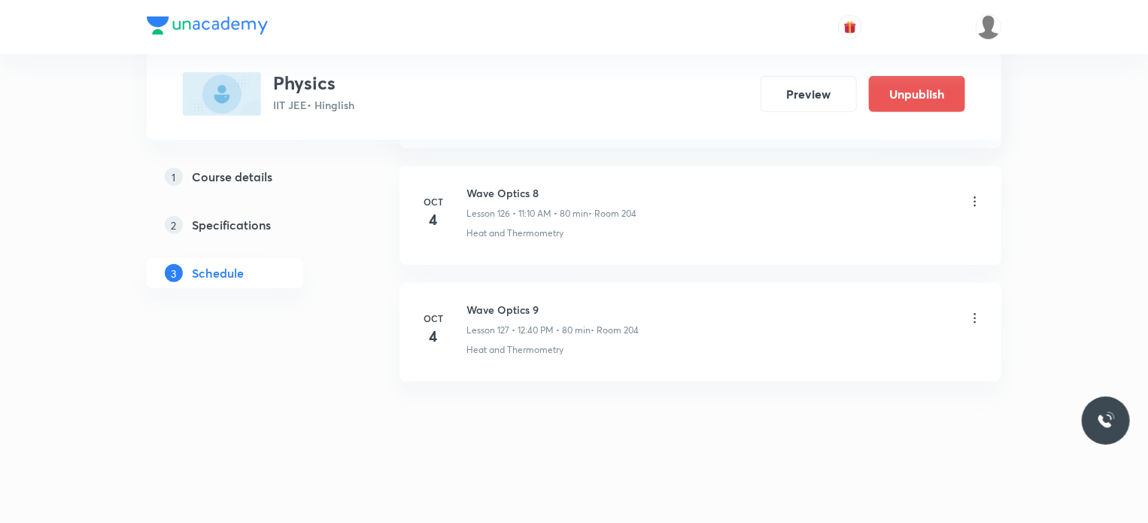
scroll to position [14765, 0]
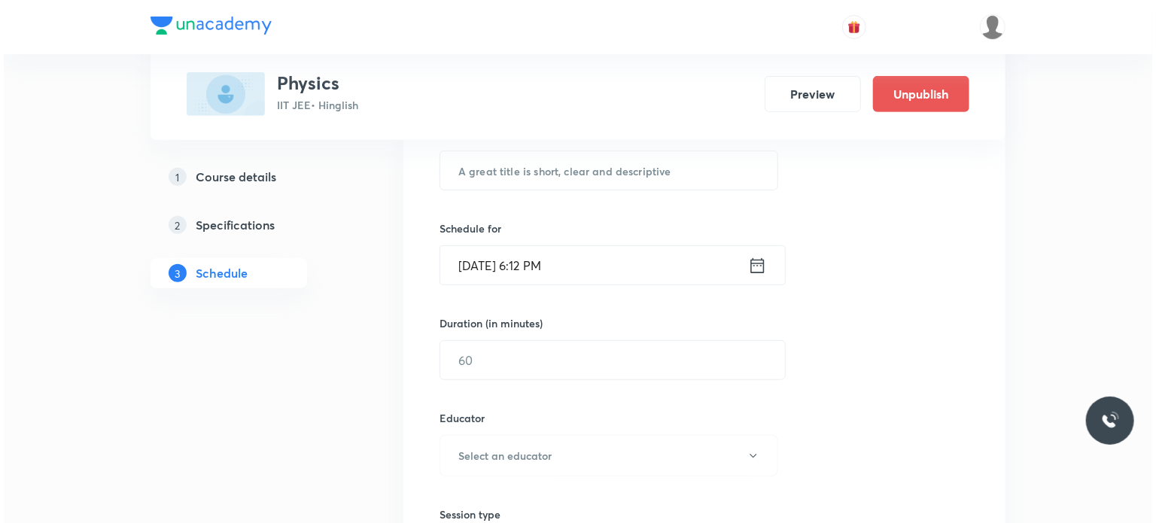
scroll to position [15318, 0]
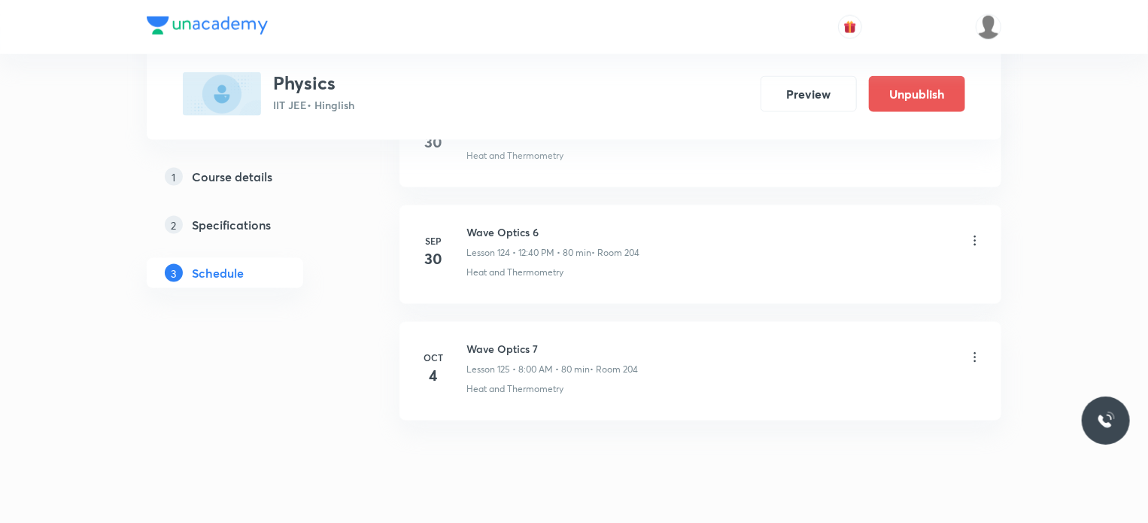
click at [977, 350] on icon at bounding box center [975, 357] width 15 height 15
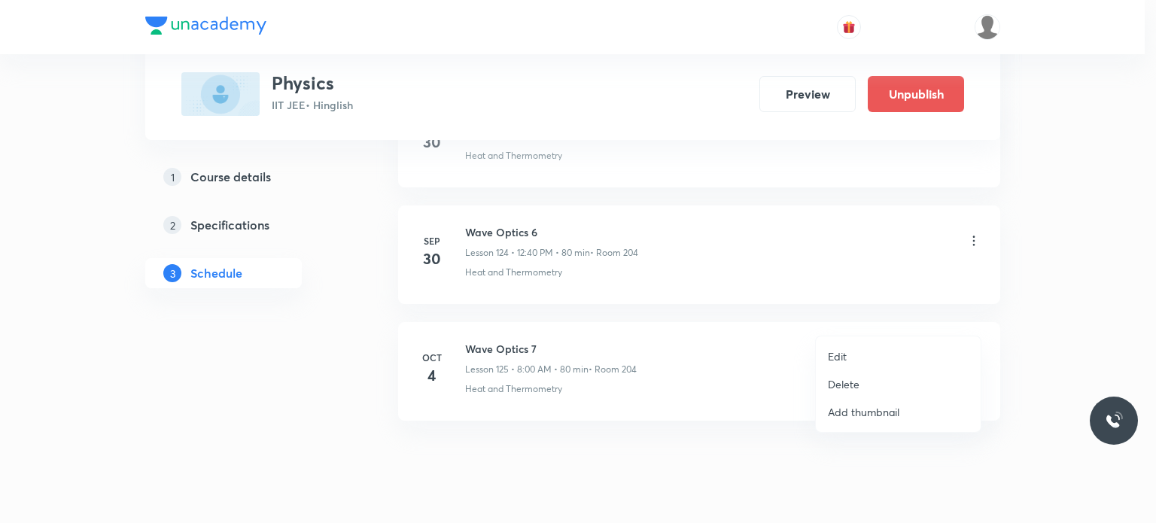
click at [870, 355] on li "Edit" at bounding box center [898, 356] width 165 height 28
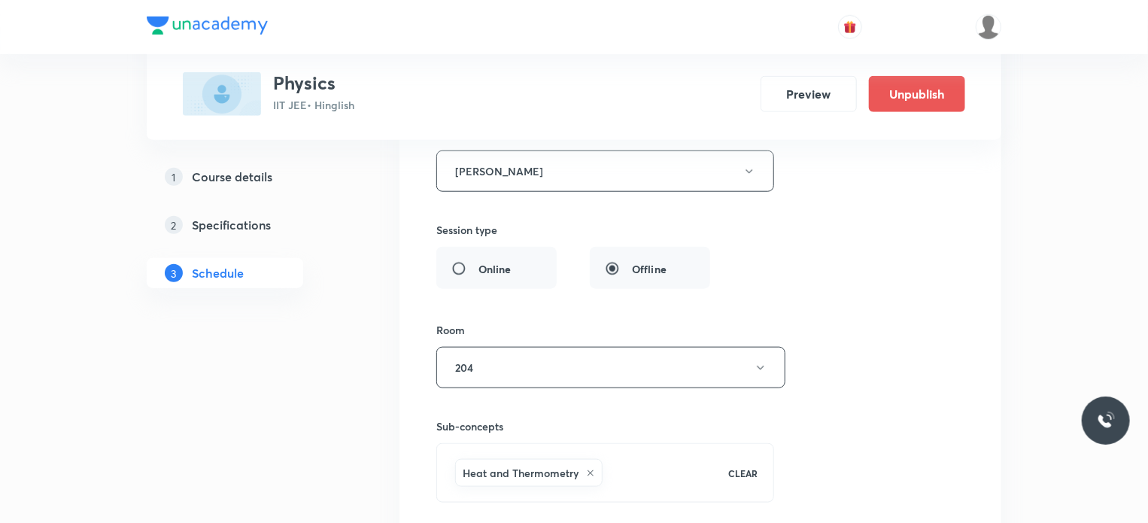
scroll to position [15205, 0]
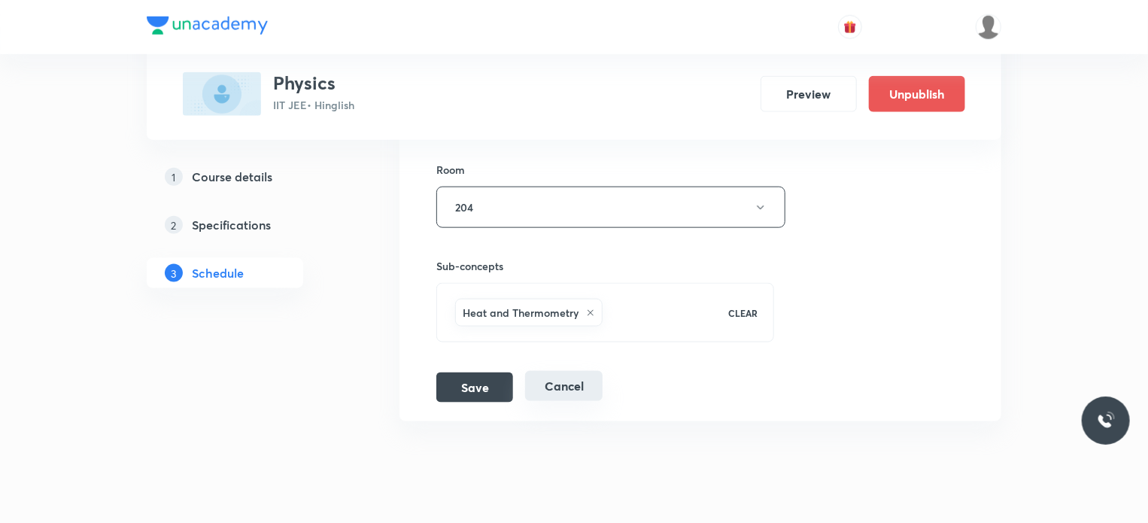
click at [579, 371] on button "Cancel" at bounding box center [563, 386] width 77 height 30
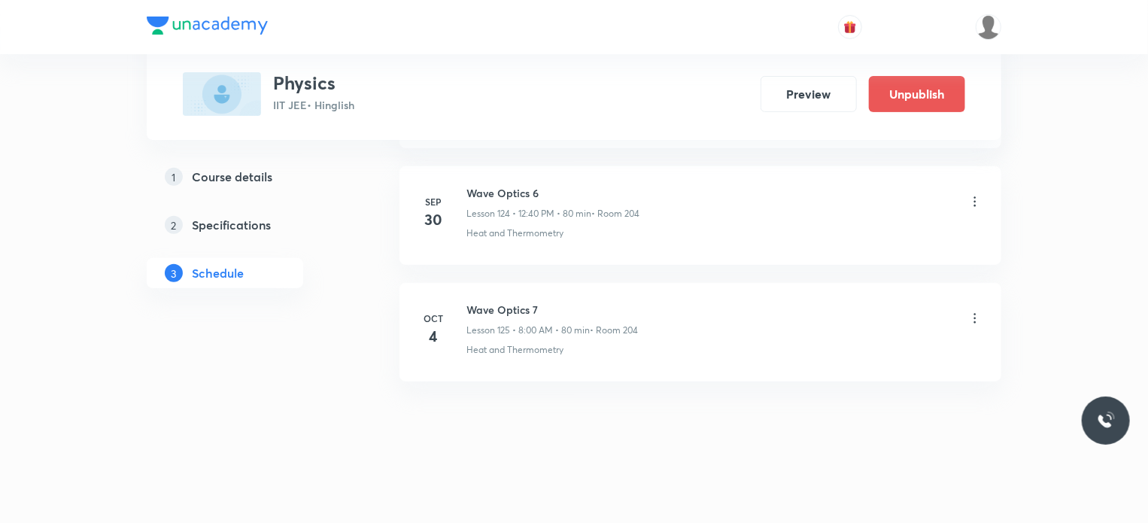
scroll to position [14532, 0]
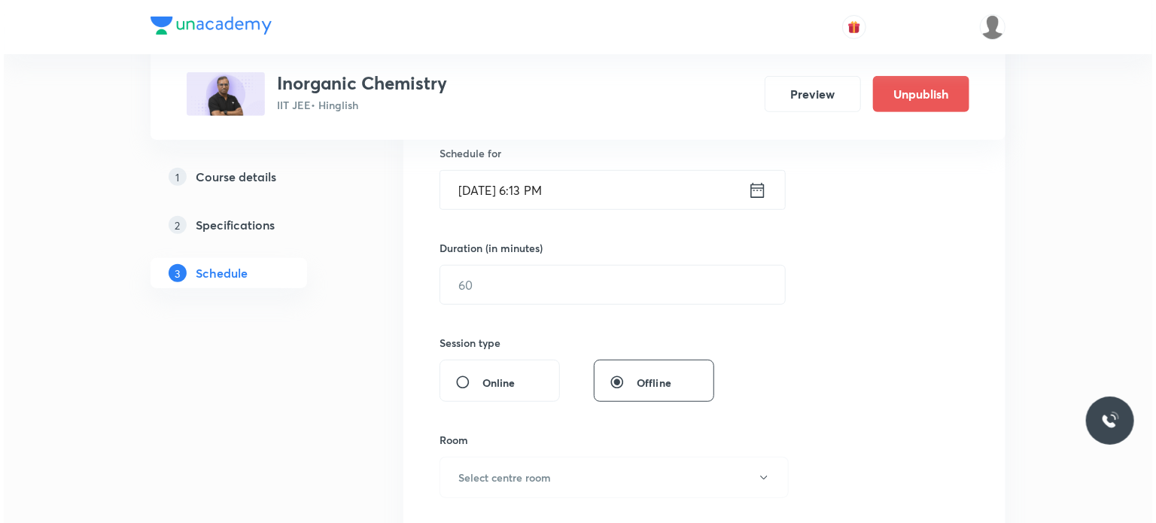
scroll to position [4870, 0]
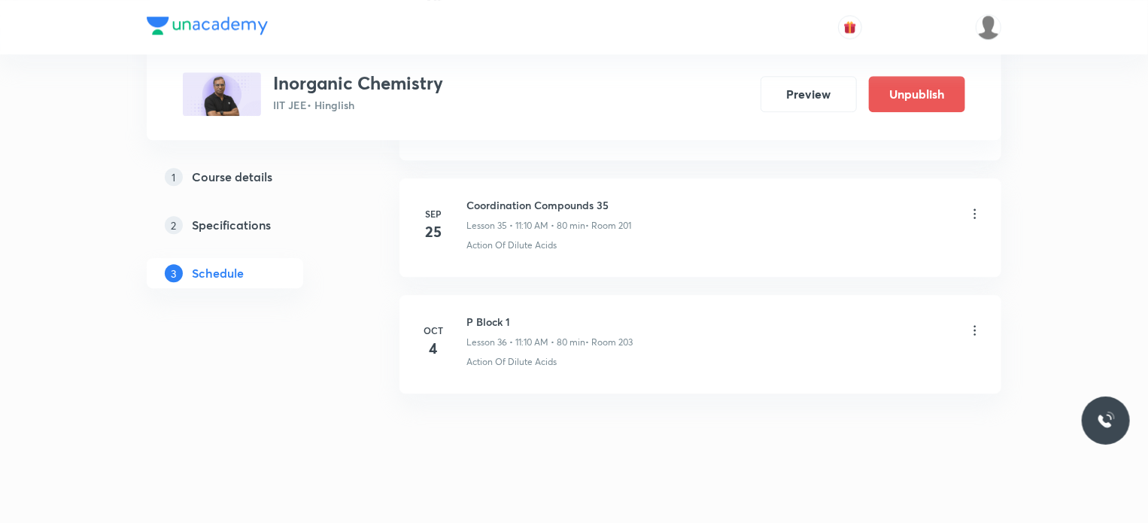
click at [974, 323] on icon at bounding box center [975, 330] width 15 height 15
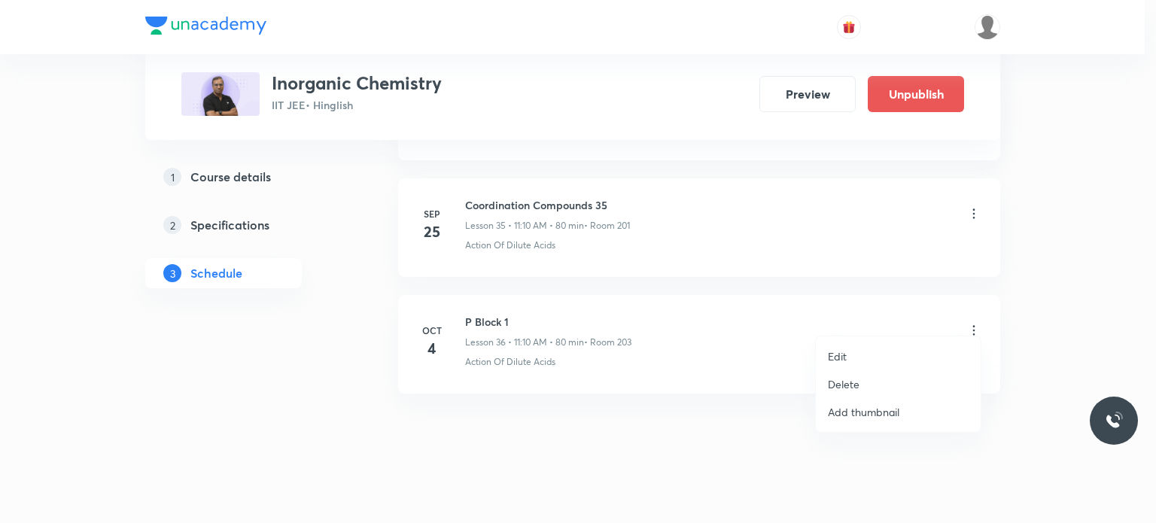
click at [870, 350] on li "Edit" at bounding box center [898, 356] width 165 height 28
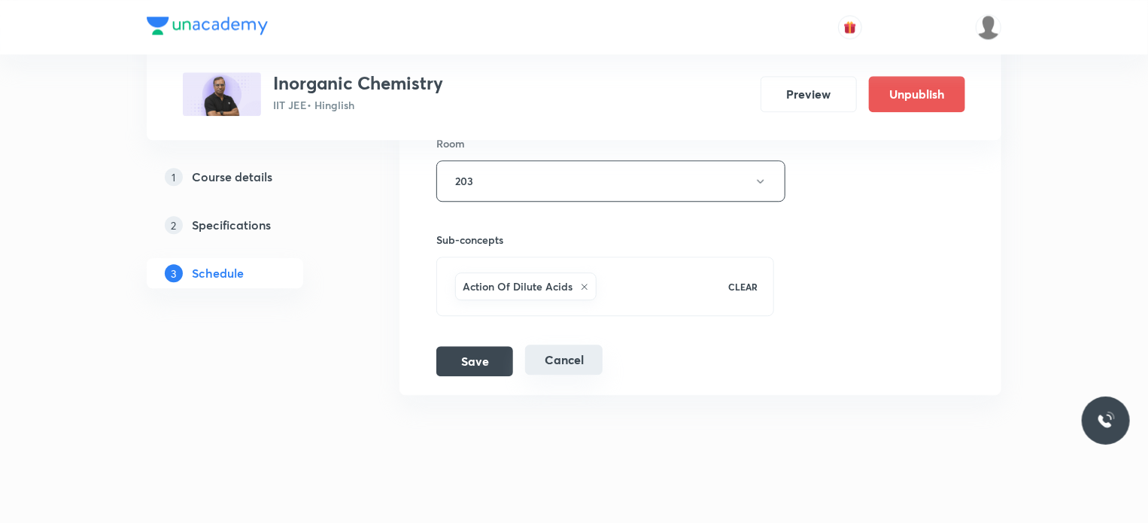
click at [572, 357] on button "Cancel" at bounding box center [563, 360] width 77 height 30
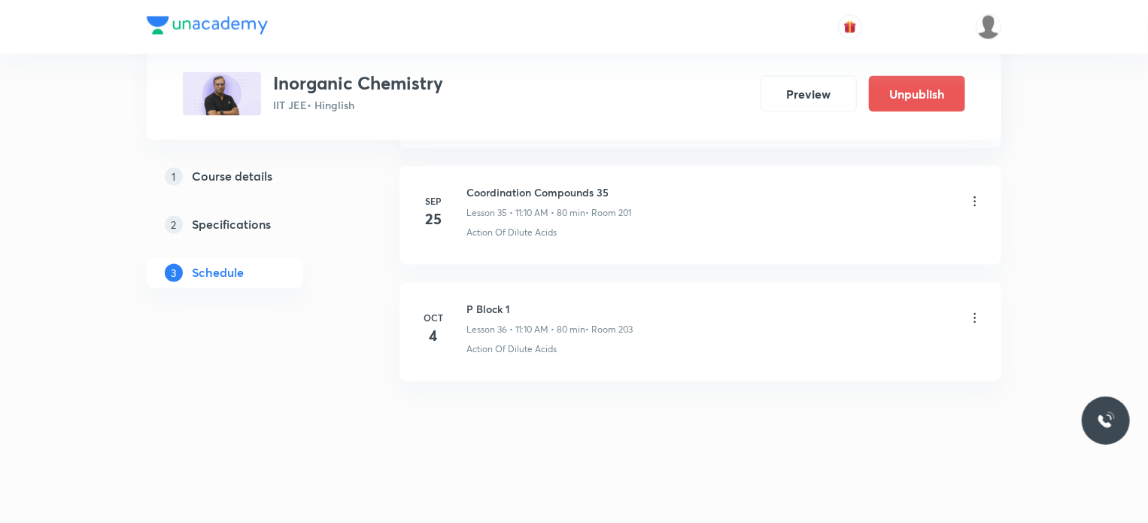
scroll to position [4179, 0]
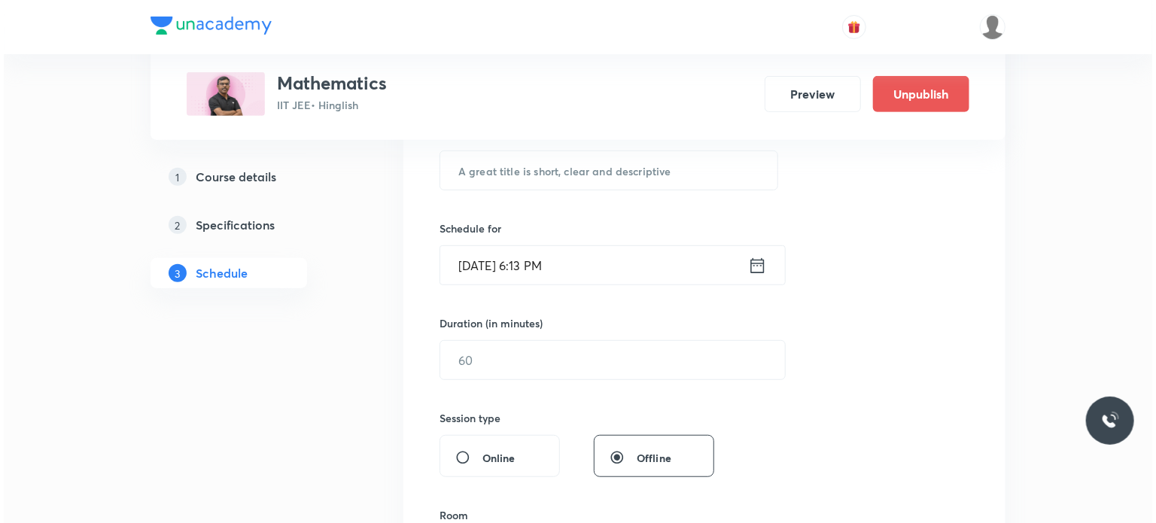
scroll to position [14407, 0]
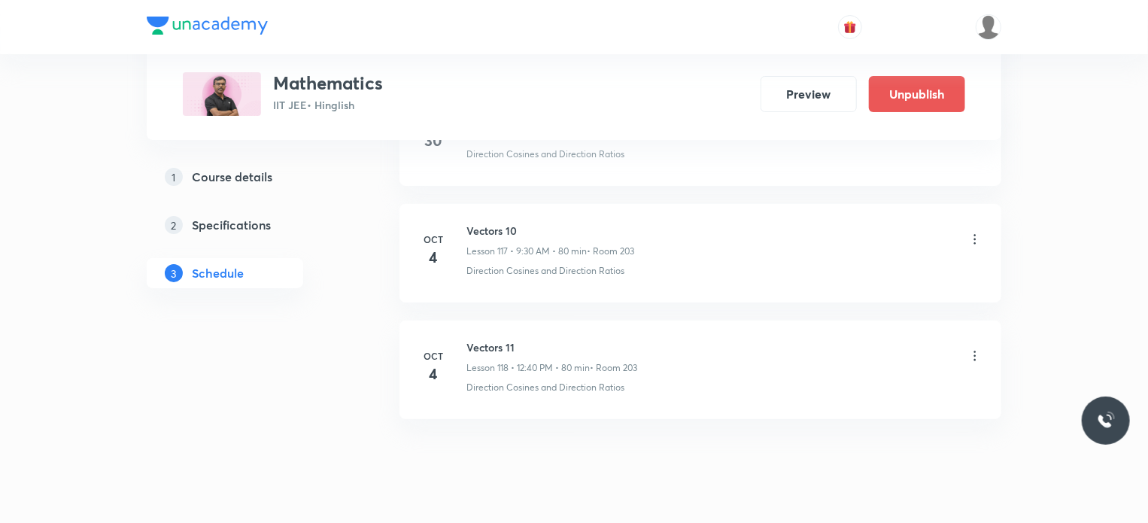
click at [971, 223] on div "Vectors 10 Lesson 117 • 9:30 AM • 80 min • Room 203" at bounding box center [724, 240] width 516 height 35
click at [975, 234] on icon at bounding box center [975, 239] width 2 height 10
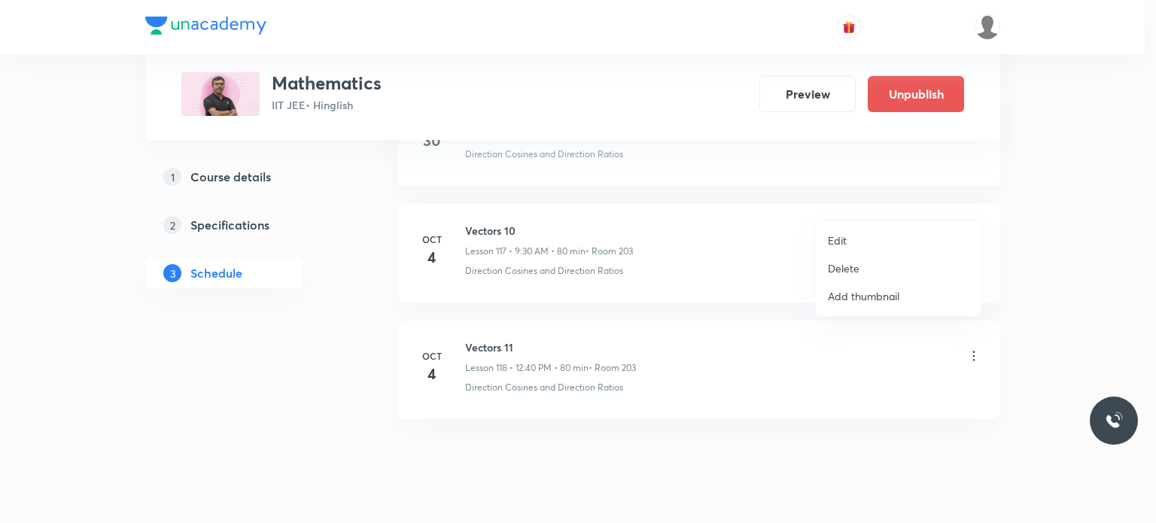
click at [843, 239] on p "Edit" at bounding box center [837, 240] width 19 height 16
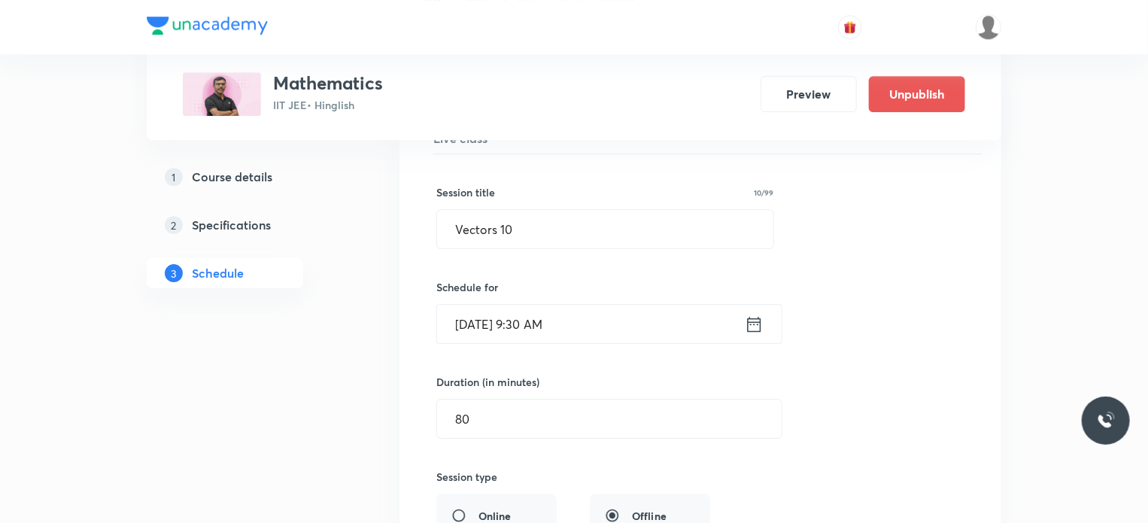
scroll to position [13768, 0]
click at [768, 231] on div "Session title 10/99 Vectors 10 ​ Schedule for [DATE] 9:30 AM ​ Duration (in min…" at bounding box center [700, 482] width 528 height 655
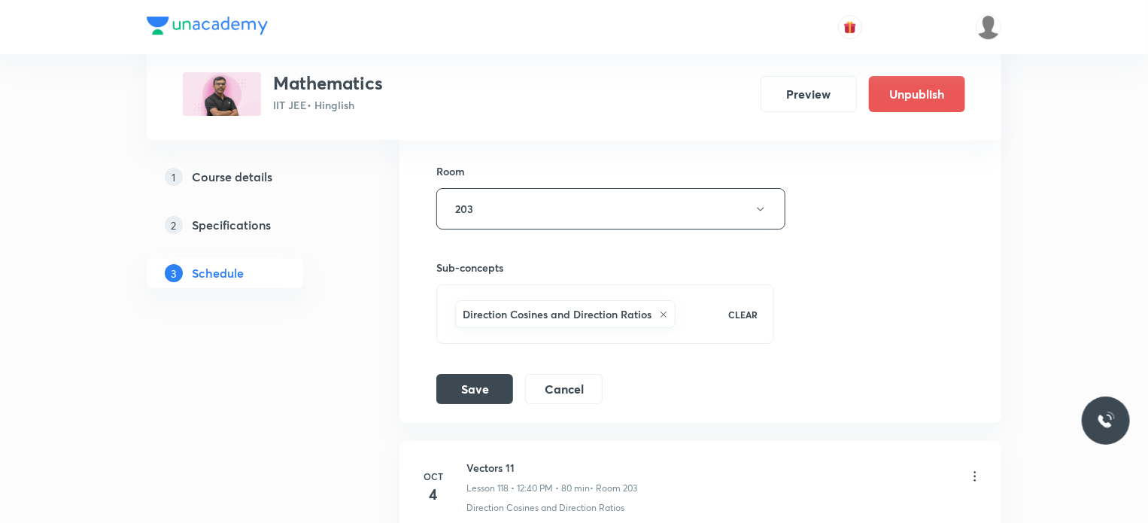
scroll to position [14294, 0]
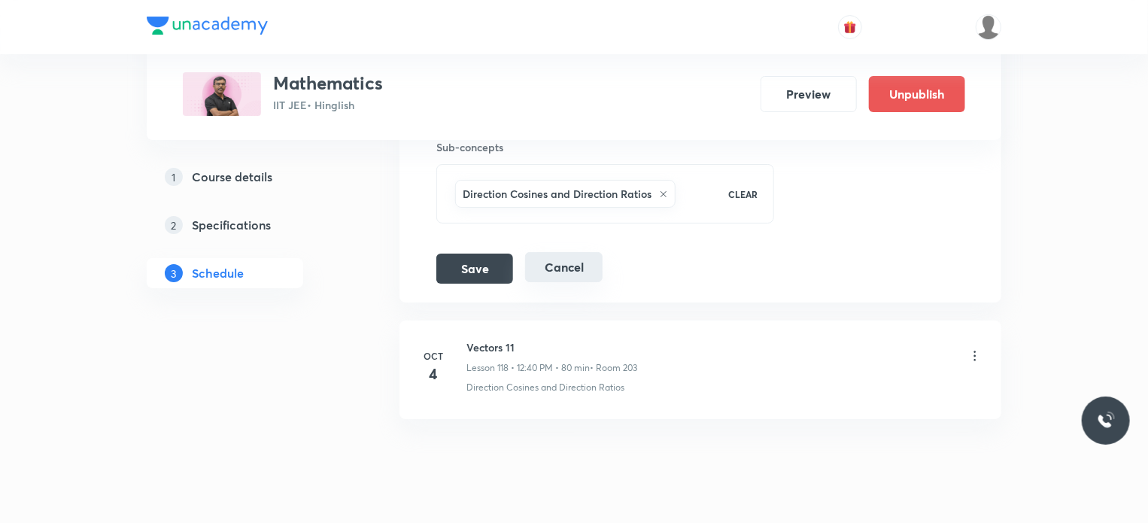
click at [568, 252] on button "Cancel" at bounding box center [563, 267] width 77 height 30
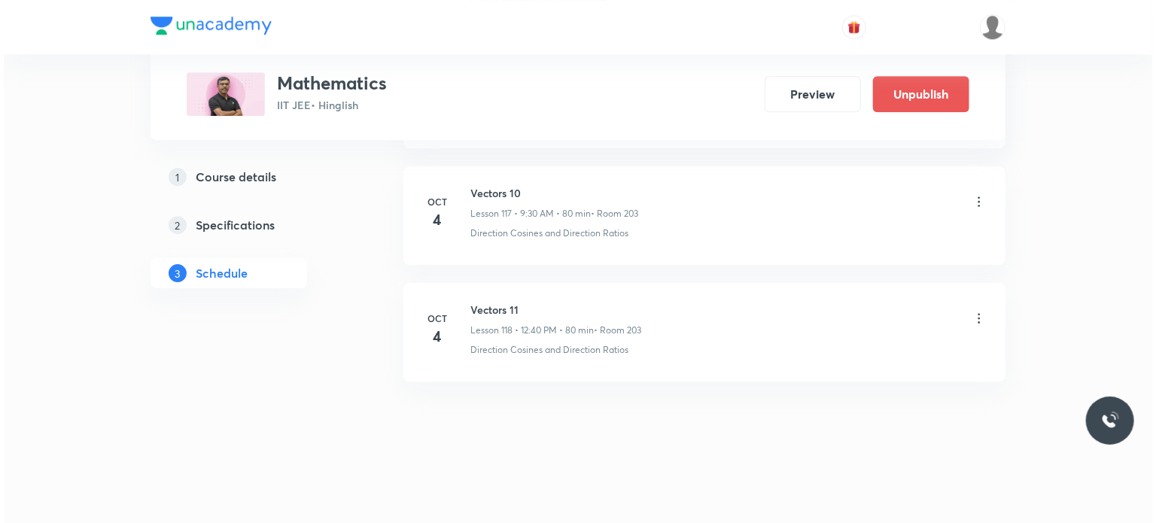
scroll to position [13718, 0]
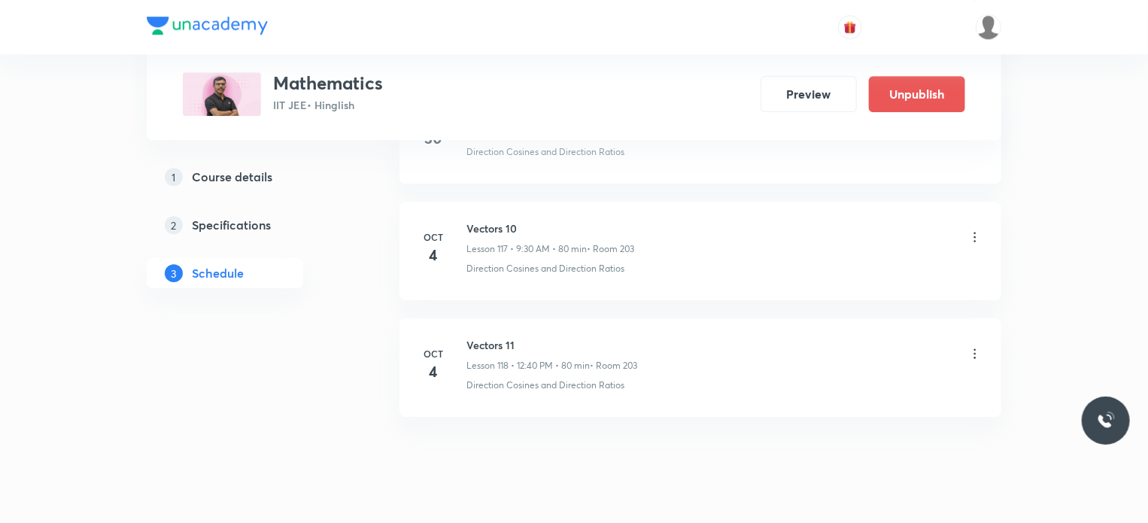
click at [972, 346] on icon at bounding box center [975, 353] width 15 height 15
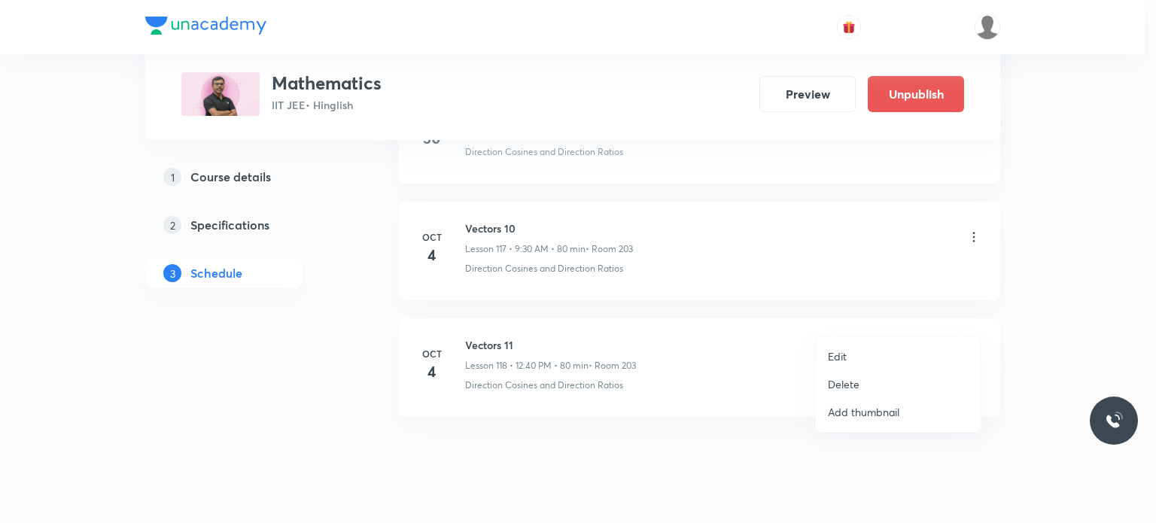
click at [862, 351] on li "Edit" at bounding box center [898, 356] width 165 height 28
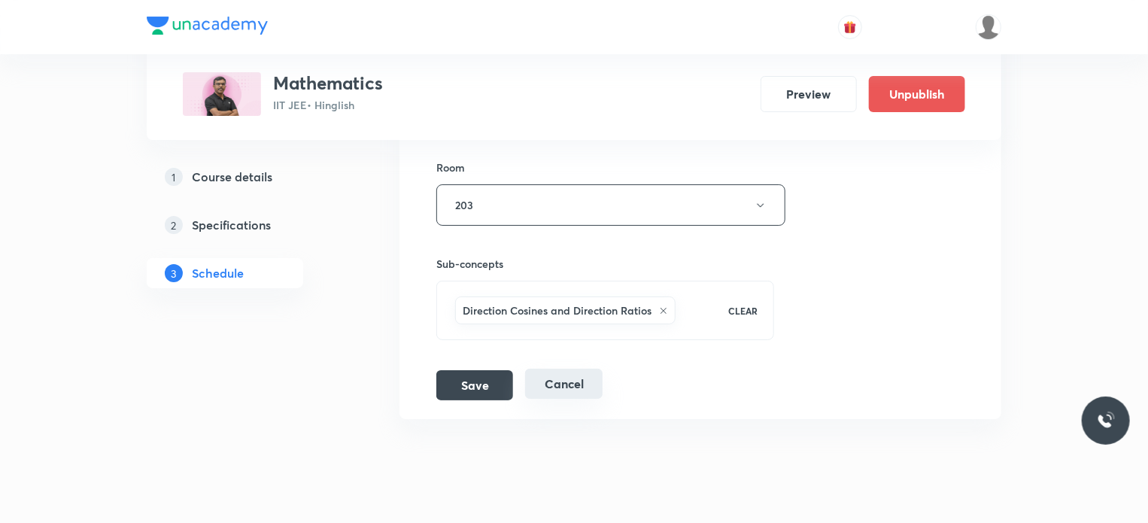
click at [587, 369] on button "Cancel" at bounding box center [563, 384] width 77 height 30
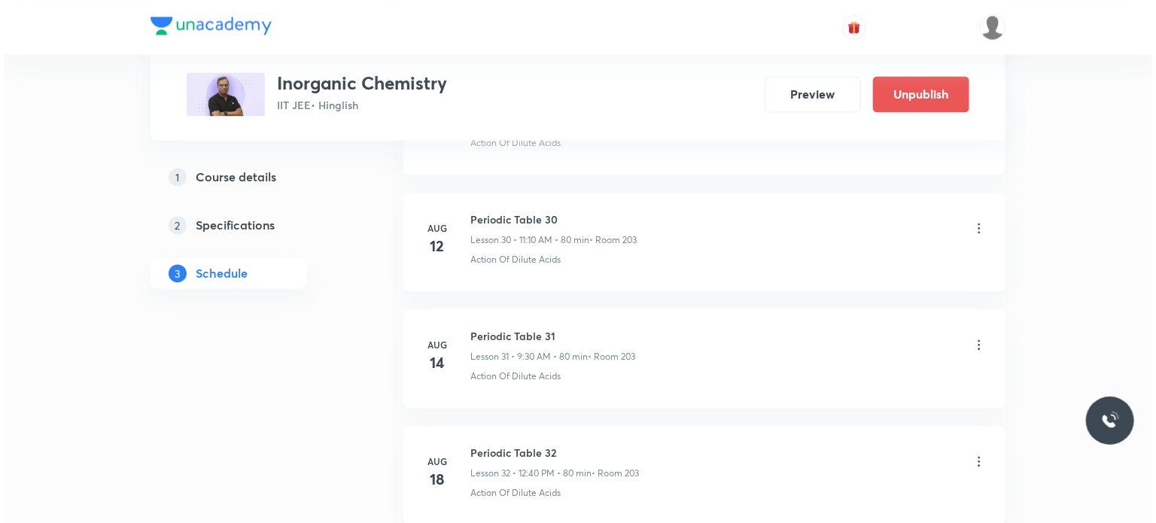
scroll to position [6245, 0]
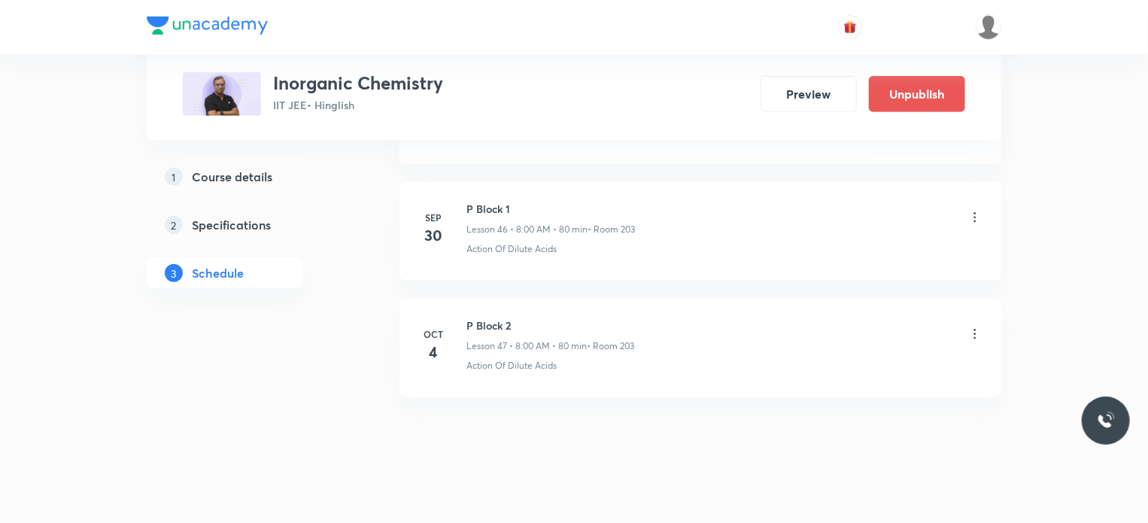
click at [972, 327] on icon at bounding box center [975, 334] width 15 height 15
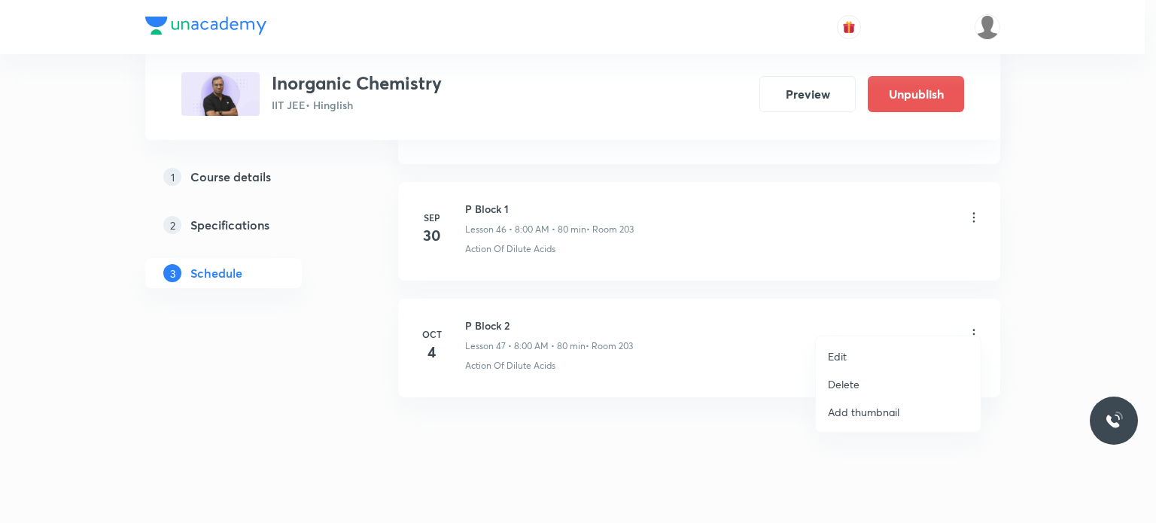
click at [849, 358] on li "Edit" at bounding box center [898, 356] width 165 height 28
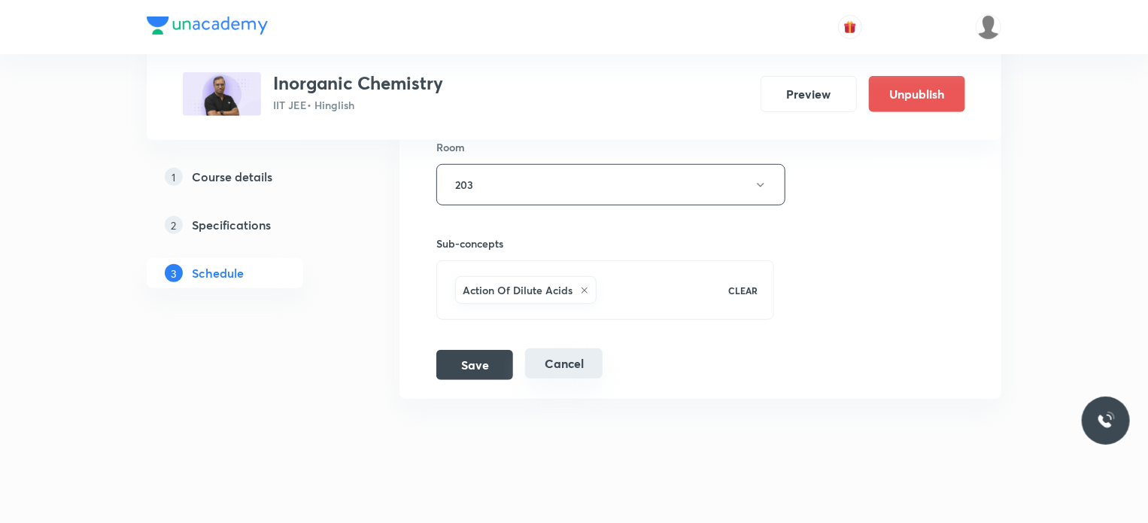
click at [569, 349] on button "Cancel" at bounding box center [563, 363] width 77 height 30
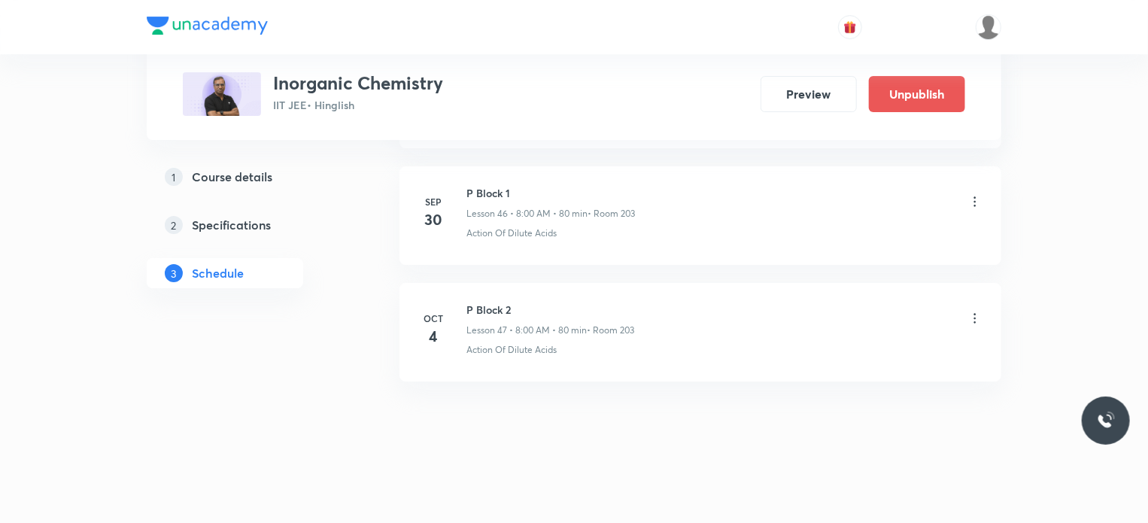
scroll to position [5459, 0]
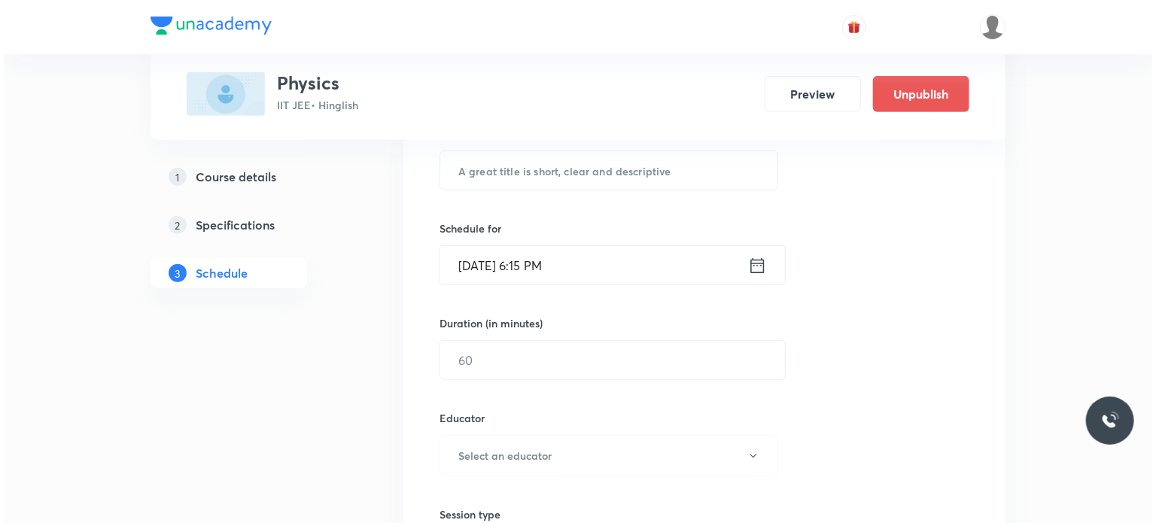
scroll to position [17296, 0]
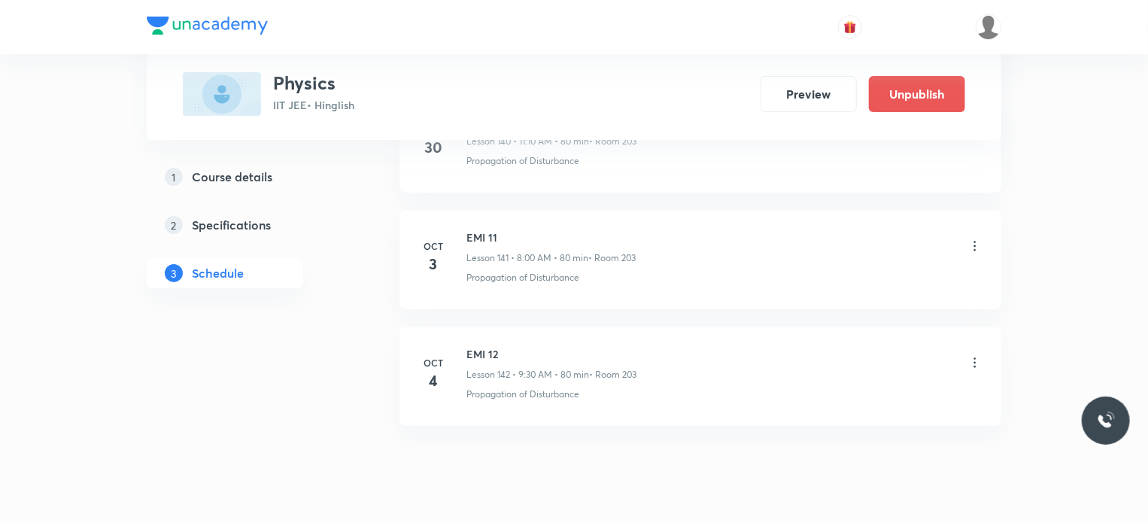
click at [981, 346] on div "EMI 12 Lesson 142 • 9:30 AM • 80 min • Room 203" at bounding box center [724, 363] width 516 height 35
click at [974, 355] on icon at bounding box center [975, 362] width 15 height 15
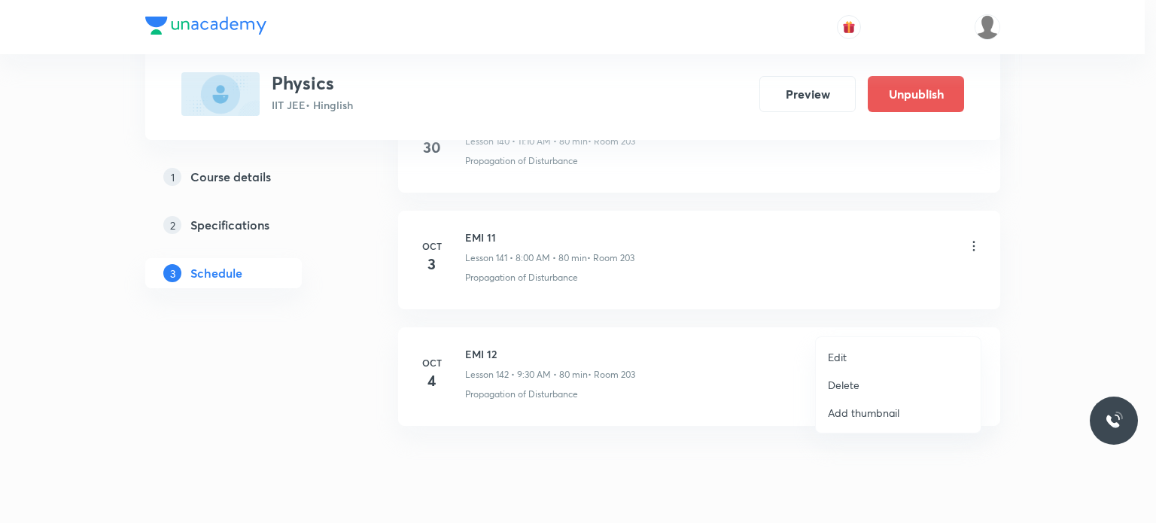
click at [882, 351] on li "Edit" at bounding box center [898, 357] width 165 height 28
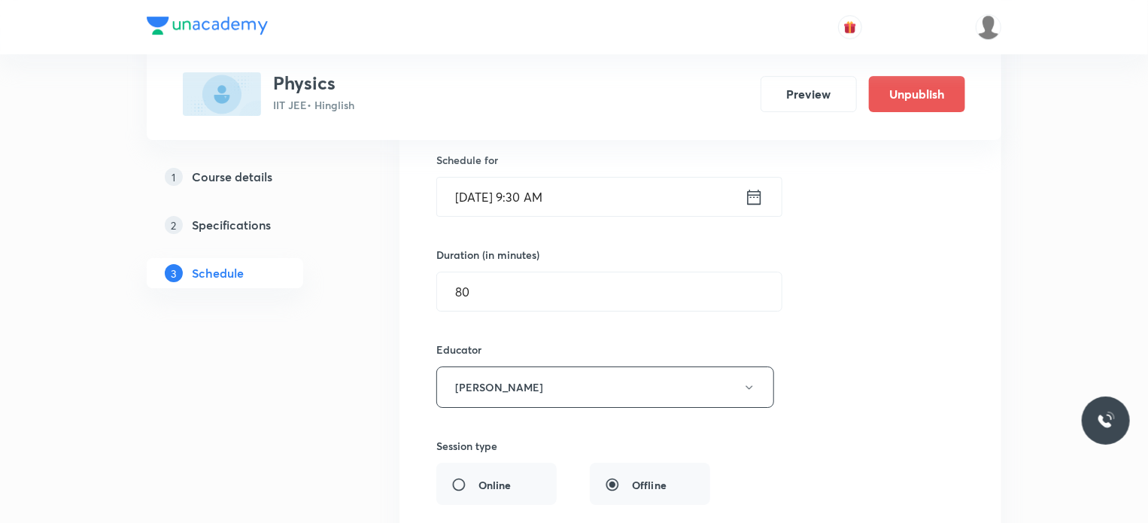
scroll to position [17032, 0]
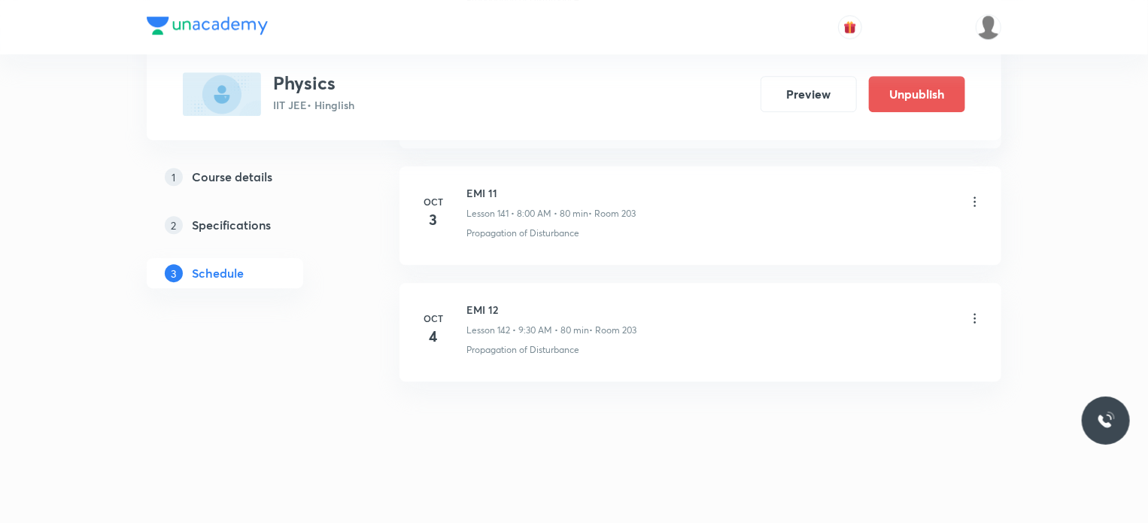
scroll to position [16509, 0]
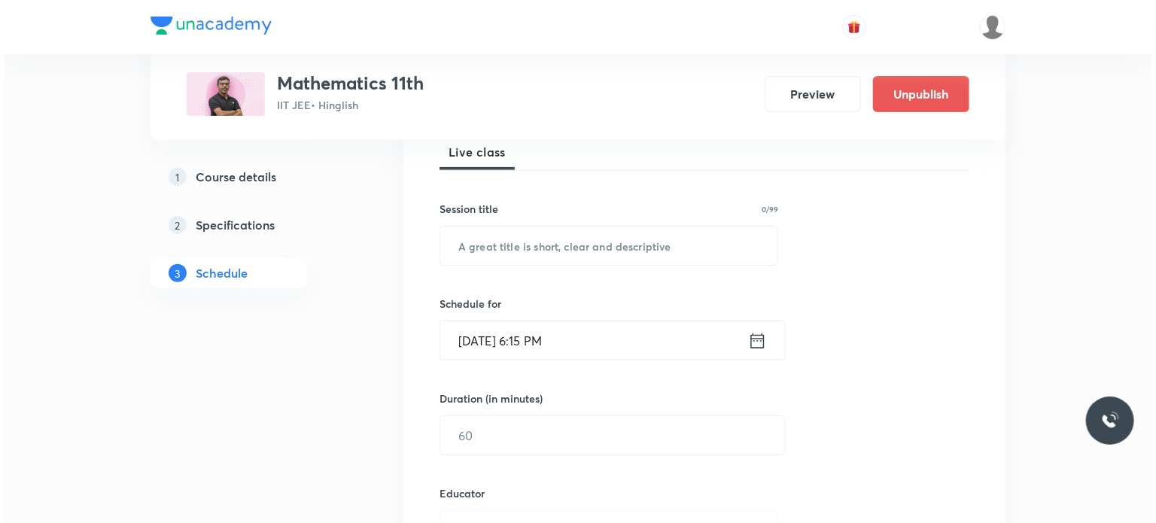
scroll to position [9968, 0]
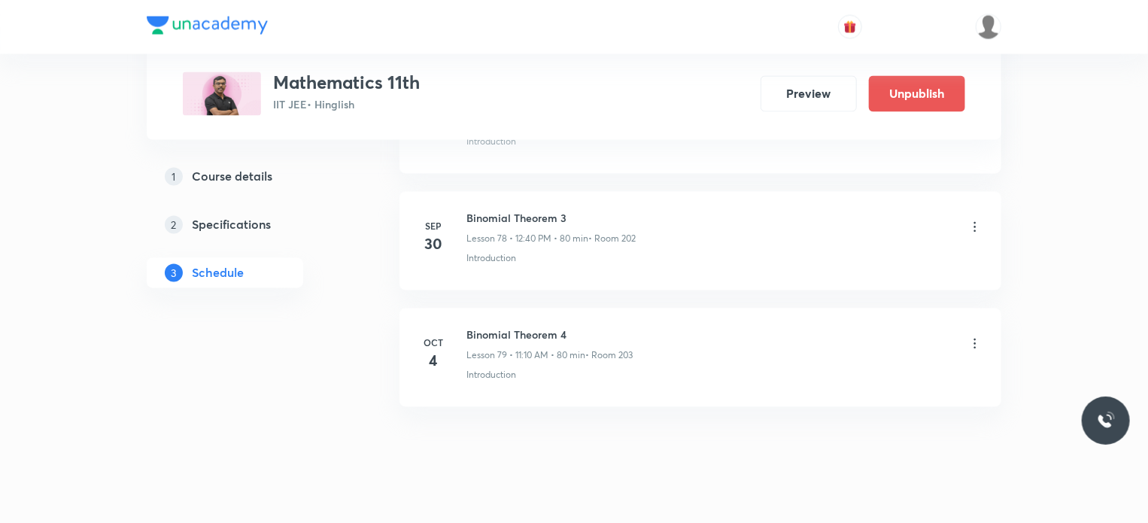
click at [978, 336] on icon at bounding box center [975, 343] width 15 height 15
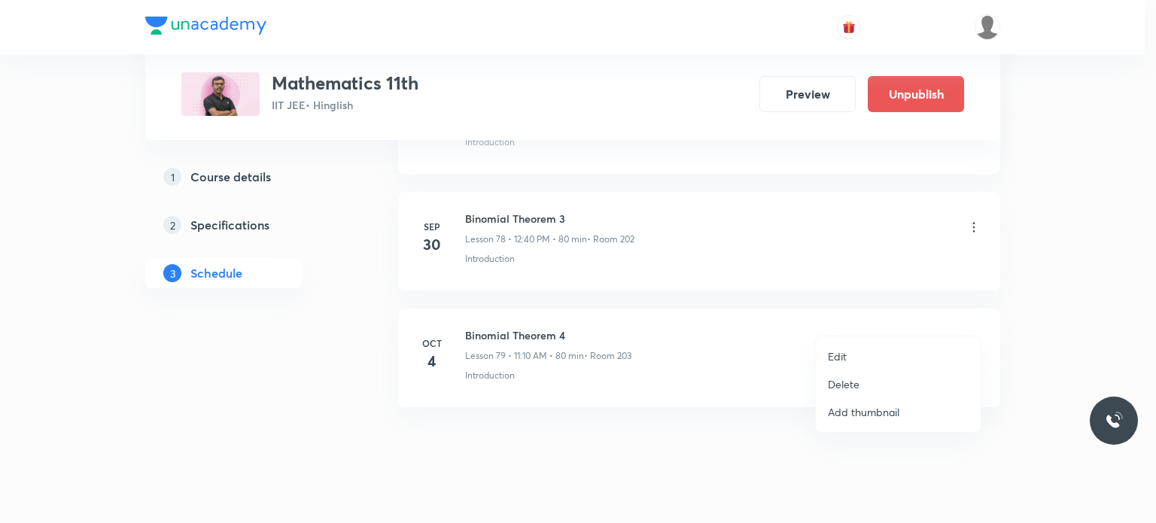
click at [831, 356] on p "Edit" at bounding box center [837, 356] width 19 height 16
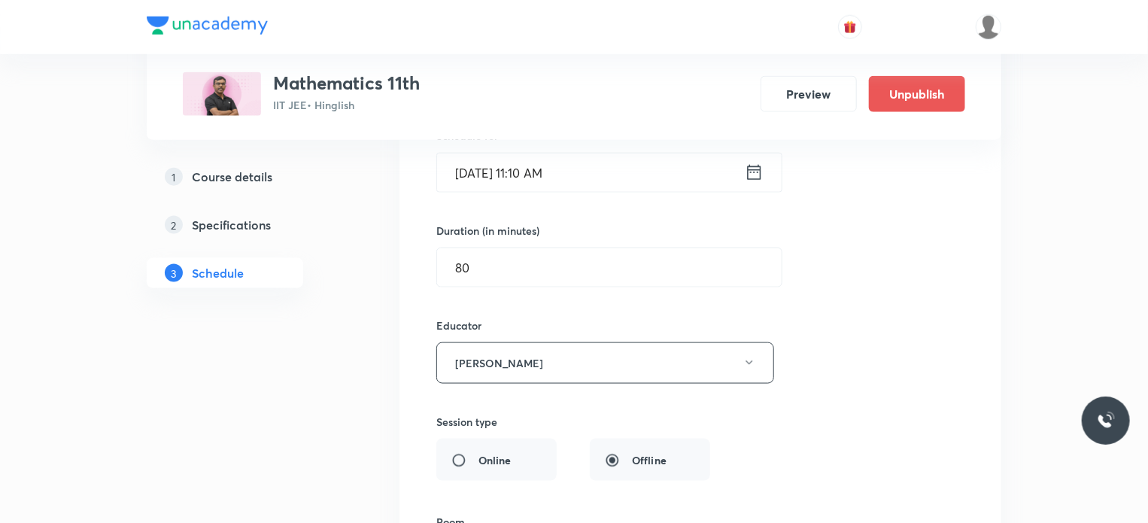
scroll to position [9402, 0]
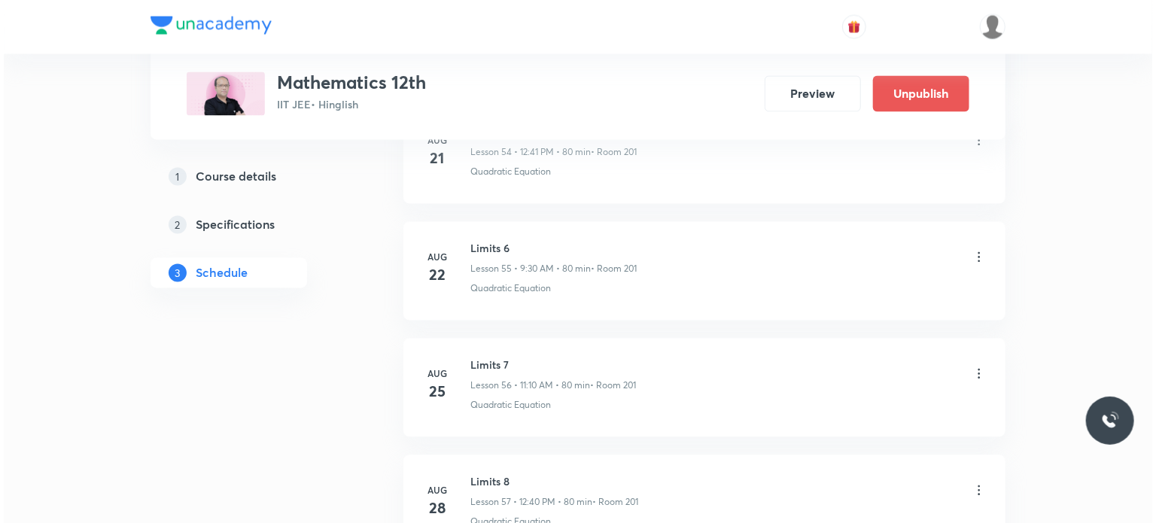
scroll to position [9638, 0]
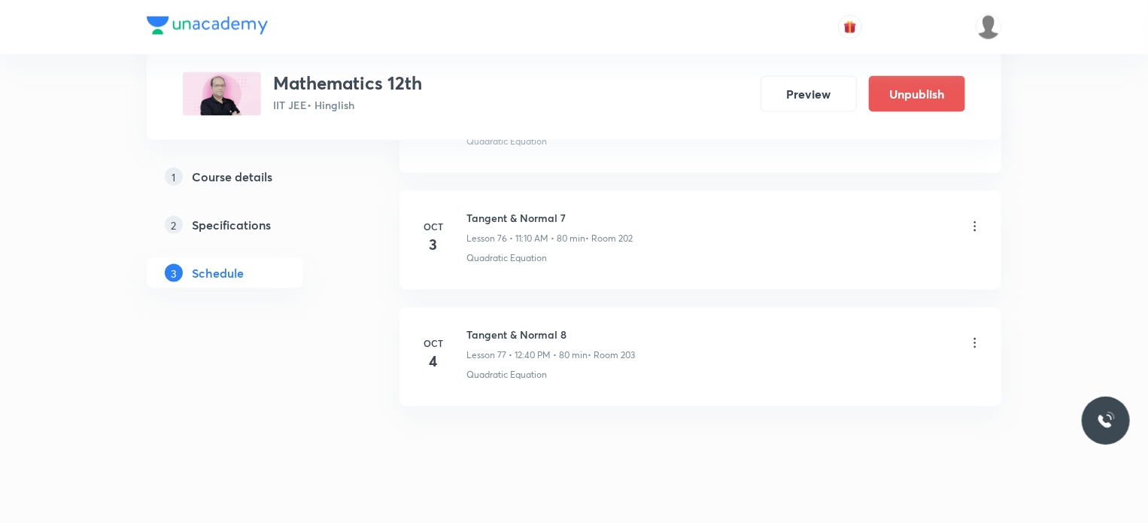
click at [970, 336] on icon at bounding box center [975, 343] width 15 height 15
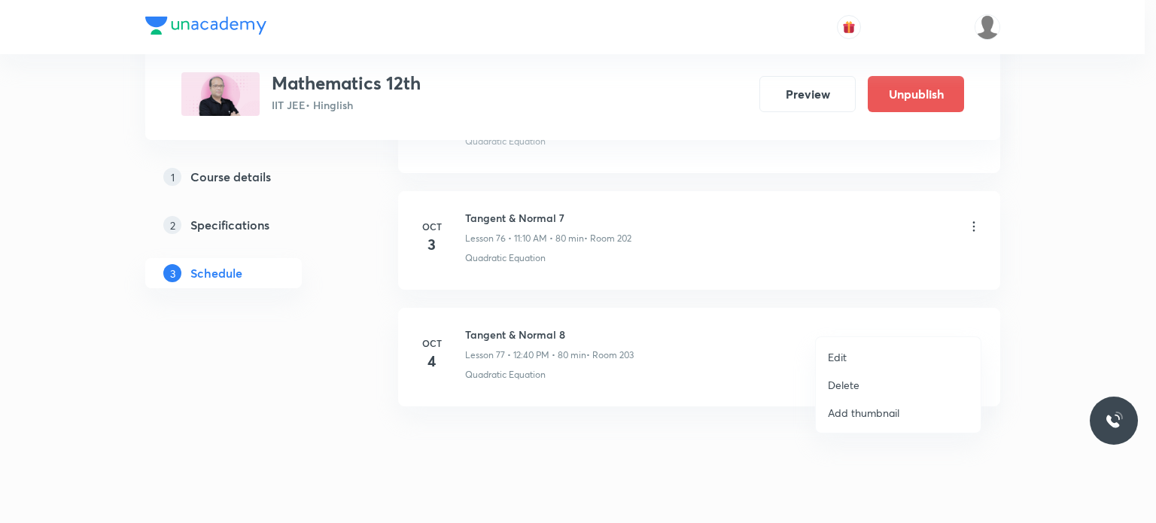
click at [891, 346] on li "Edit" at bounding box center [898, 357] width 165 height 28
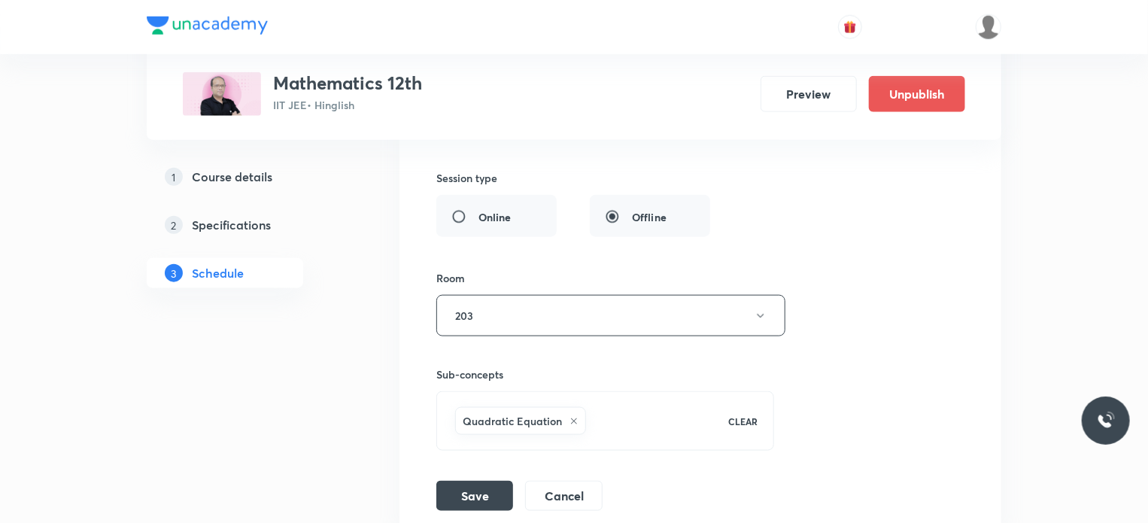
scroll to position [9149, 0]
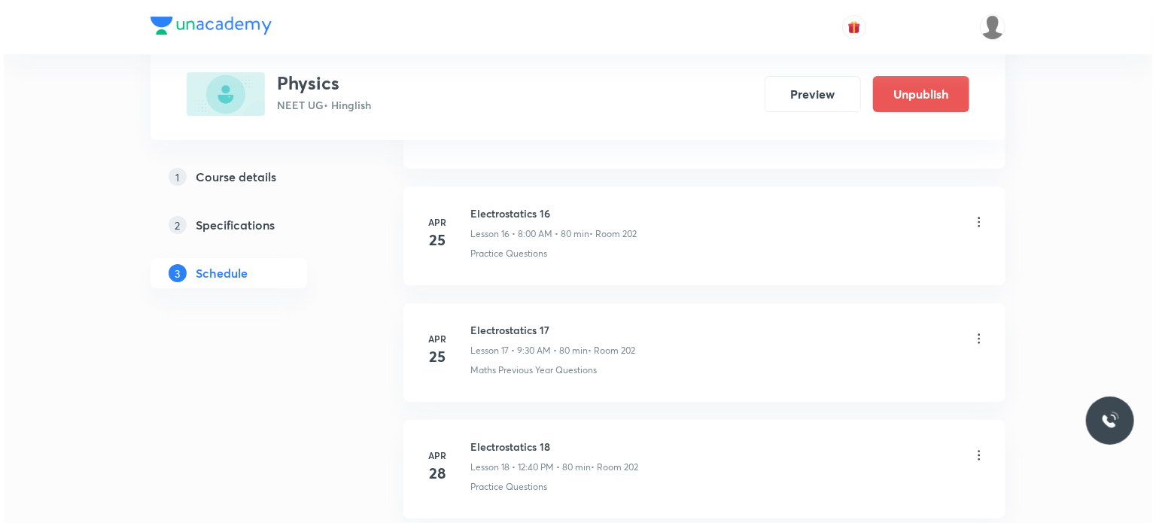
scroll to position [15455, 0]
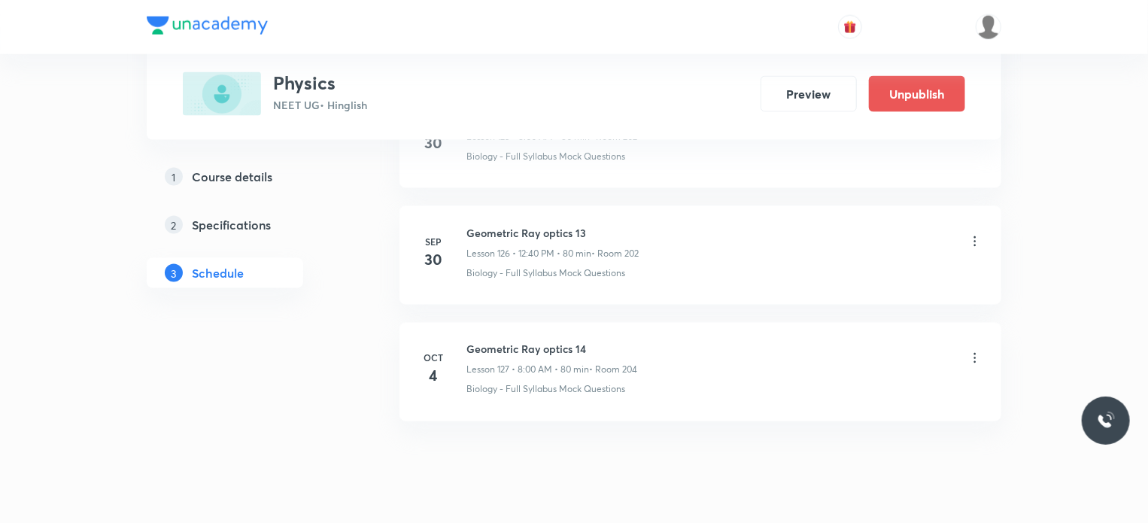
click at [980, 351] on icon at bounding box center [975, 358] width 15 height 15
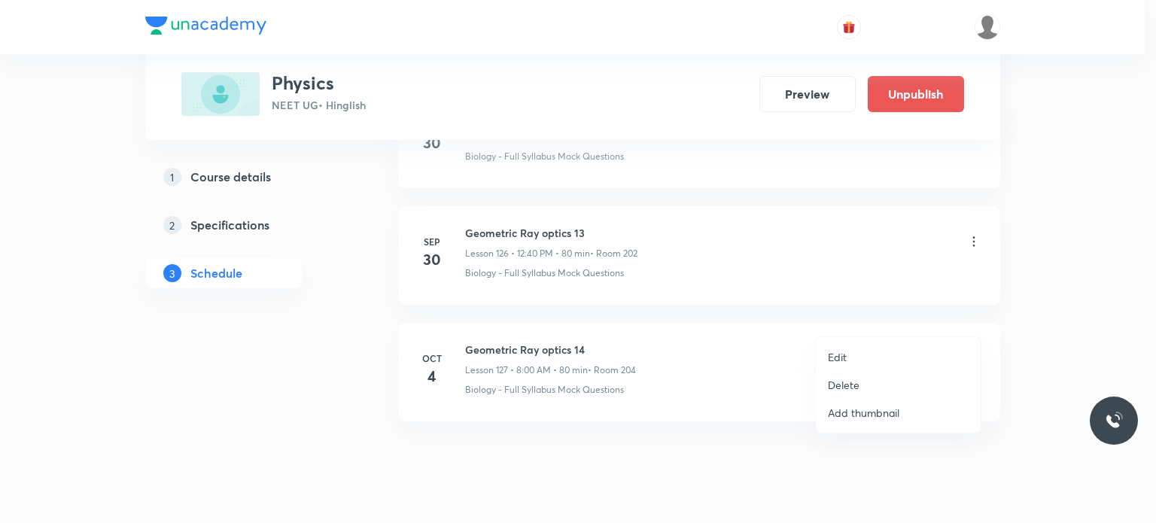
click at [878, 356] on li "Edit" at bounding box center [898, 357] width 165 height 28
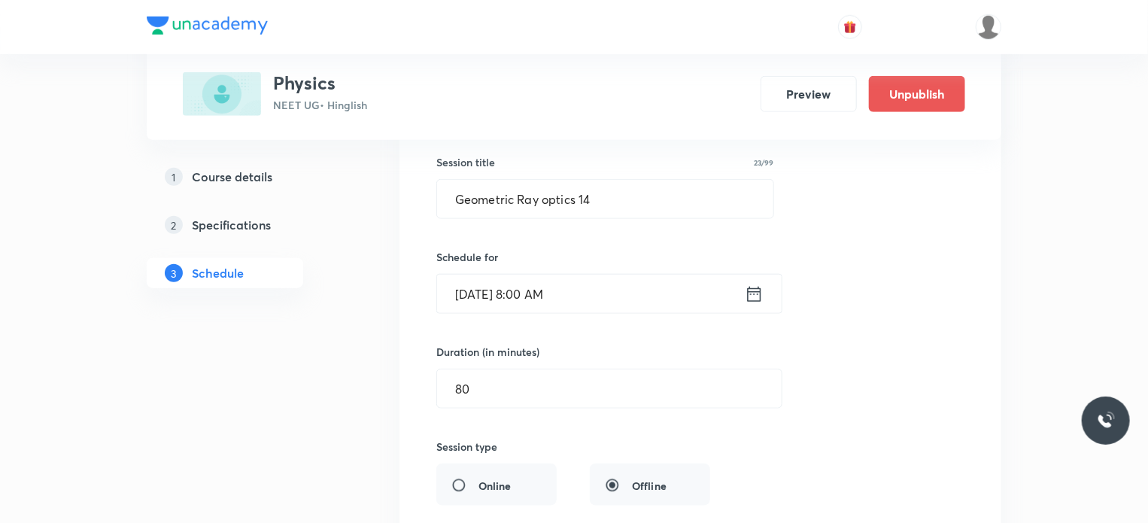
scroll to position [15341, 0]
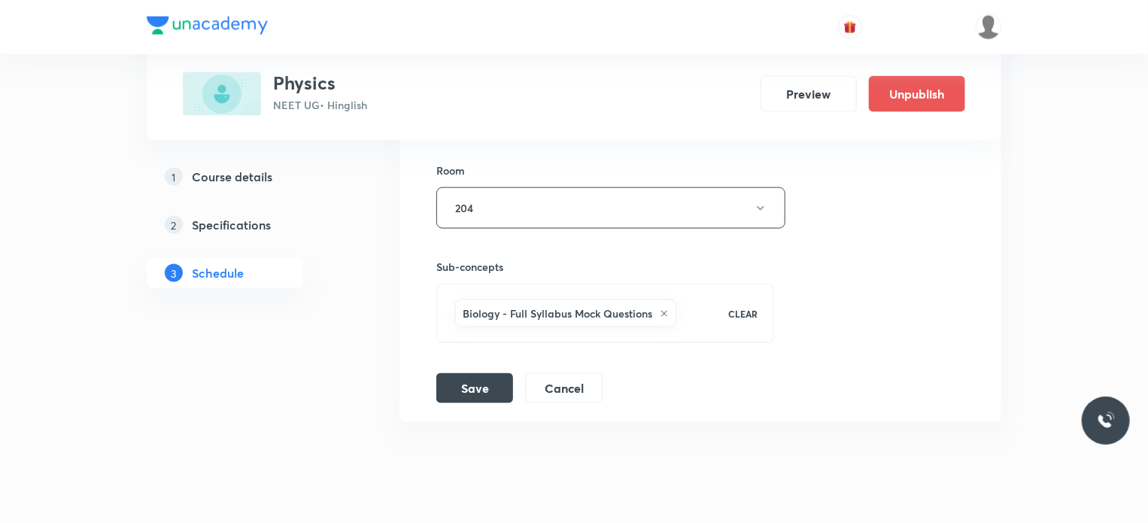
click at [588, 363] on li "Geometric Ray optics 14 Lesson 127 • Room 204 Biology - Full Syllabus Mock Ques…" at bounding box center [701, 41] width 602 height 761
click at [581, 372] on button "Cancel" at bounding box center [563, 387] width 77 height 30
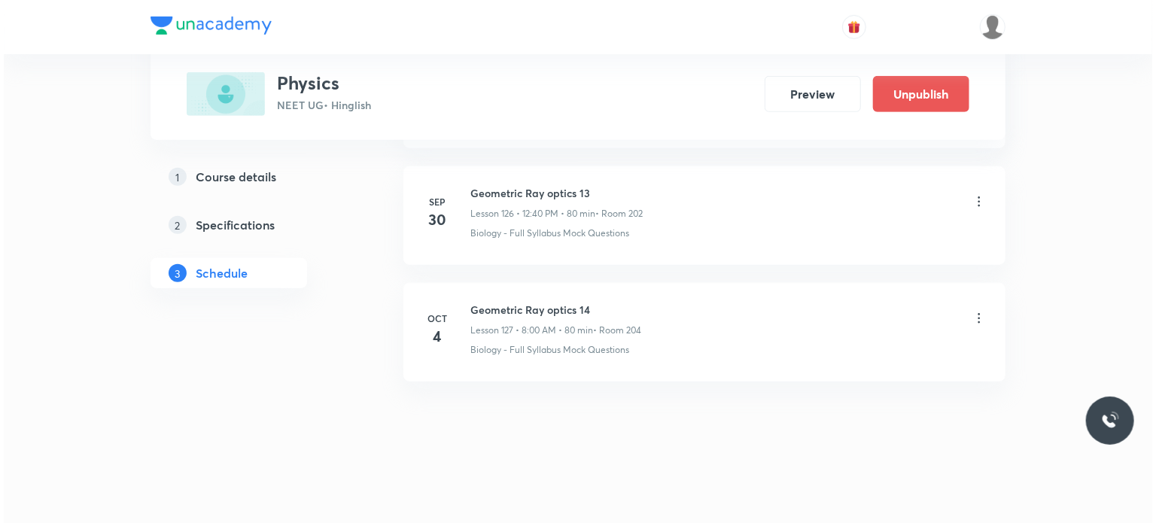
scroll to position [14765, 0]
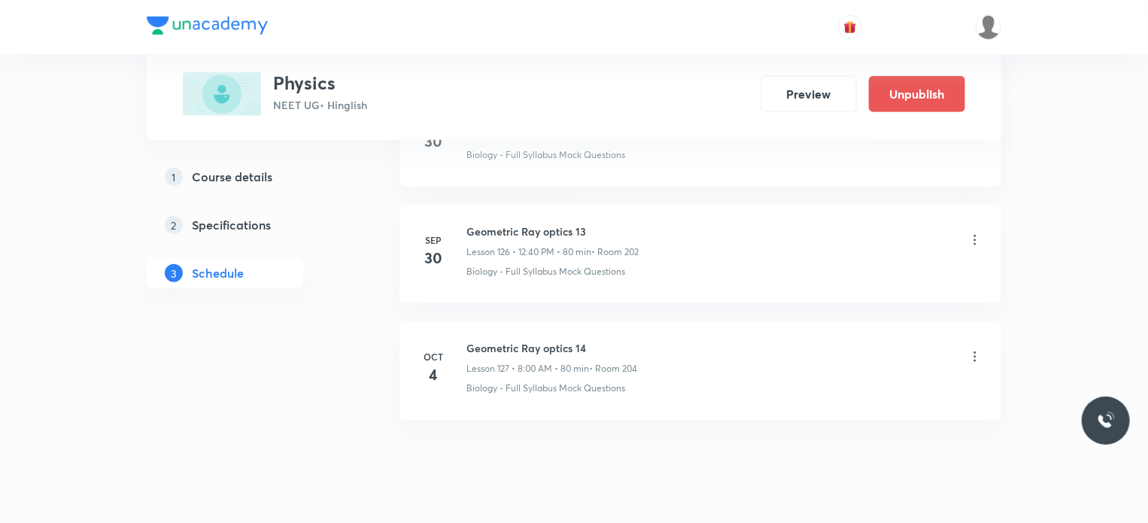
click at [621, 380] on li "Oct 4 Geometric Ray optics 14 Lesson 127 • 8:00 AM • 80 min • Room 204 Biology …" at bounding box center [701, 370] width 602 height 99
click at [981, 340] on div "Geometric Ray optics 14 Lesson 127 • 8:00 AM • 80 min • Room 204" at bounding box center [724, 357] width 516 height 35
click at [978, 349] on icon at bounding box center [975, 356] width 15 height 15
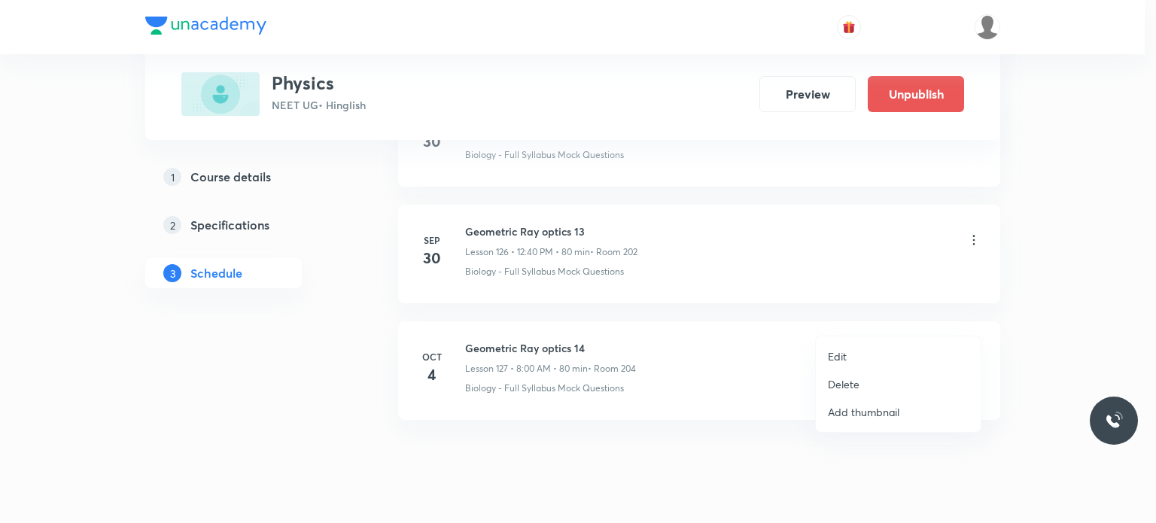
click at [876, 352] on li "Edit" at bounding box center [898, 356] width 165 height 28
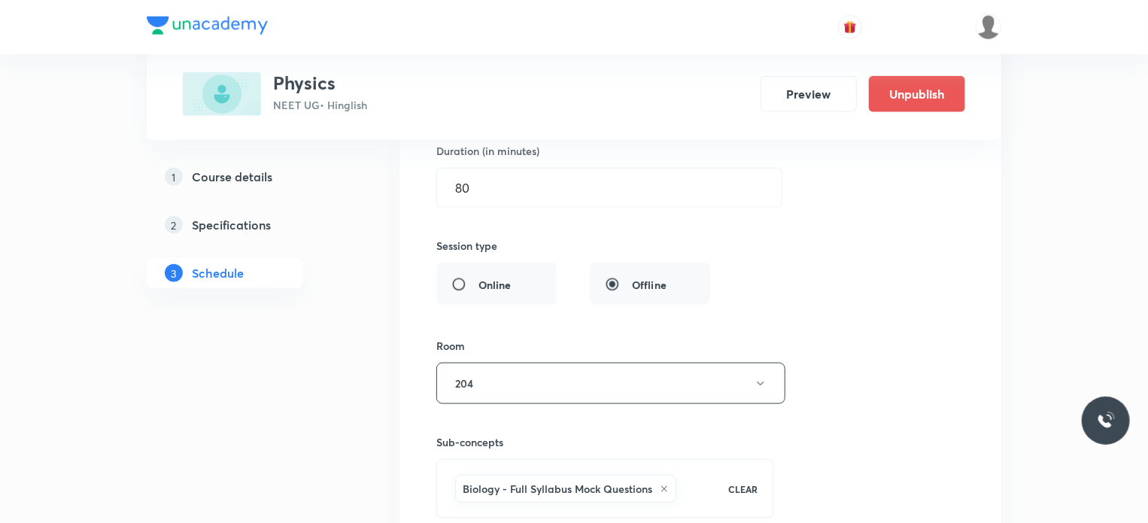
scroll to position [15341, 0]
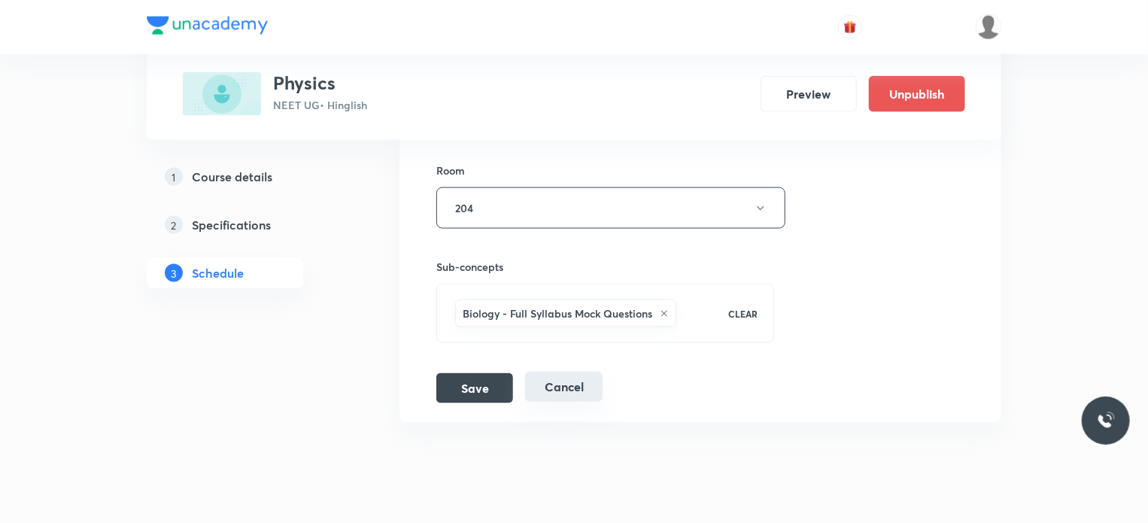
click at [581, 372] on button "Cancel" at bounding box center [563, 387] width 77 height 30
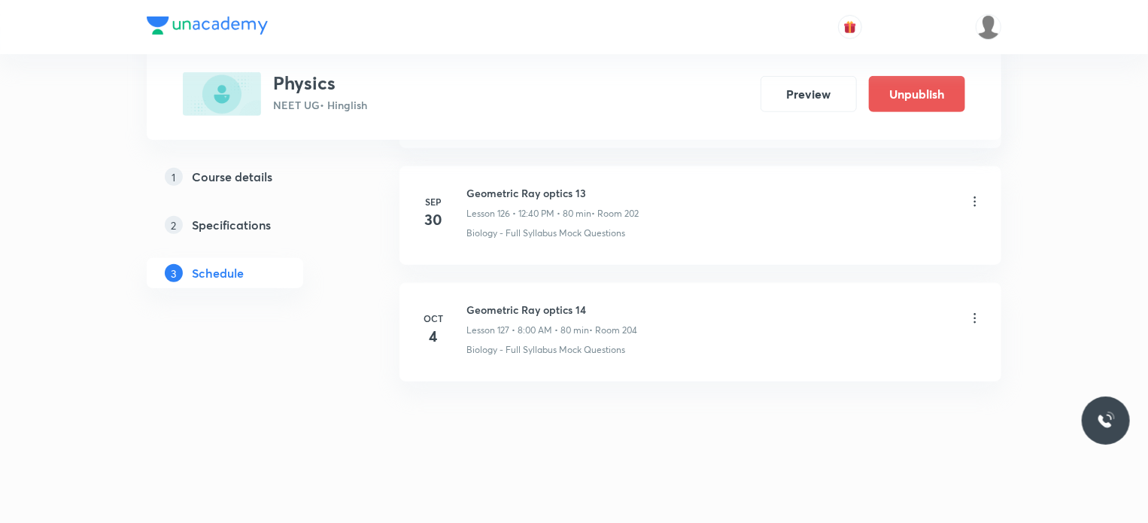
scroll to position [14765, 0]
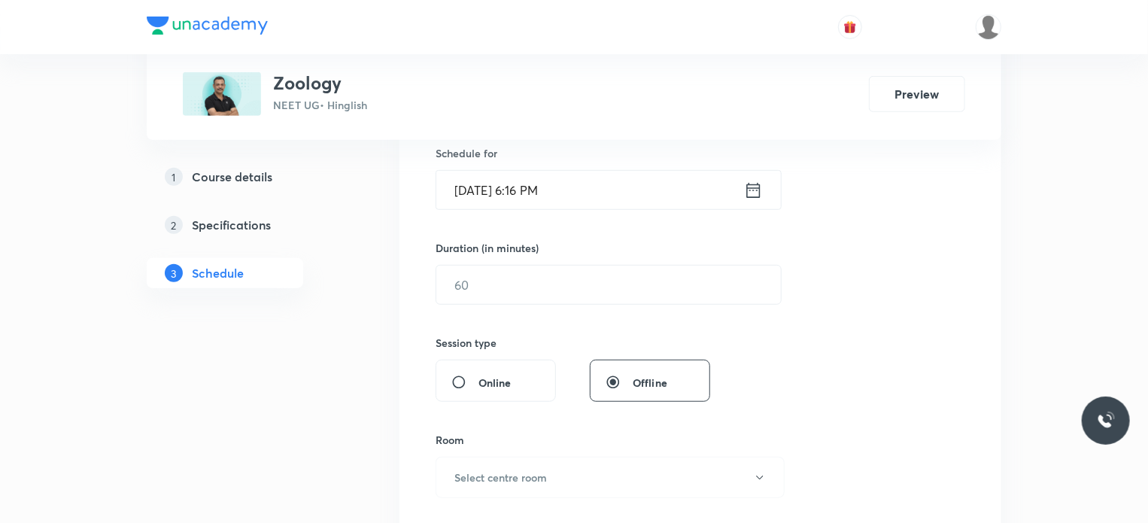
scroll to position [8592, 0]
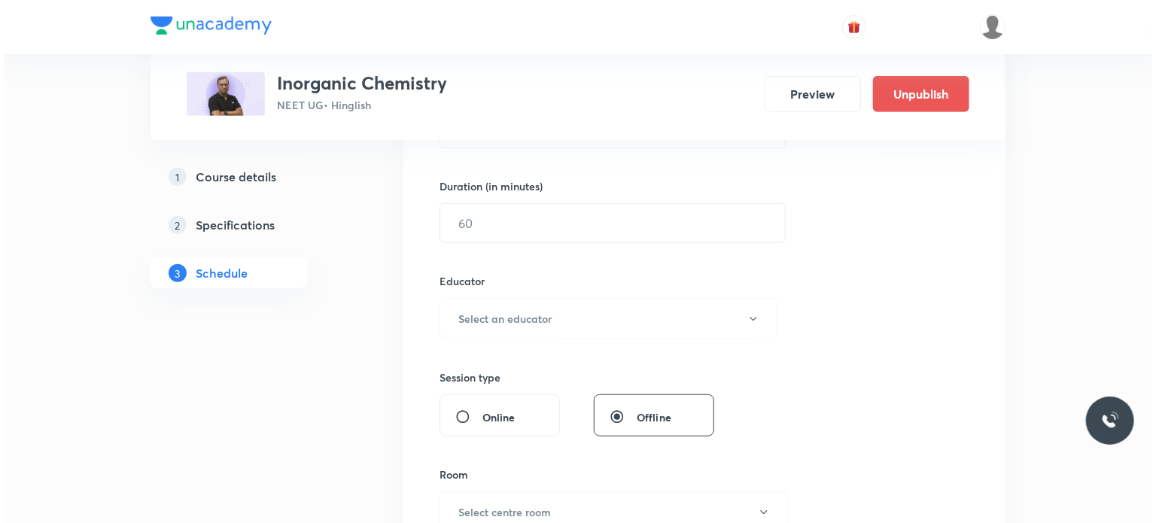
scroll to position [7408, 0]
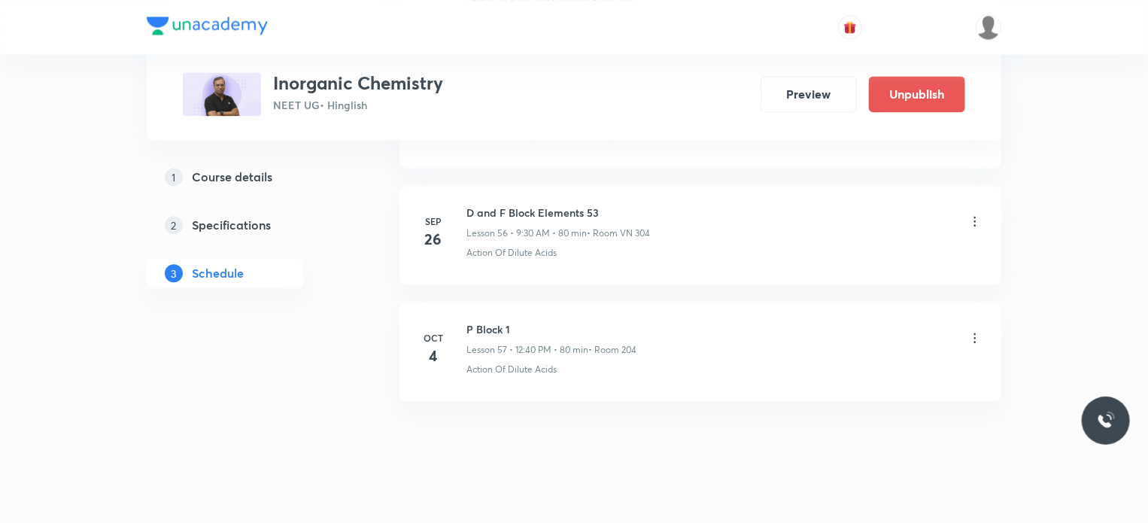
click at [975, 330] on icon at bounding box center [975, 337] width 15 height 15
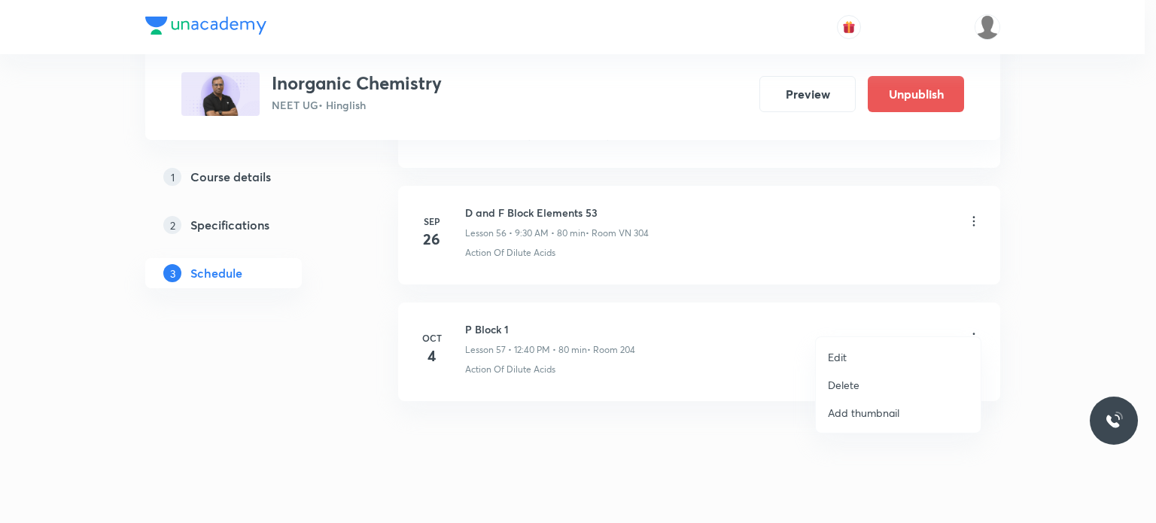
click at [880, 352] on li "Edit" at bounding box center [898, 357] width 165 height 28
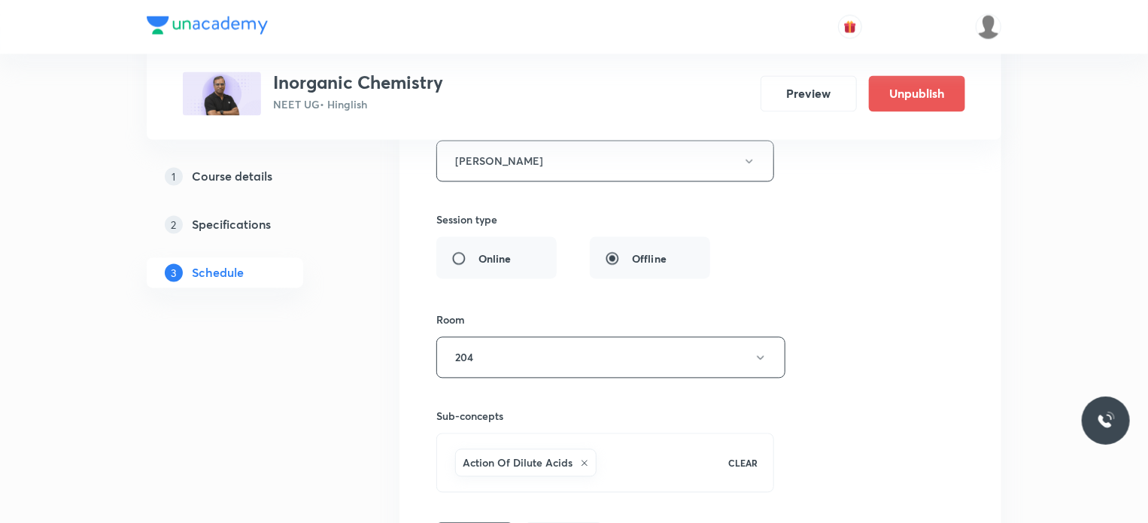
scroll to position [7295, 0]
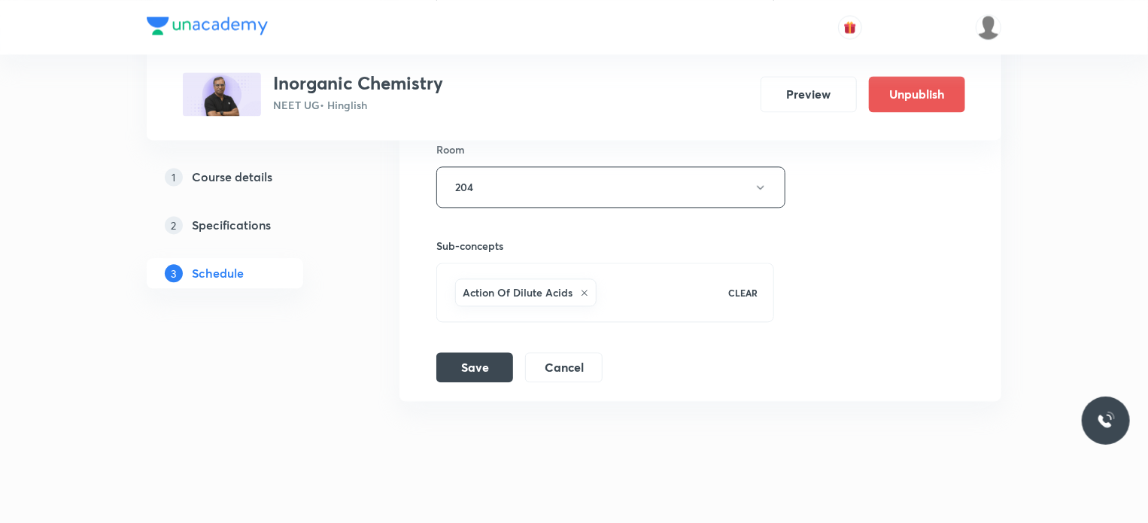
click at [571, 351] on button "Cancel" at bounding box center [563, 366] width 77 height 30
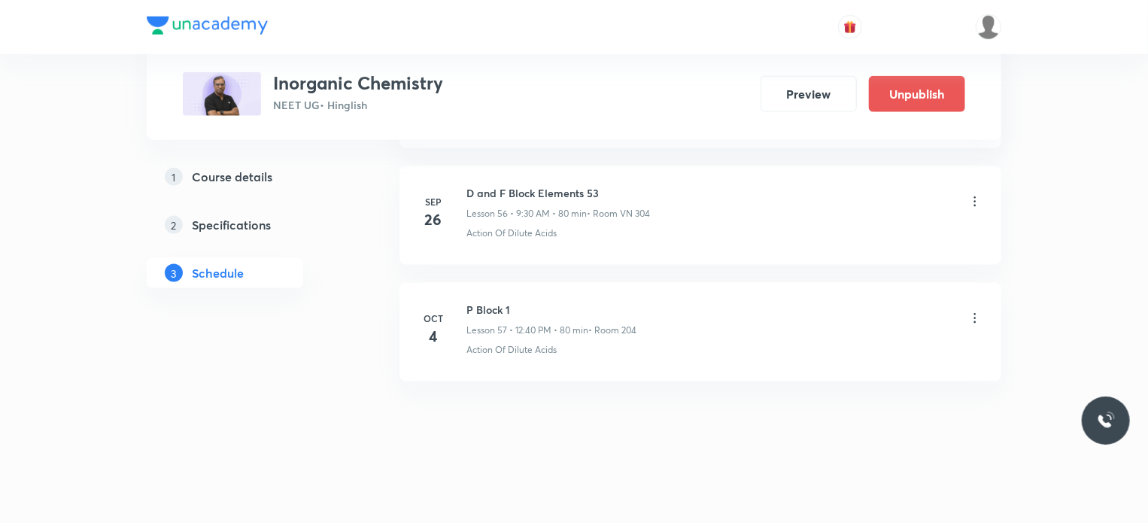
scroll to position [6621, 0]
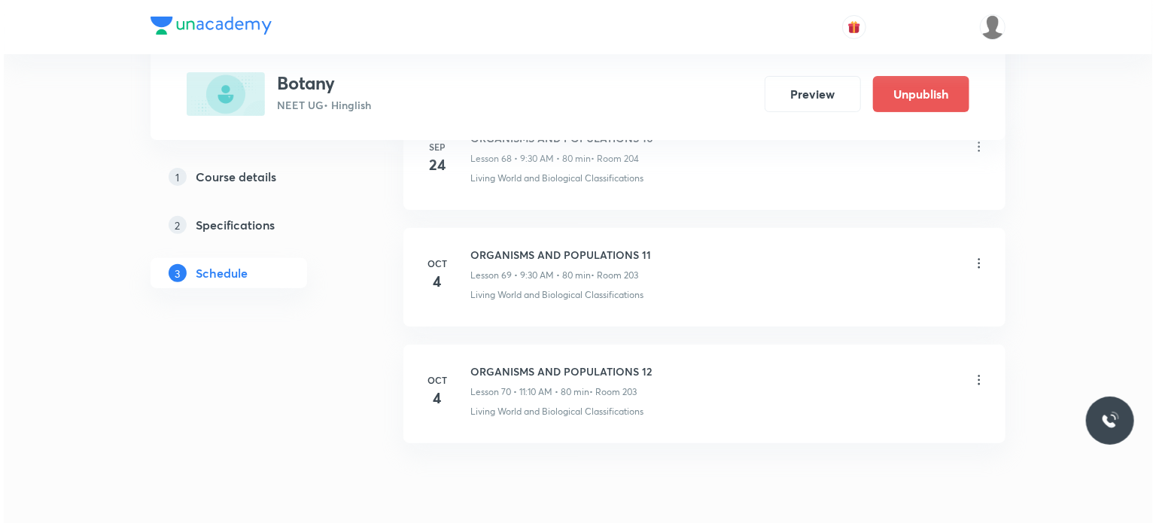
scroll to position [8749, 0]
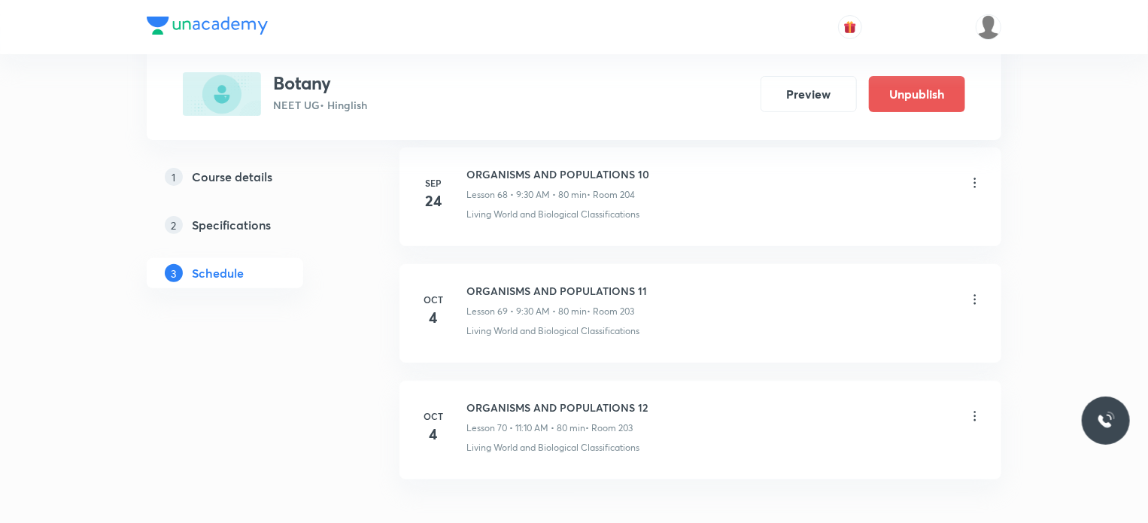
click at [976, 292] on icon at bounding box center [975, 299] width 15 height 15
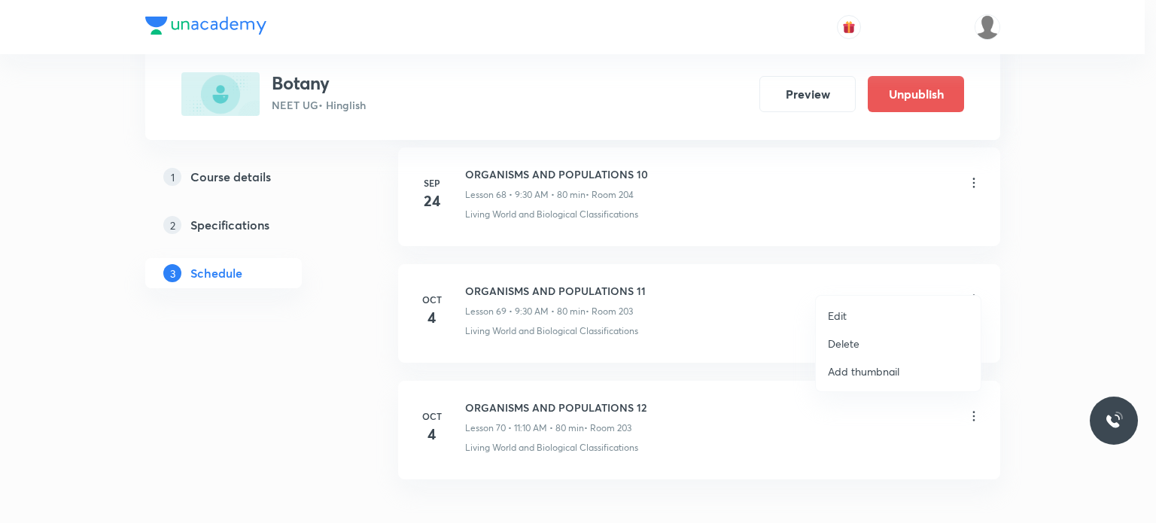
click at [871, 309] on li "Edit" at bounding box center [898, 316] width 165 height 28
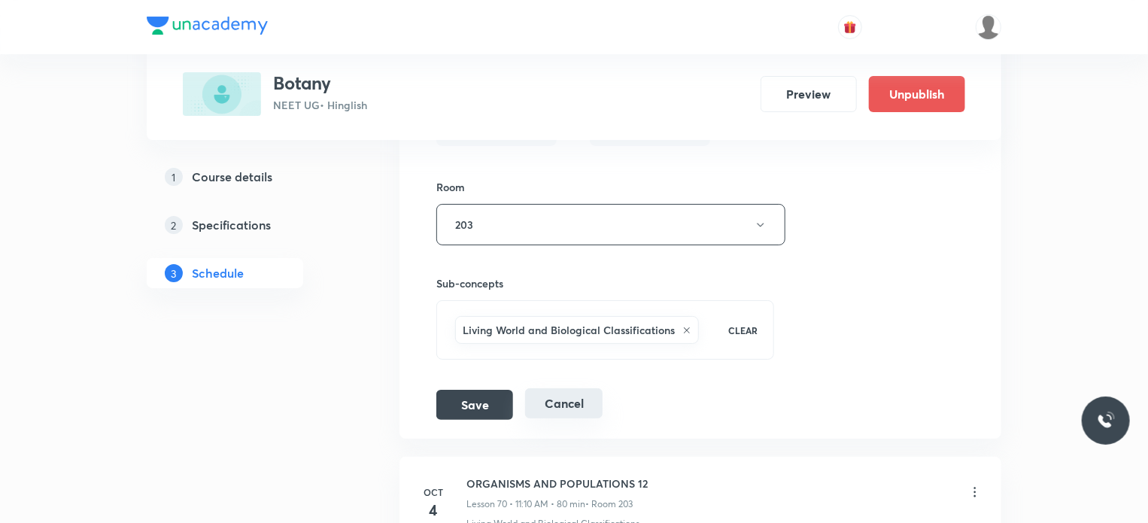
click at [556, 388] on button "Cancel" at bounding box center [563, 403] width 77 height 30
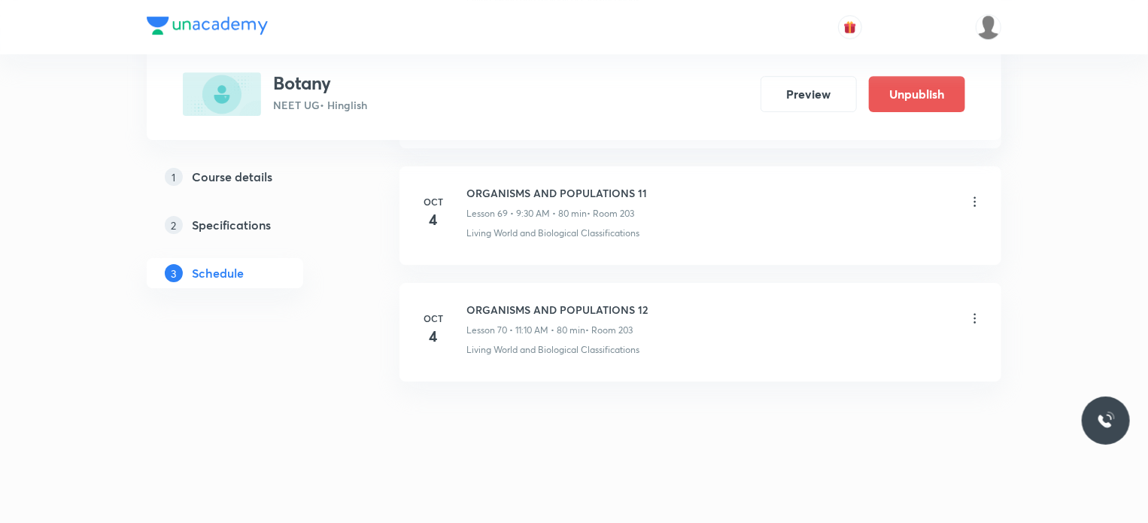
scroll to position [8134, 0]
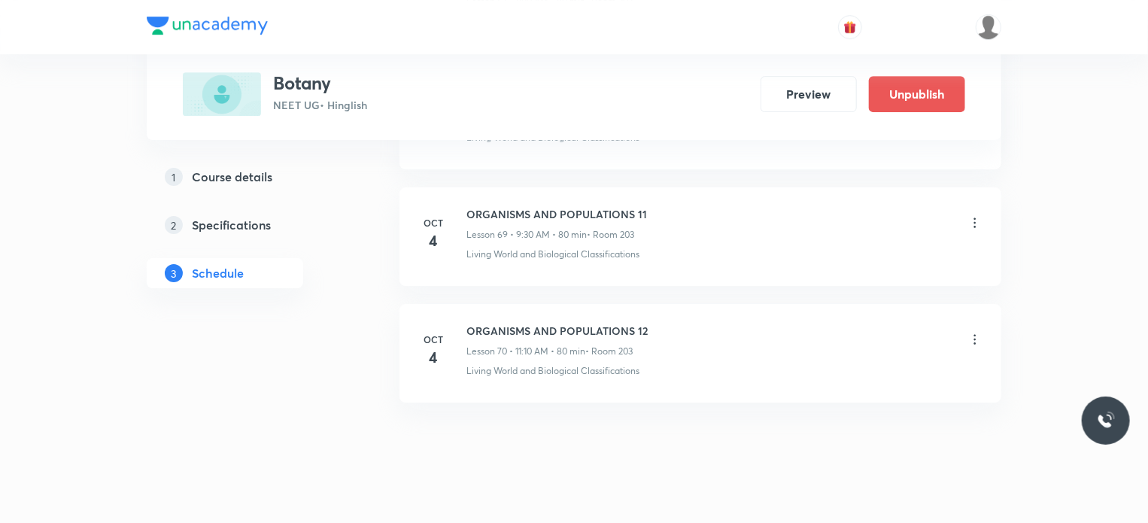
click at [978, 332] on icon at bounding box center [975, 339] width 15 height 15
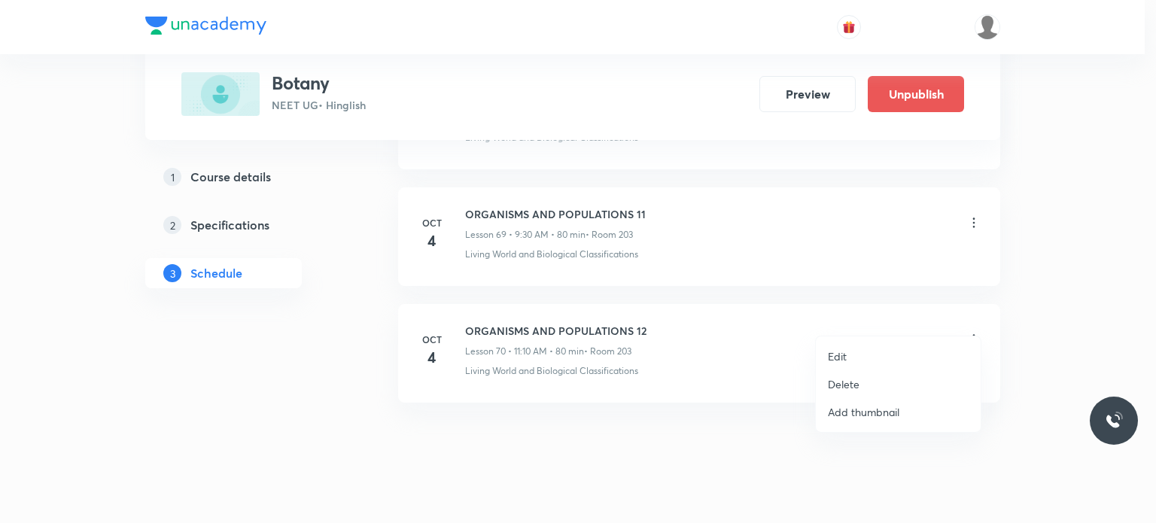
click at [834, 354] on p "Edit" at bounding box center [837, 356] width 19 height 16
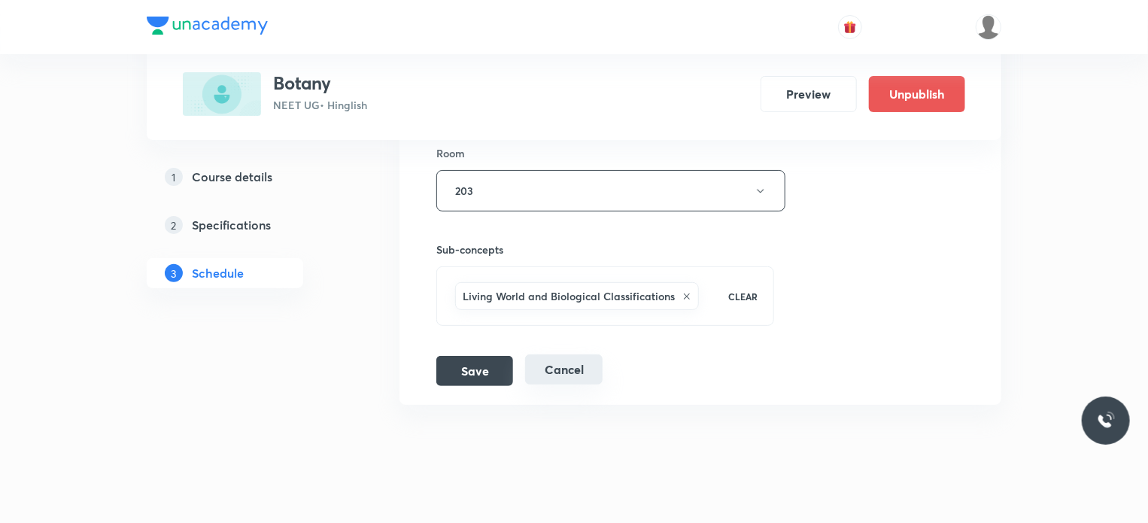
click at [570, 358] on button "Cancel" at bounding box center [563, 369] width 77 height 30
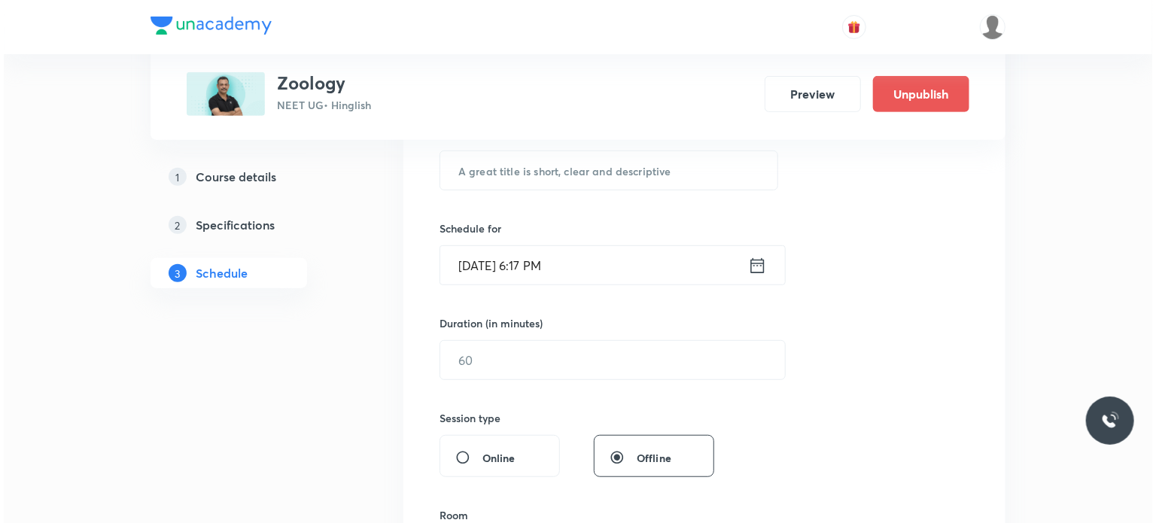
scroll to position [8708, 0]
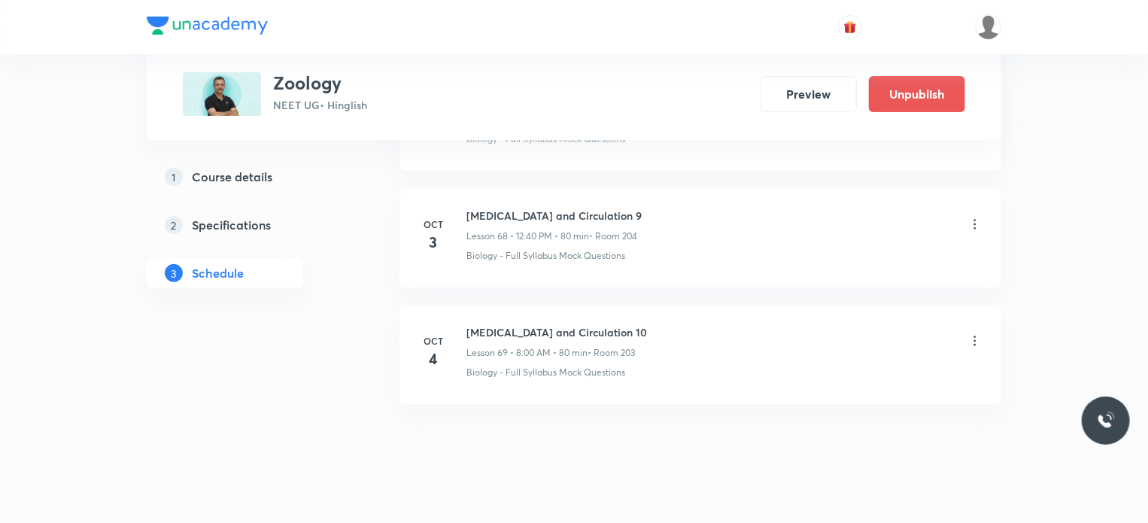
click at [971, 333] on icon at bounding box center [975, 340] width 15 height 15
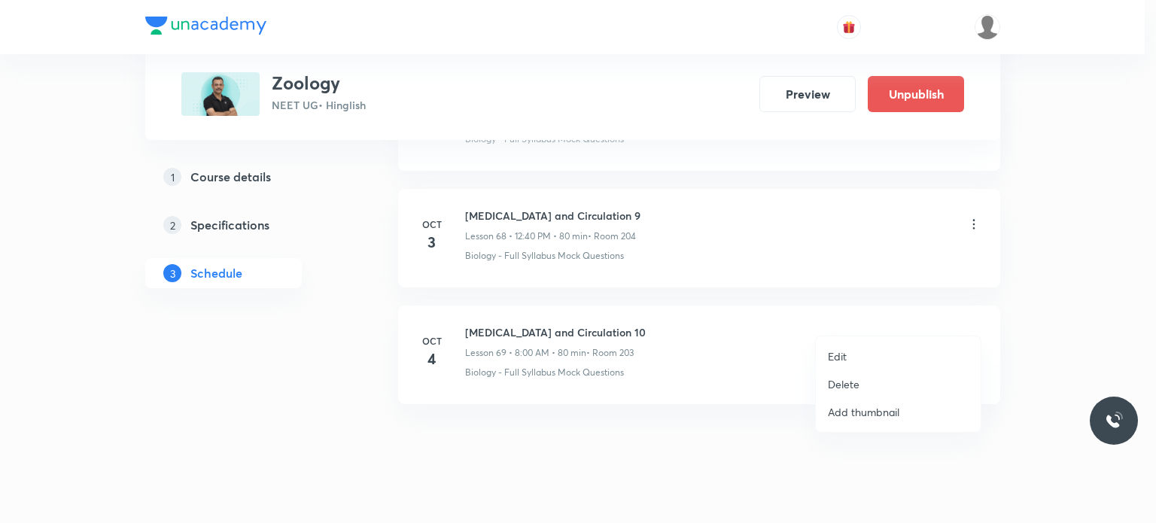
click at [852, 358] on li "Edit" at bounding box center [898, 356] width 165 height 28
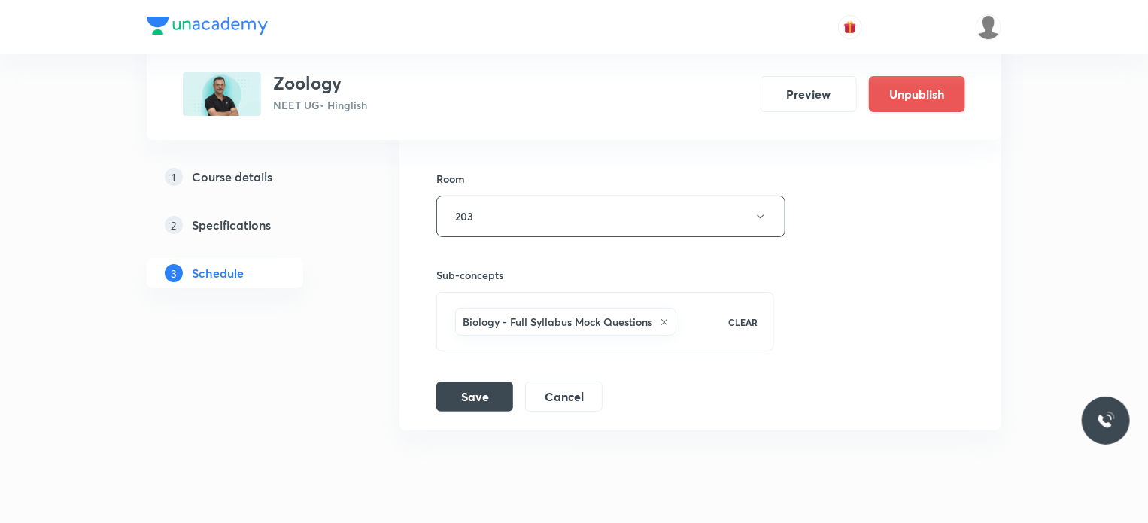
scroll to position [8594, 0]
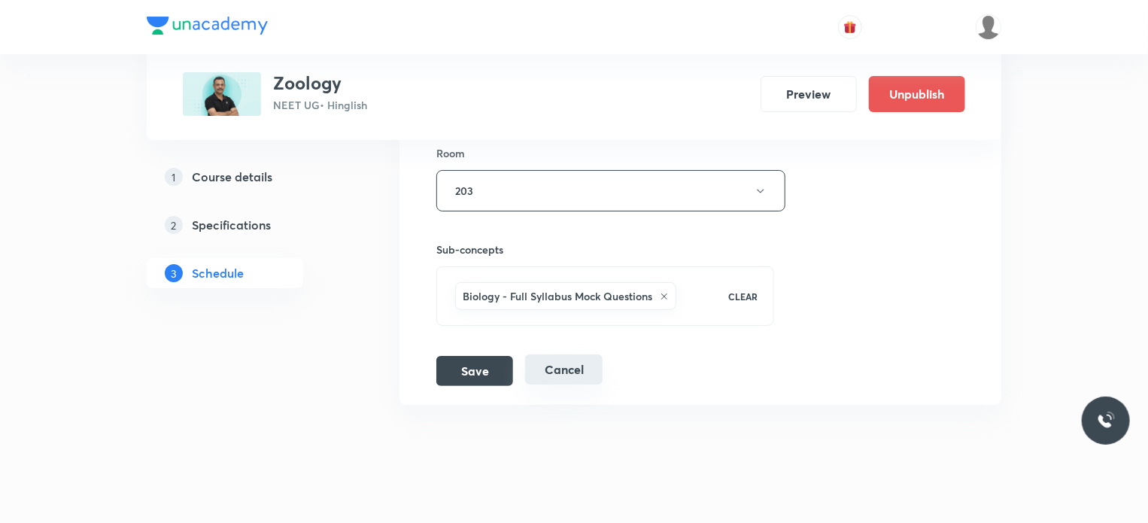
click at [549, 354] on button "Cancel" at bounding box center [563, 369] width 77 height 30
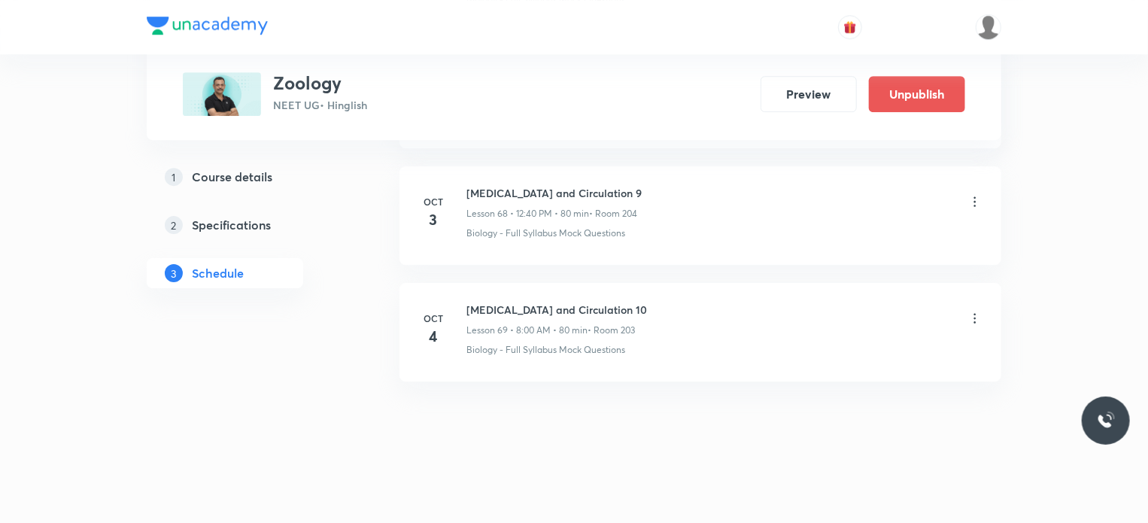
scroll to position [8018, 0]
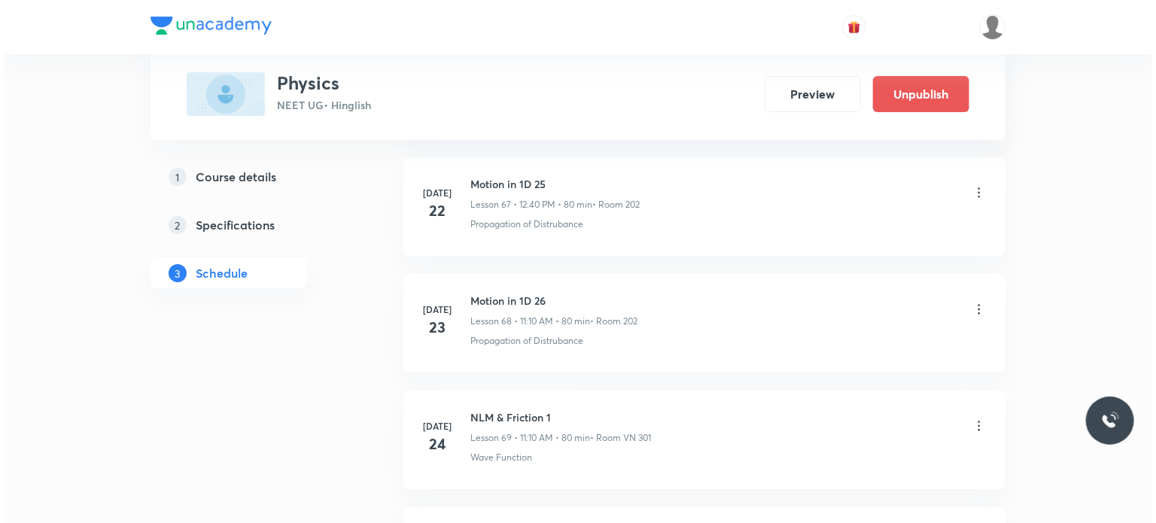
scroll to position [13826, 0]
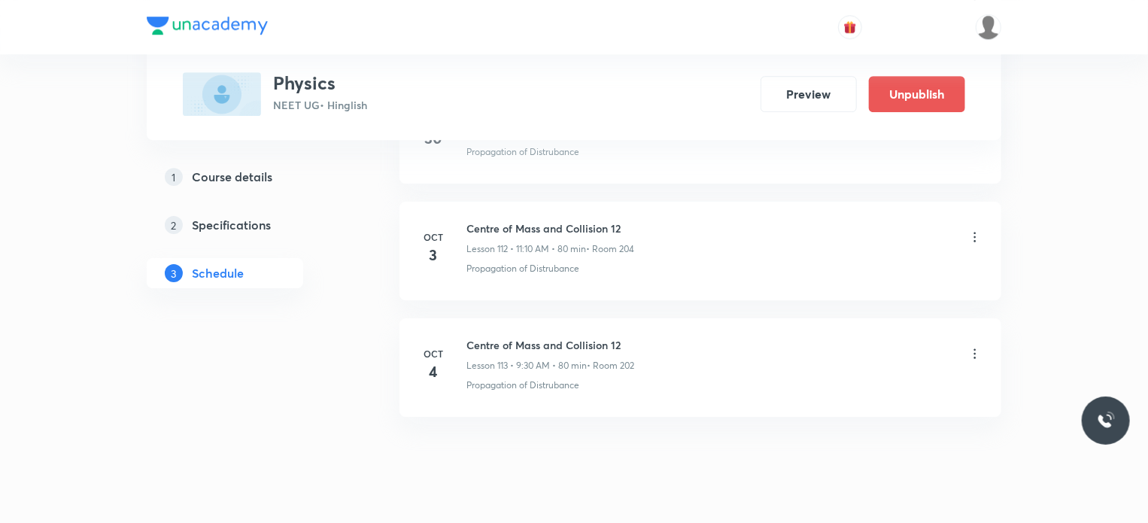
click at [973, 346] on icon at bounding box center [975, 353] width 15 height 15
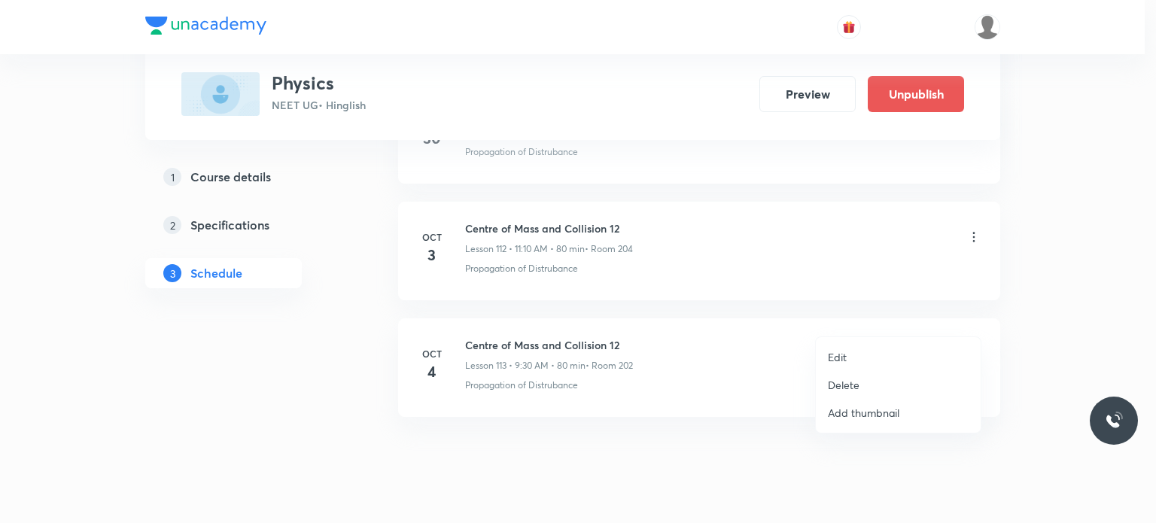
click at [850, 361] on li "Edit" at bounding box center [898, 357] width 165 height 28
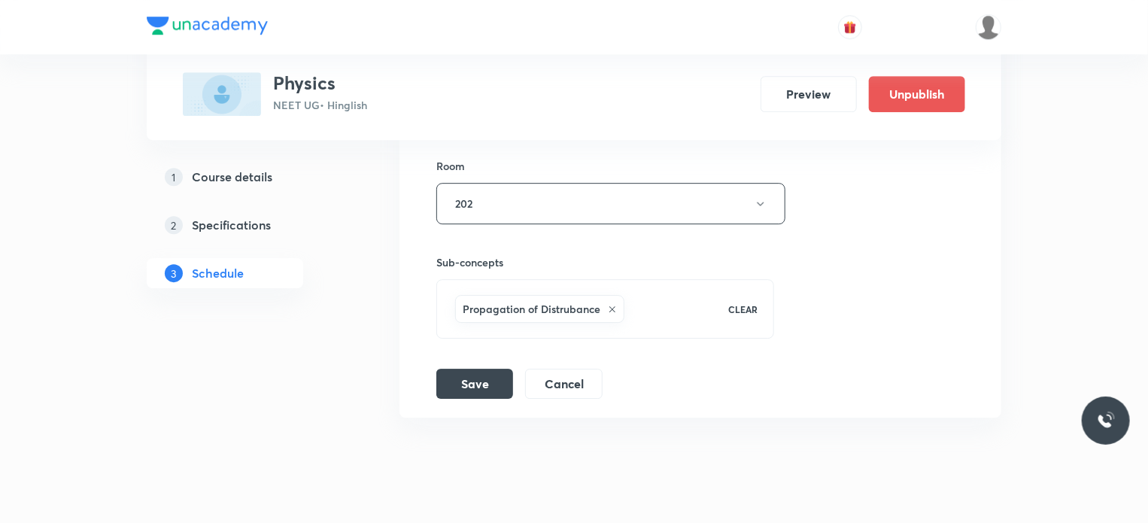
click at [564, 369] on button "Cancel" at bounding box center [563, 384] width 77 height 30
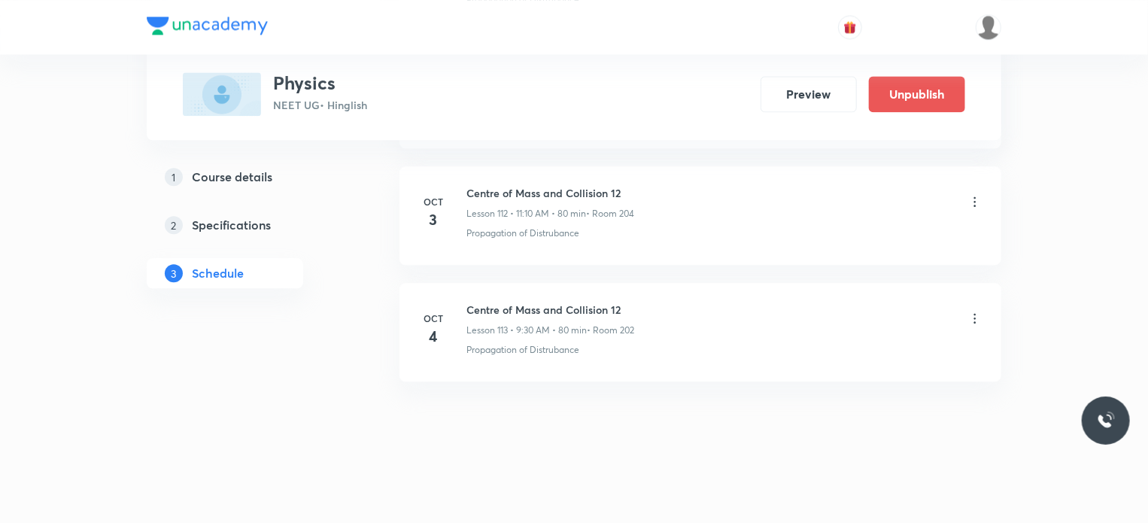
scroll to position [13136, 0]
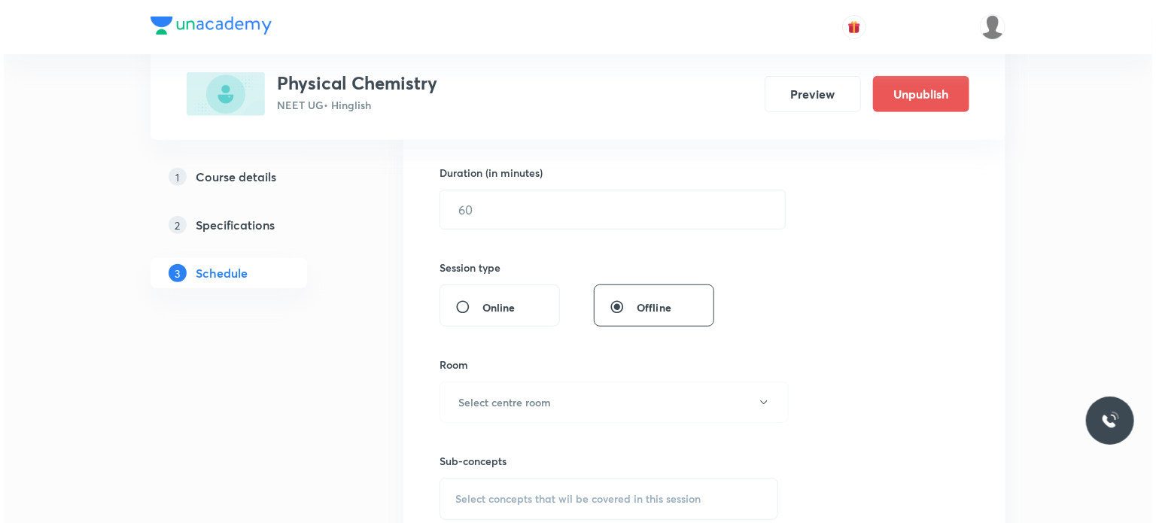
scroll to position [12430, 0]
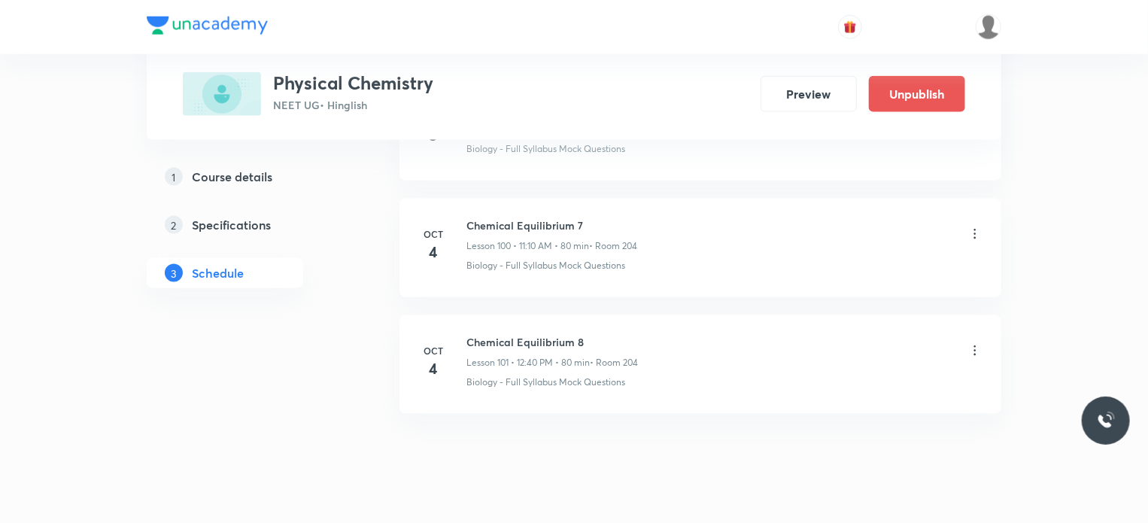
click at [977, 226] on icon at bounding box center [975, 233] width 15 height 15
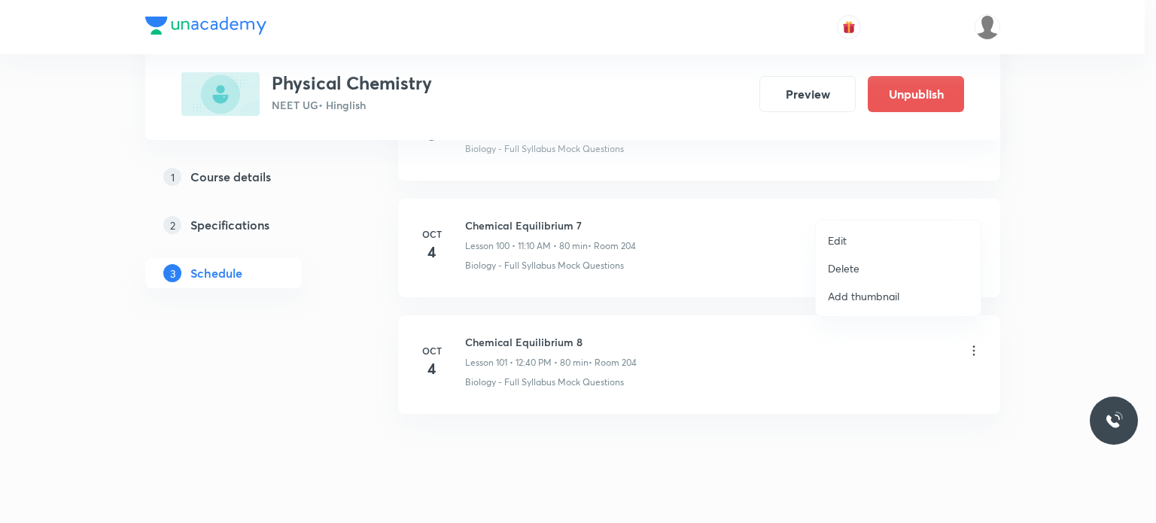
click at [867, 229] on li "Edit" at bounding box center [898, 240] width 165 height 28
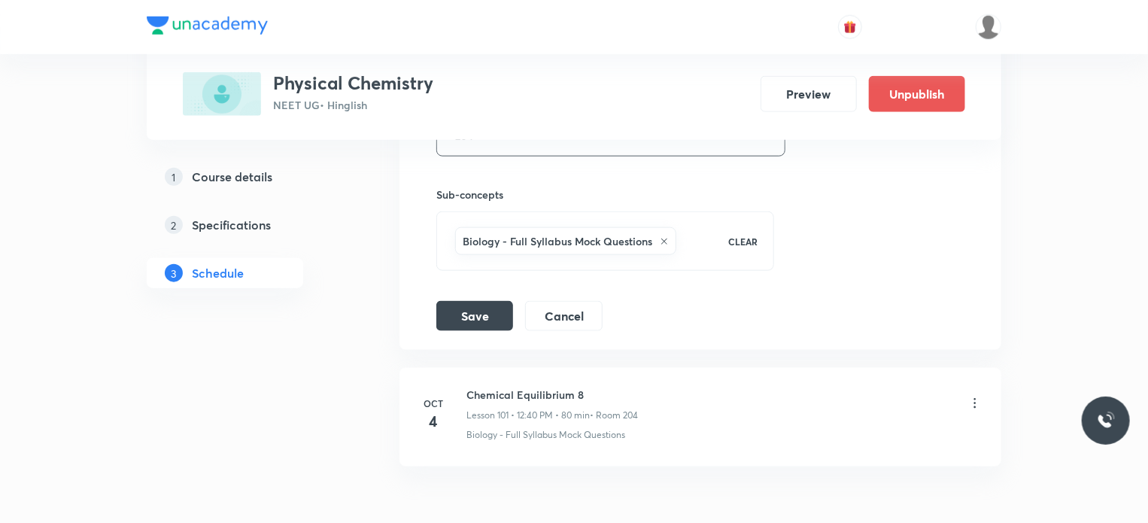
scroll to position [12316, 0]
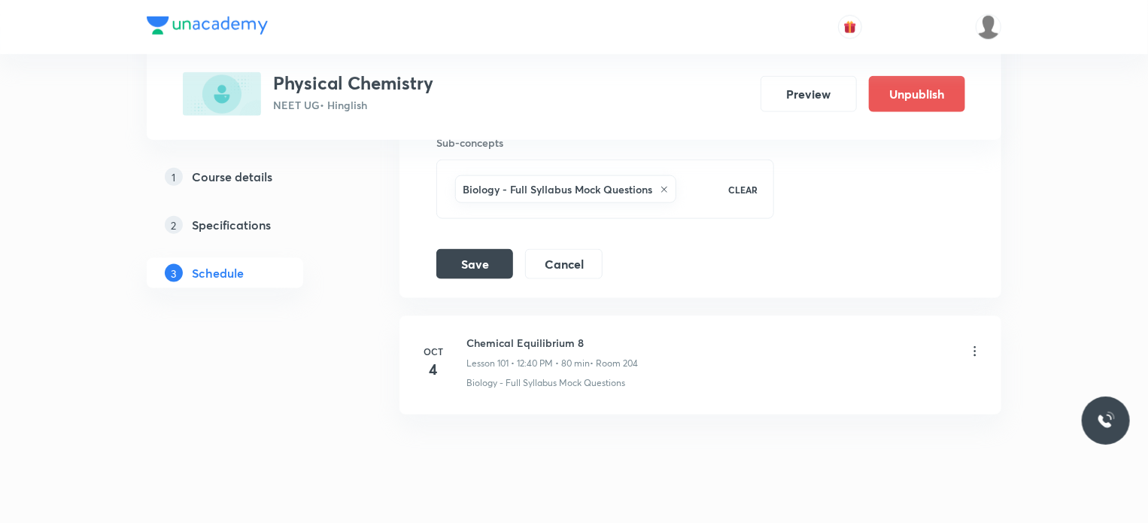
click at [555, 248] on button "Cancel" at bounding box center [563, 263] width 77 height 30
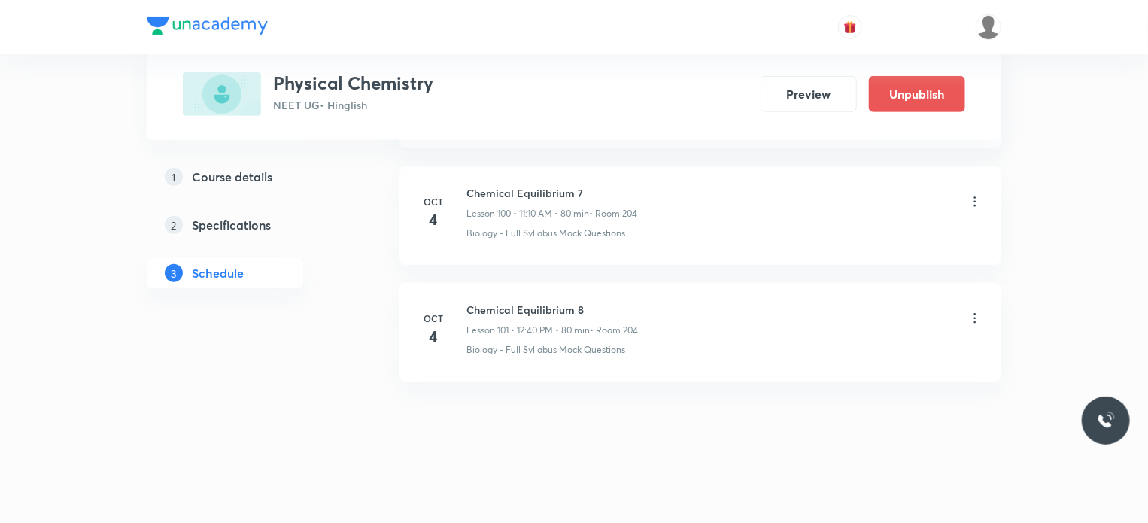
scroll to position [11740, 0]
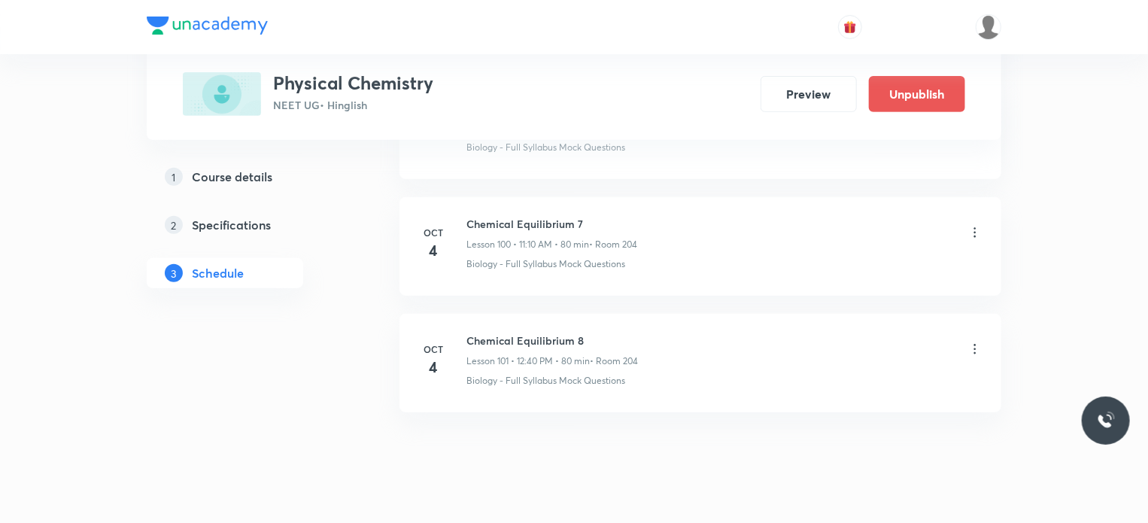
click at [975, 344] on icon at bounding box center [975, 349] width 2 height 10
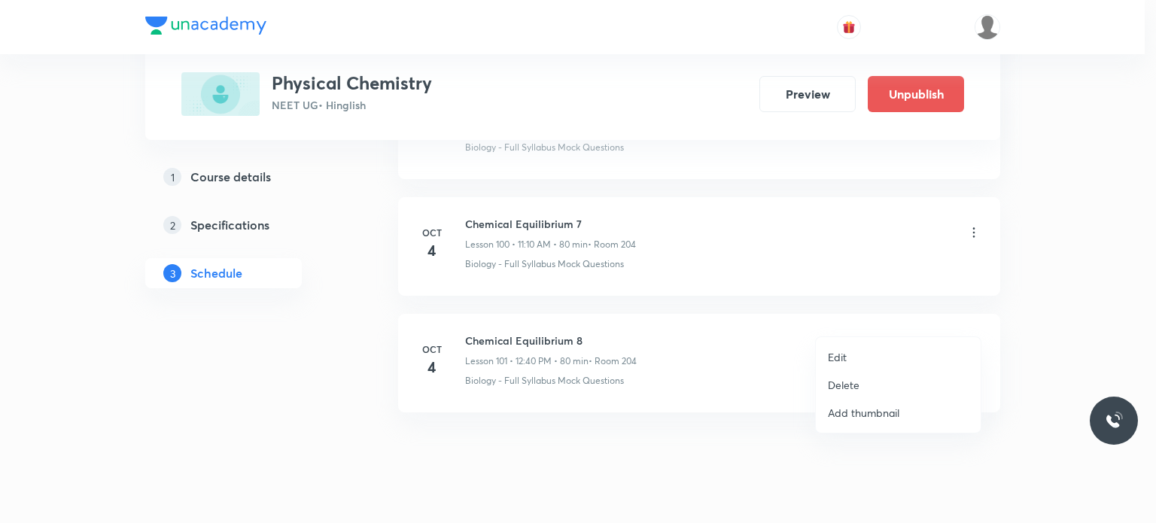
click at [871, 352] on li "Edit" at bounding box center [898, 357] width 165 height 28
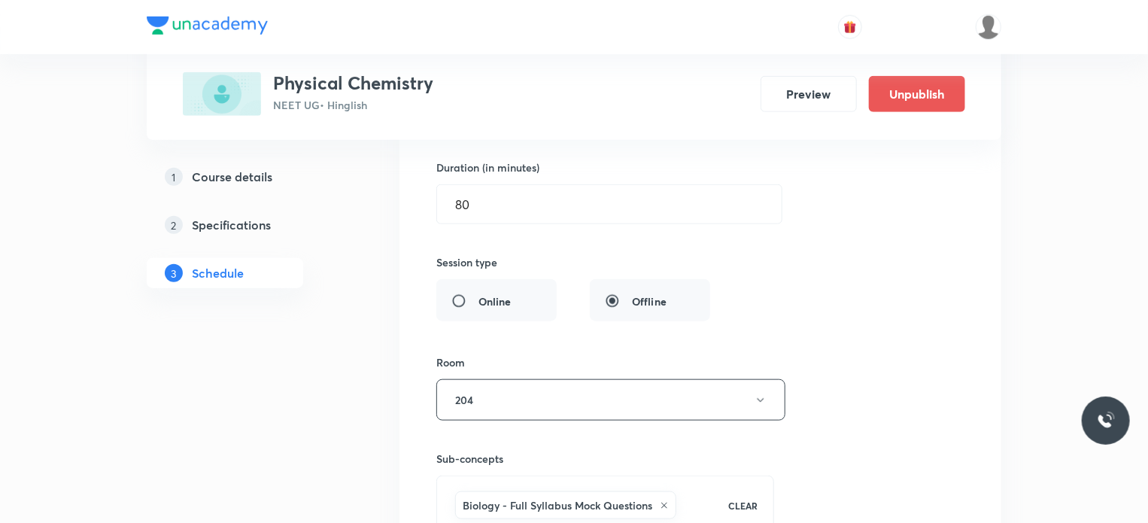
scroll to position [12316, 0]
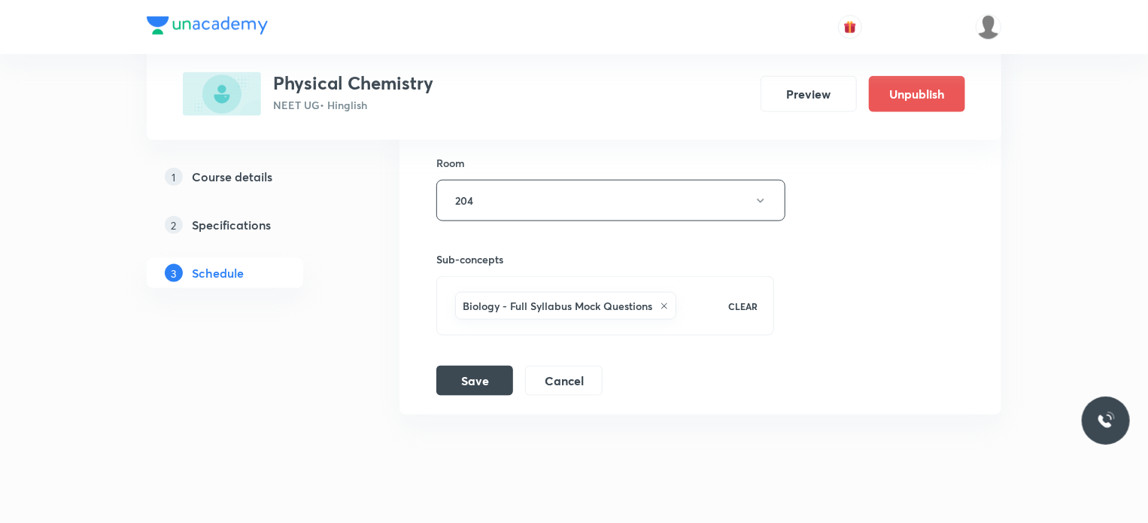
drag, startPoint x: 570, startPoint y: 349, endPoint x: 581, endPoint y: 297, distance: 53.1
click at [581, 315] on div "Session title 22/99 Chemical Equilibrium 8 ​ Schedule for Oct 4, 2025, 12:40 PM…" at bounding box center [700, 67] width 528 height 655
drag, startPoint x: 581, startPoint y: 330, endPoint x: 582, endPoint y: 346, distance: 16.6
click at [581, 333] on div "Session title 22/99 Chemical Equilibrium 8 ​ Schedule for Oct 4, 2025, 12:40 PM…" at bounding box center [700, 67] width 528 height 655
click at [582, 364] on button "Cancel" at bounding box center [563, 379] width 77 height 30
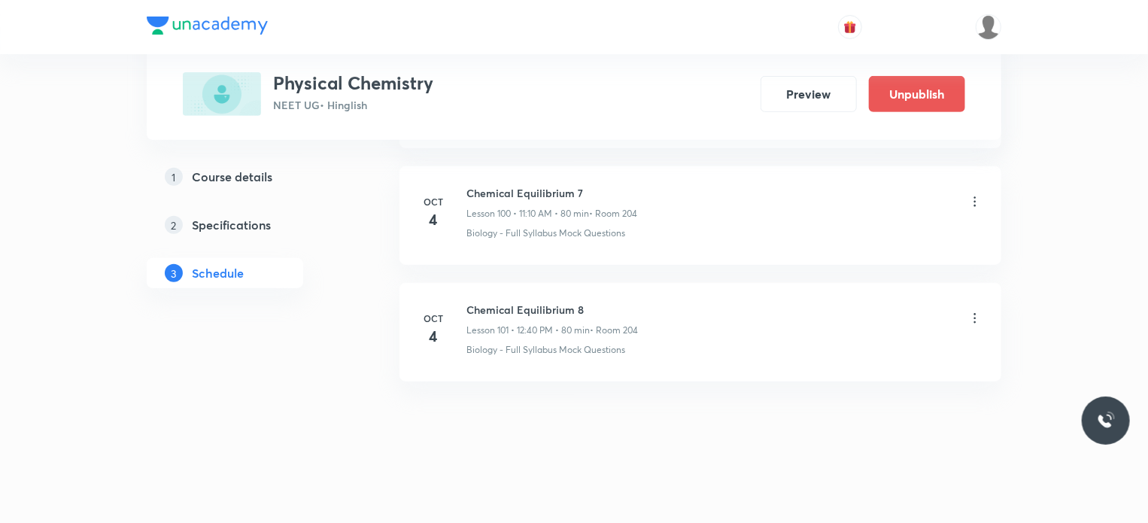
scroll to position [11740, 0]
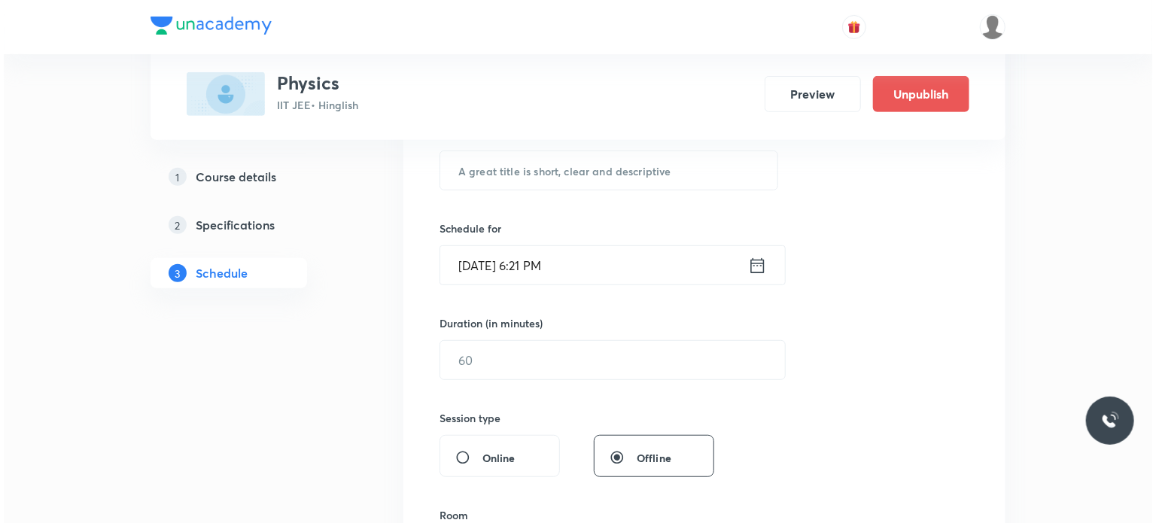
scroll to position [12896, 0]
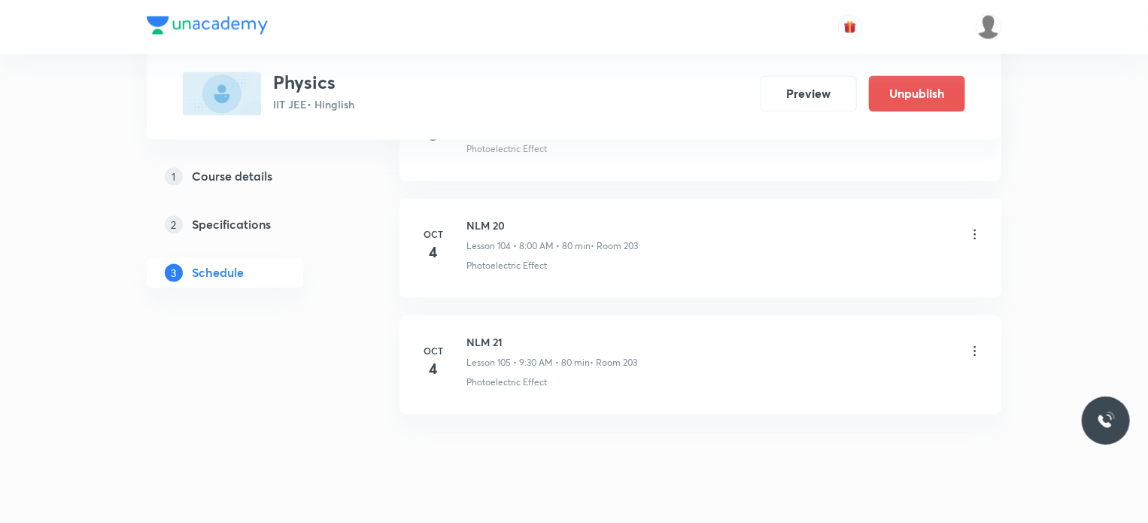
click at [973, 227] on icon at bounding box center [975, 234] width 15 height 15
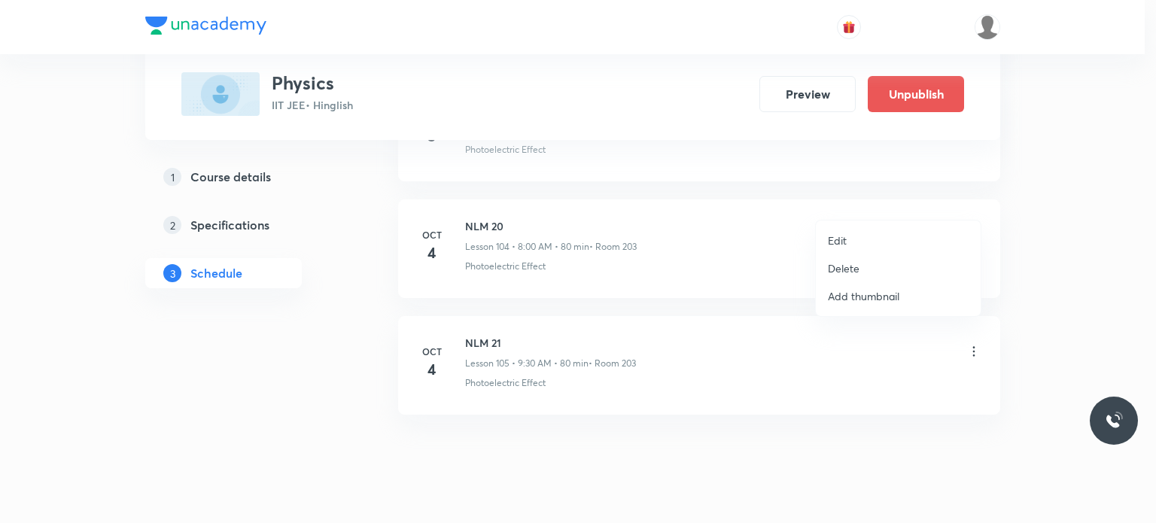
click at [895, 240] on li "Edit" at bounding box center [898, 240] width 165 height 28
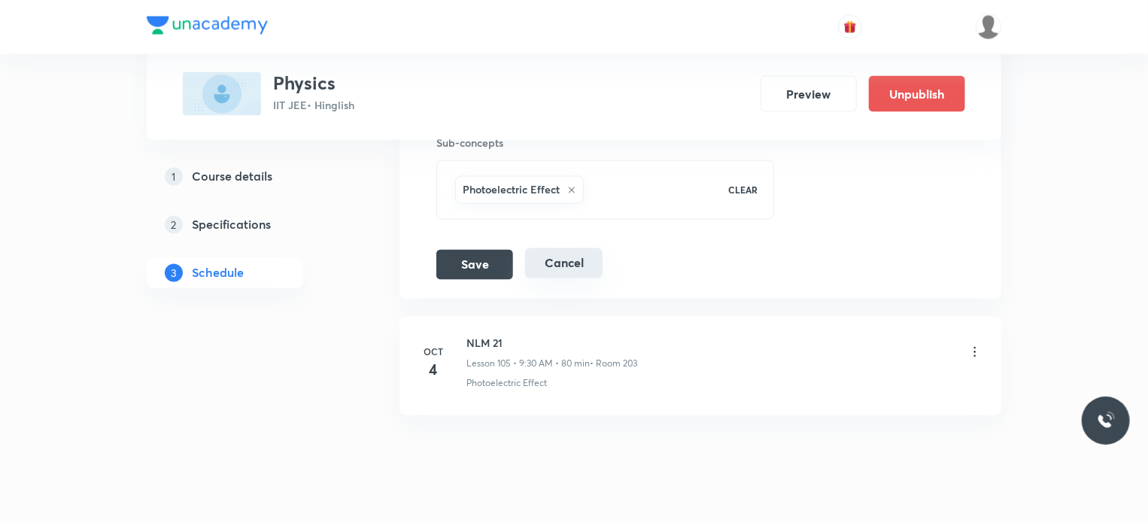
click at [554, 248] on button "Cancel" at bounding box center [563, 263] width 77 height 30
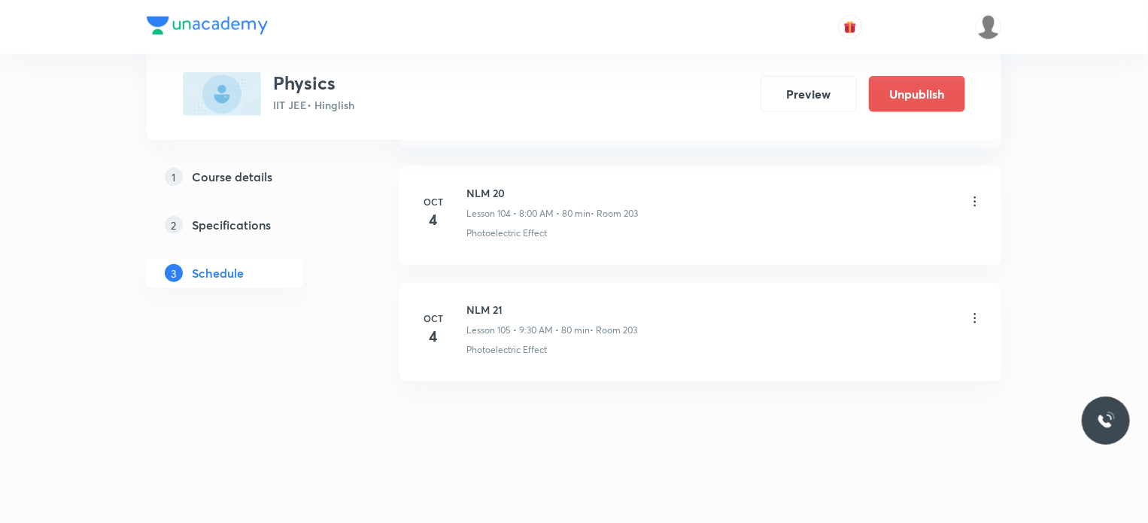
scroll to position [12205, 0]
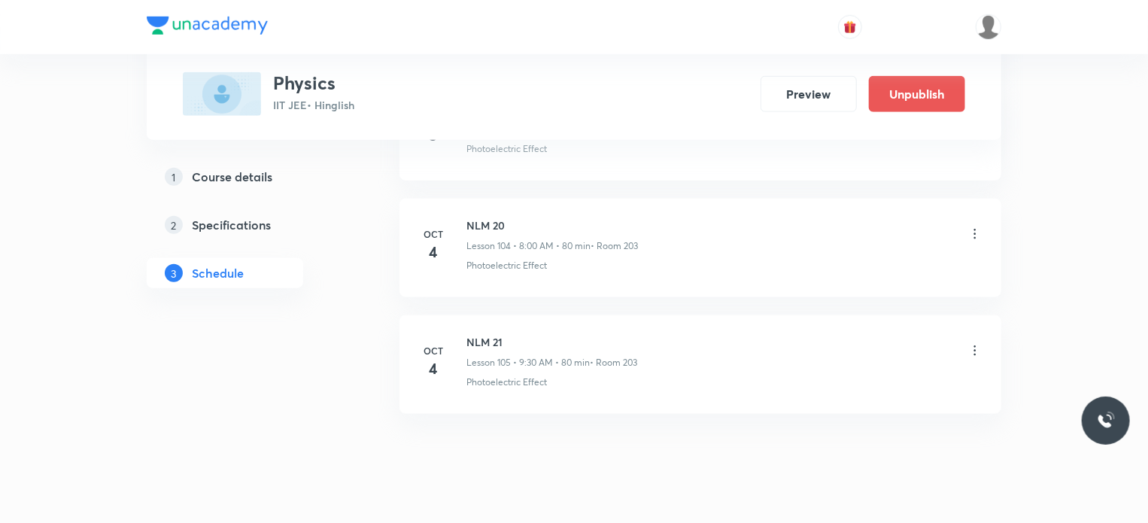
click at [975, 343] on icon at bounding box center [975, 350] width 15 height 15
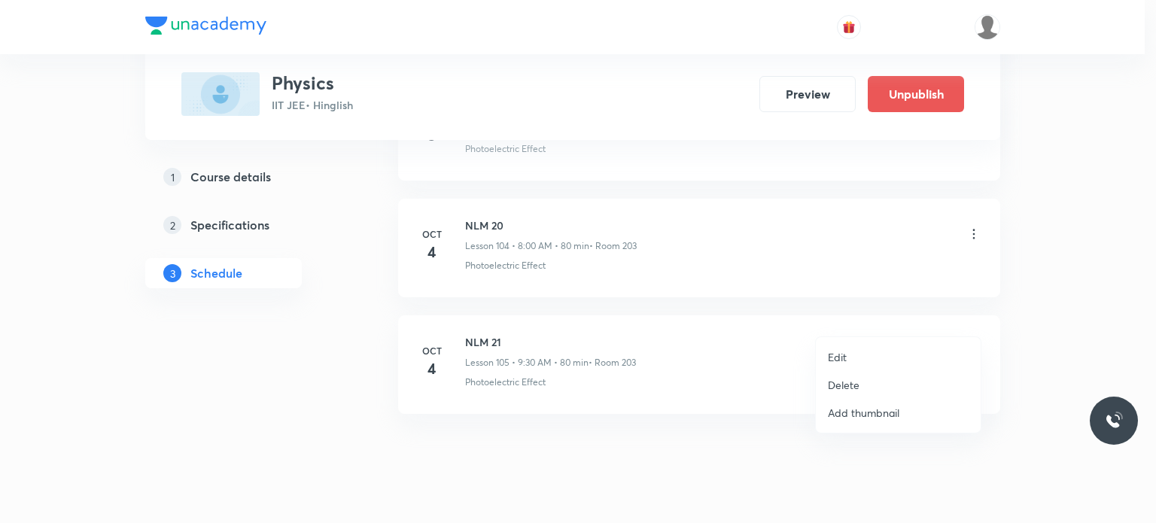
click at [865, 345] on li "Edit" at bounding box center [898, 357] width 165 height 28
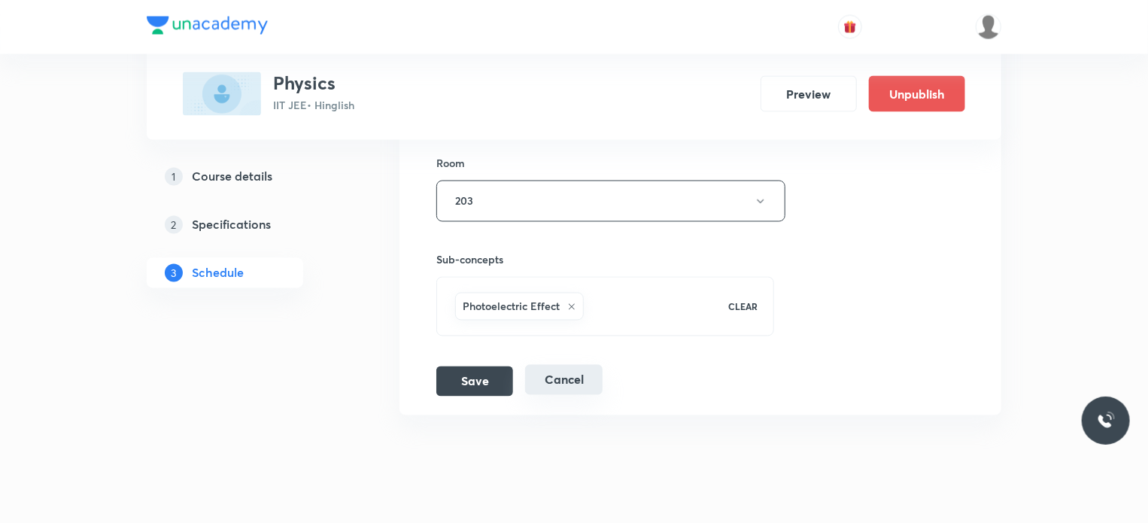
click at [570, 365] on button "Cancel" at bounding box center [563, 380] width 77 height 30
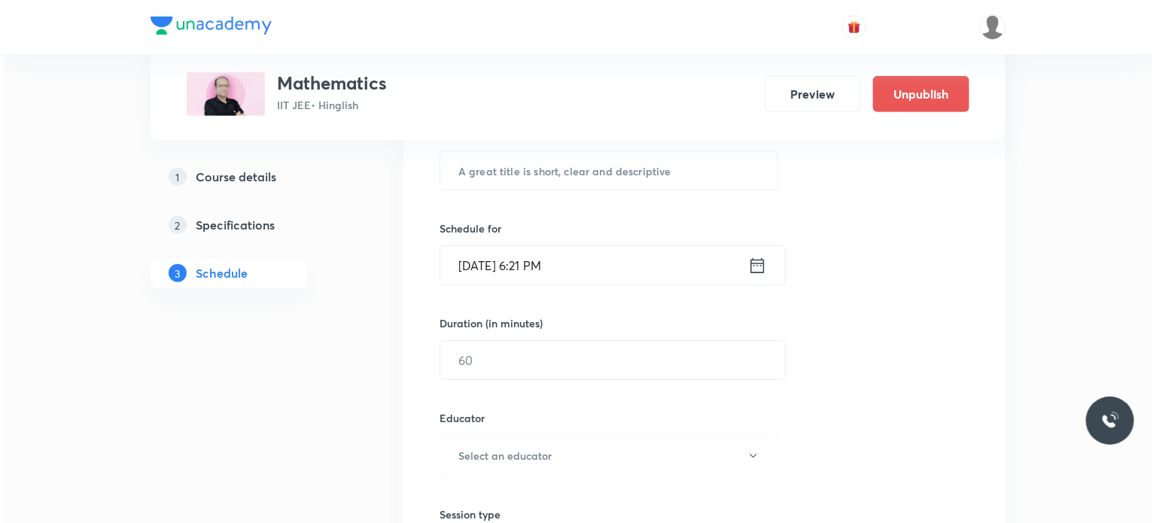
scroll to position [12875, 0]
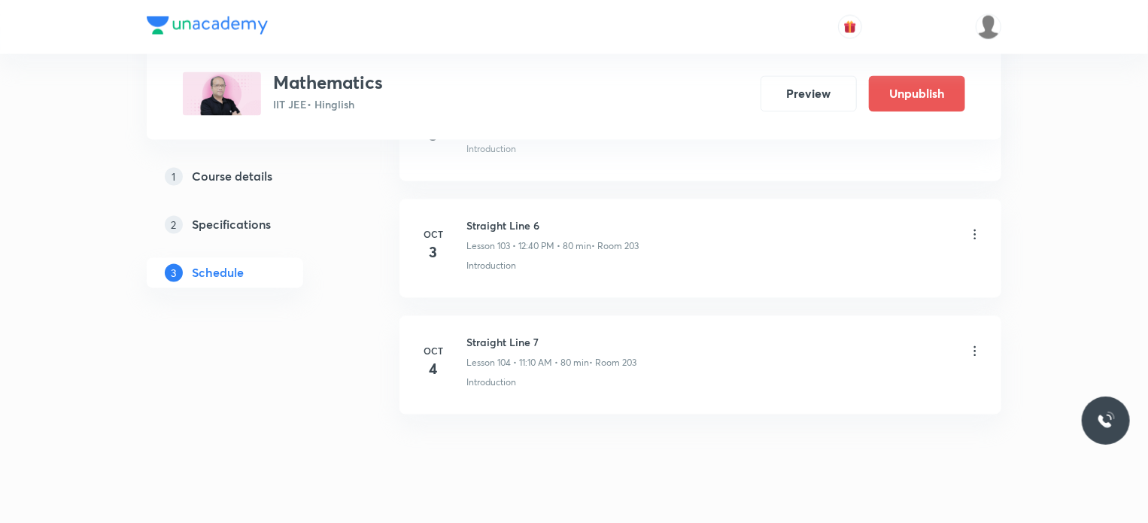
click at [975, 346] on icon at bounding box center [975, 351] width 2 height 10
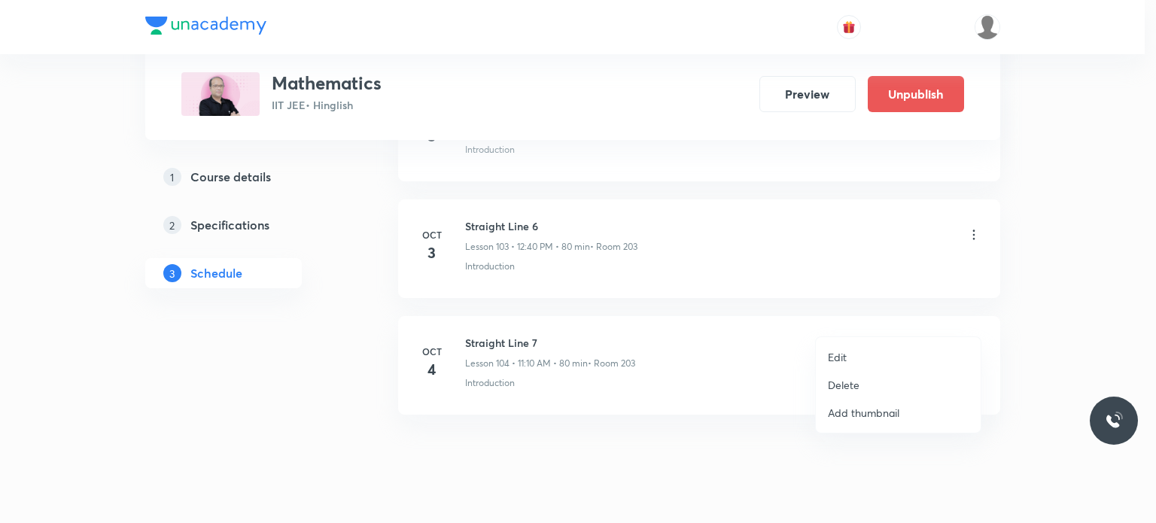
click at [834, 357] on p "Edit" at bounding box center [837, 357] width 19 height 16
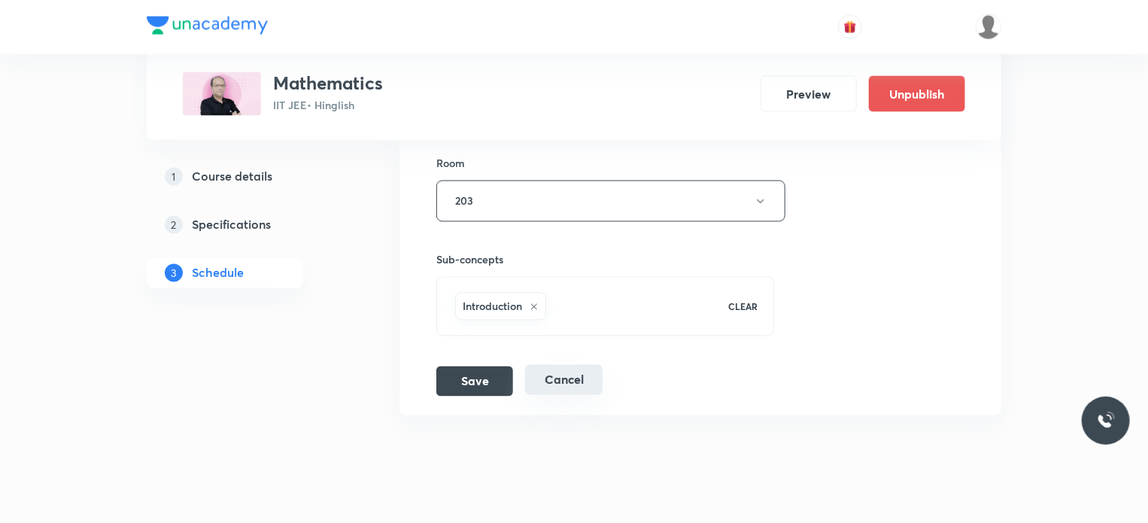
click at [582, 365] on button "Cancel" at bounding box center [563, 380] width 77 height 30
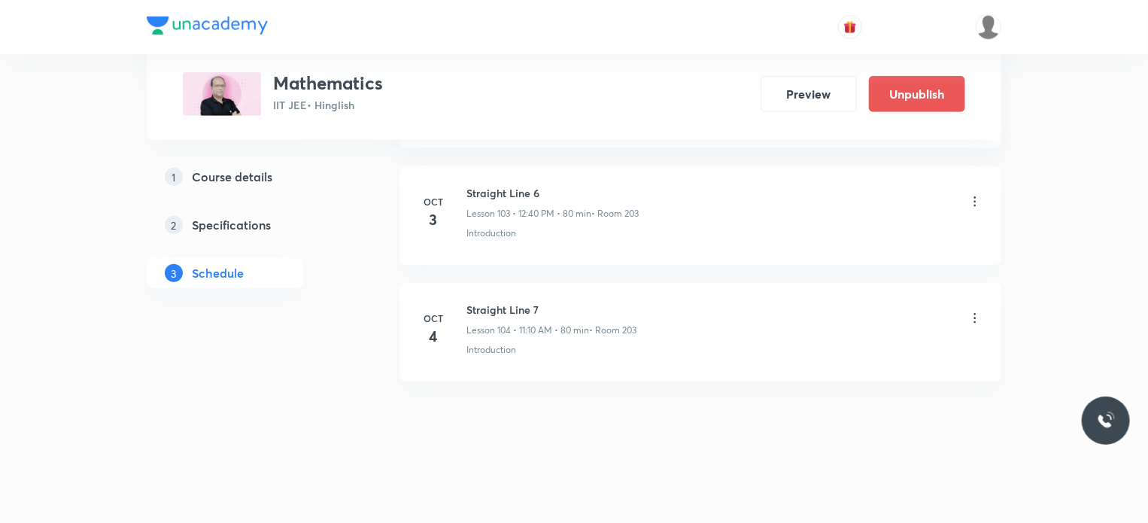
scroll to position [12089, 0]
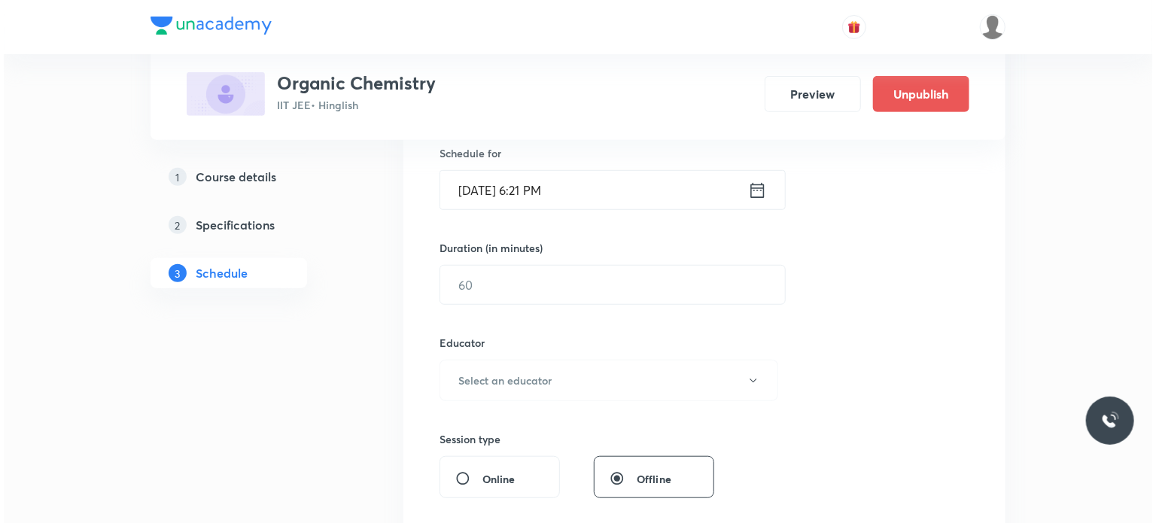
scroll to position [2173, 0]
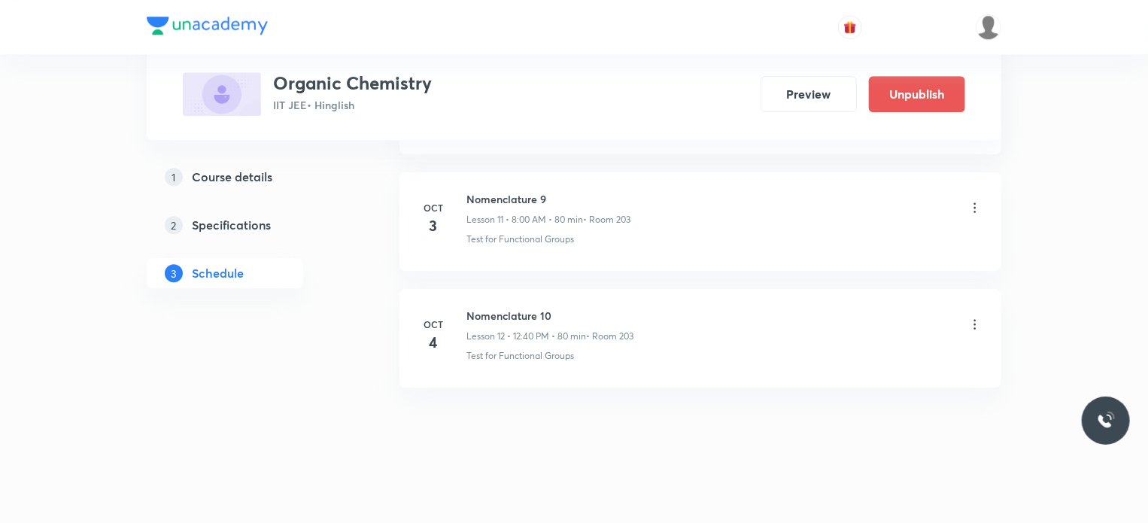
click at [986, 315] on li "Oct 4 Nomenclature 10 Lesson 12 • 12:40 PM • 80 min • Room 203 Test for Functio…" at bounding box center [701, 338] width 602 height 99
click at [974, 318] on icon at bounding box center [975, 324] width 15 height 15
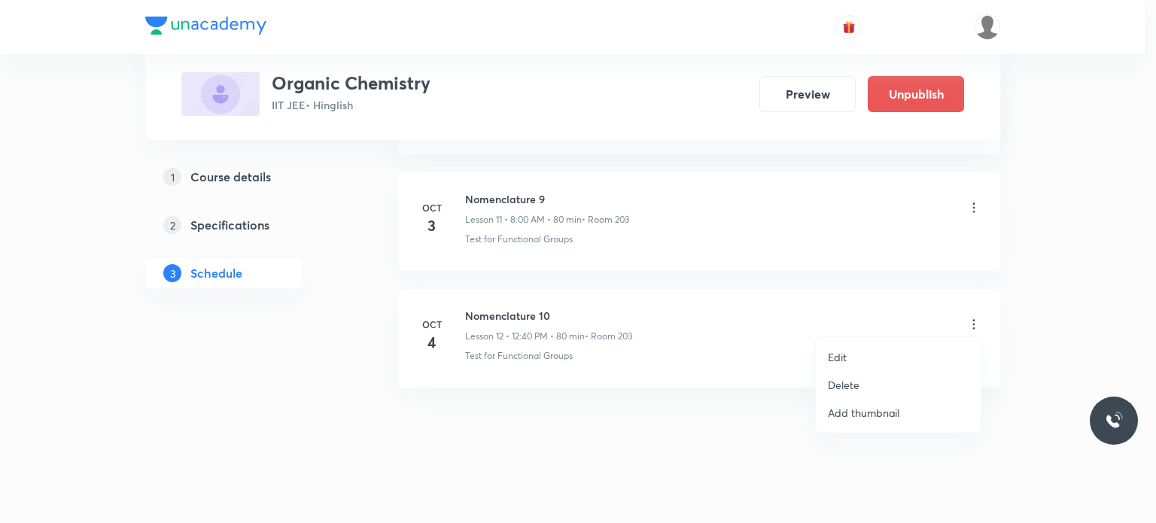
click at [904, 358] on li "Edit" at bounding box center [898, 357] width 165 height 28
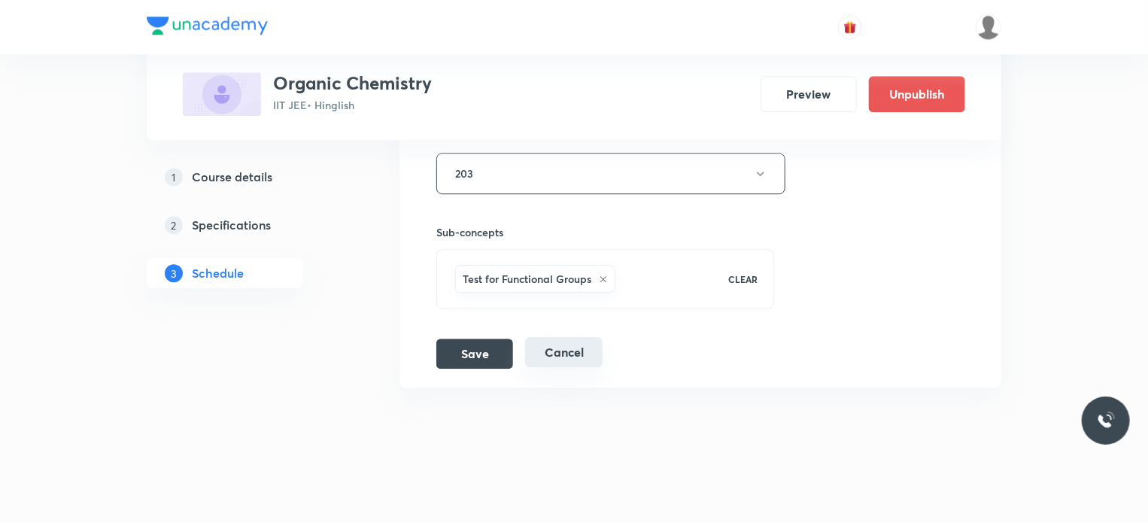
click at [583, 351] on button "Cancel" at bounding box center [563, 352] width 77 height 30
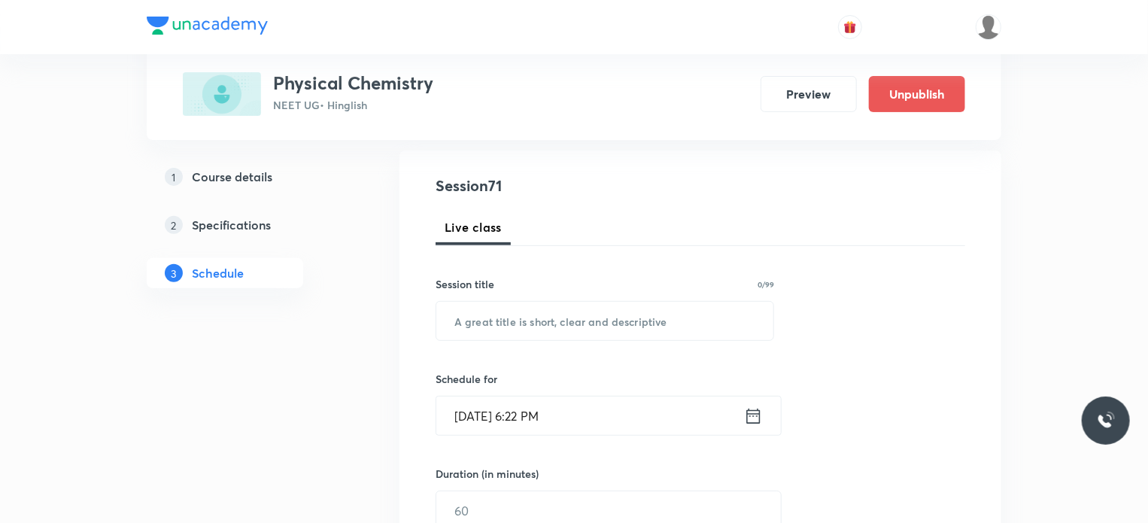
scroll to position [8921, 0]
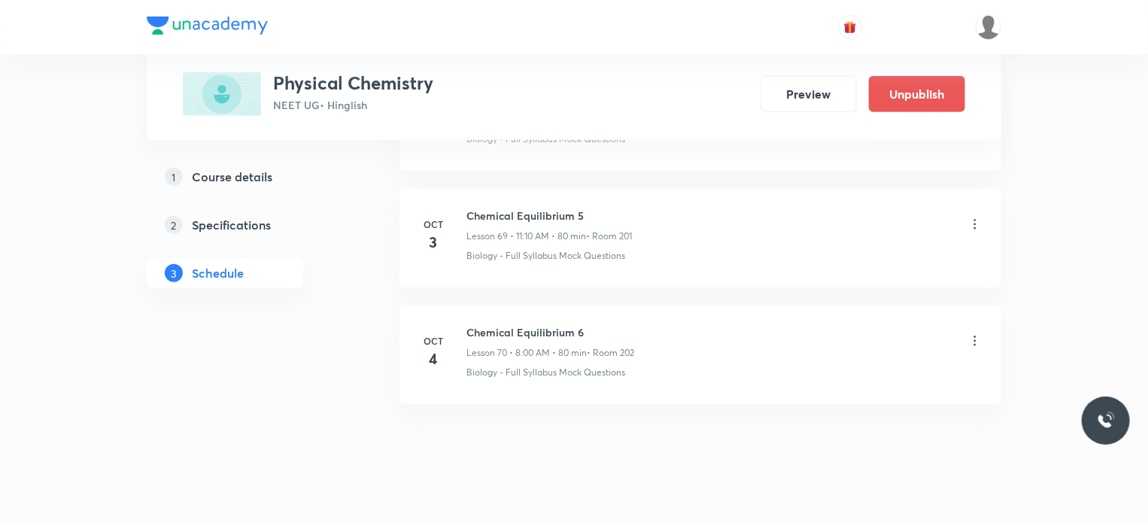
click at [969, 333] on icon at bounding box center [975, 340] width 15 height 15
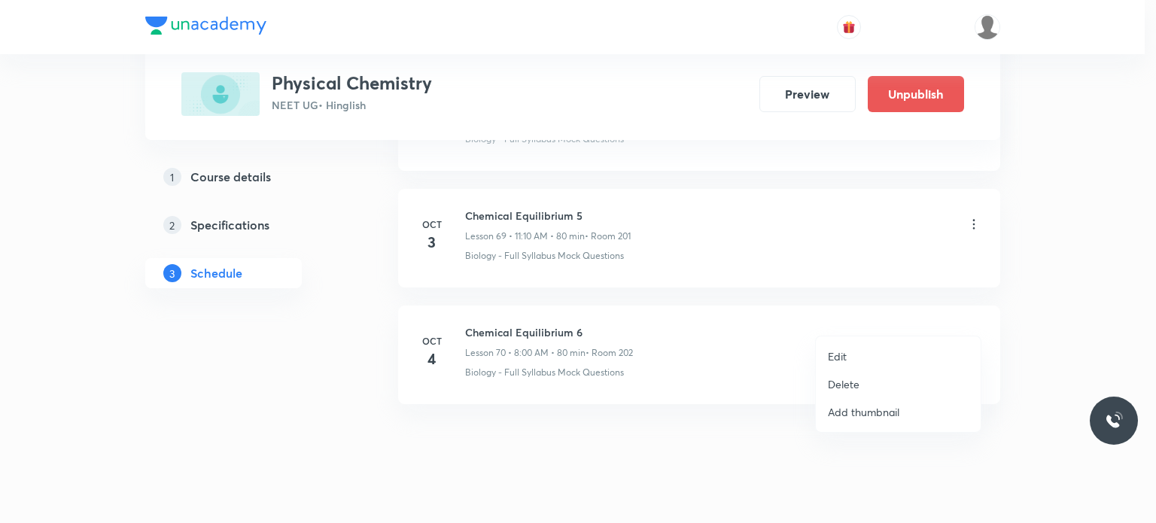
click at [575, 343] on div at bounding box center [578, 261] width 1156 height 523
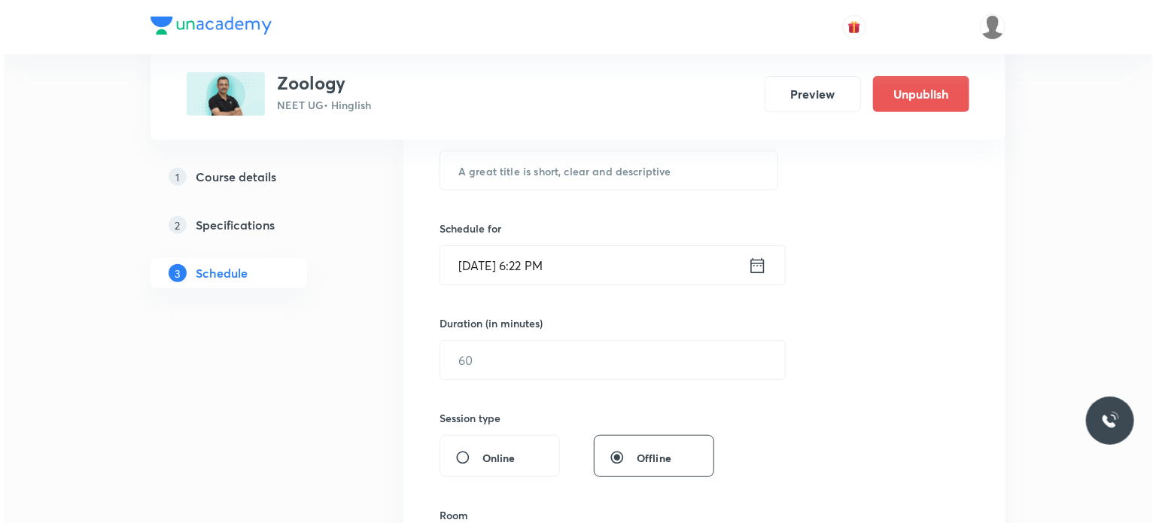
scroll to position [9289, 0]
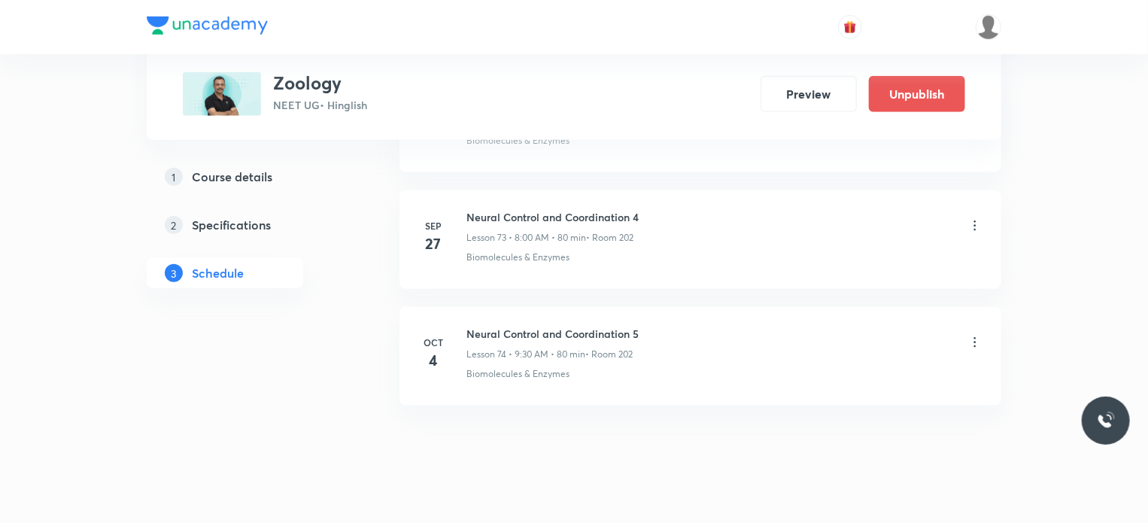
click at [978, 335] on icon at bounding box center [975, 342] width 15 height 15
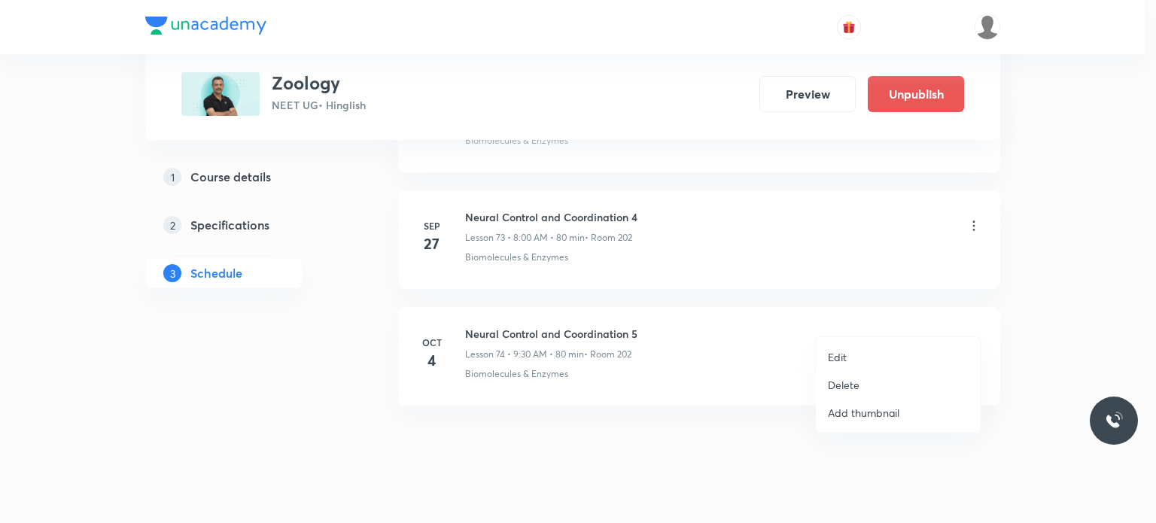
click at [852, 351] on li "Edit" at bounding box center [898, 357] width 165 height 28
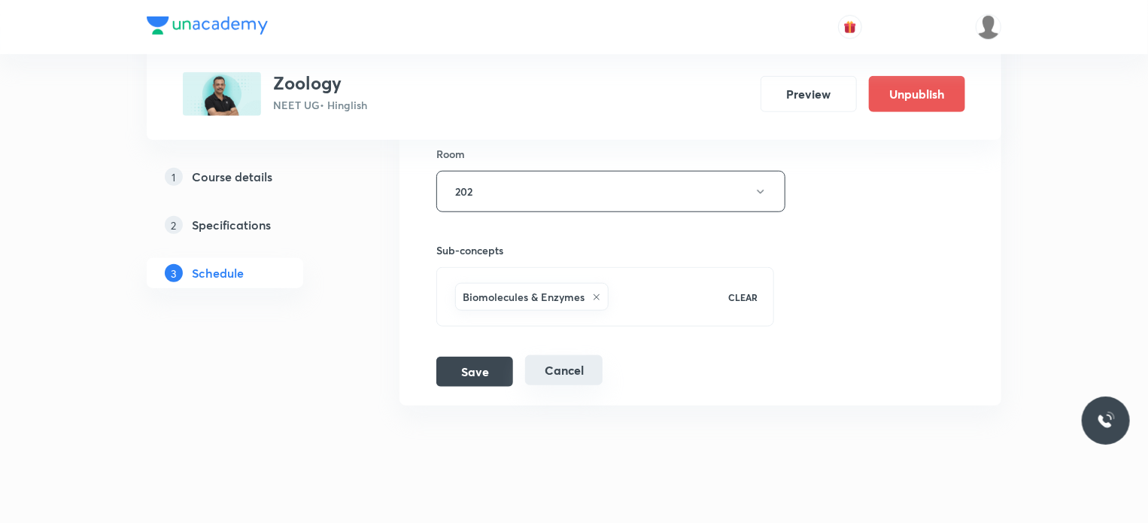
click at [597, 355] on button "Cancel" at bounding box center [563, 370] width 77 height 30
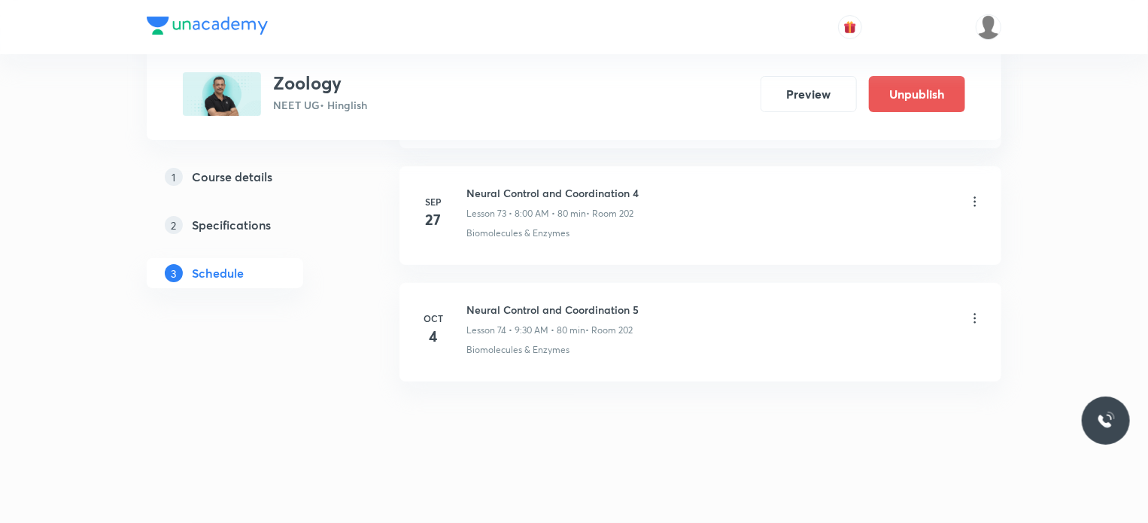
scroll to position [8599, 0]
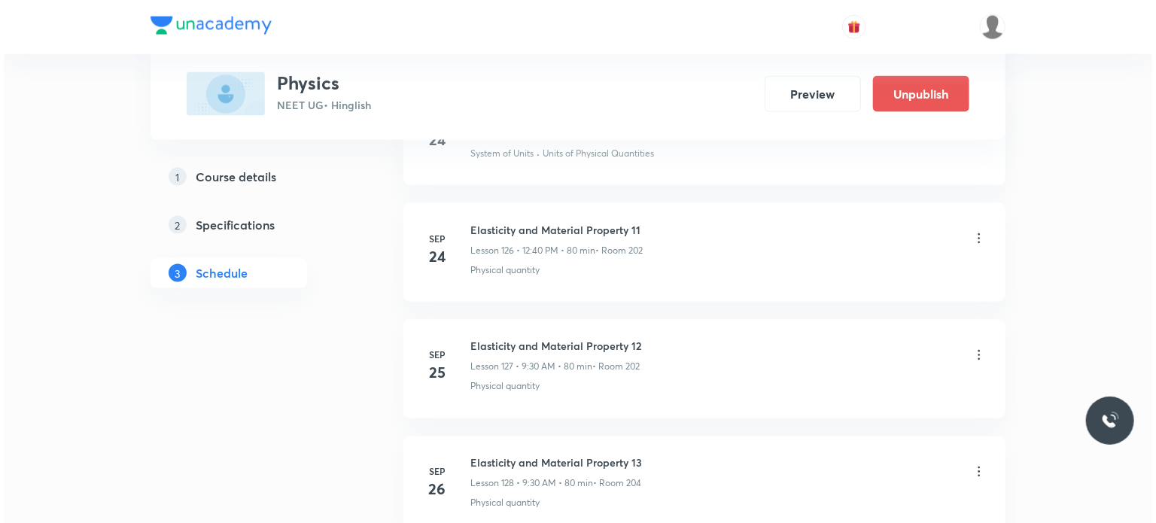
scroll to position [16269, 0]
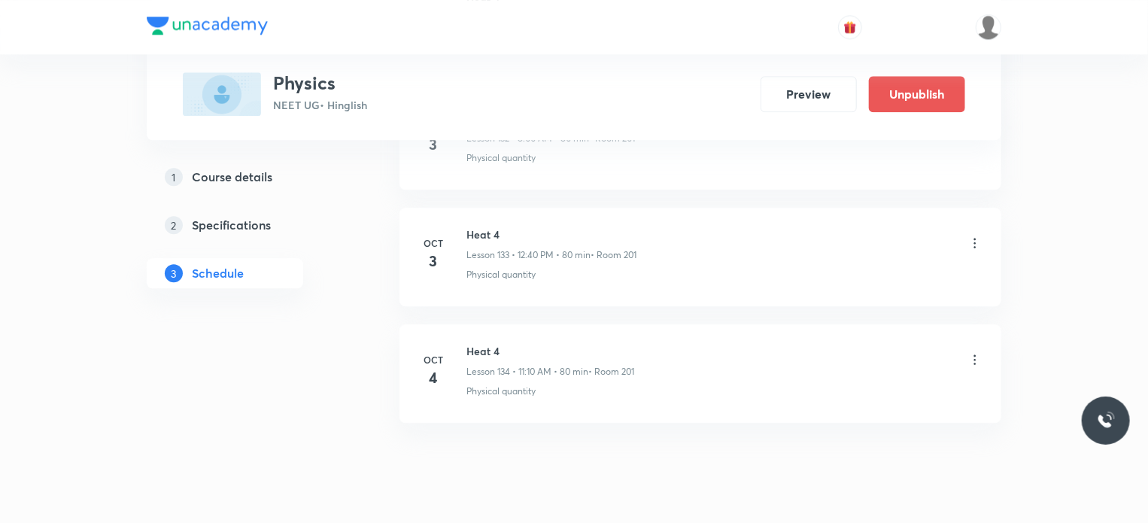
click at [974, 352] on icon at bounding box center [975, 359] width 15 height 15
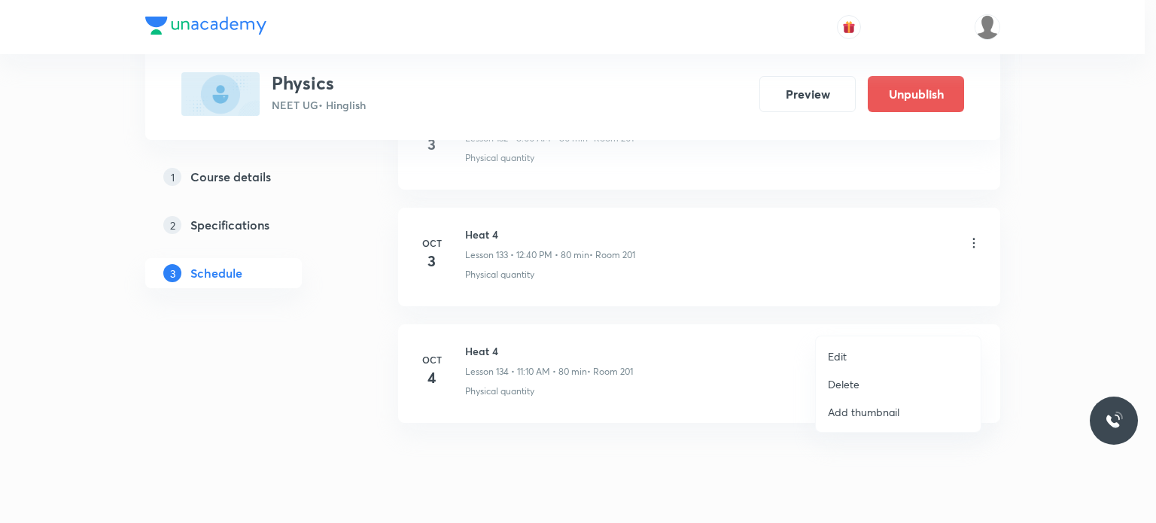
click at [892, 351] on li "Edit" at bounding box center [898, 356] width 165 height 28
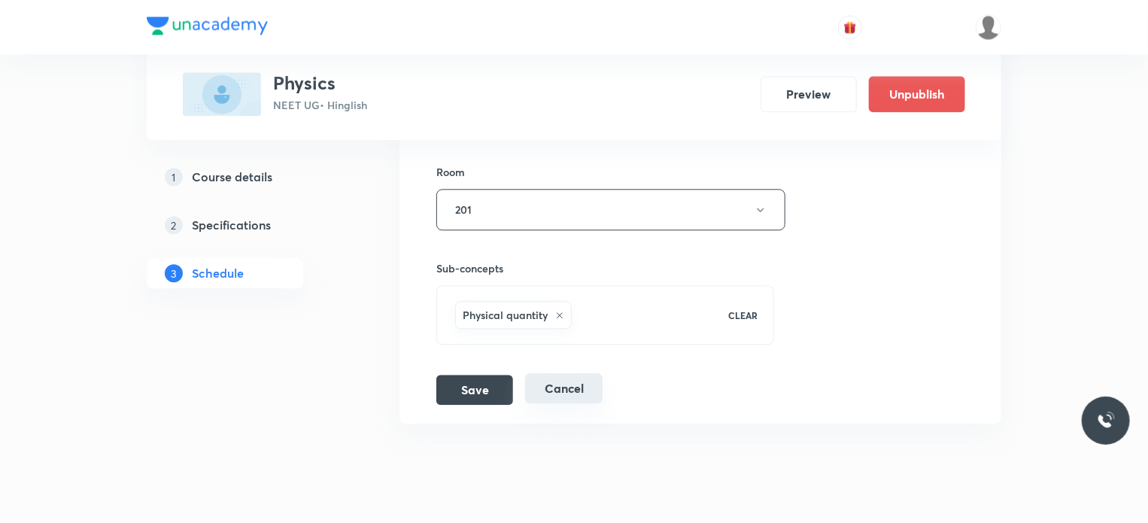
click at [578, 373] on button "Cancel" at bounding box center [563, 388] width 77 height 30
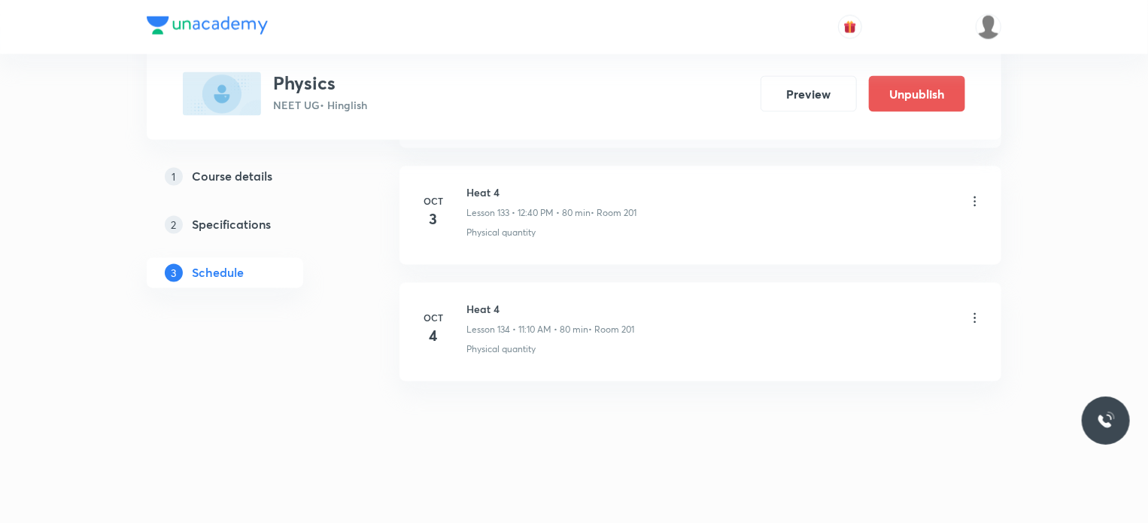
scroll to position [15579, 0]
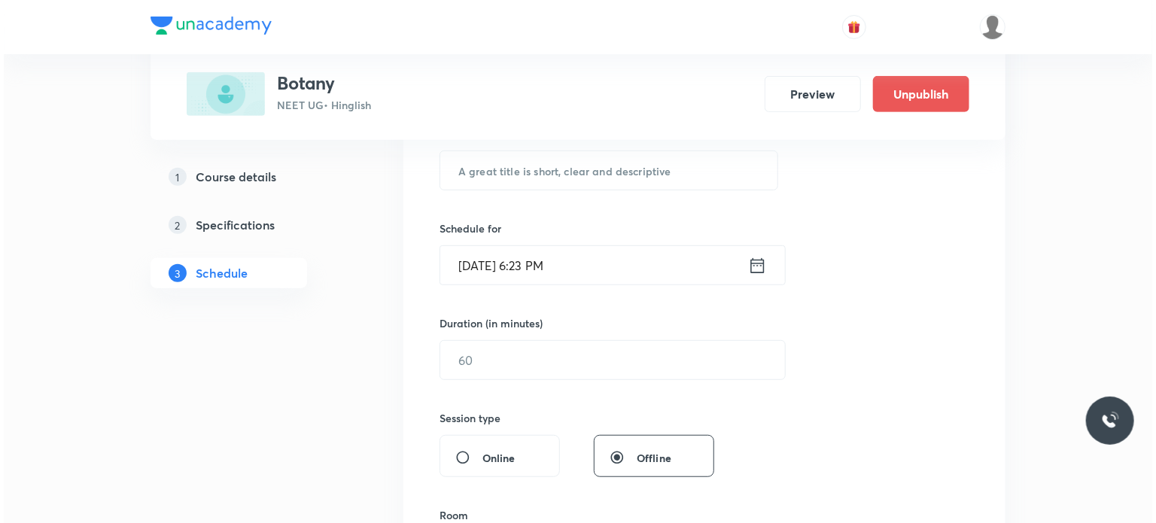
scroll to position [10103, 0]
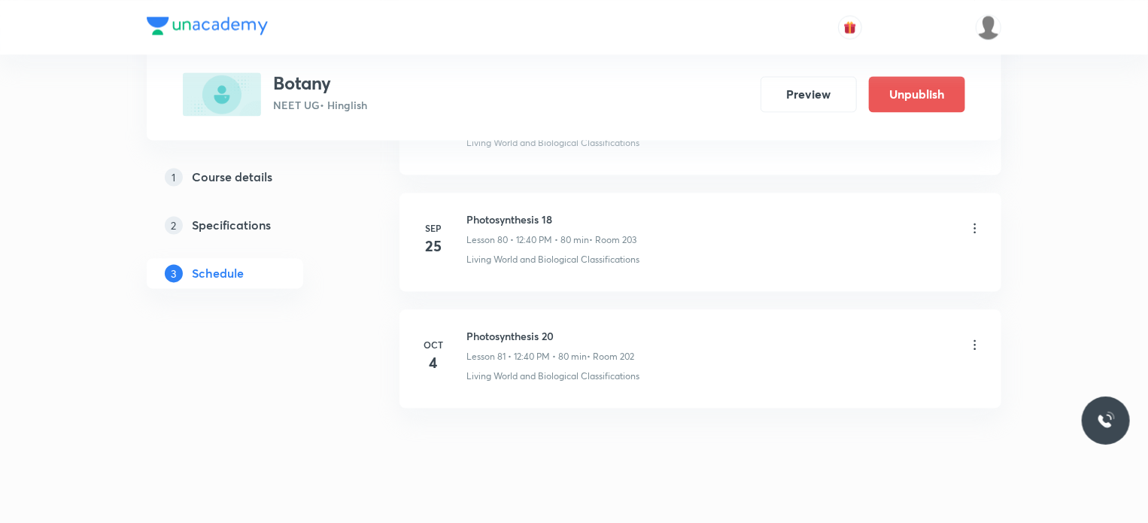
click at [978, 337] on icon at bounding box center [975, 344] width 15 height 15
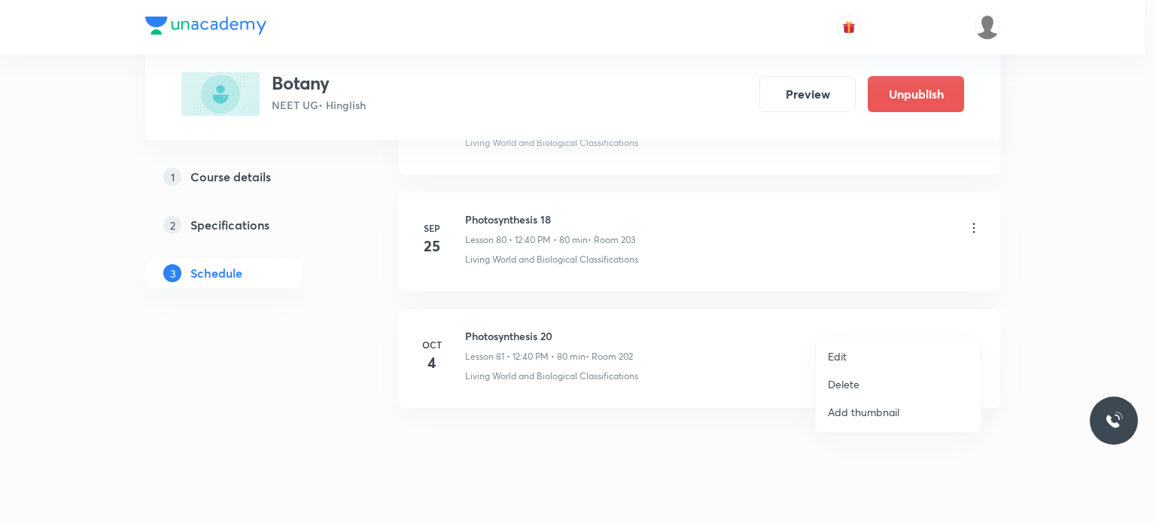
click at [837, 351] on p "Edit" at bounding box center [837, 356] width 19 height 16
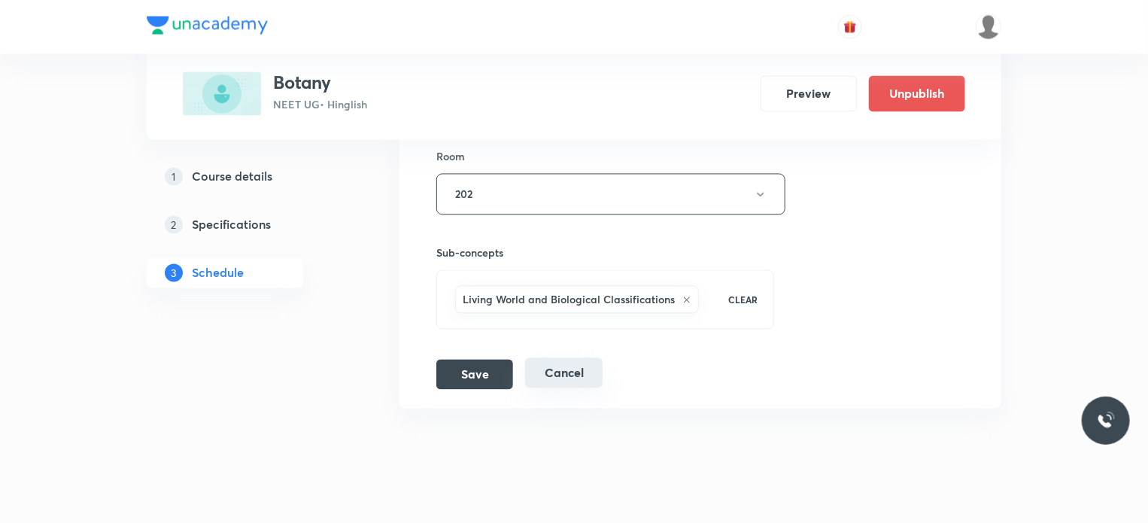
click at [587, 358] on button "Cancel" at bounding box center [563, 373] width 77 height 30
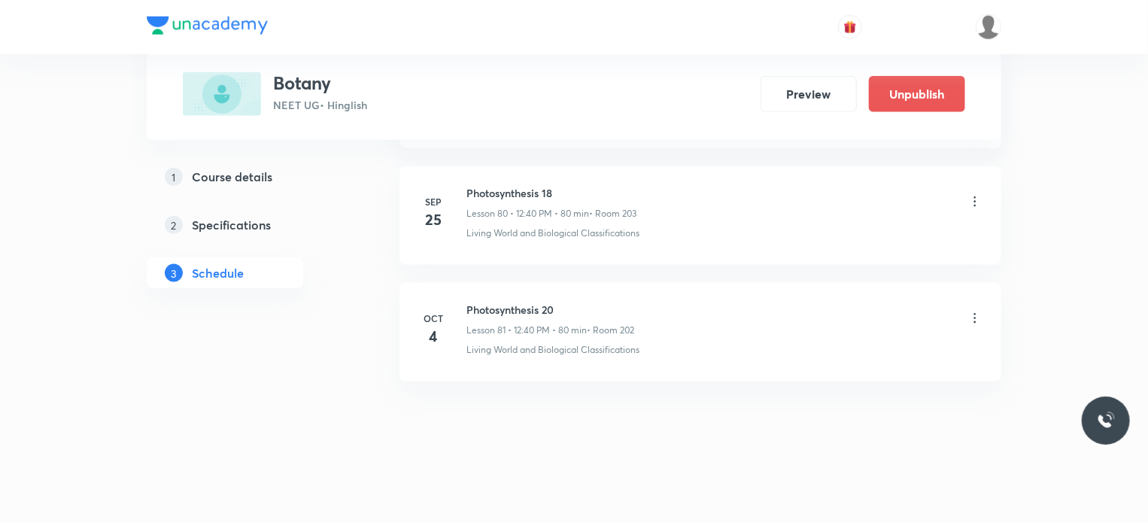
scroll to position [9413, 0]
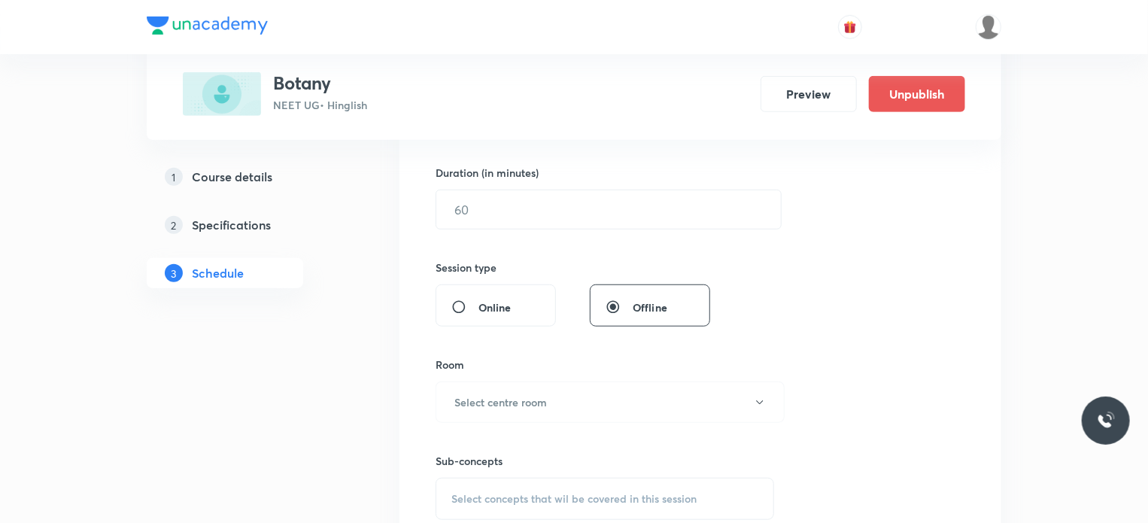
scroll to position [6730, 0]
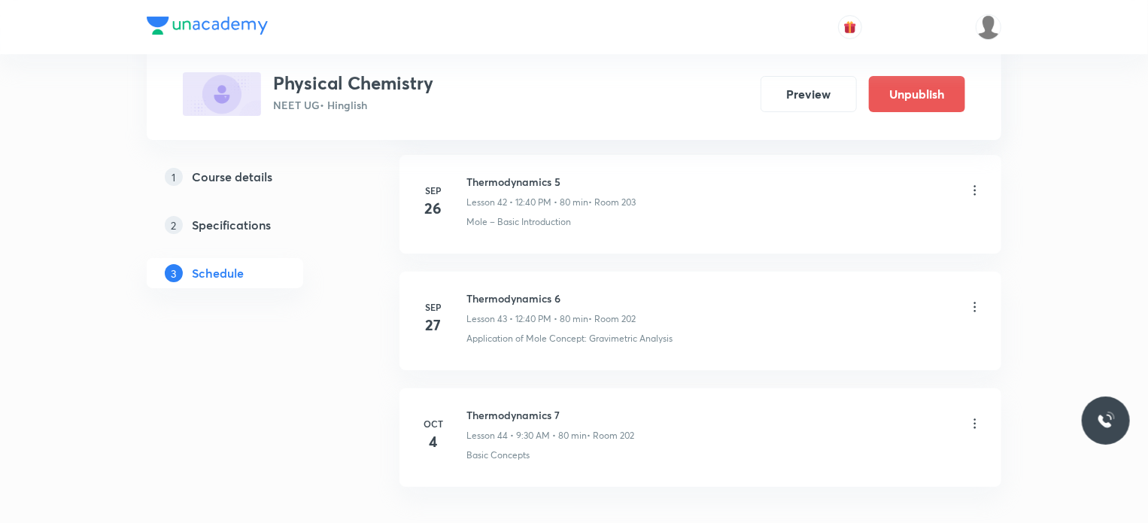
scroll to position [5800, 0]
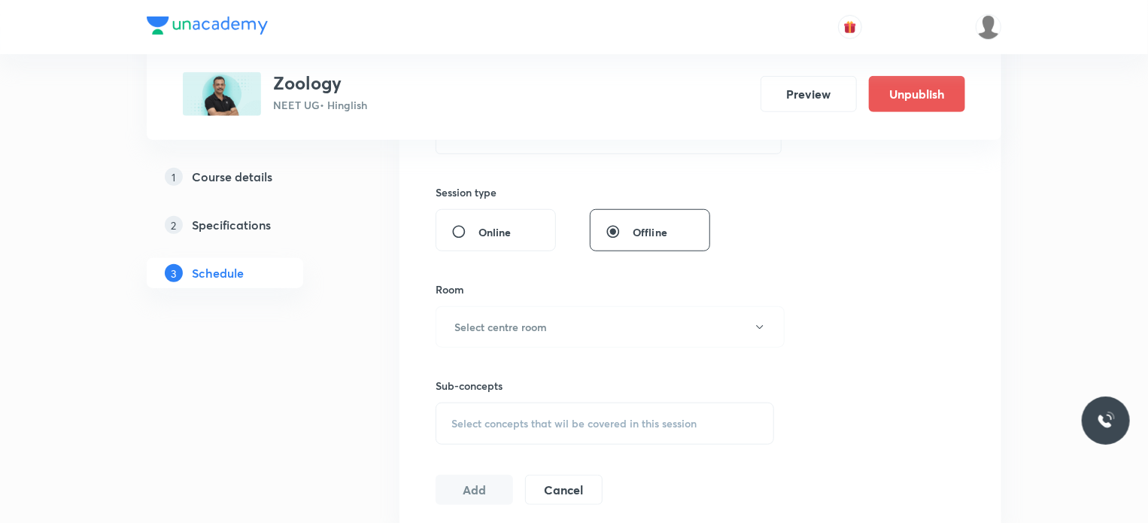
scroll to position [5916, 0]
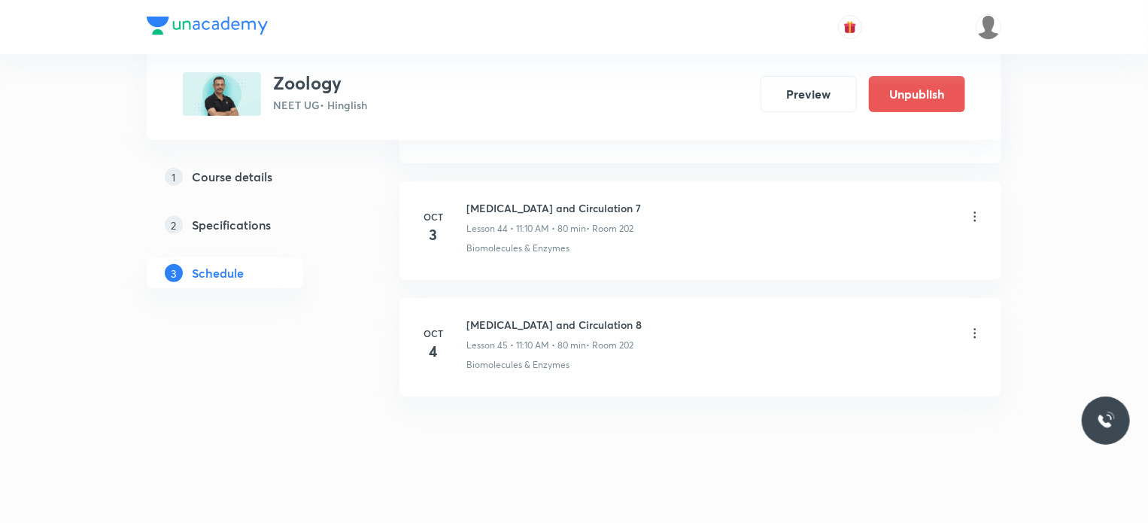
click at [922, 317] on div "[MEDICAL_DATA] and Circulation 8 Lesson 45 • 11:10 AM • 80 min • Room 202" at bounding box center [724, 334] width 516 height 35
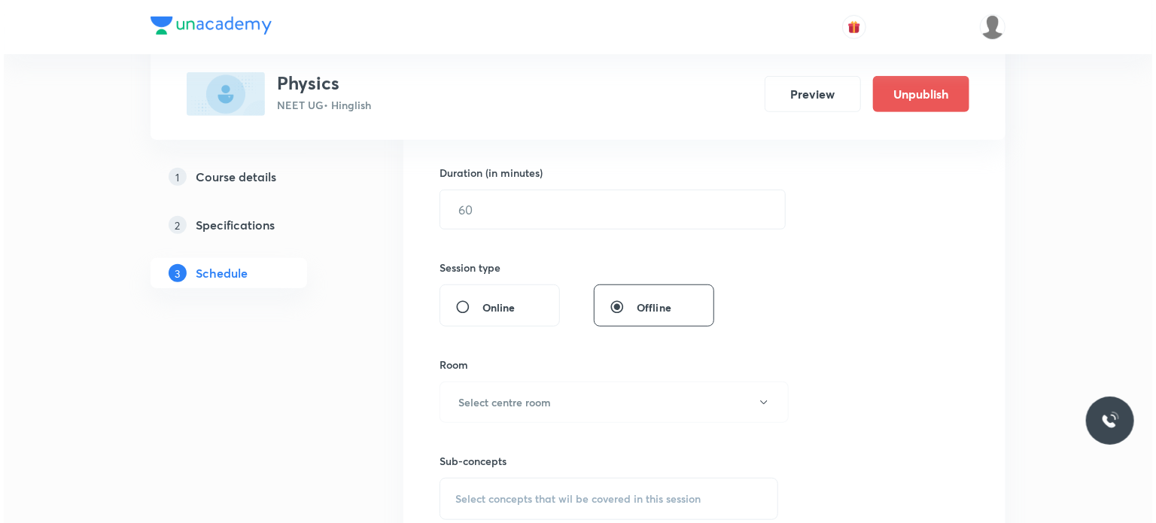
scroll to position [11151, 0]
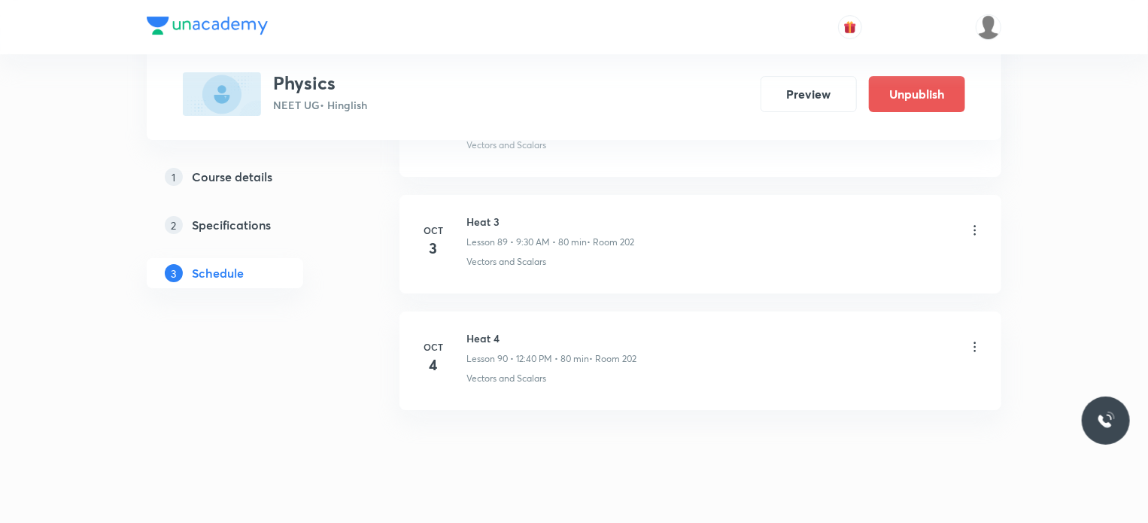
click at [977, 330] on div "Heat 4 Lesson 90 • 12:40 PM • 80 min • Room 202" at bounding box center [724, 347] width 516 height 35
click at [969, 339] on icon at bounding box center [975, 346] width 15 height 15
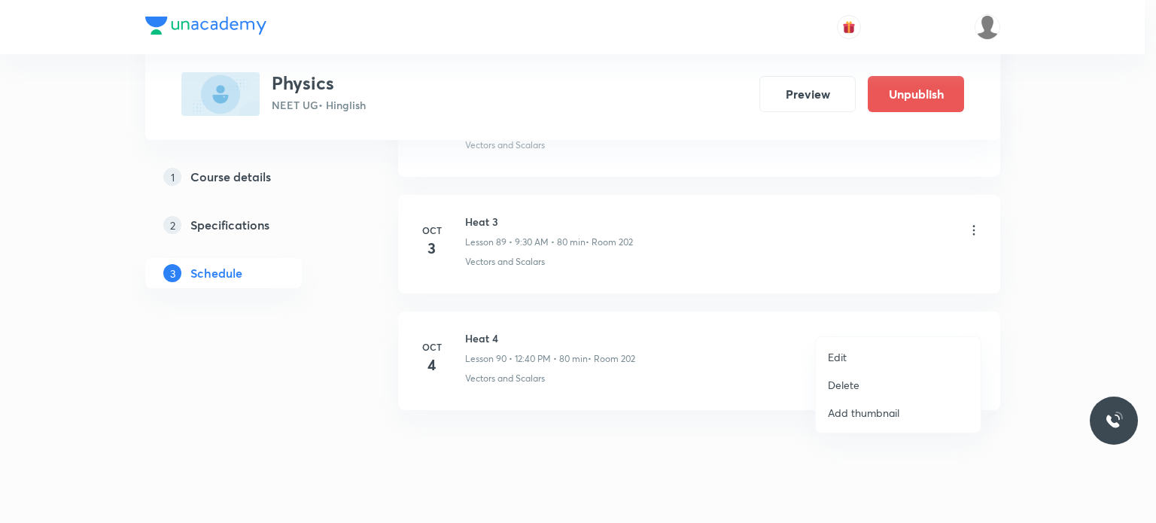
click at [898, 351] on li "Edit" at bounding box center [898, 357] width 165 height 28
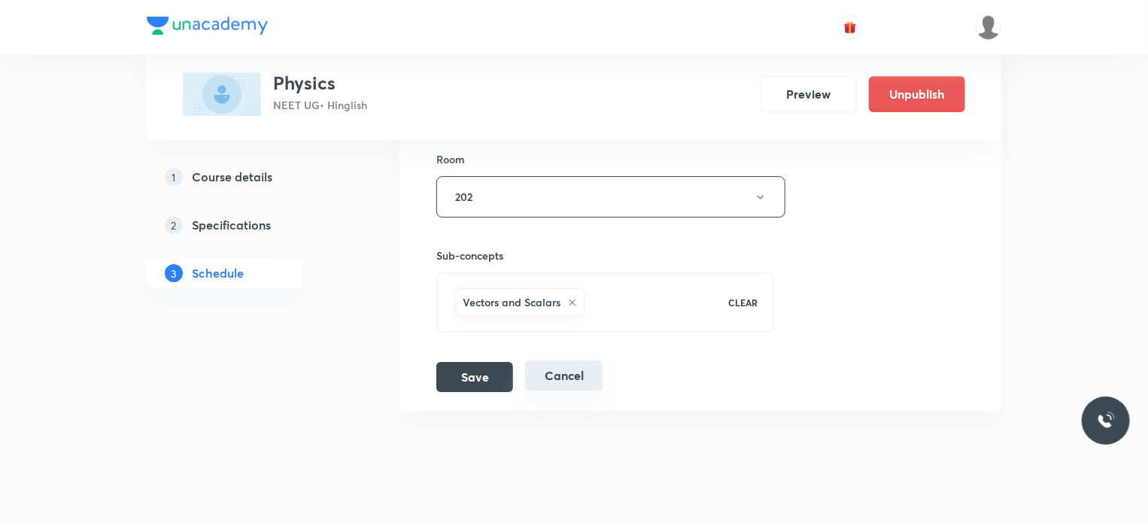
click at [576, 360] on button "Cancel" at bounding box center [563, 375] width 77 height 30
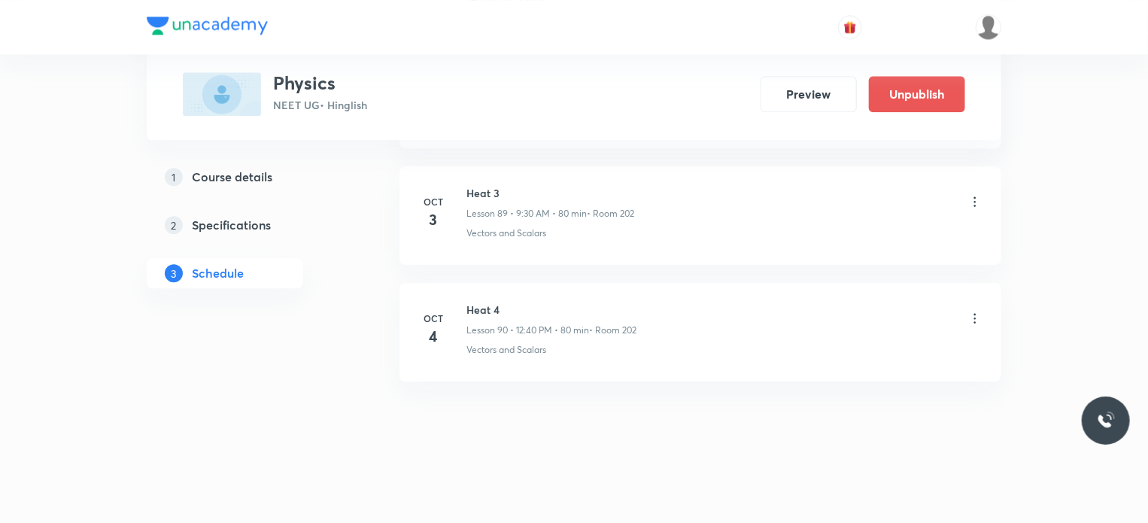
scroll to position [10461, 0]
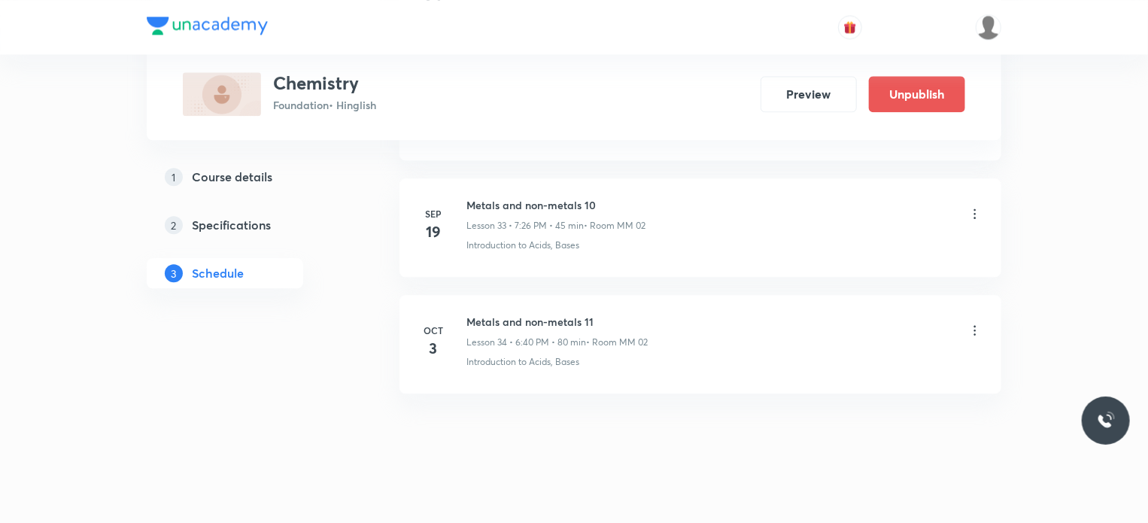
scroll to position [4636, 0]
click at [527, 295] on li "[DATE] Metals and non-metals 11 Lesson 34 • 6:40 PM • 80 min • Room MM 02 Intro…" at bounding box center [701, 344] width 602 height 99
click at [466, 314] on div "[DATE] Metals and non-metals 11 Lesson 34 • 6:40 PM • 80 min • Room MM 02 Intro…" at bounding box center [700, 341] width 564 height 55
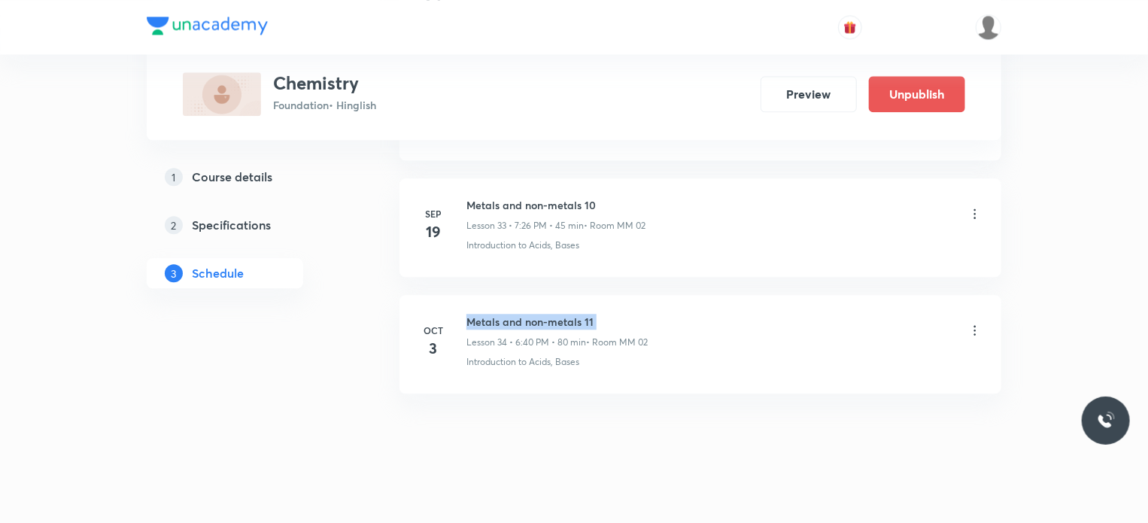
click at [619, 314] on h6 "Metals and non-metals 11" at bounding box center [556, 322] width 181 height 16
click at [973, 323] on icon at bounding box center [975, 330] width 15 height 15
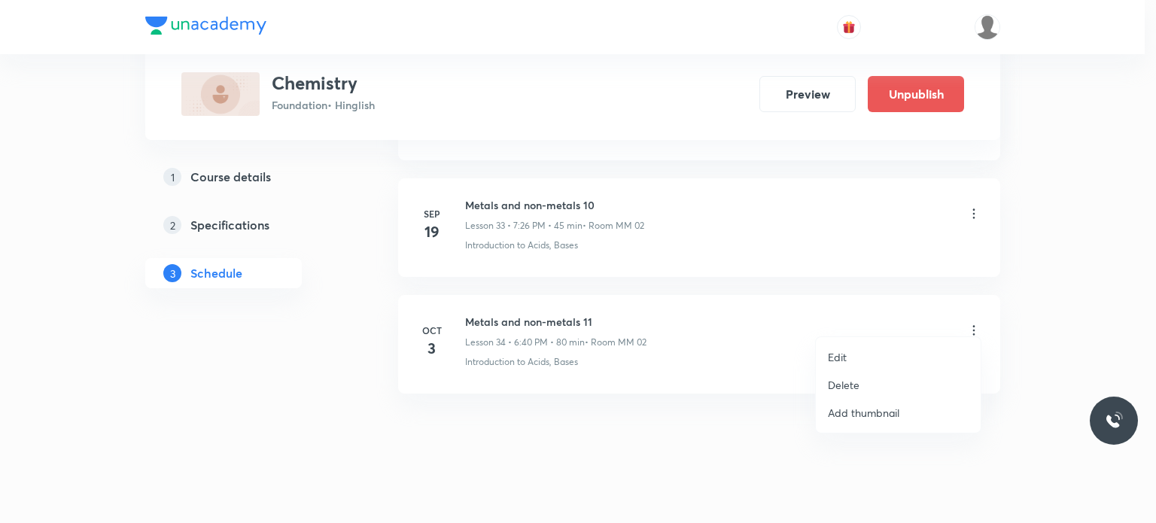
click at [846, 345] on li "Edit" at bounding box center [898, 357] width 165 height 28
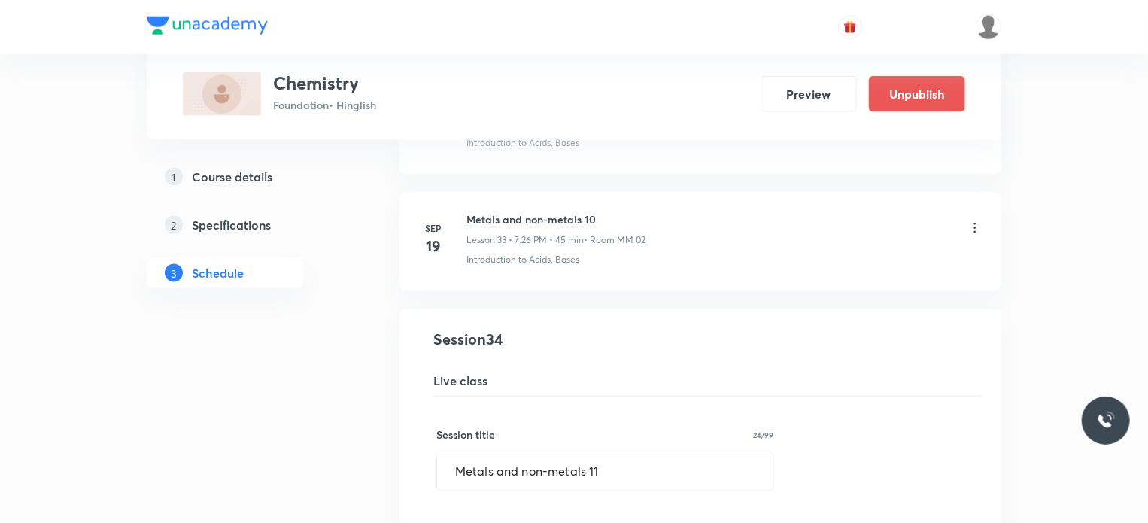
scroll to position [3846, 0]
drag, startPoint x: 621, startPoint y: 456, endPoint x: 415, endPoint y: 426, distance: 208.3
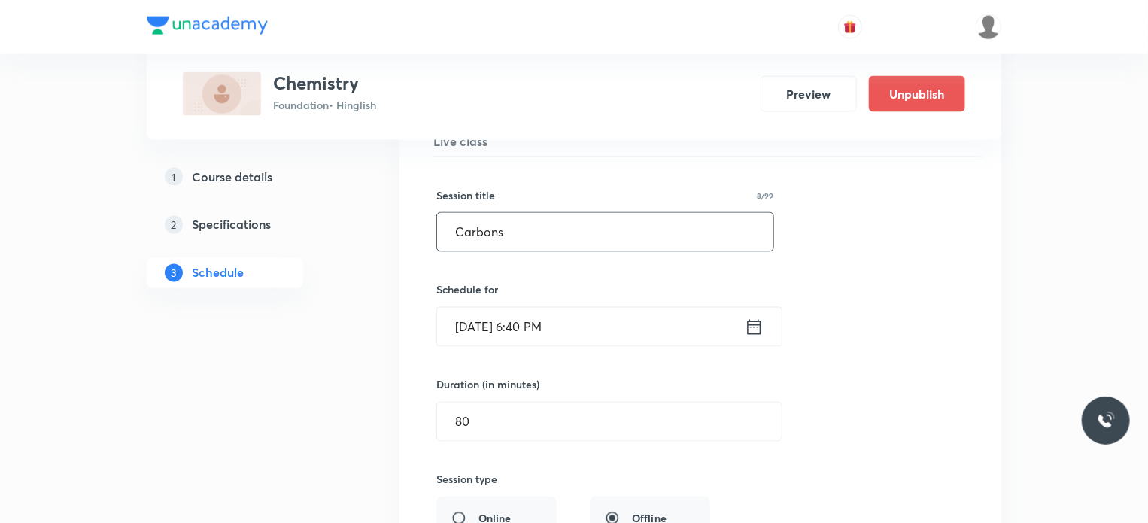
scroll to position [4072, 0]
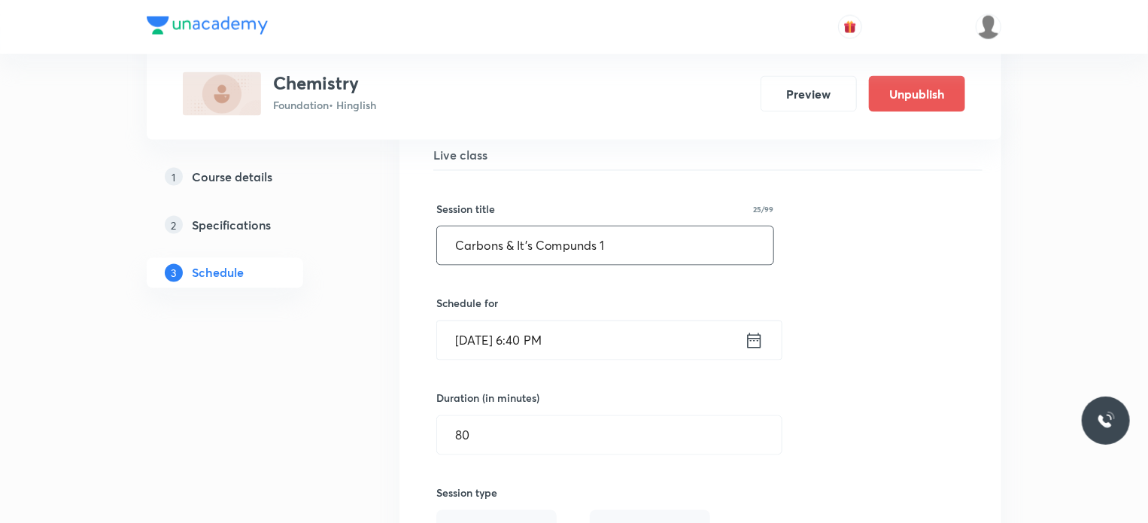
click at [569, 237] on input "Carbons & It's Compunds 1" at bounding box center [605, 245] width 336 height 38
click at [617, 232] on input "Carbons & It's Compounds 1" at bounding box center [605, 245] width 336 height 38
click at [672, 237] on input "Carbons & It's Compounds 1" at bounding box center [605, 245] width 336 height 38
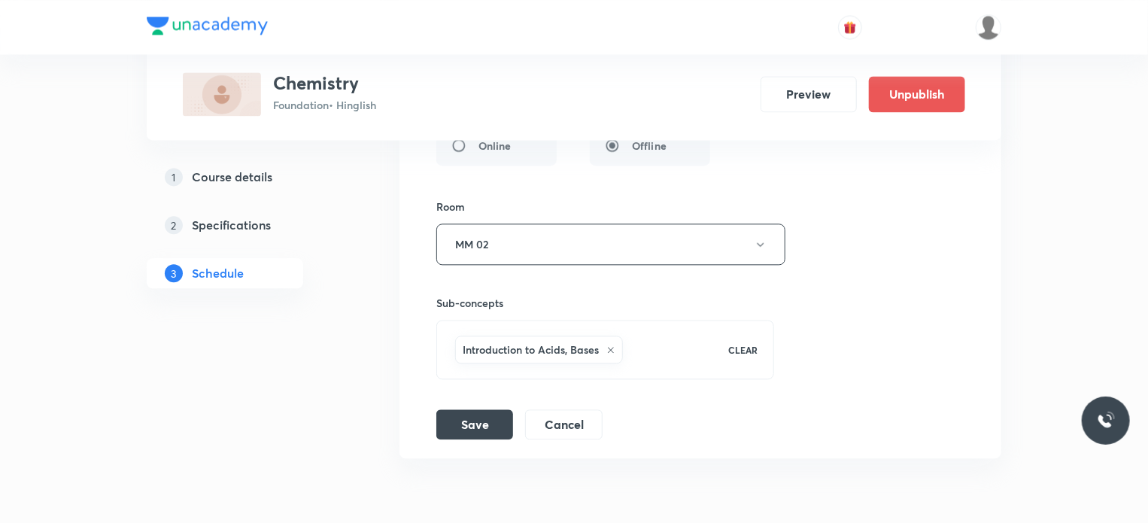
scroll to position [4524, 0]
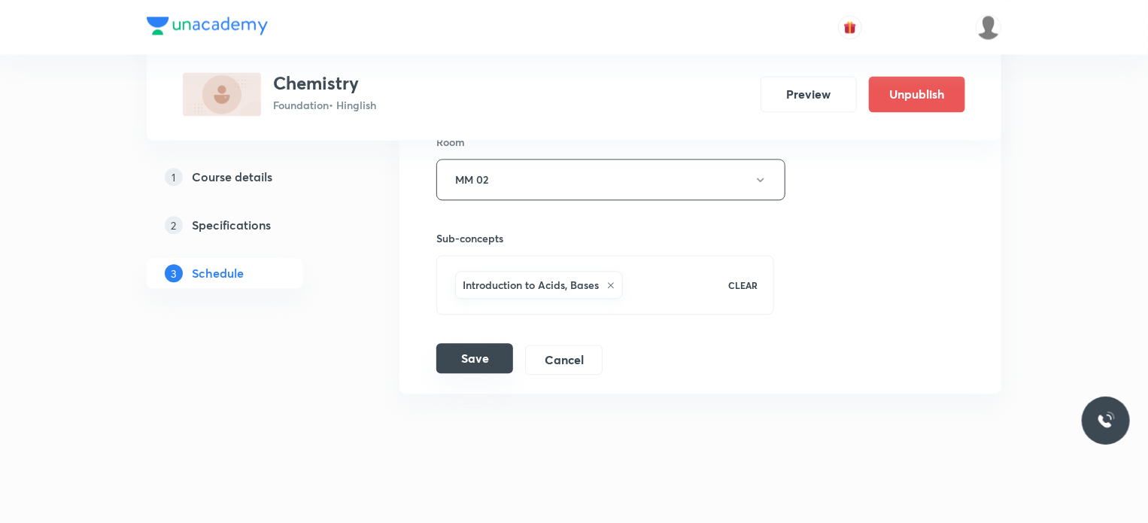
type input "Carbons & It's Compounds 1"
click at [494, 343] on button "Save" at bounding box center [474, 358] width 77 height 30
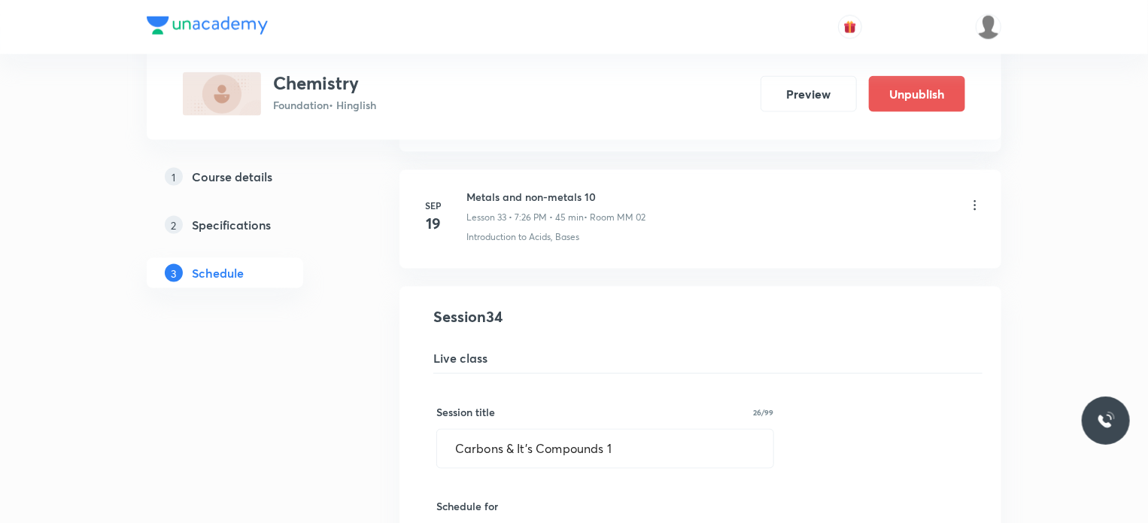
scroll to position [3846, 0]
